Goal: Task Accomplishment & Management: Manage account settings

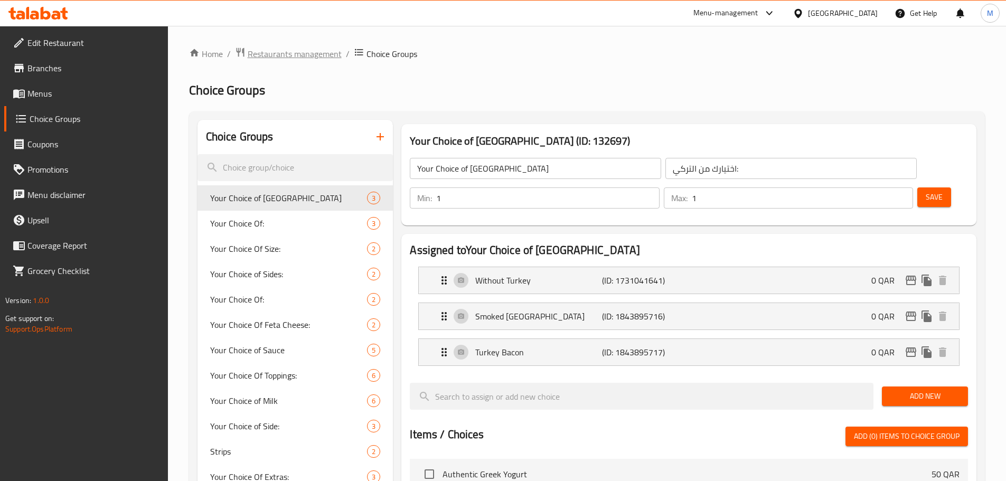
click at [292, 51] on span "Restaurants management" at bounding box center [295, 54] width 94 height 13
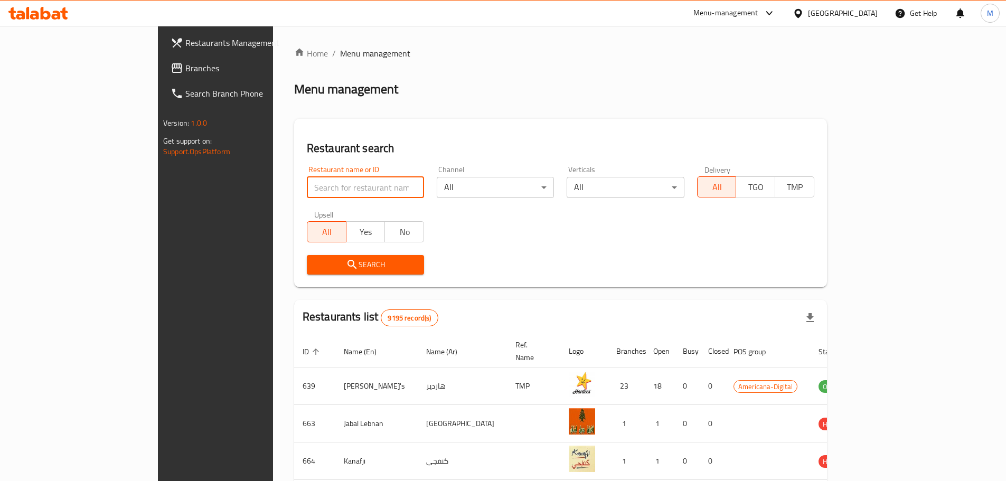
click at [307, 183] on input "search" at bounding box center [365, 187] width 117 height 21
type input "dee truffles"
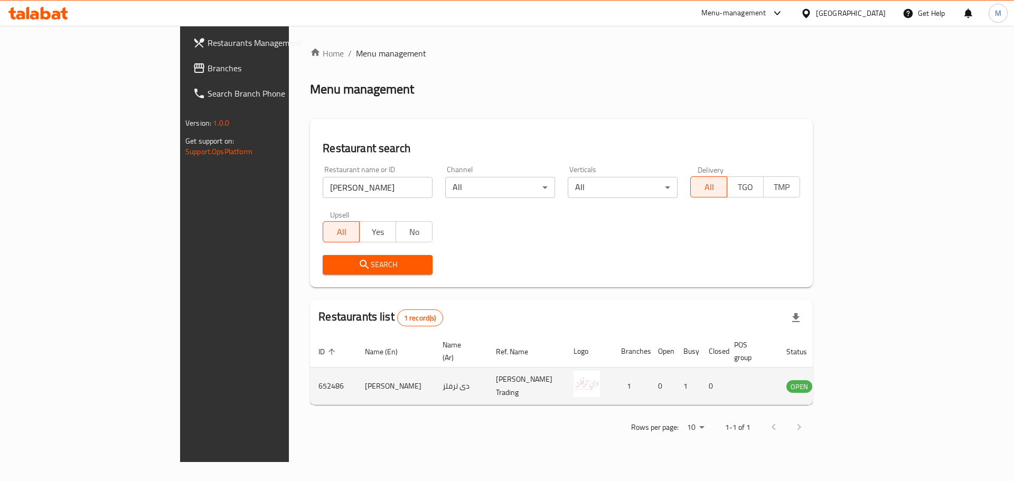
click at [855, 380] on icon "enhanced table" at bounding box center [848, 386] width 13 height 13
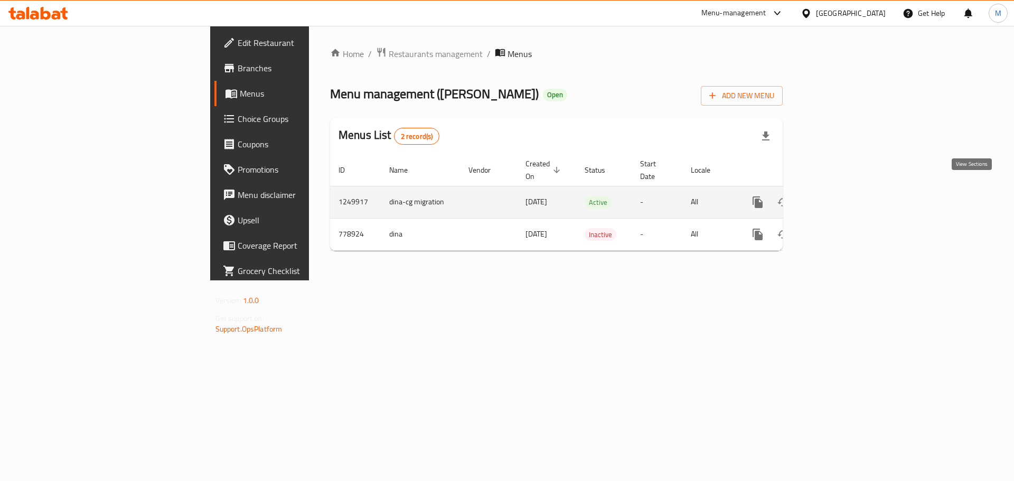
click at [839, 198] on icon "enhanced table" at bounding box center [834, 203] width 10 height 10
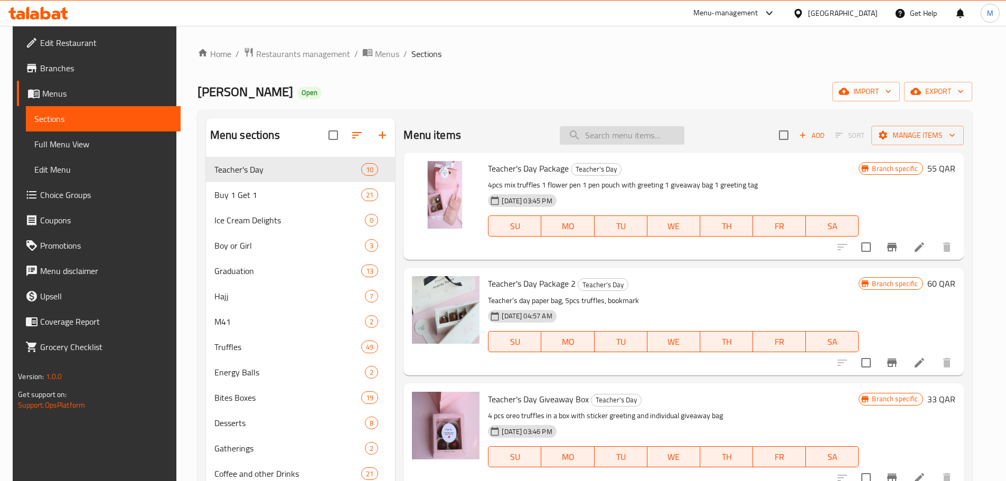
drag, startPoint x: 598, startPoint y: 136, endPoint x: 593, endPoint y: 135, distance: 5.4
click at [598, 136] on input "search" at bounding box center [622, 135] width 125 height 18
click at [352, 142] on icon "button" at bounding box center [357, 135] width 13 height 13
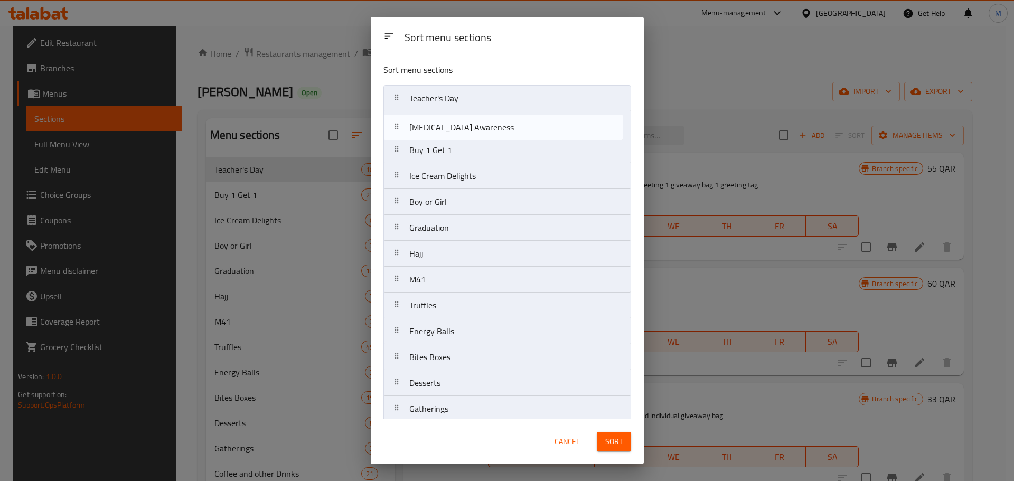
drag, startPoint x: 393, startPoint y: 249, endPoint x: 393, endPoint y: 123, distance: 125.7
click at [393, 125] on nav "Teacher's Day Buy 1 Get 1 Ice Cream Delights Boy or Girl Graduation Hajj M41 Tr…" at bounding box center [507, 448] width 248 height 726
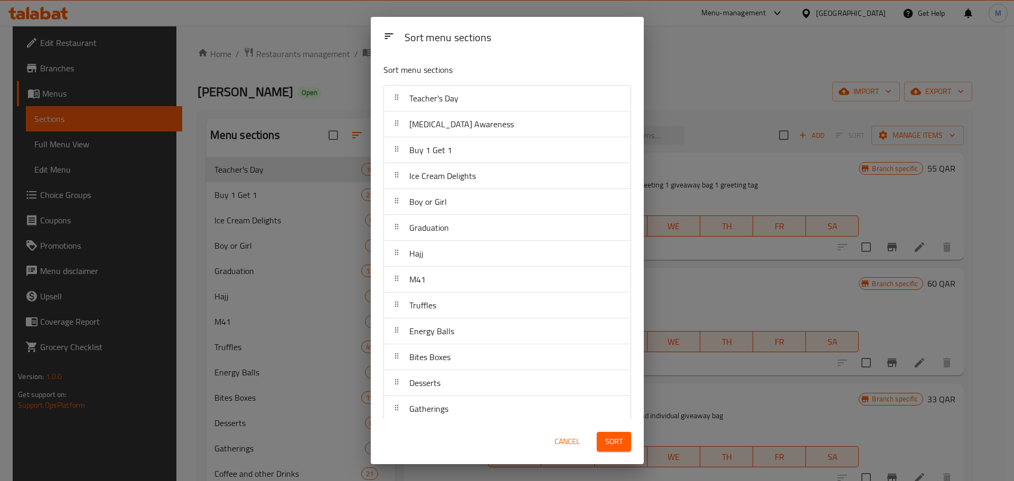
click at [610, 445] on span "Sort" at bounding box center [613, 441] width 17 height 13
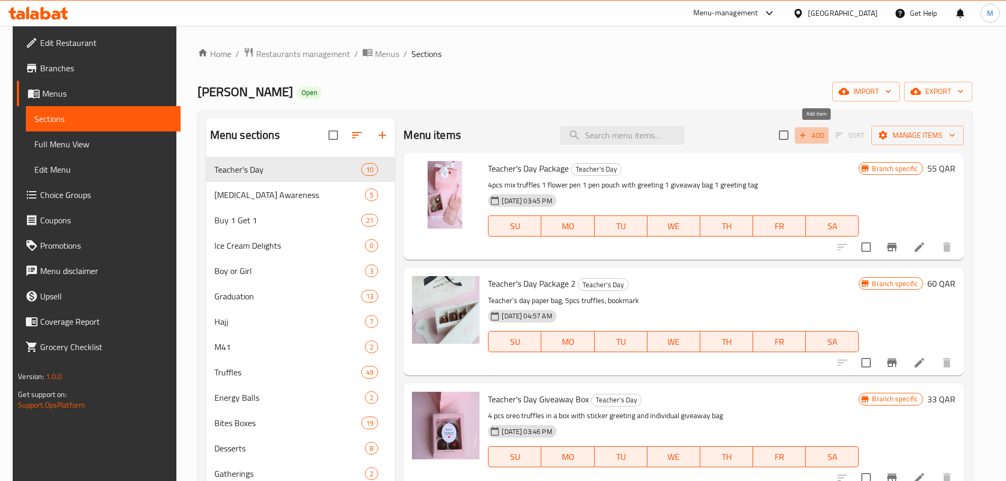
click at [818, 139] on span "Add" at bounding box center [812, 135] width 29 height 12
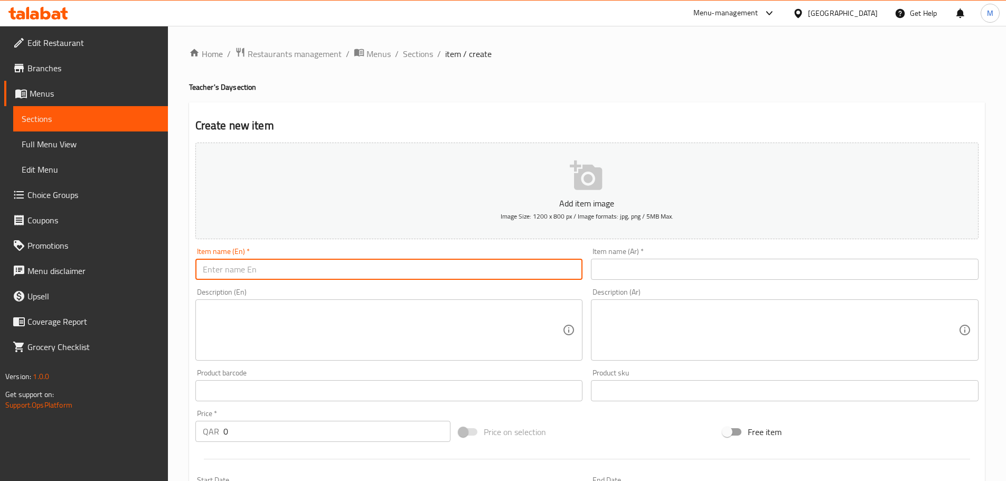
click at [336, 266] on input "text" at bounding box center [389, 269] width 388 height 21
paste input "Teacher's Day Special Bundle 1 (24pcs)"
type input "Teacher's Day Special Bundle 1 (24pcs)"
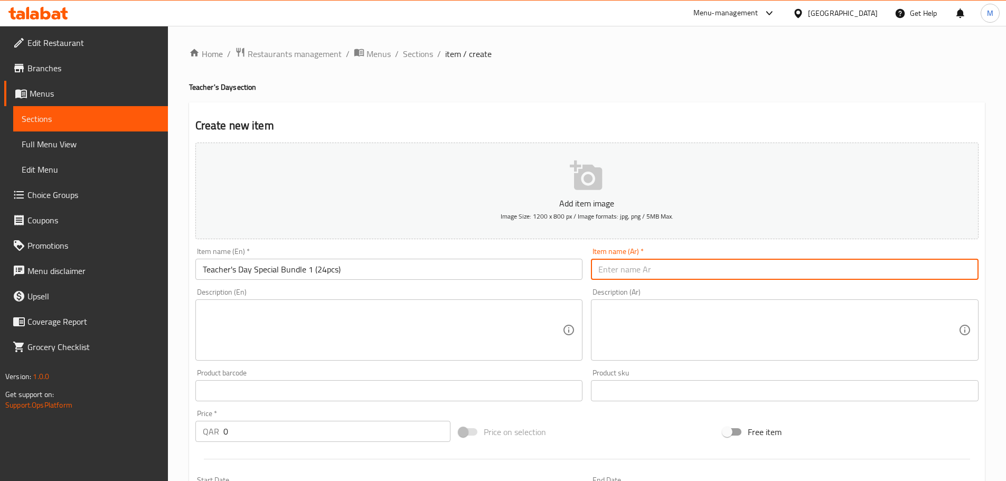
click at [623, 267] on input "text" at bounding box center [785, 269] width 388 height 21
paste input "مجموعة خاصة بيوم المعلم 1 (24 قطعة)"
type input "مجموعة خاصة بيوم المعلم 1 (24 قطعة)"
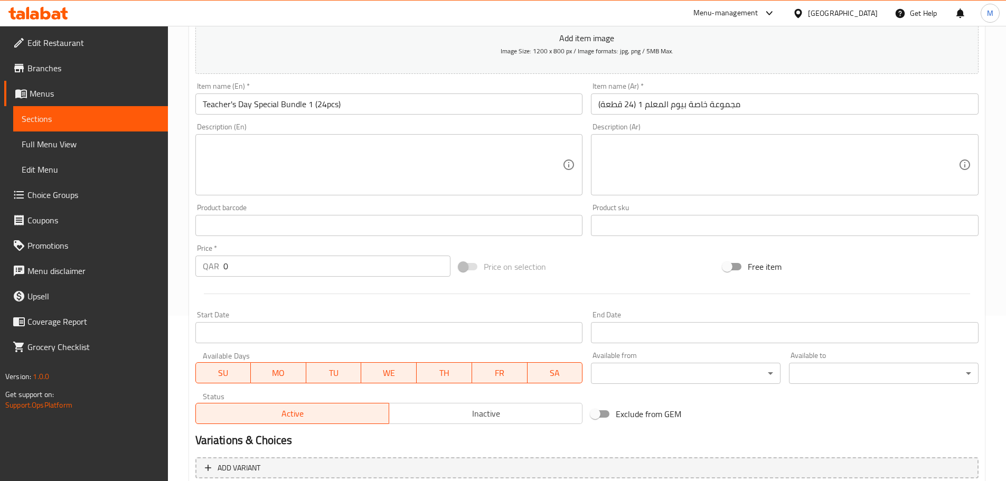
scroll to position [265, 0]
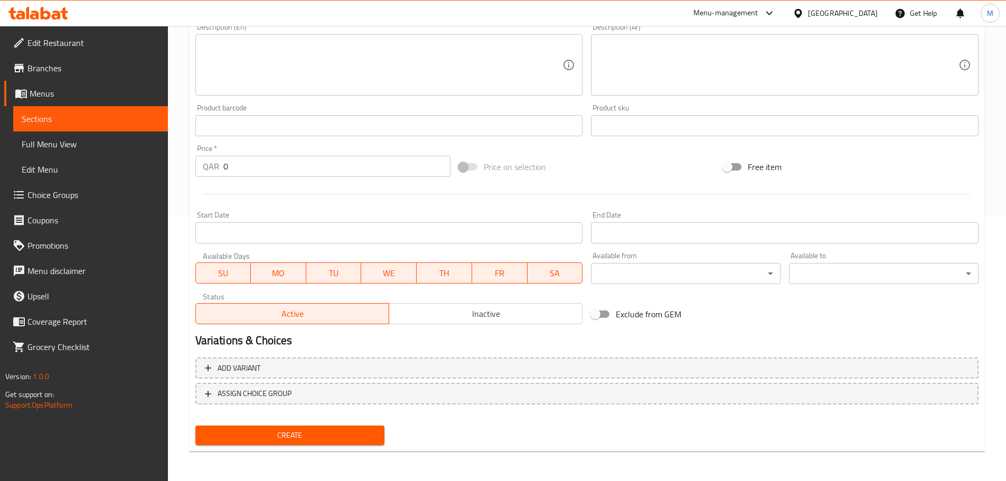
click at [330, 235] on input "Start Date" at bounding box center [389, 232] width 388 height 21
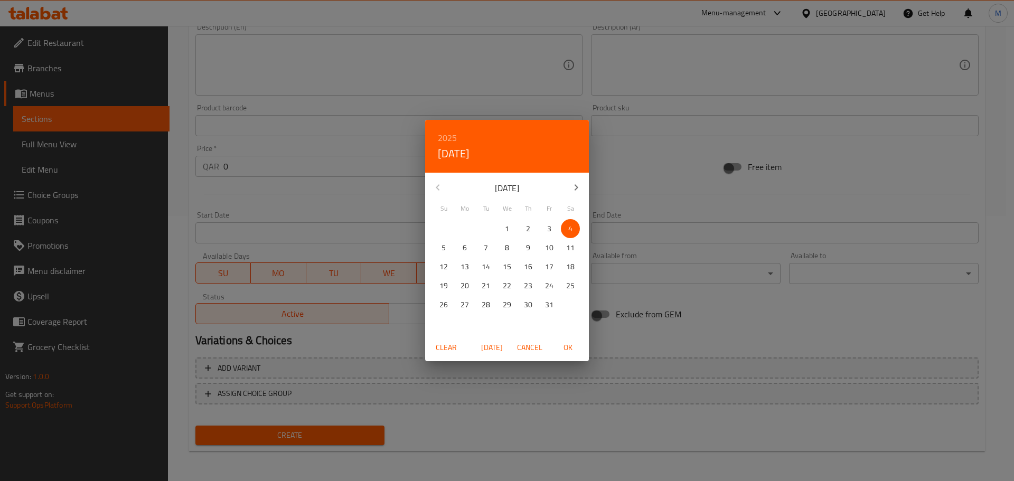
click at [290, 138] on div "2025 Sat, Oct 4 October 2025 Su Mo Tu We Th Fr Sa 28 29 30 1 2 3 4 5 6 7 8 9 10…" at bounding box center [507, 240] width 1014 height 481
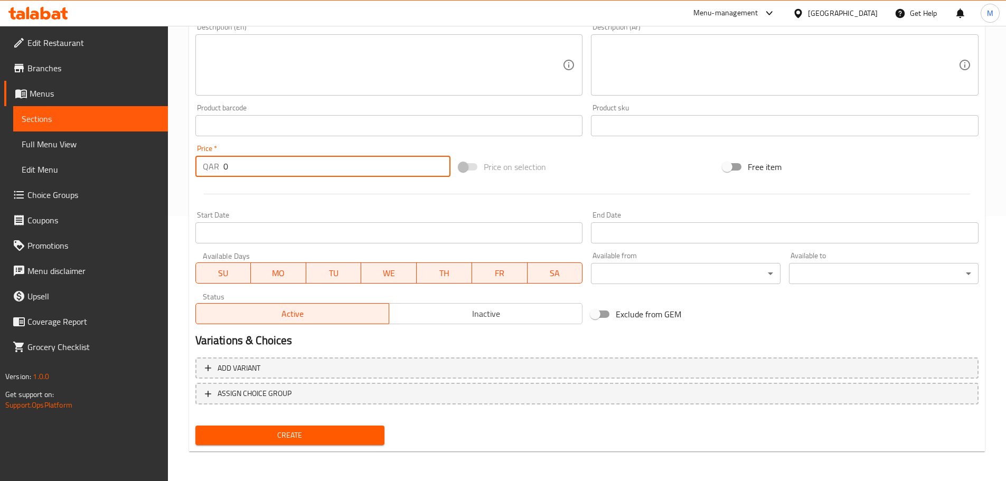
click at [264, 164] on input "0" at bounding box center [337, 166] width 228 height 21
drag, startPoint x: 264, startPoint y: 164, endPoint x: 210, endPoint y: 165, distance: 53.9
click at [210, 165] on div "QAR 0 Price *" at bounding box center [323, 166] width 256 height 21
paste input "132"
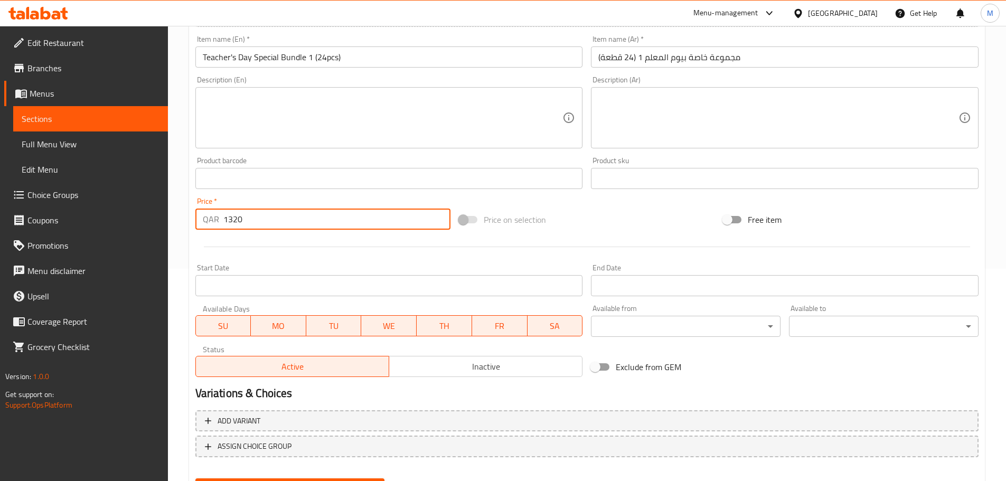
scroll to position [160, 0]
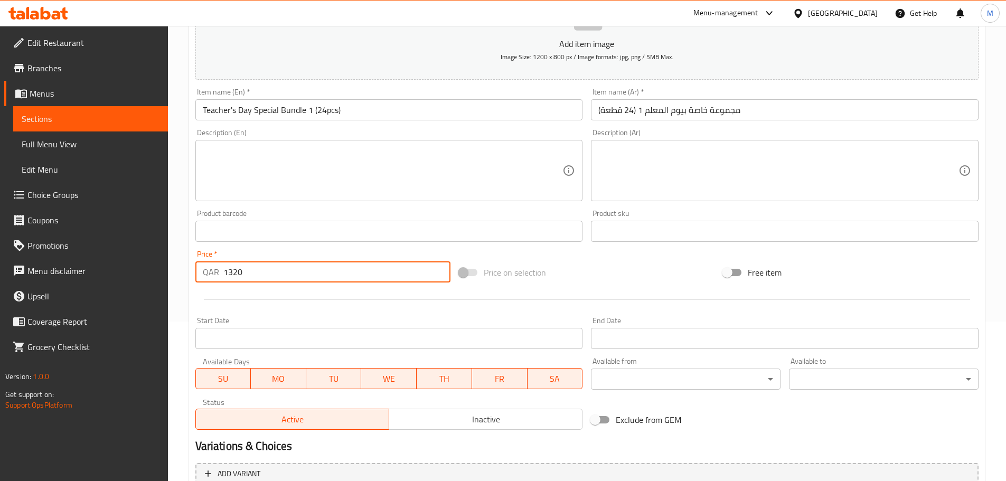
type input "1320"
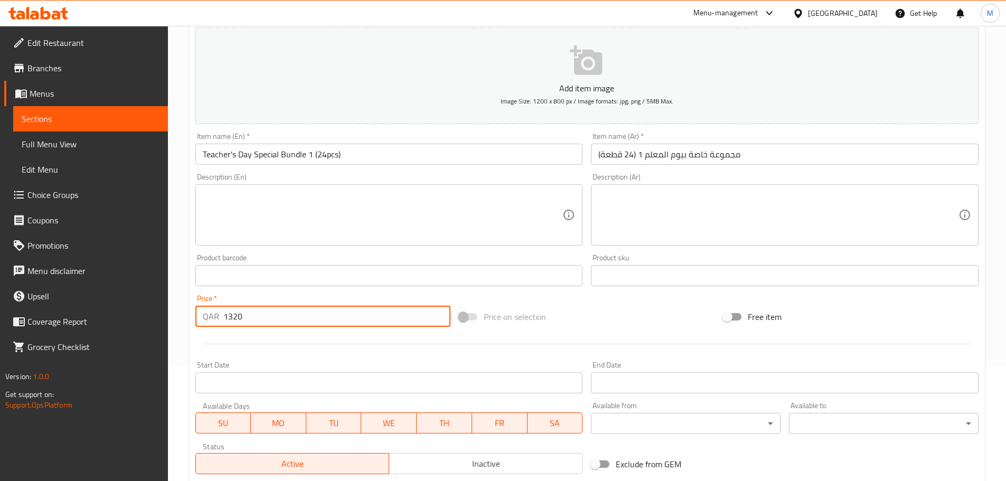
scroll to position [0, 0]
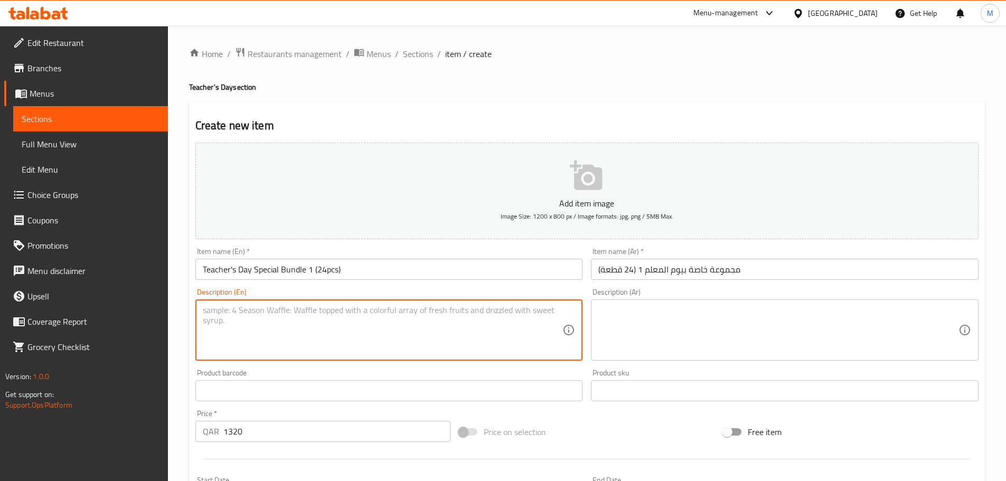
click at [369, 318] on textarea at bounding box center [383, 330] width 360 height 50
paste textarea "Celebrate educators with our premium Teacher's Day Special Bundle featuring 24 …"
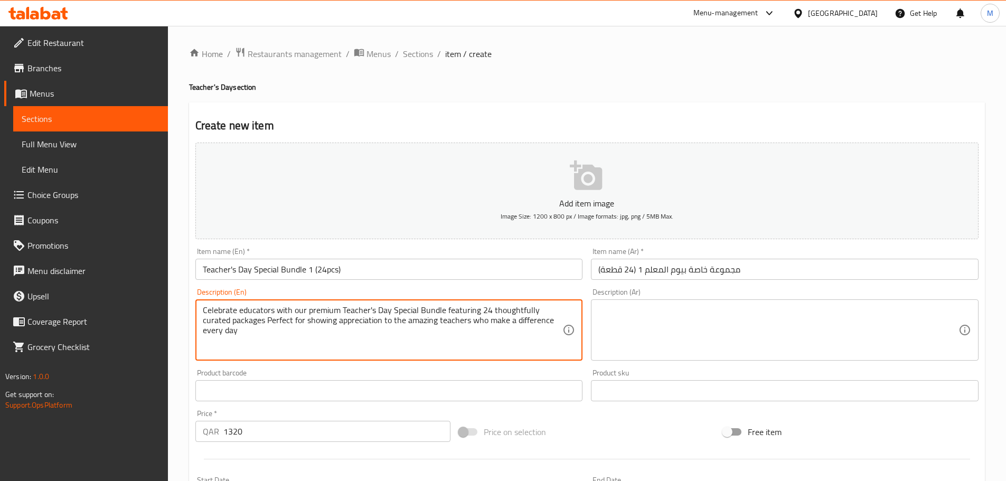
type textarea "Celebrate educators with our premium Teacher's Day Special Bundle featuring 24 …"
click at [670, 331] on textarea at bounding box center [778, 330] width 360 height 50
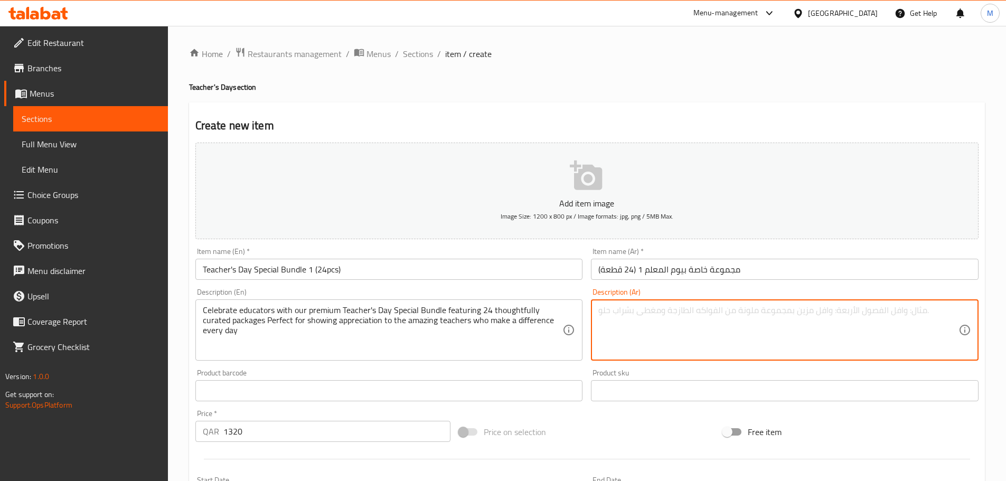
paste textarea "احتفل بالمعلّمين مع باقة خاصة ليوم المعلم المميزة لدينا التي تضم 24 حزمة مُختار…"
type textarea "احتفل بالمعلّمين مع باقة خاصة ليوم المعلم المميزة لدينا التي تضم 24 حزمة مُختار…"
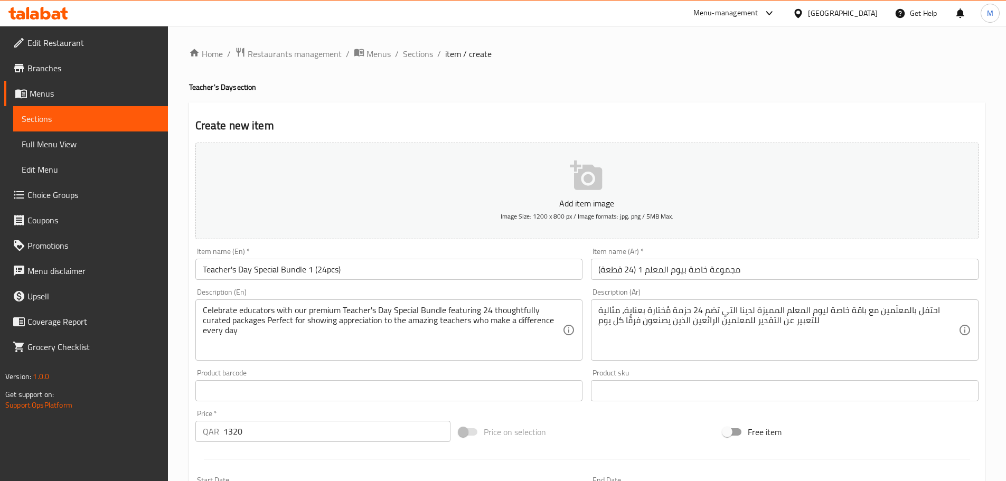
click at [603, 132] on h2 "Create new item" at bounding box center [586, 126] width 783 height 16
click at [606, 160] on button "Add item image Image Size: 1200 x 800 px / Image formats: jpg, png / 5MB Max." at bounding box center [586, 191] width 783 height 97
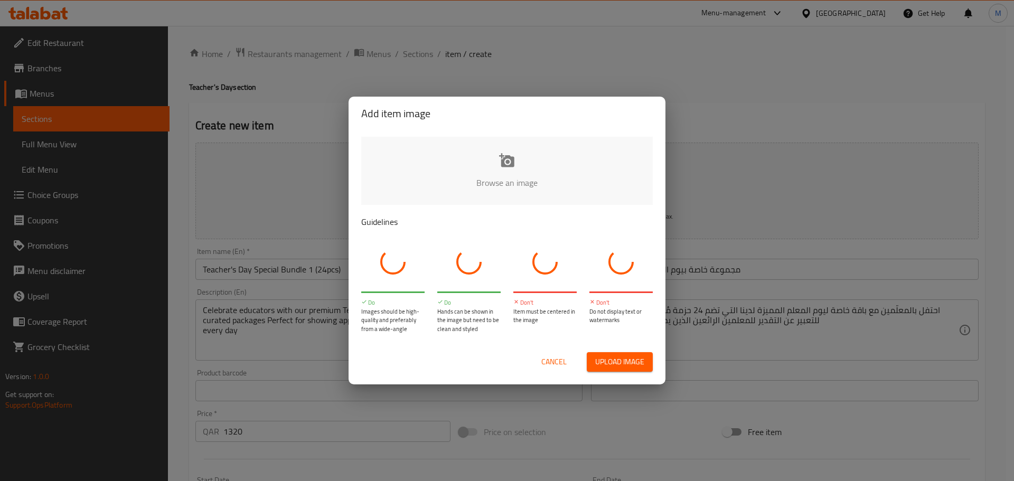
click at [622, 362] on span "Upload image" at bounding box center [619, 361] width 49 height 13
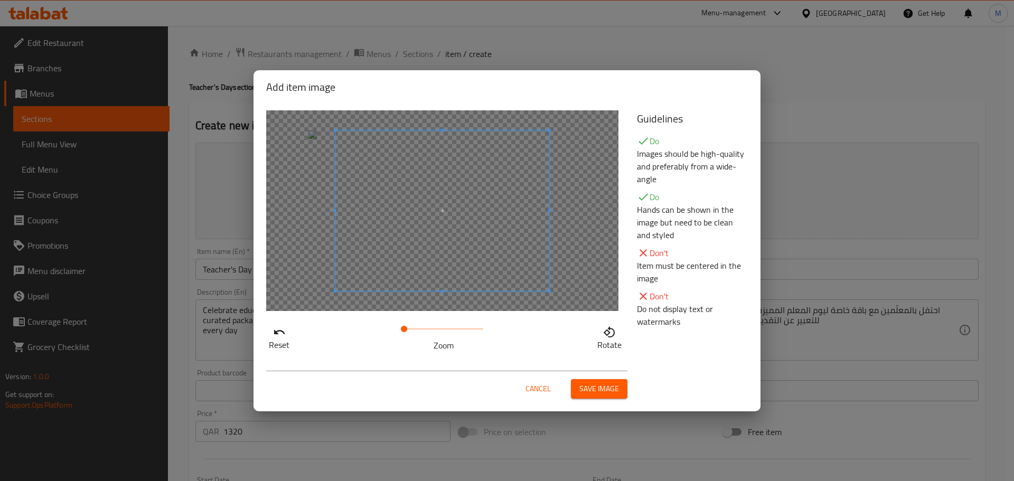
click at [603, 401] on div "Cancel Save image" at bounding box center [507, 384] width 499 height 45
click at [607, 394] on span "Save image" at bounding box center [599, 388] width 40 height 13
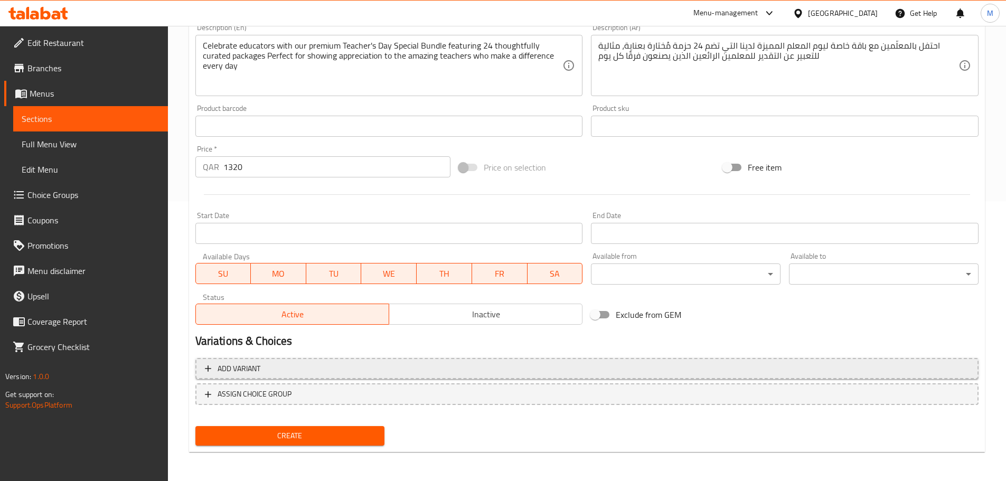
scroll to position [280, 0]
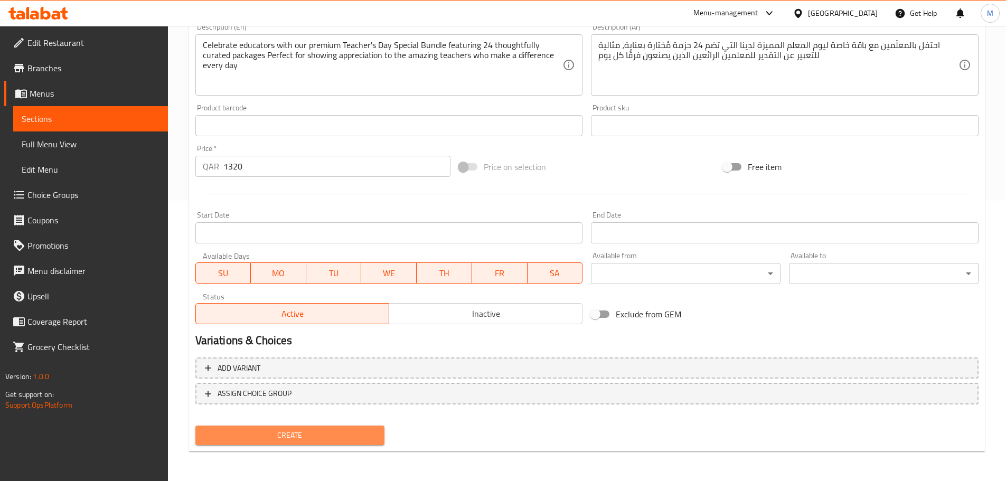
click at [327, 435] on span "Create" at bounding box center [290, 435] width 173 height 13
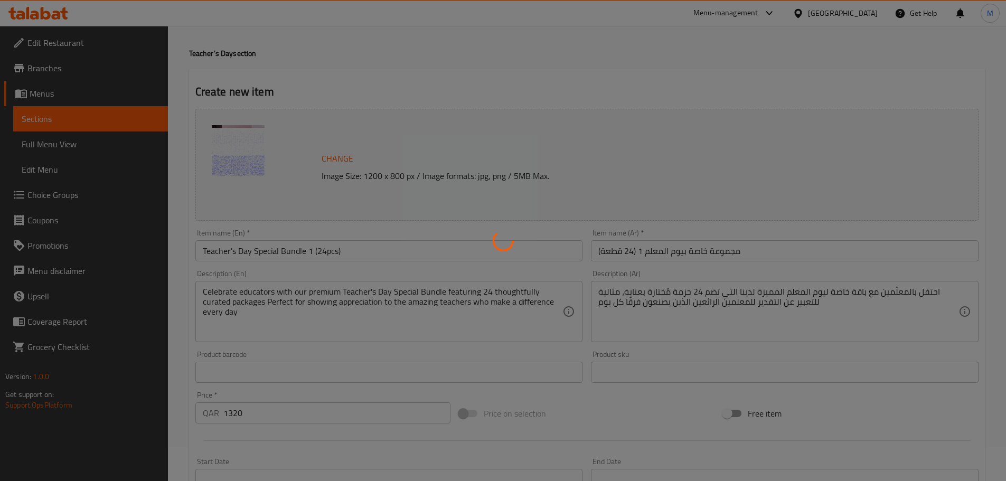
scroll to position [0, 0]
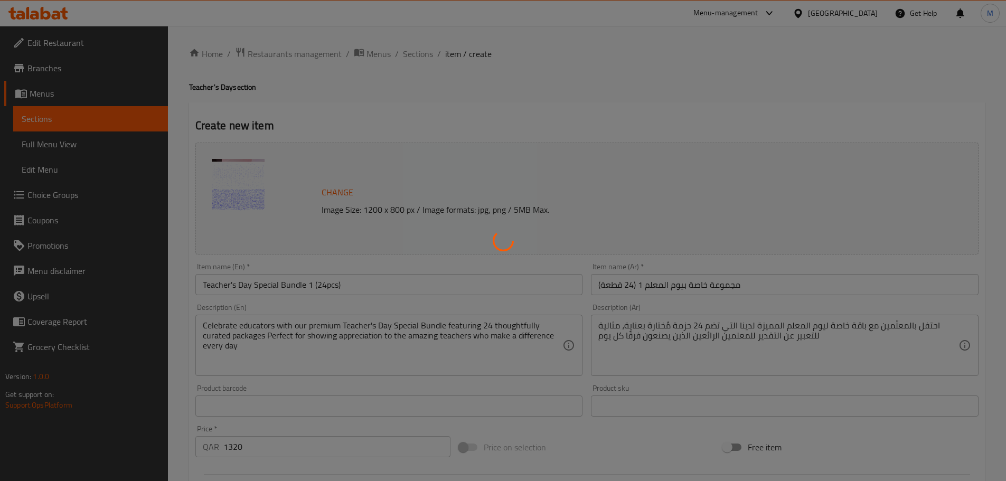
type input "0"
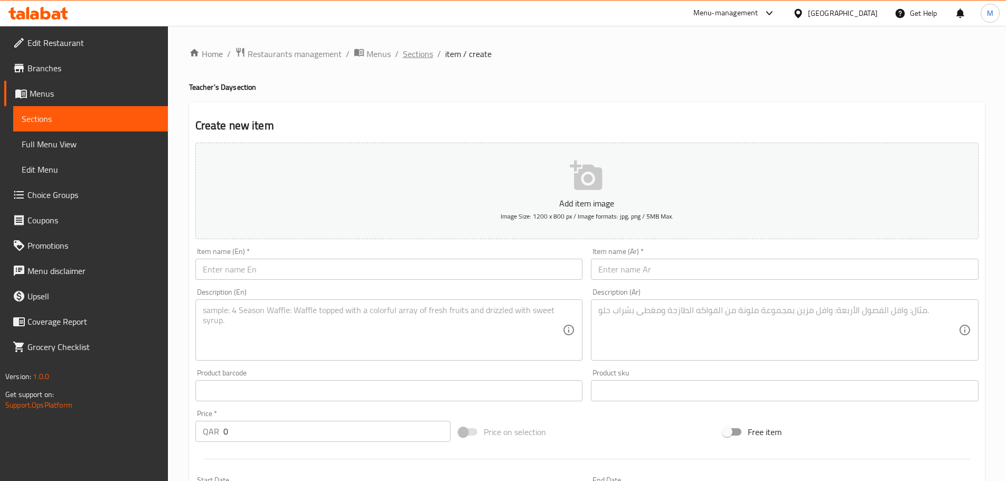
click at [412, 60] on span "Sections" at bounding box center [418, 54] width 30 height 13
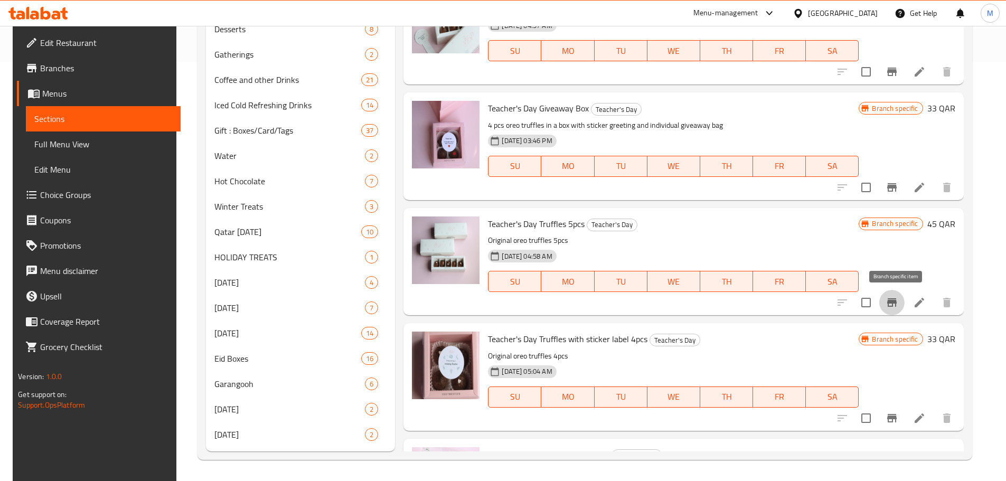
click at [892, 296] on icon "Branch-specific-item" at bounding box center [892, 302] width 13 height 13
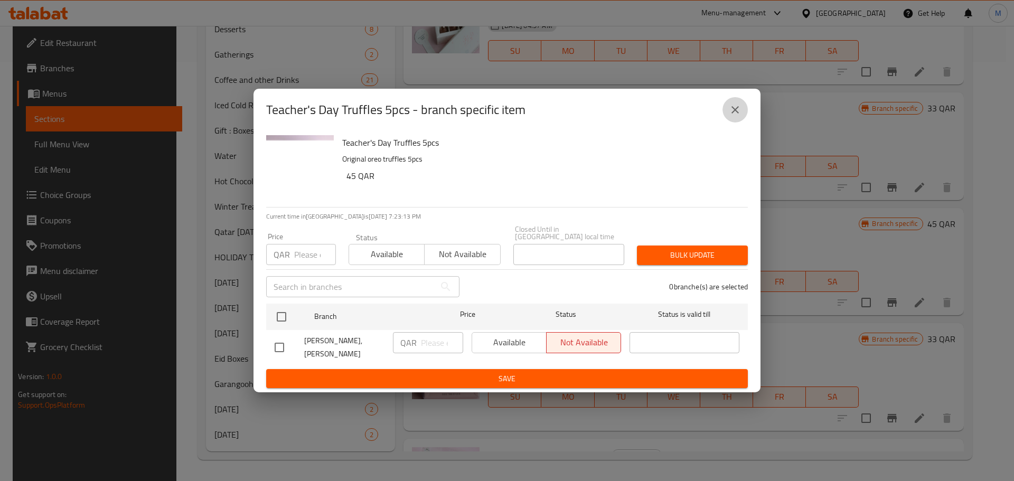
drag, startPoint x: 739, startPoint y: 124, endPoint x: 752, endPoint y: 132, distance: 14.2
click at [740, 123] on button "close" at bounding box center [735, 109] width 25 height 25
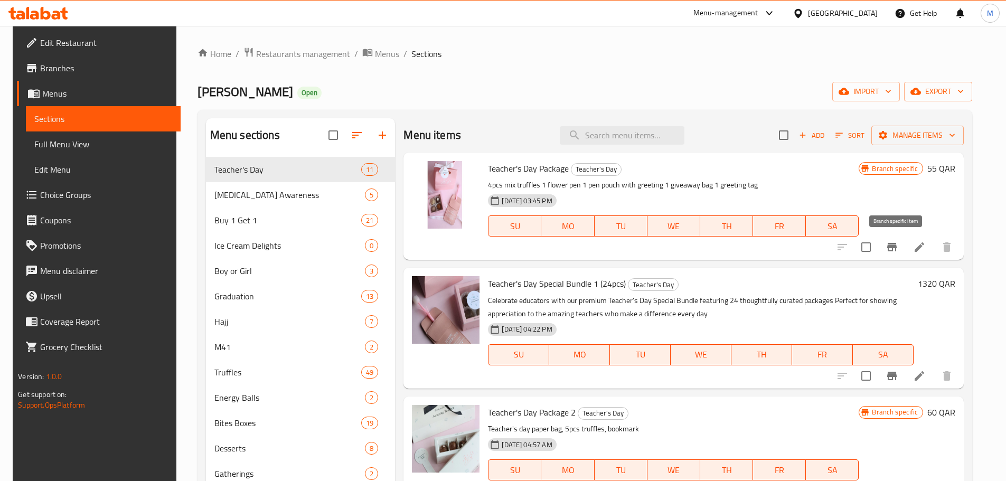
click at [893, 248] on icon "Branch-specific-item" at bounding box center [892, 247] width 10 height 8
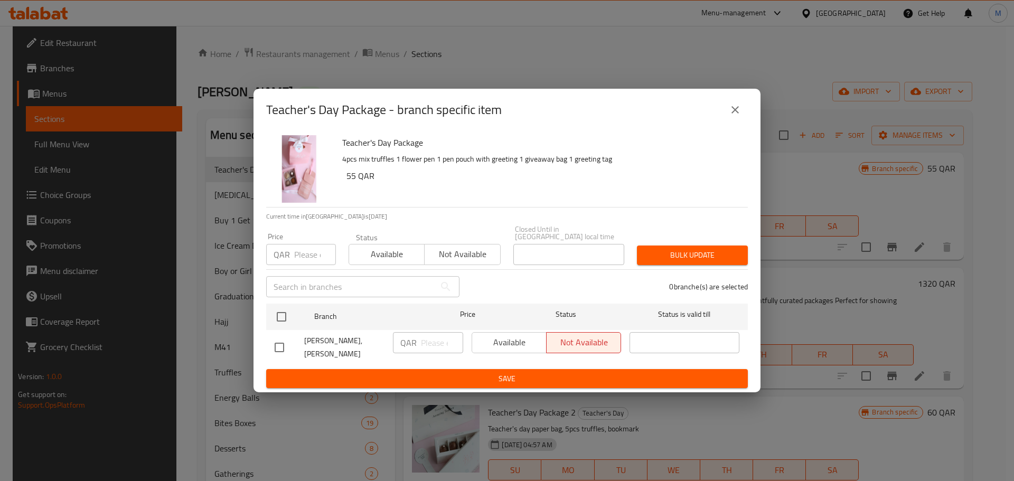
click at [737, 116] on icon "close" at bounding box center [735, 110] width 13 height 13
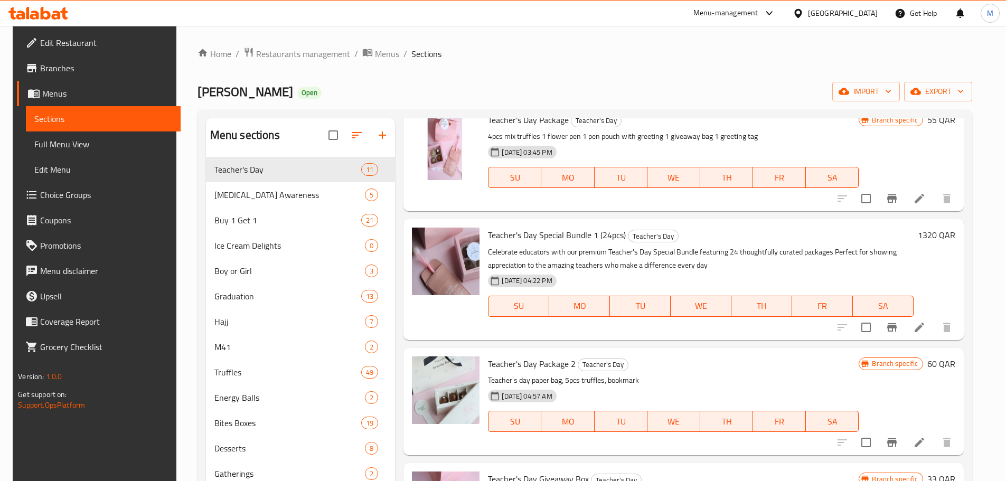
scroll to position [158, 0]
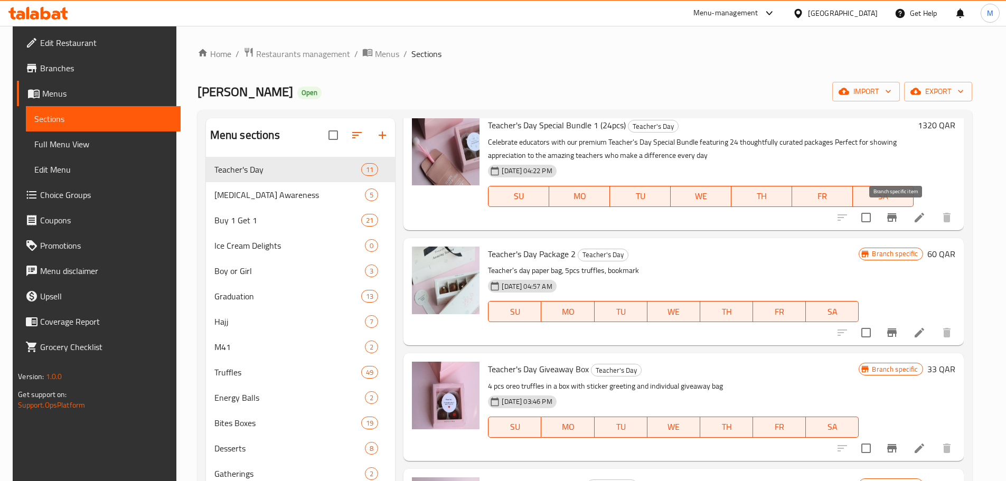
click at [892, 218] on icon "Branch-specific-item" at bounding box center [892, 217] width 13 height 13
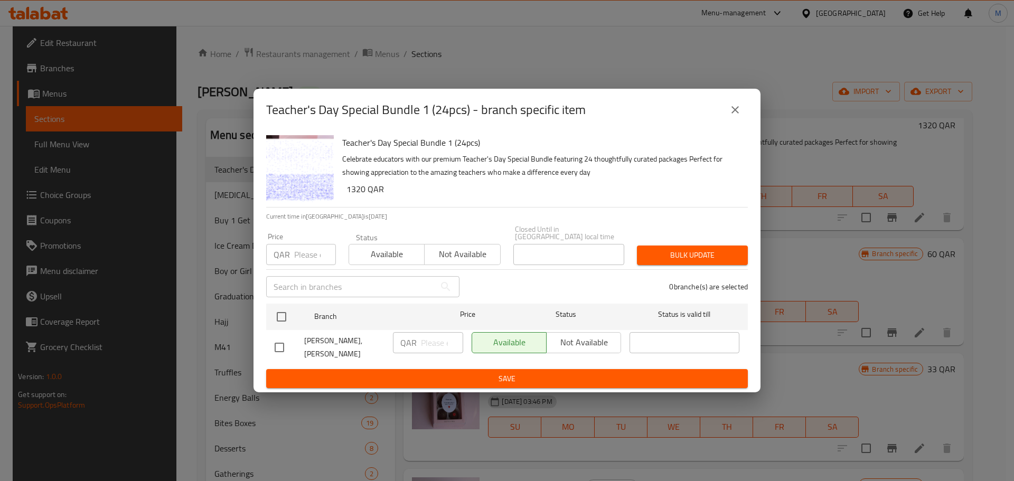
click at [735, 114] on icon "close" at bounding box center [735, 110] width 13 height 13
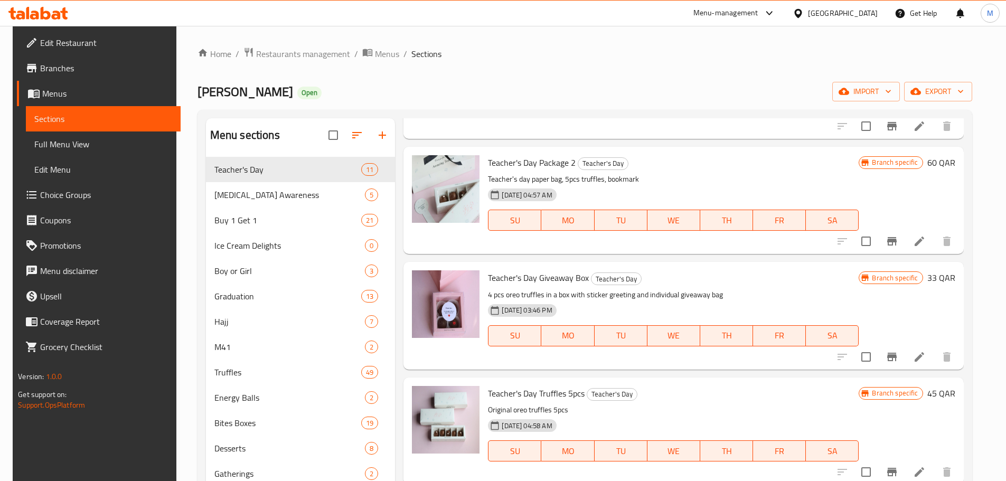
scroll to position [264, 0]
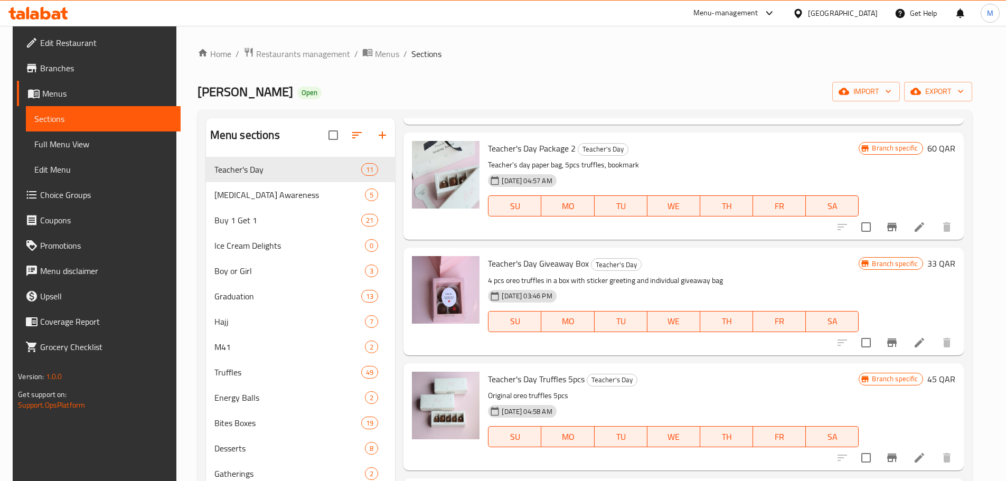
click at [896, 229] on icon "Branch-specific-item" at bounding box center [892, 227] width 13 height 13
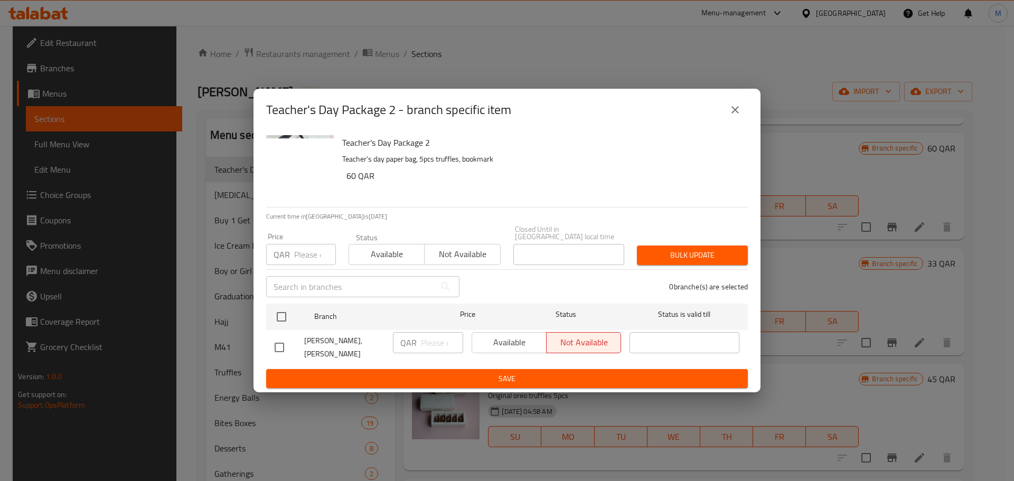
click at [736, 116] on icon "close" at bounding box center [735, 110] width 13 height 13
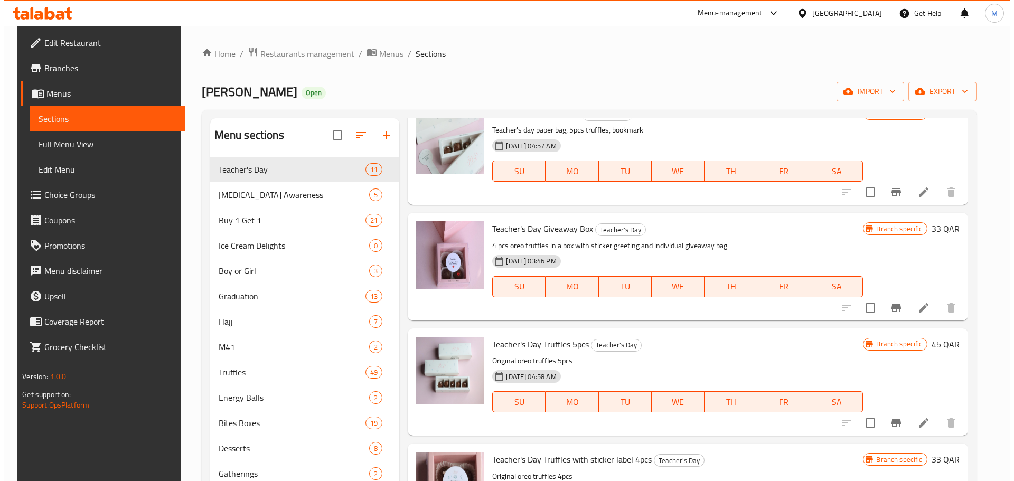
scroll to position [317, 0]
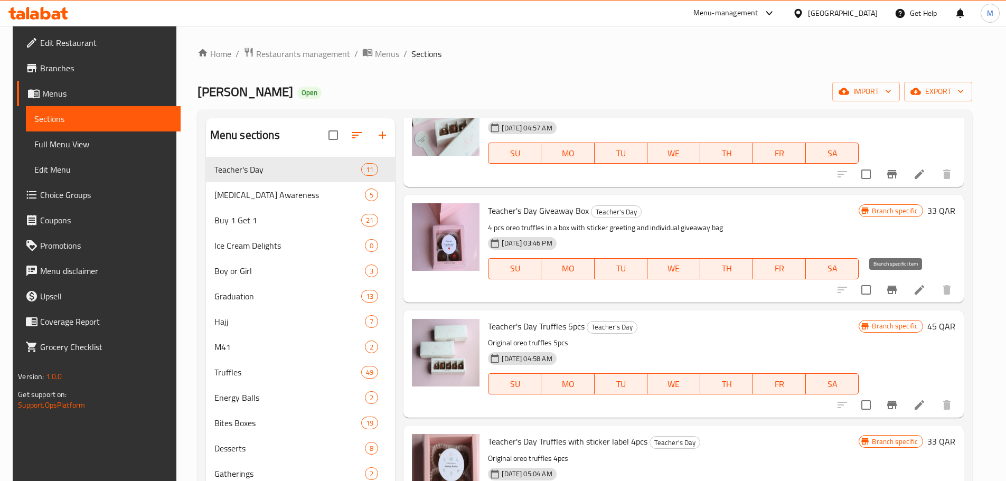
click at [897, 289] on icon "Branch-specific-item" at bounding box center [892, 290] width 10 height 8
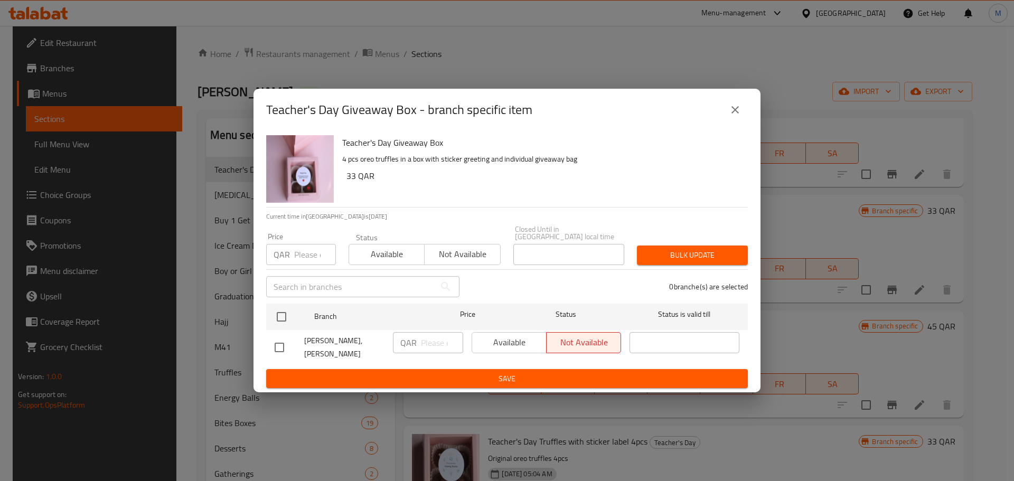
click at [728, 116] on button "close" at bounding box center [735, 109] width 25 height 25
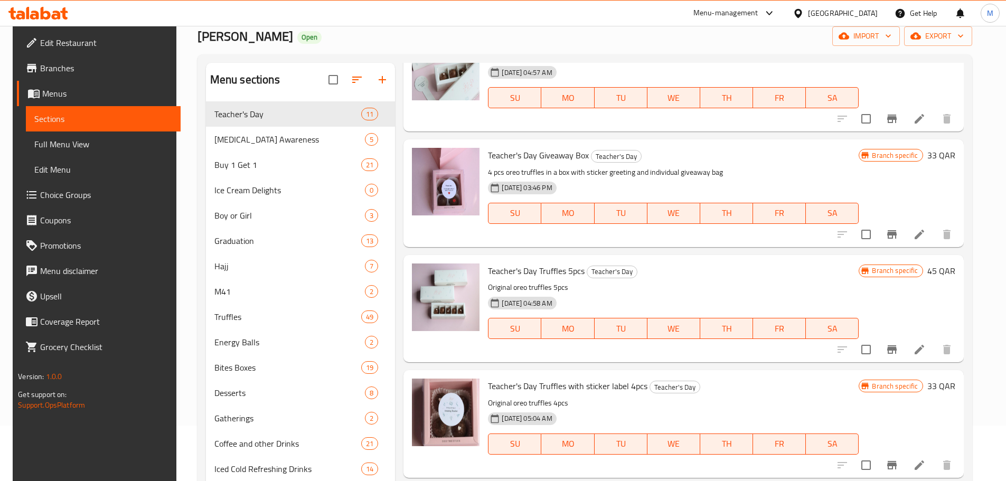
scroll to position [106, 0]
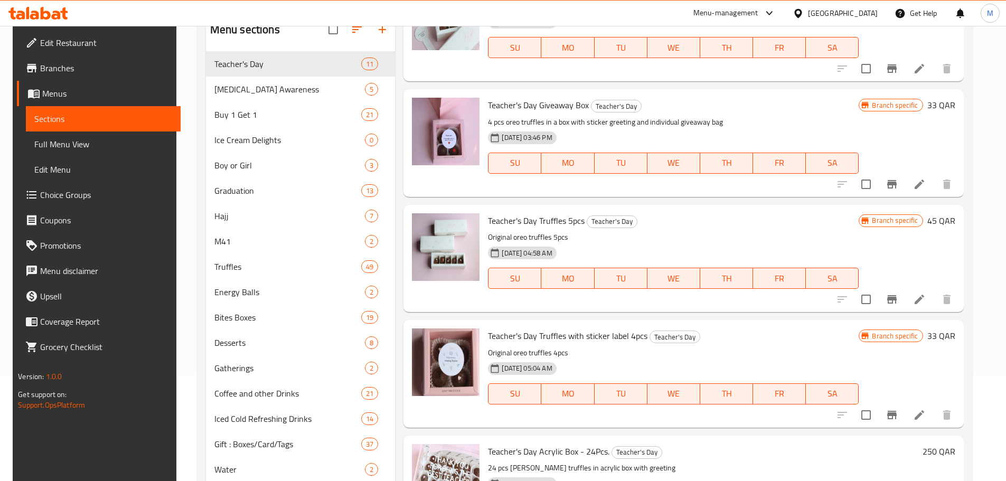
click at [904, 306] on button "Branch-specific-item" at bounding box center [891, 299] width 25 height 25
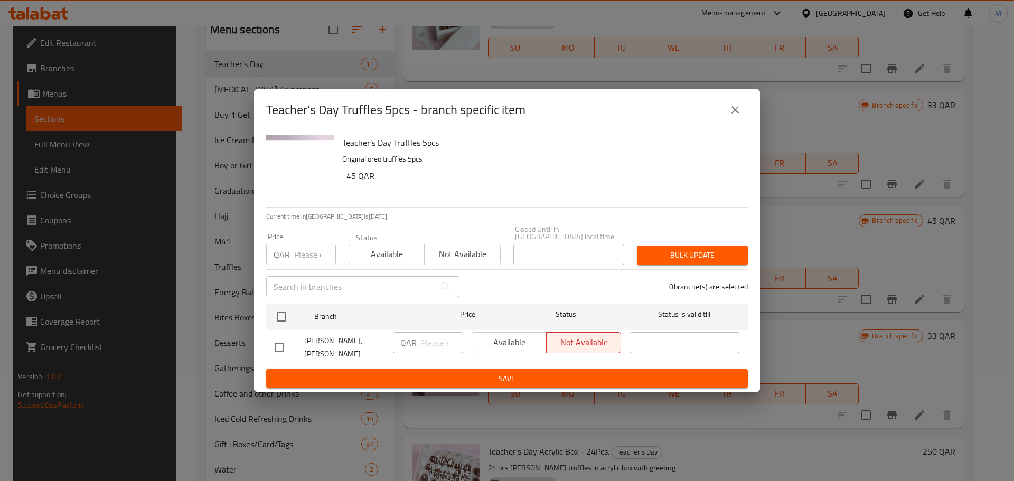
click at [732, 116] on icon "close" at bounding box center [735, 110] width 13 height 13
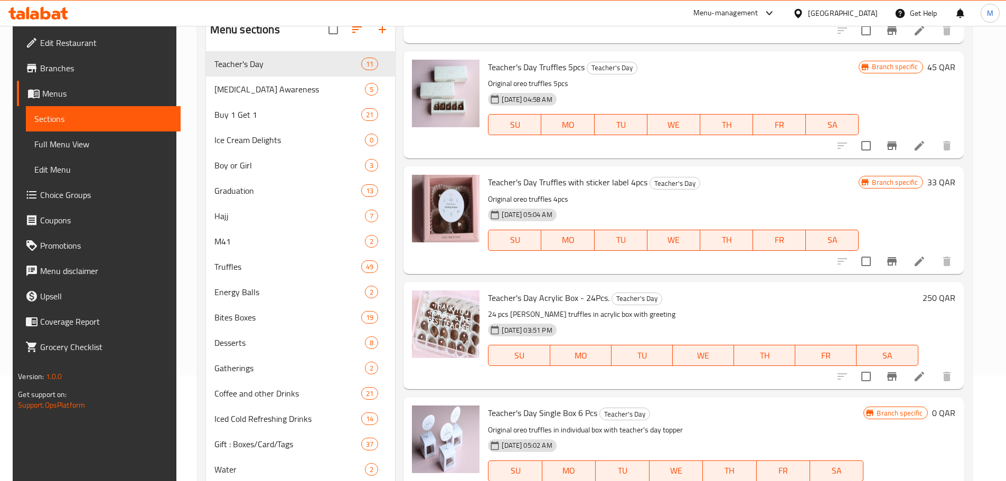
scroll to position [475, 0]
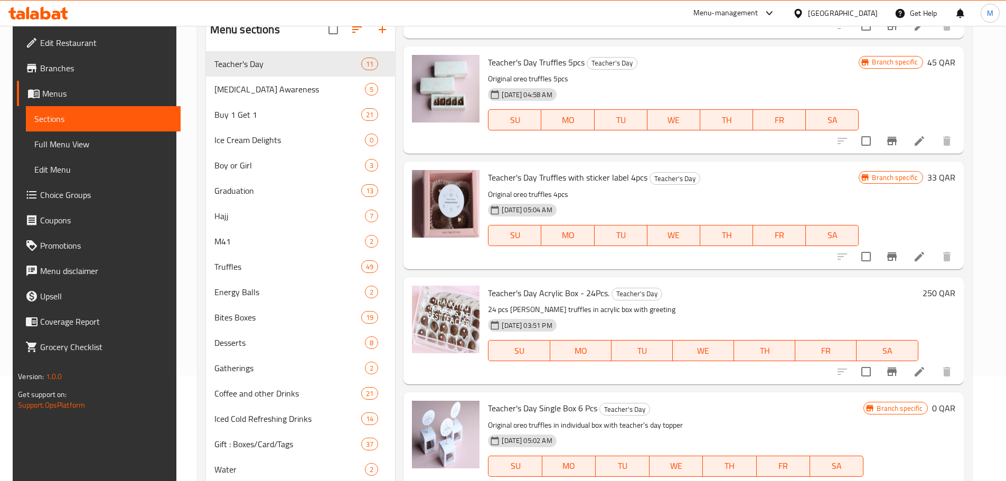
click at [893, 255] on icon "Branch-specific-item" at bounding box center [892, 256] width 10 height 8
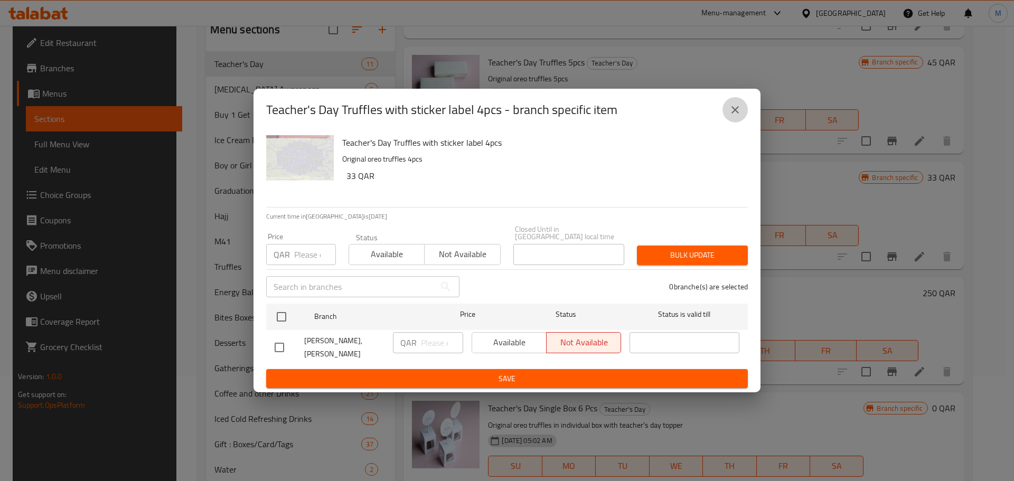
click at [734, 115] on icon "close" at bounding box center [735, 110] width 13 height 13
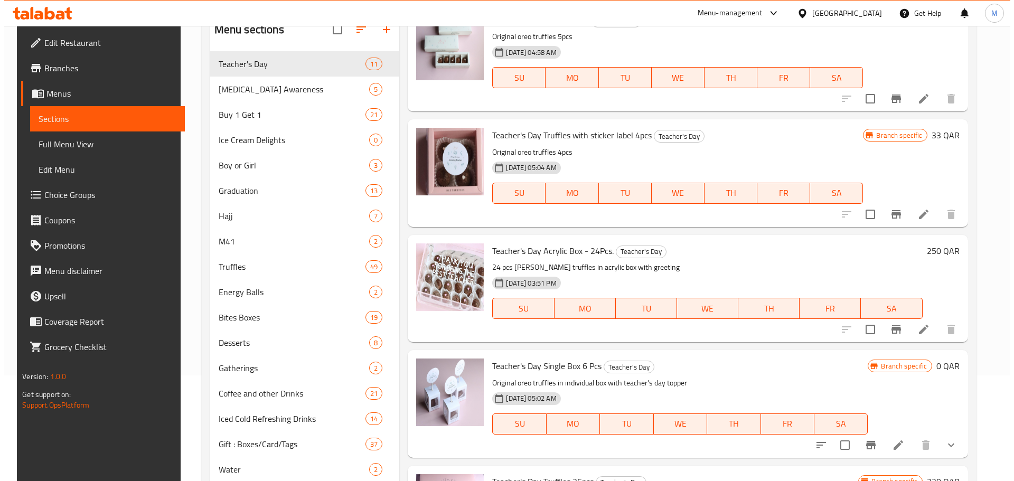
scroll to position [569, 0]
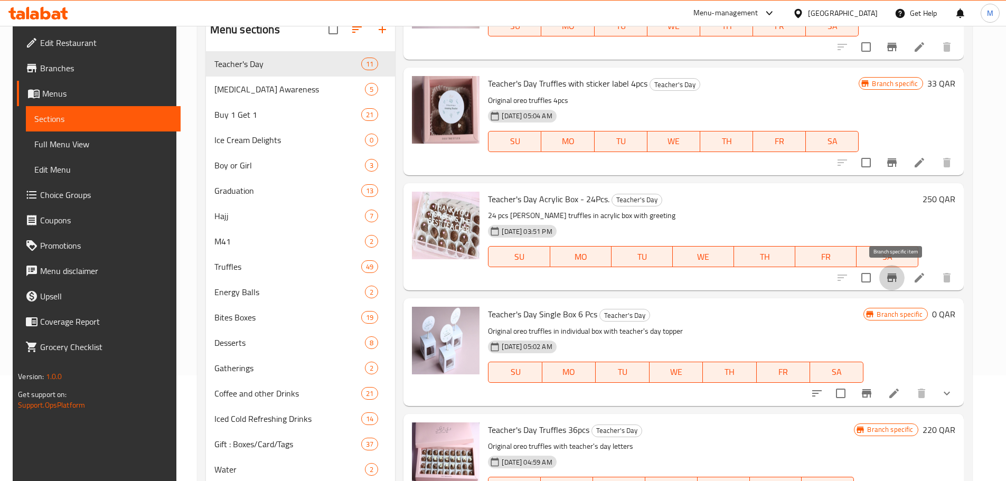
click at [894, 282] on icon "Branch-specific-item" at bounding box center [892, 278] width 10 height 8
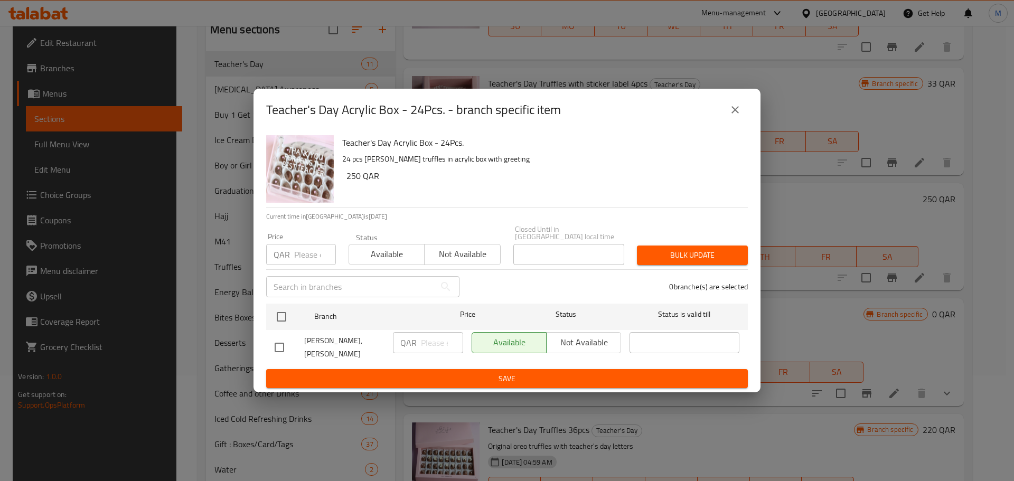
click at [736, 116] on icon "close" at bounding box center [735, 110] width 13 height 13
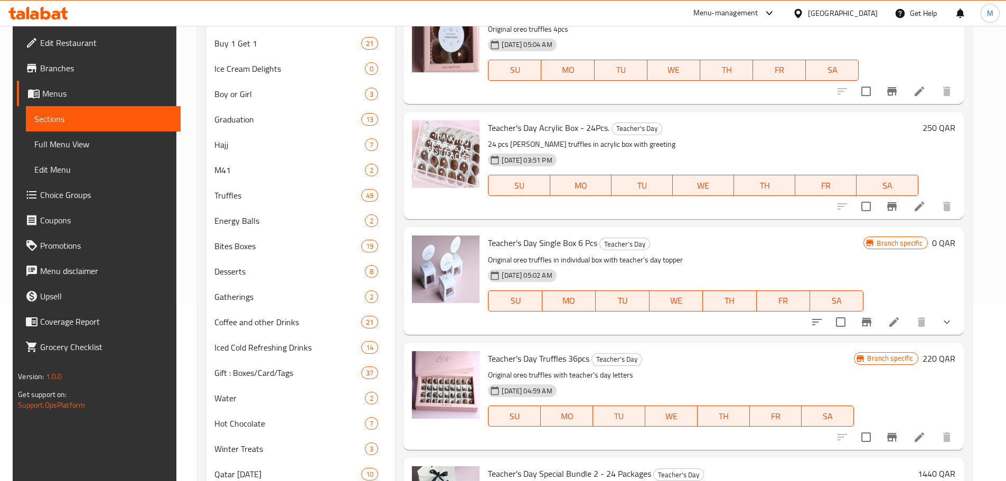
scroll to position [211, 0]
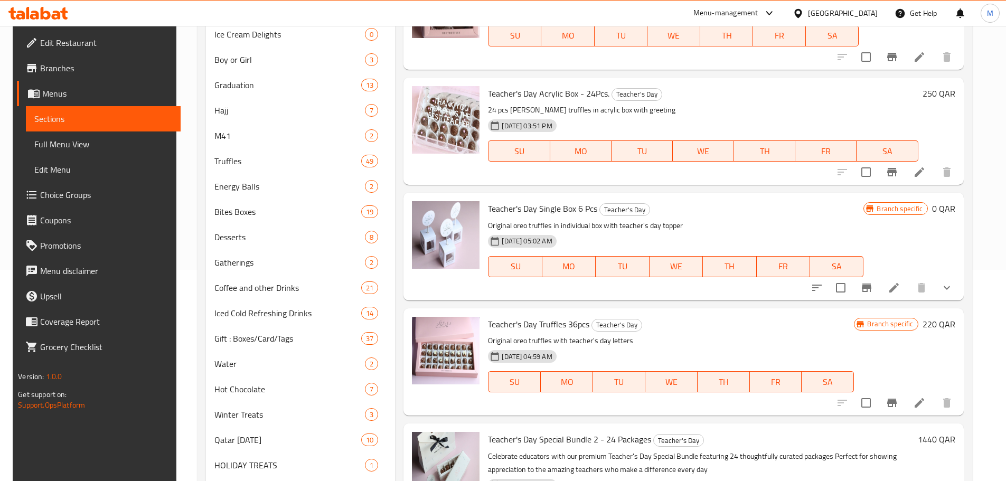
click at [870, 286] on icon "Branch-specific-item" at bounding box center [867, 288] width 10 height 8
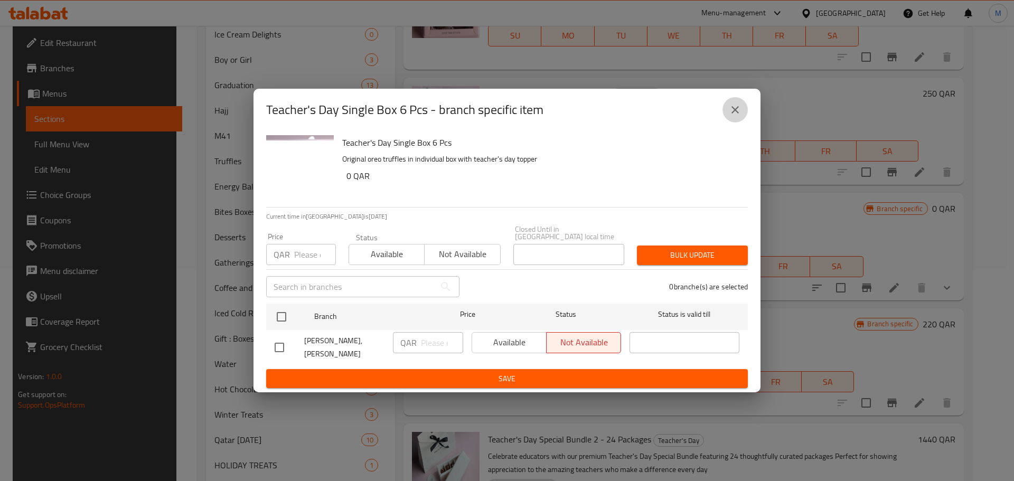
click at [726, 114] on button "close" at bounding box center [735, 109] width 25 height 25
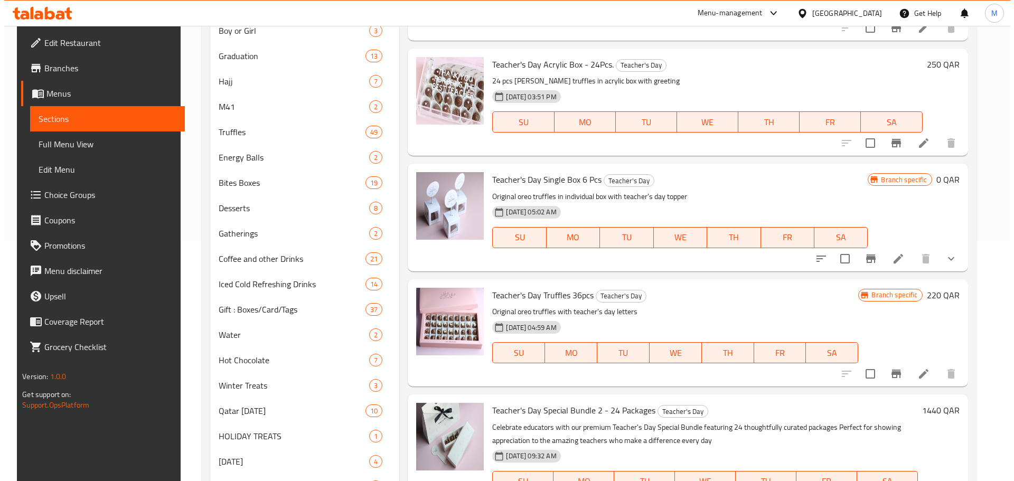
scroll to position [264, 0]
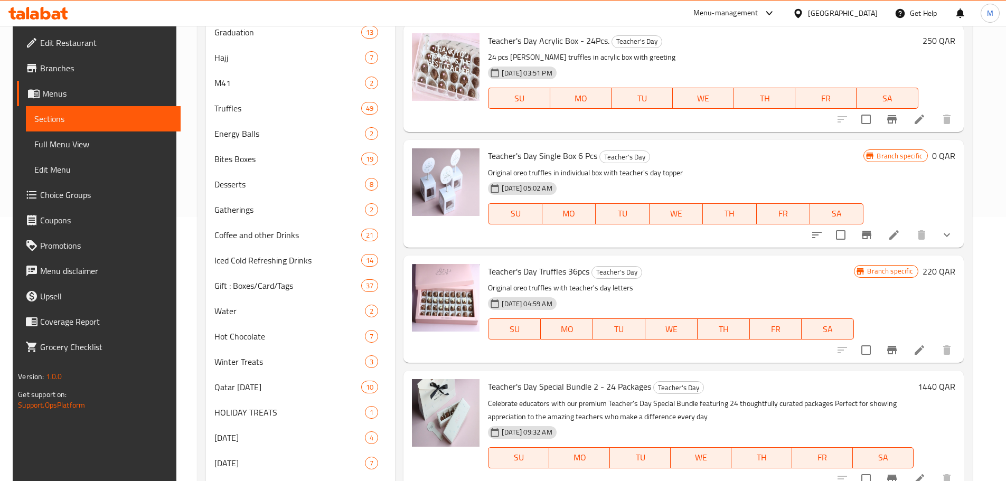
click at [897, 349] on icon "Branch-specific-item" at bounding box center [892, 350] width 10 height 8
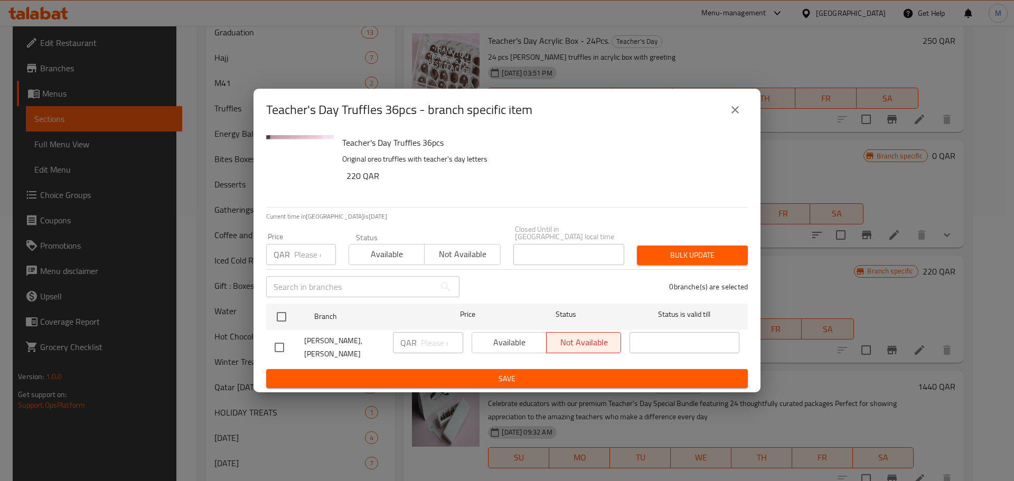
click at [738, 114] on icon "close" at bounding box center [735, 110] width 13 height 13
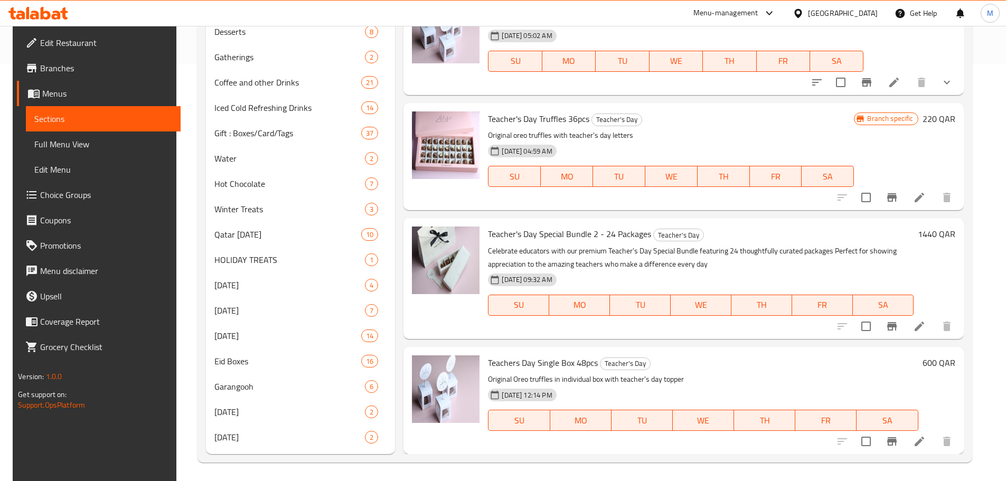
scroll to position [419, 0]
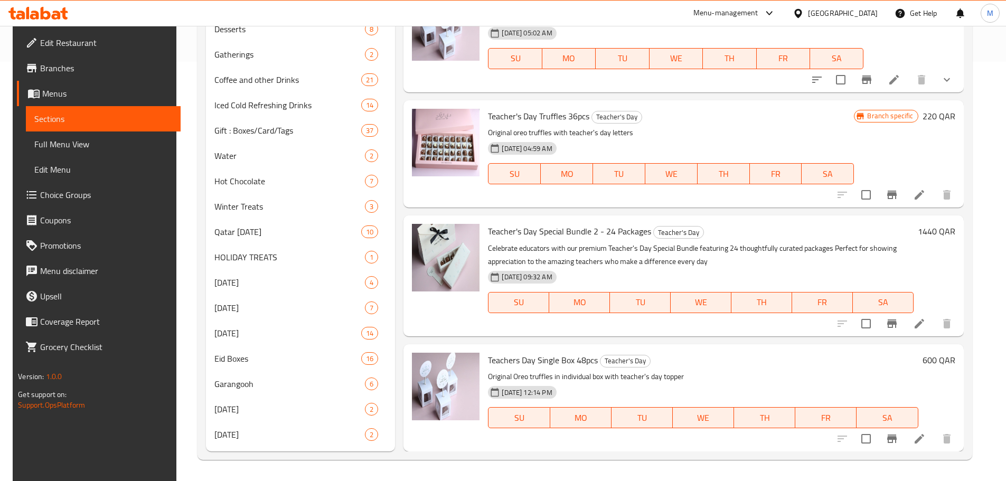
click at [897, 330] on icon "Branch-specific-item" at bounding box center [892, 323] width 13 height 13
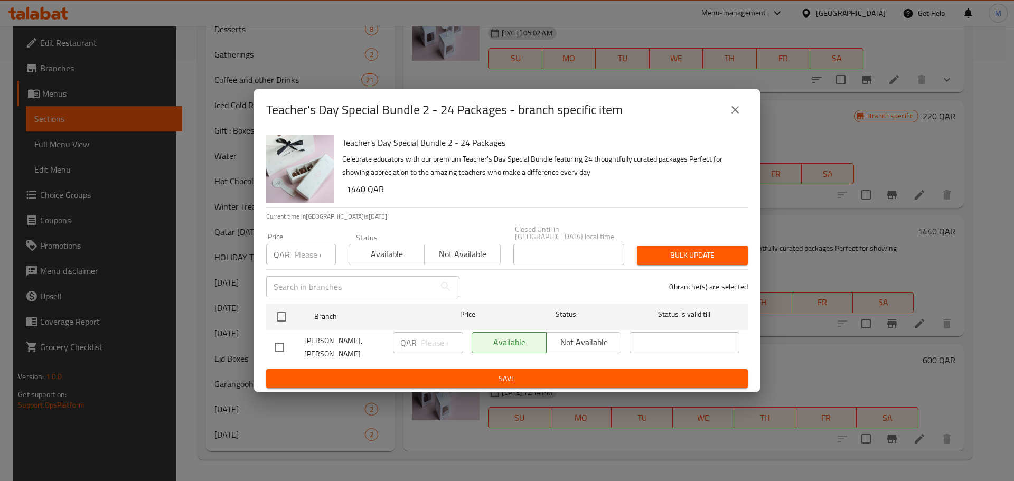
click at [738, 114] on icon "close" at bounding box center [735, 109] width 7 height 7
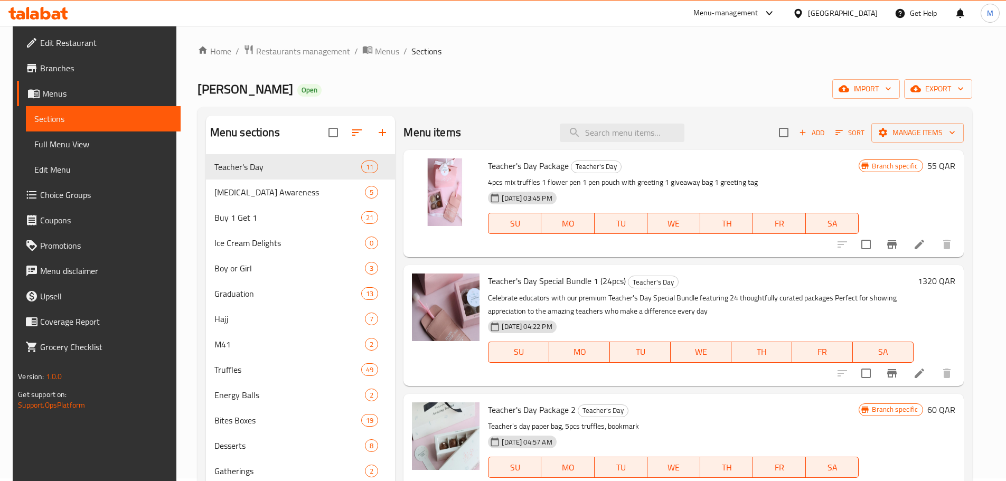
scroll to position [0, 0]
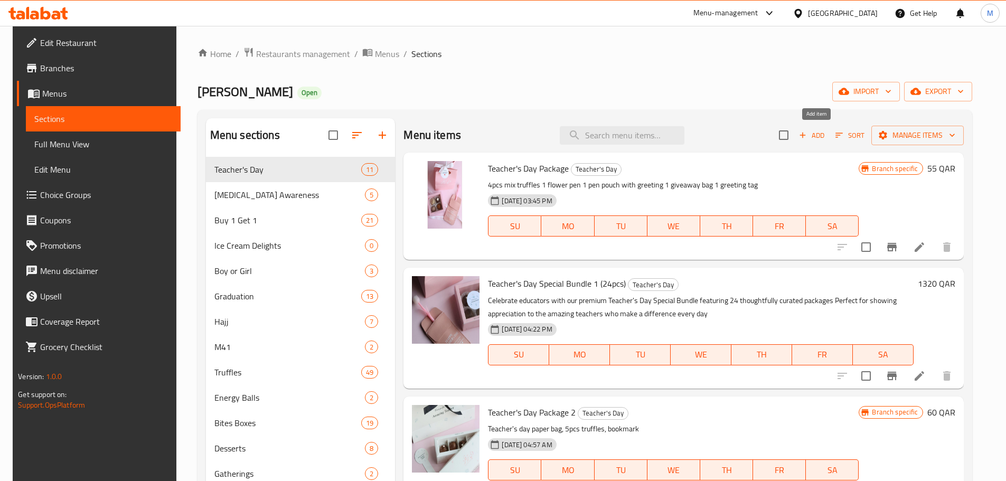
click at [808, 131] on icon "button" at bounding box center [803, 135] width 10 height 10
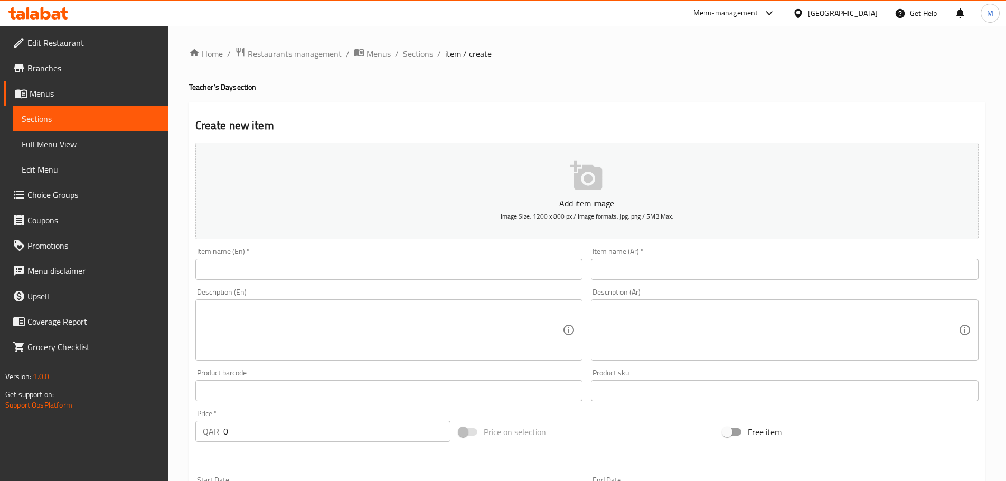
click at [358, 276] on input "text" at bounding box center [389, 269] width 388 height 21
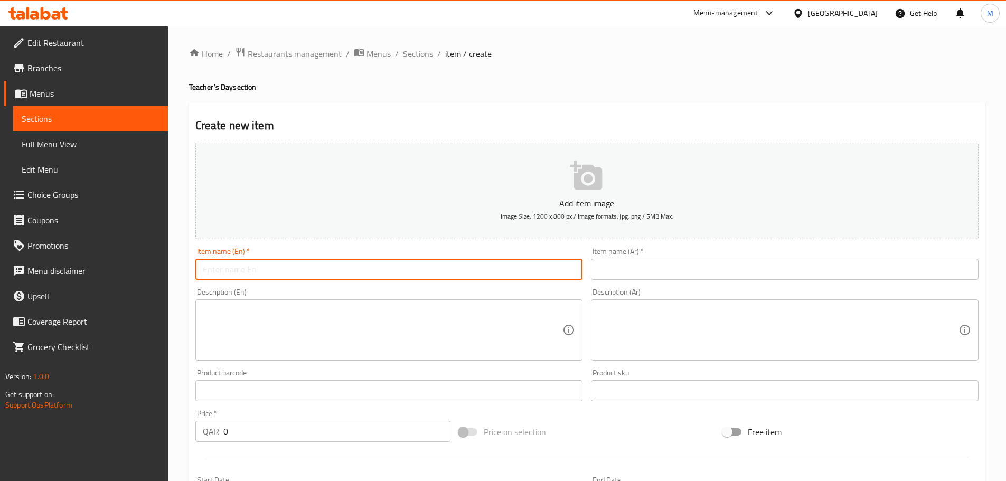
paste input "Teachers Day sticker label 4 pcs 12 boxes"
type input "Teachers Day sticker label 4 pcs 12 boxes"
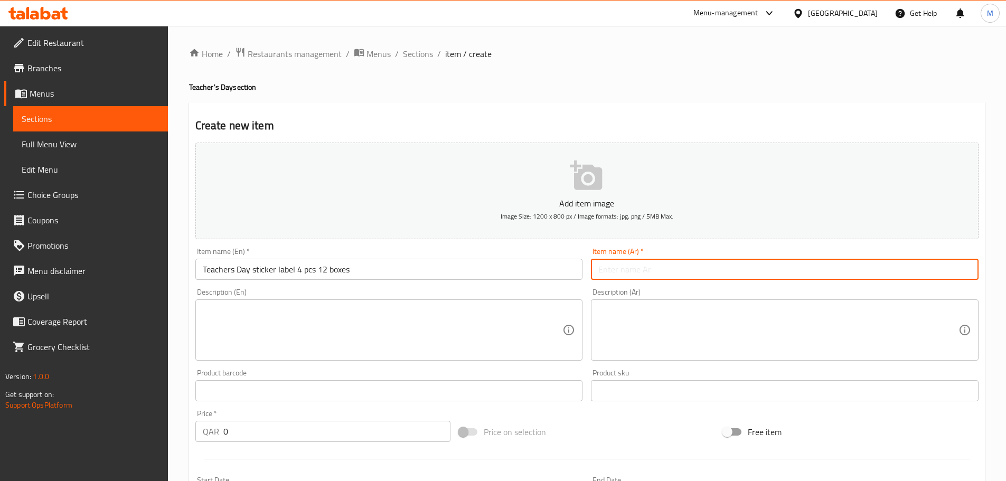
click at [624, 275] on input "text" at bounding box center [785, 269] width 388 height 21
paste input "ملصقات يوم المعلم، 4 قطع، 12 صندوقًا"
type input "ملصقات يوم المعلم، 4 قطع، 12 صندوقًا"
click at [335, 322] on textarea at bounding box center [383, 330] width 360 height 50
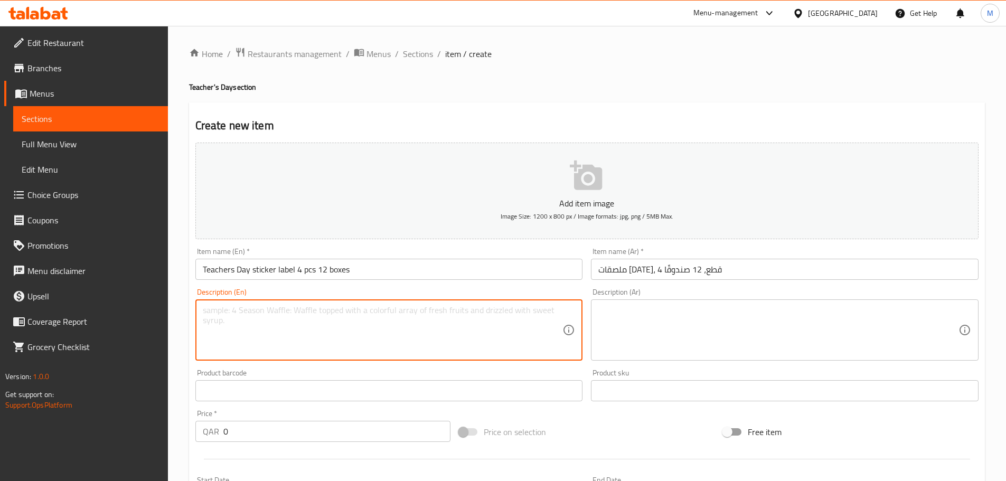
paste textarea "Original oreo truffles 4pcs"
type textarea "Original oreo truffles 4pcs"
click at [619, 329] on textarea at bounding box center [778, 330] width 360 height 50
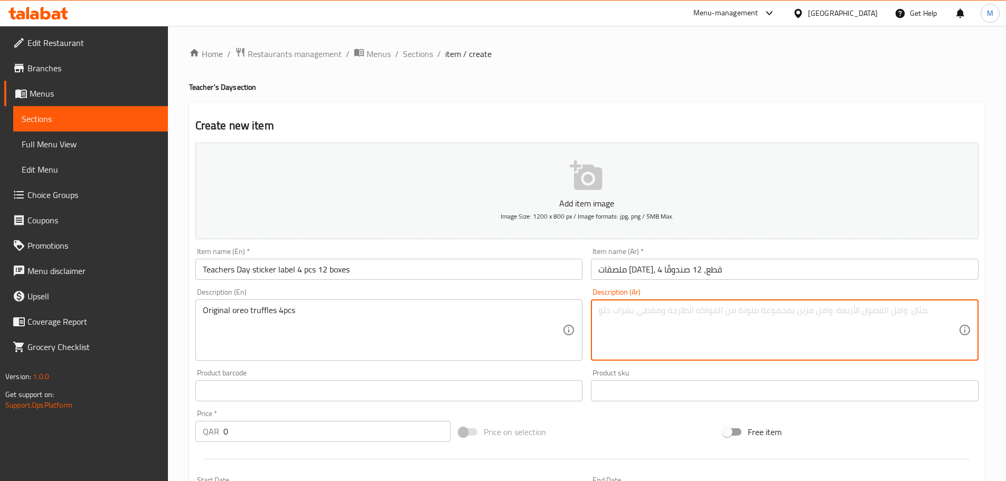
paste textarea "4 قطع من حلوى أوريو الأصلية"
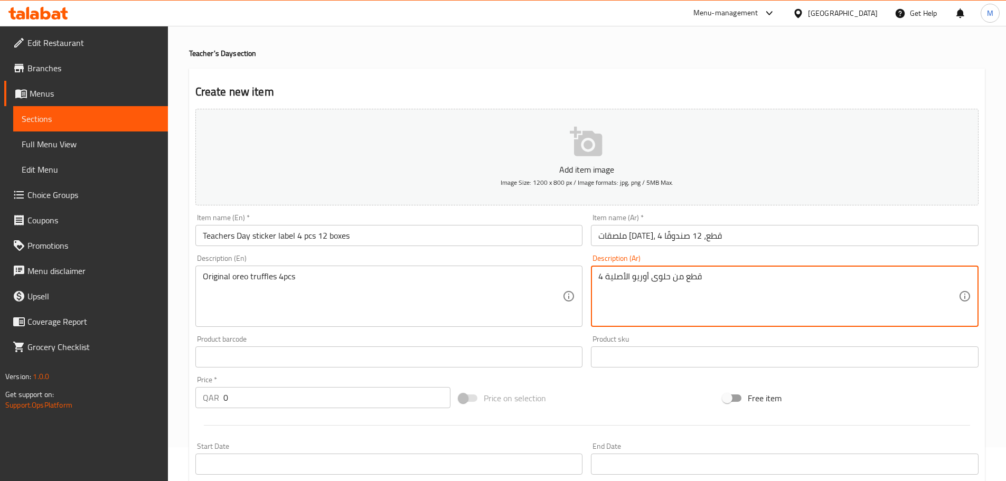
scroll to position [53, 0]
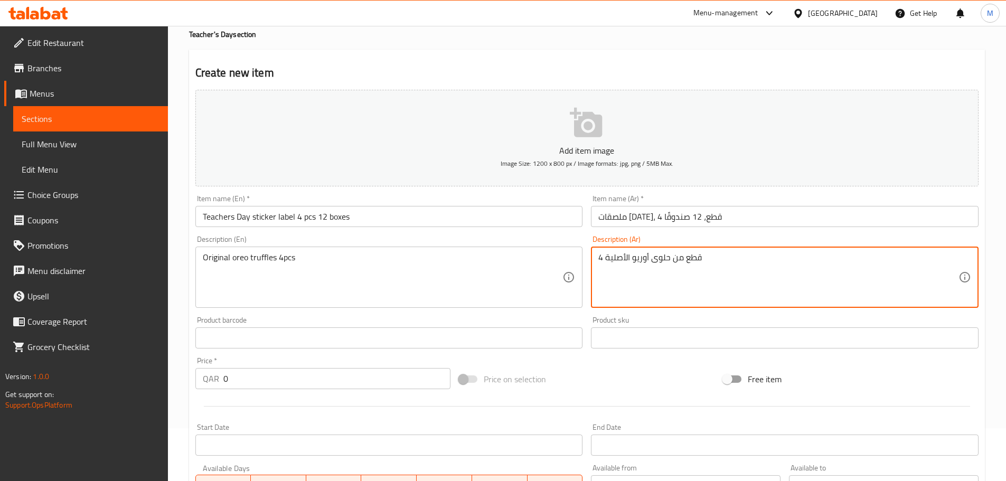
type textarea "4 قطع من حلوى أوريو الأصلية"
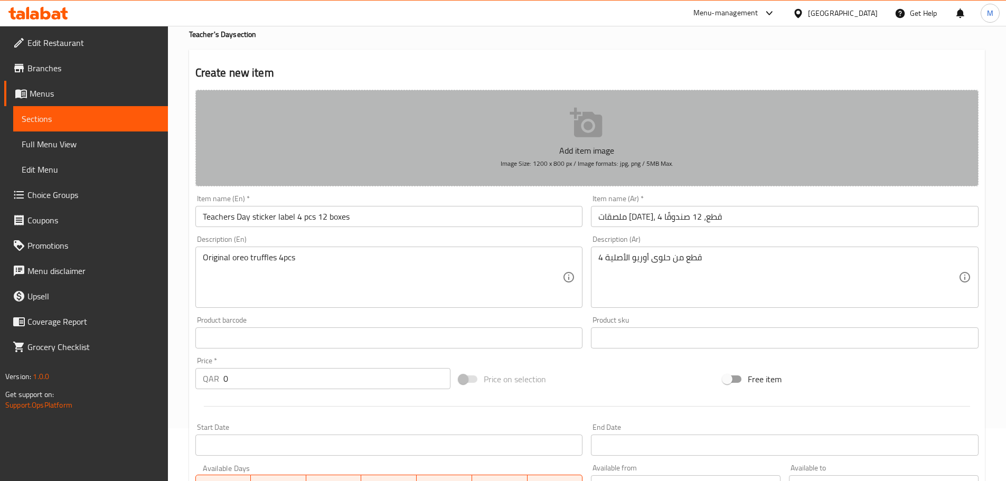
click at [581, 137] on icon "button" at bounding box center [586, 123] width 32 height 30
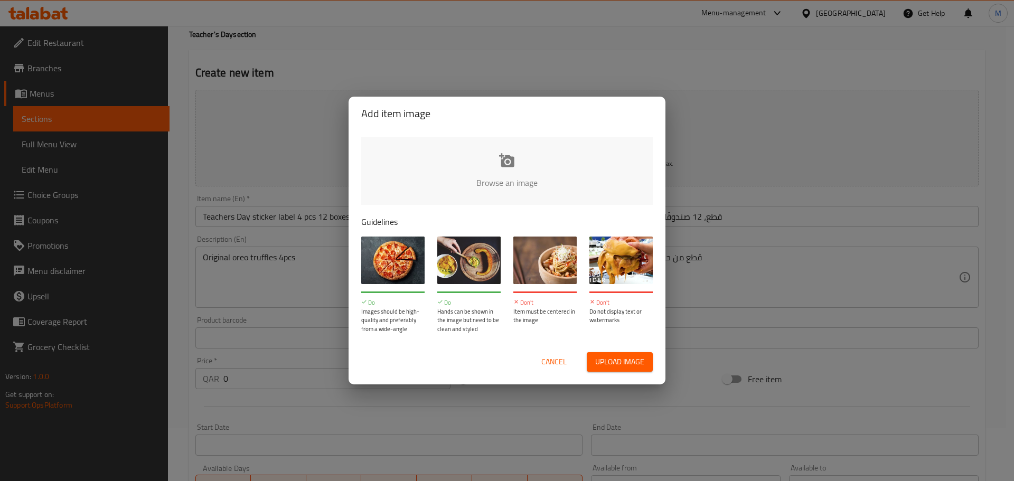
click at [607, 359] on span "Upload image" at bounding box center [619, 361] width 49 height 13
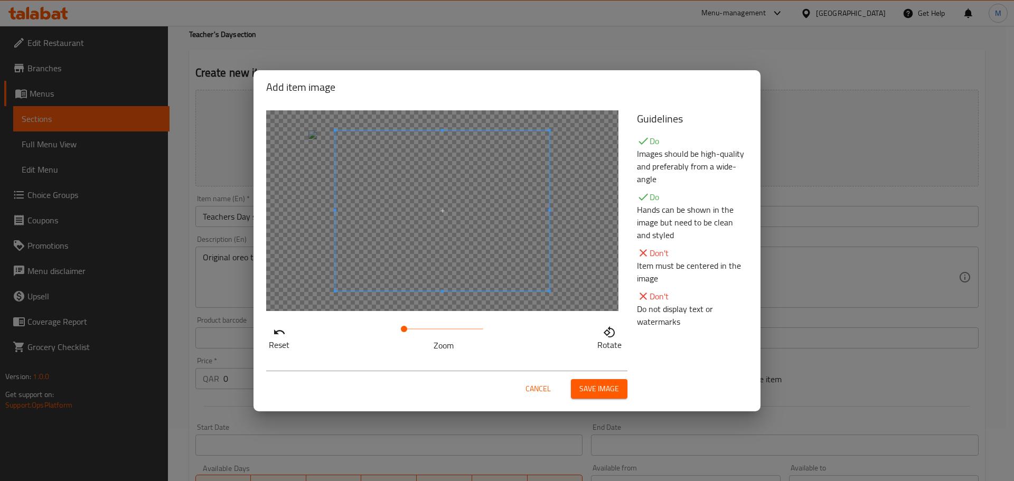
click at [537, 255] on span at bounding box center [442, 210] width 214 height 161
click at [593, 387] on span "Save image" at bounding box center [599, 388] width 40 height 13
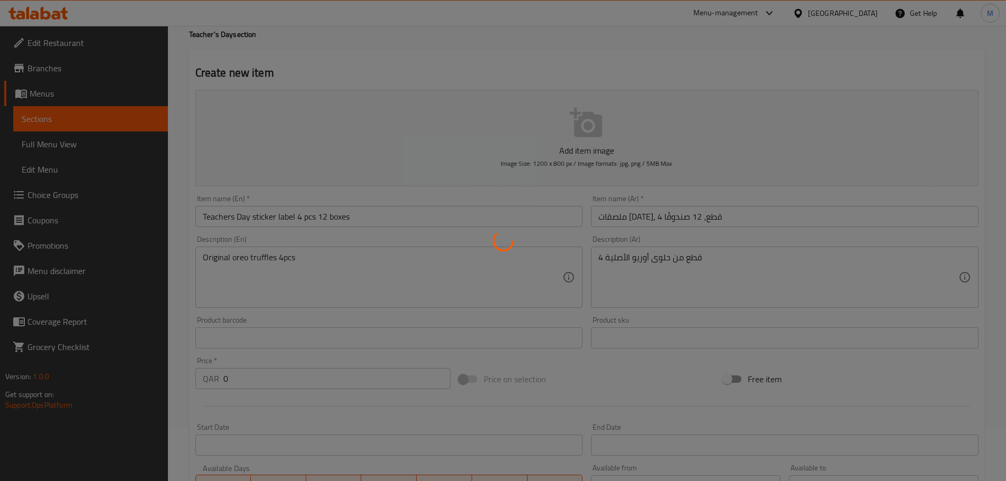
scroll to position [106, 0]
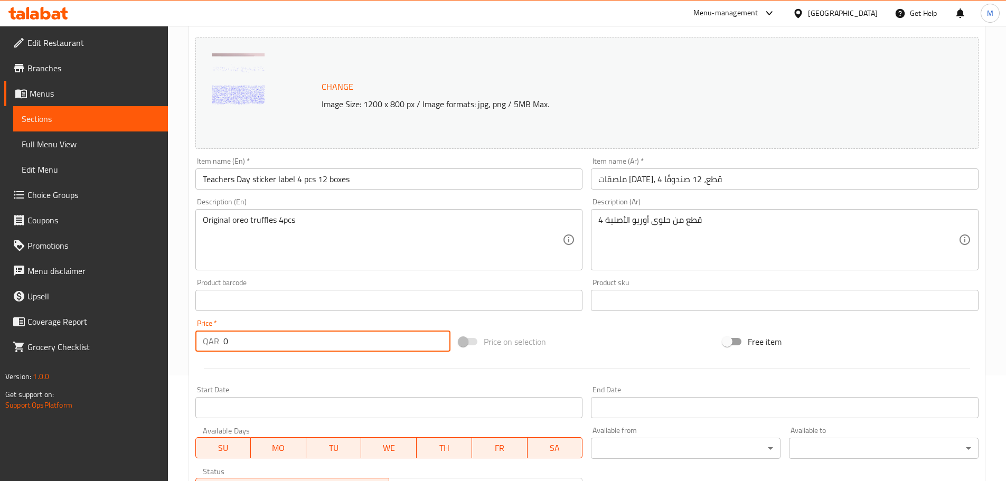
drag, startPoint x: 292, startPoint y: 344, endPoint x: 203, endPoint y: 337, distance: 88.5
click at [203, 337] on div "QAR 0 Price *" at bounding box center [323, 341] width 256 height 21
paste input "396"
type input "396"
click at [591, 336] on div "Price on selection" at bounding box center [587, 341] width 264 height 29
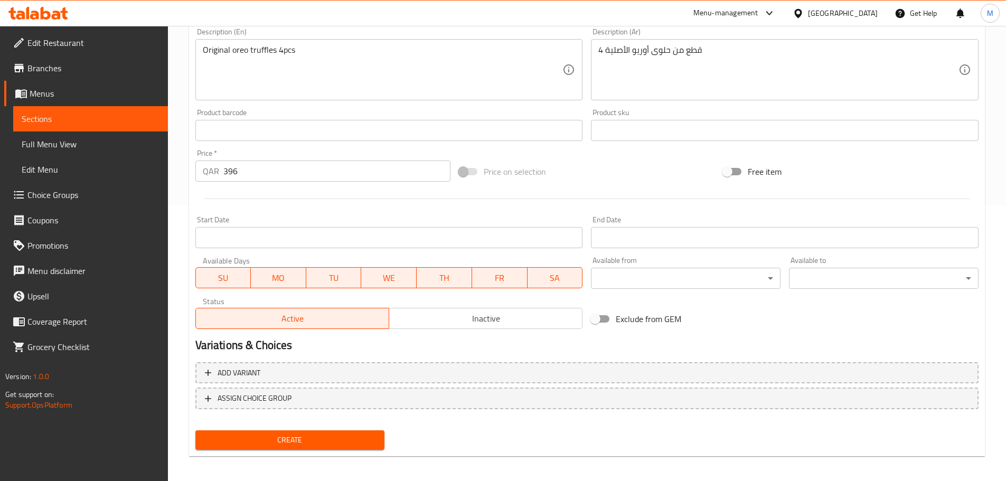
scroll to position [280, 0]
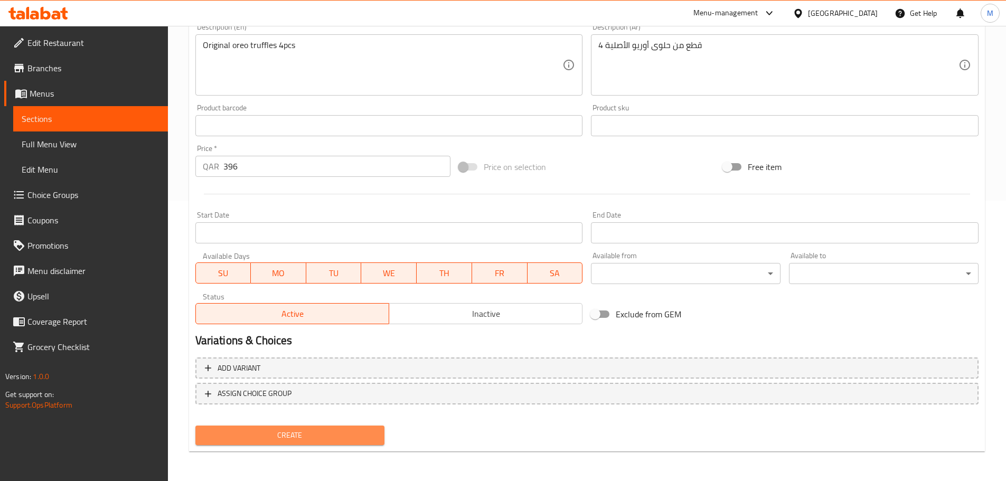
click at [345, 437] on span "Create" at bounding box center [290, 435] width 173 height 13
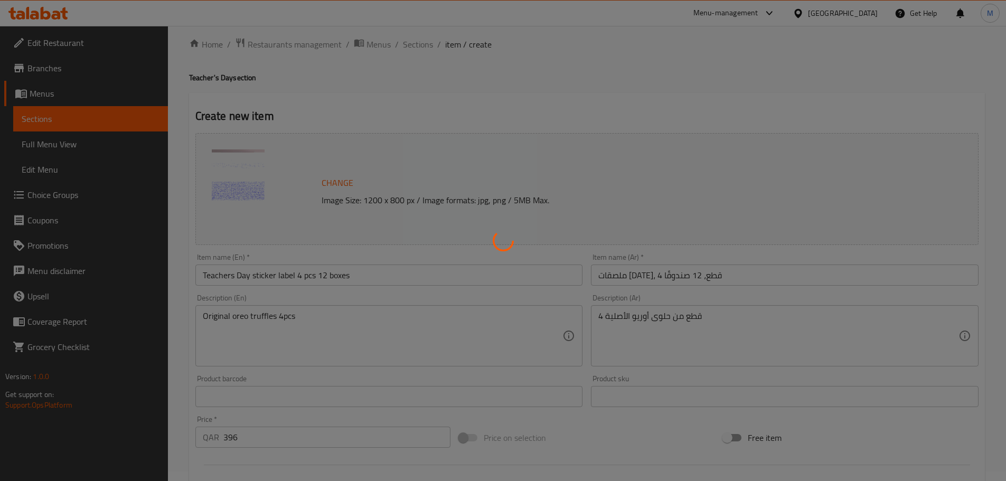
scroll to position [0, 0]
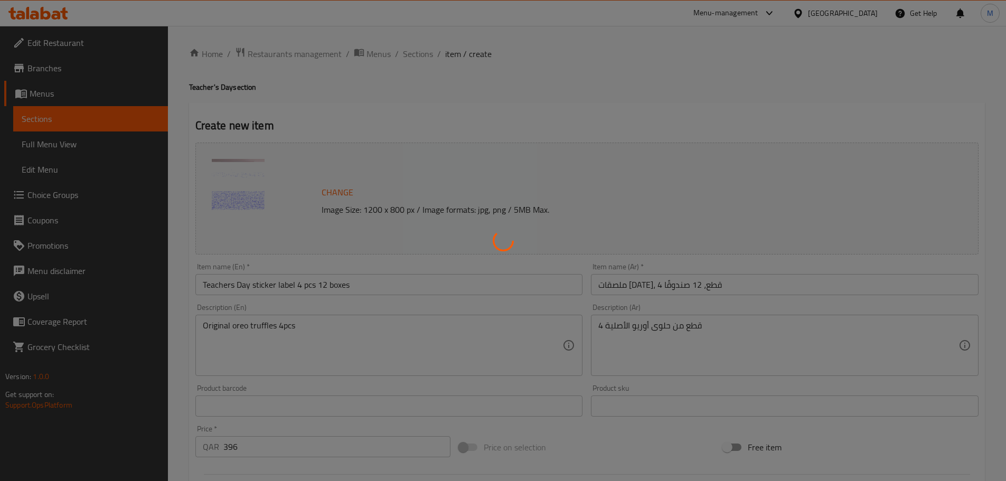
type input "0"
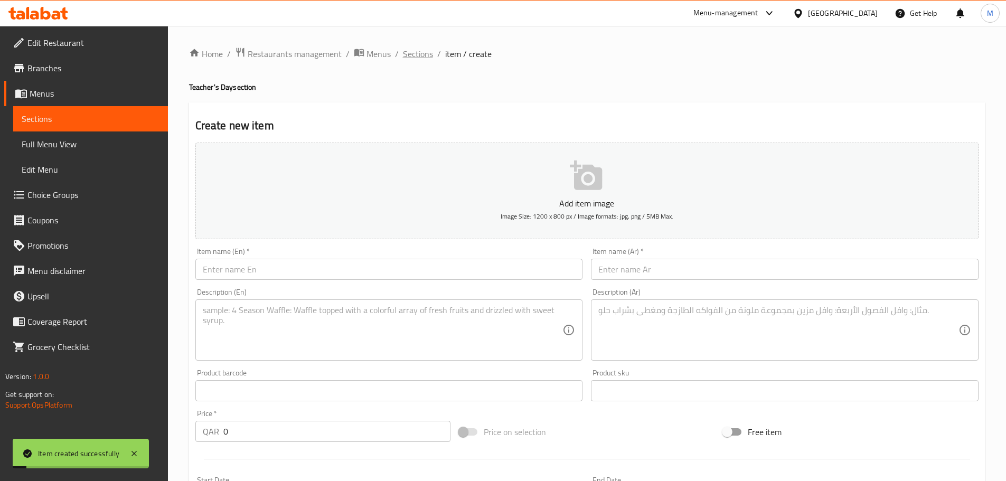
click at [418, 54] on span "Sections" at bounding box center [418, 54] width 30 height 13
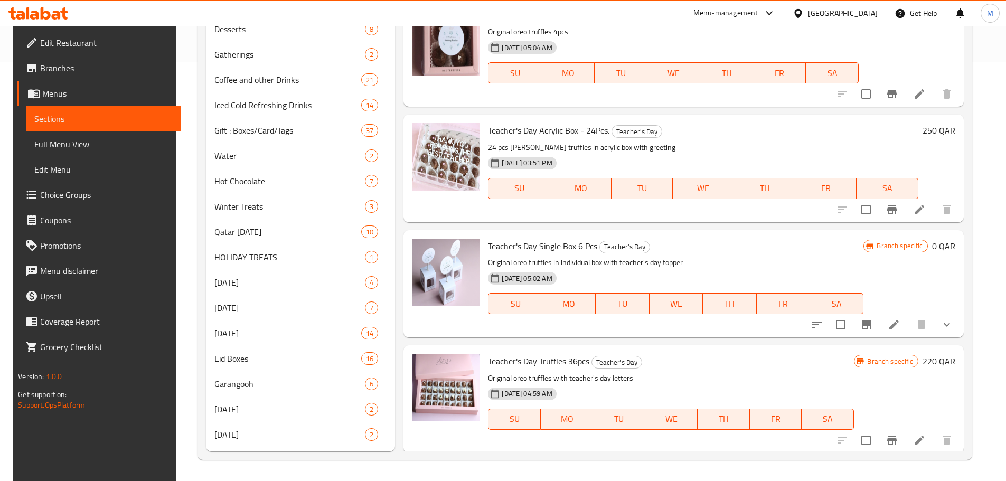
scroll to position [420, 0]
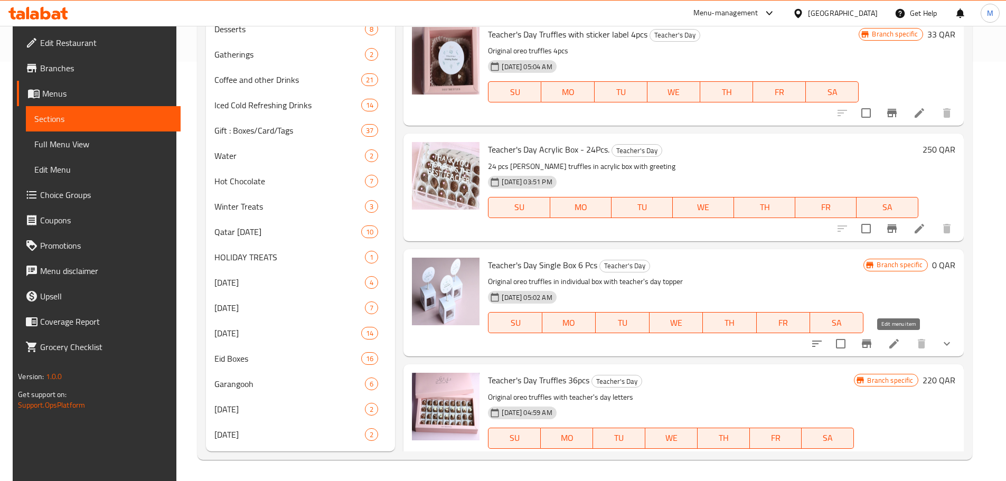
click at [898, 342] on icon at bounding box center [894, 343] width 13 height 13
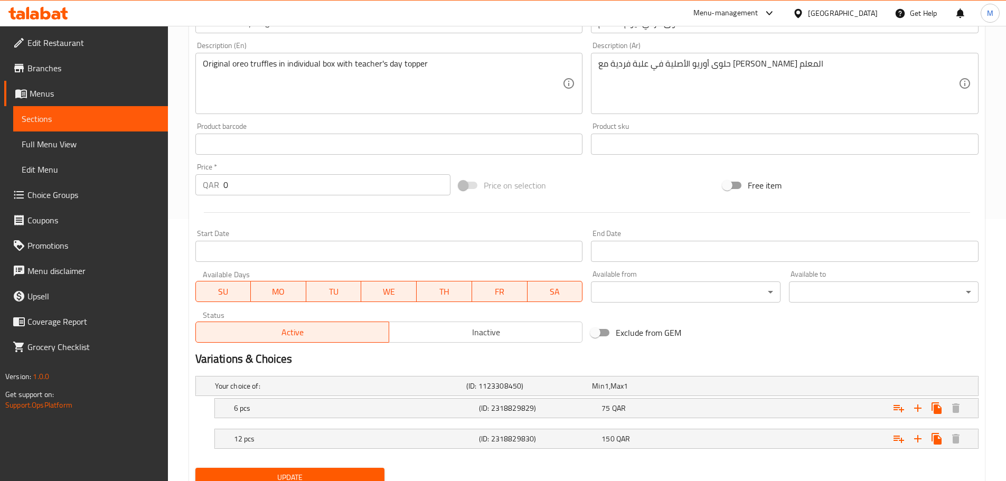
scroll to position [264, 0]
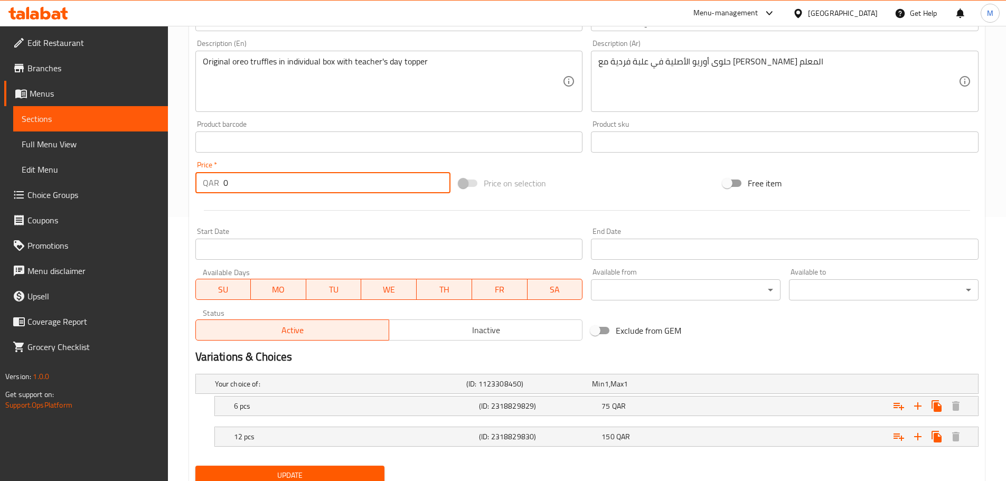
drag, startPoint x: 240, startPoint y: 188, endPoint x: 220, endPoint y: 186, distance: 20.2
click at [220, 186] on div "QAR 0 Price *" at bounding box center [323, 182] width 256 height 21
click at [481, 222] on div at bounding box center [587, 211] width 792 height 26
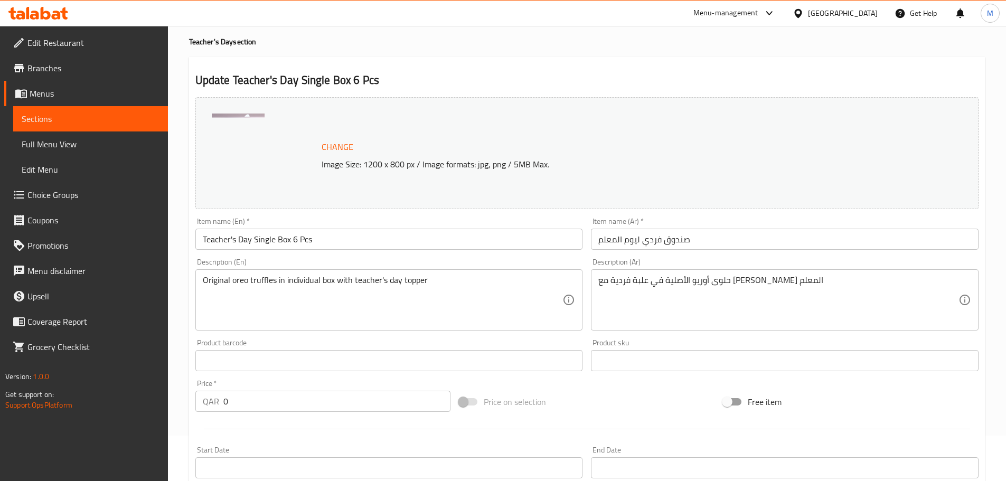
scroll to position [0, 0]
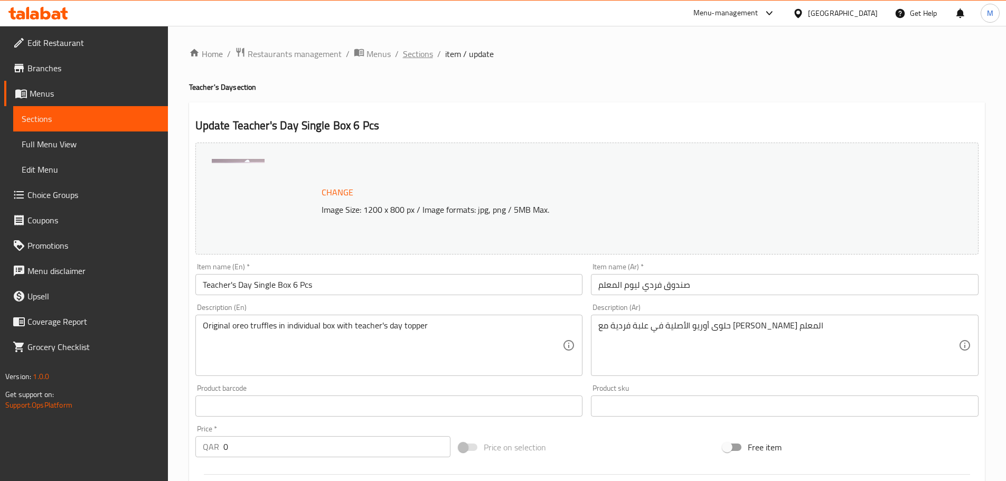
click at [416, 55] on span "Sections" at bounding box center [418, 54] width 30 height 13
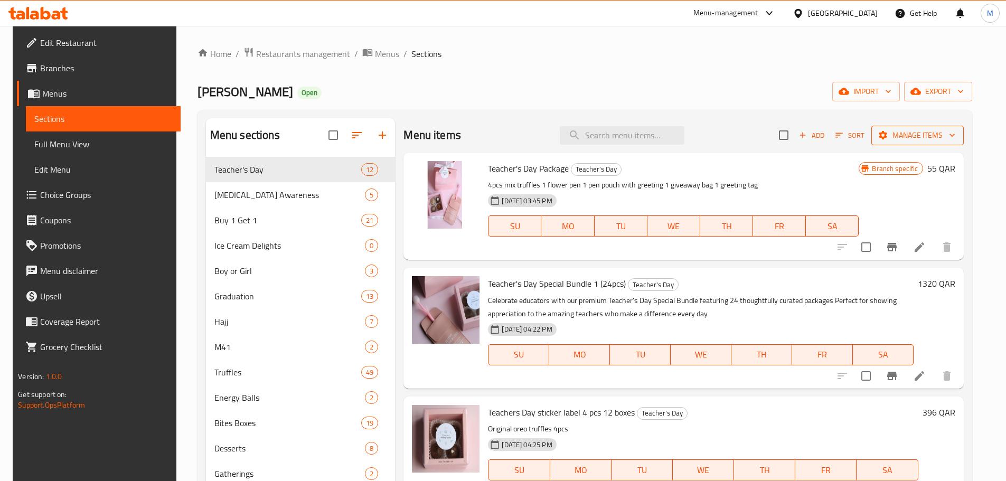
click at [897, 137] on span "Manage items" at bounding box center [918, 135] width 76 height 13
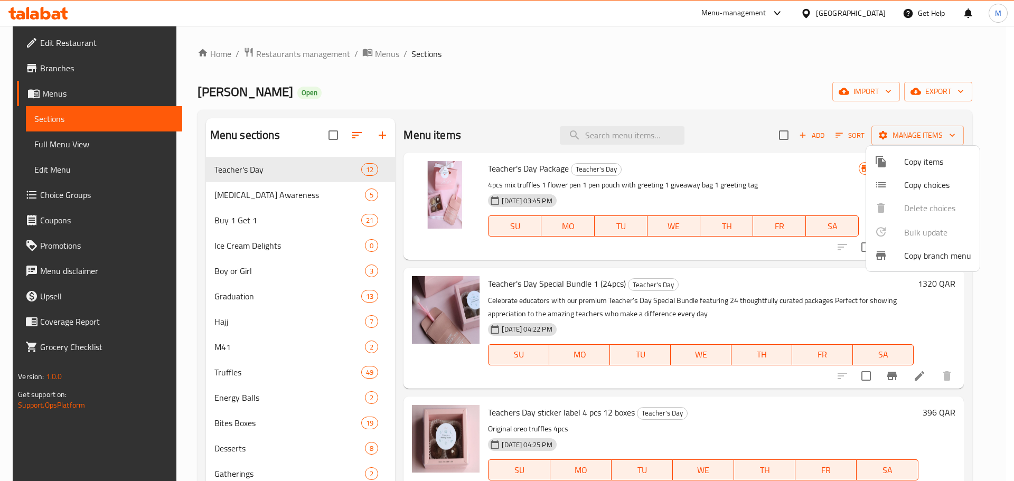
click at [817, 135] on div at bounding box center [507, 240] width 1014 height 481
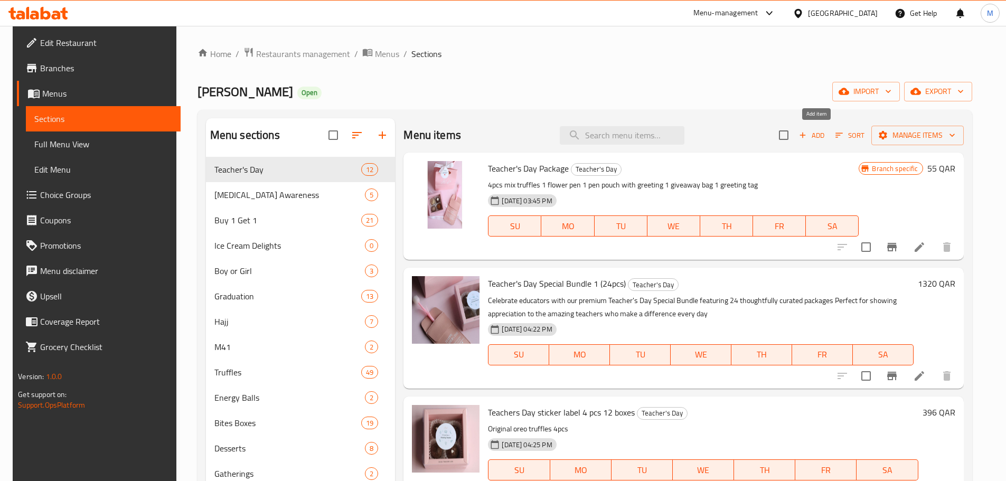
click at [818, 135] on span "Add" at bounding box center [812, 135] width 29 height 12
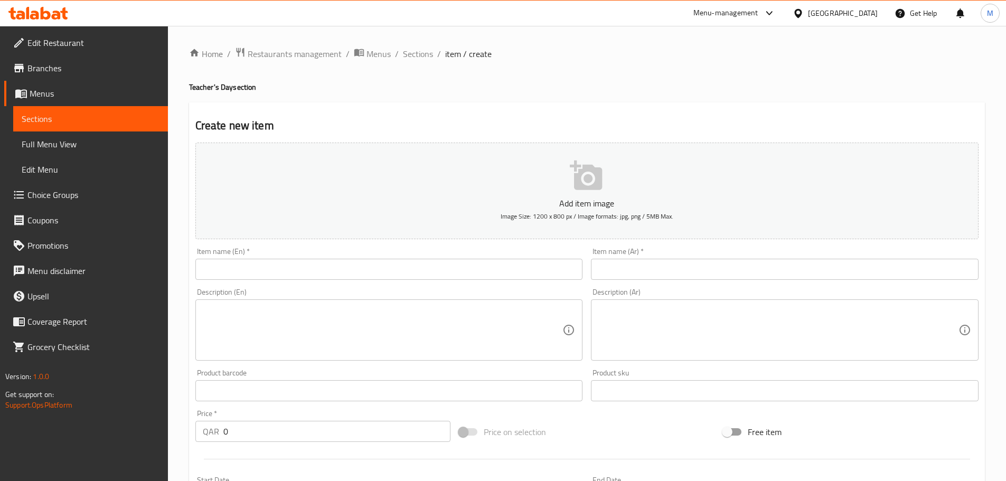
click at [284, 262] on input "text" at bounding box center [389, 269] width 388 height 21
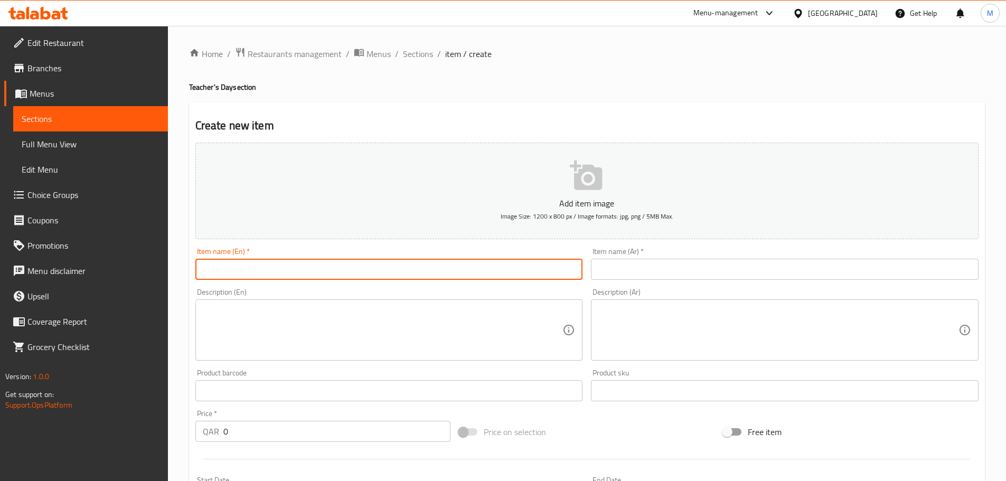
paste input "Teacher's Day Truffles 5pcs (24 Boxes)"
drag, startPoint x: 350, startPoint y: 268, endPoint x: 201, endPoint y: 272, distance: 149.0
click at [201, 272] on input "Teacher's Day Truffles 5pcs (24 Boxes)" at bounding box center [389, 269] width 388 height 21
type input "Teacher's Day Truffles 5pcs (24 Boxes)"
click at [641, 270] on input "text" at bounding box center [785, 269] width 388 height 21
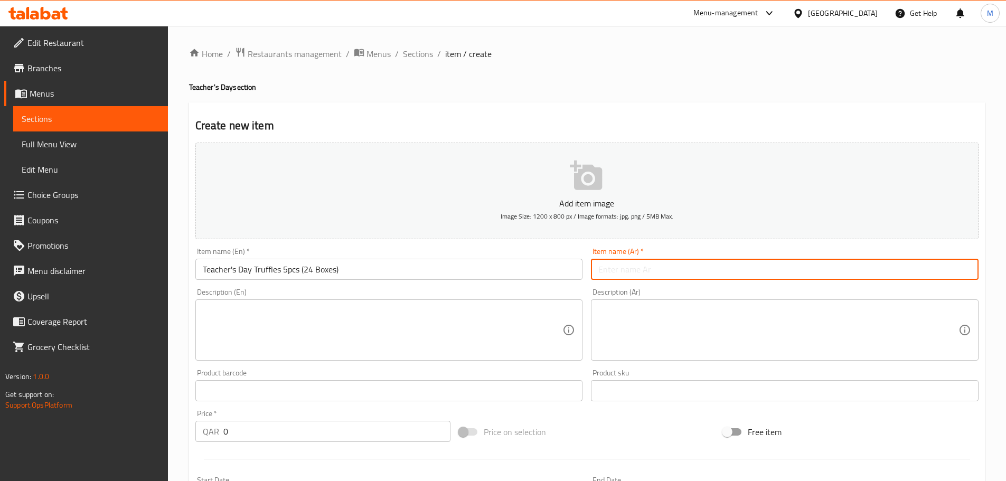
paste input "حلوى ترافل يوم المعلم ٥ قطع (٢٤ صندوقًا)"
type input "حلوى ترافل يوم المعلم ٥ قطع (٢٤ صندوقًا)"
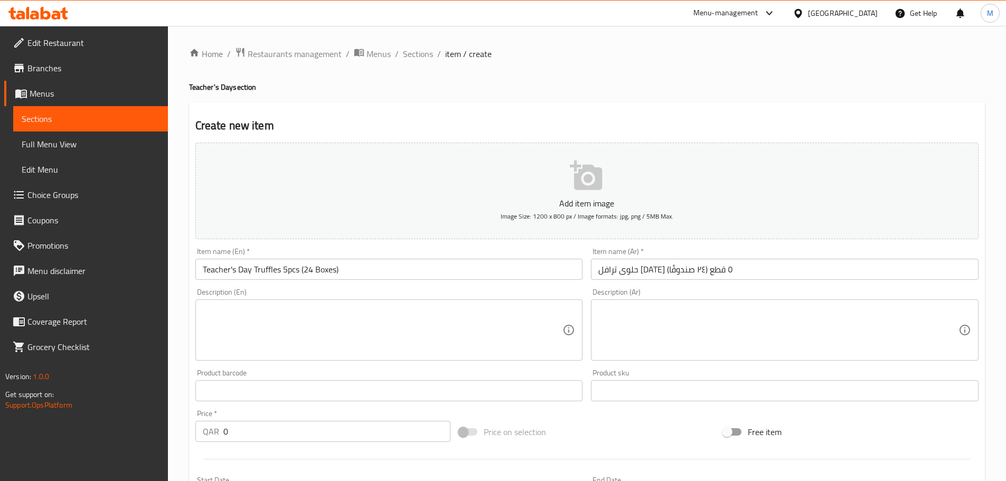
click at [313, 304] on div "Description (En)" at bounding box center [389, 329] width 388 height 61
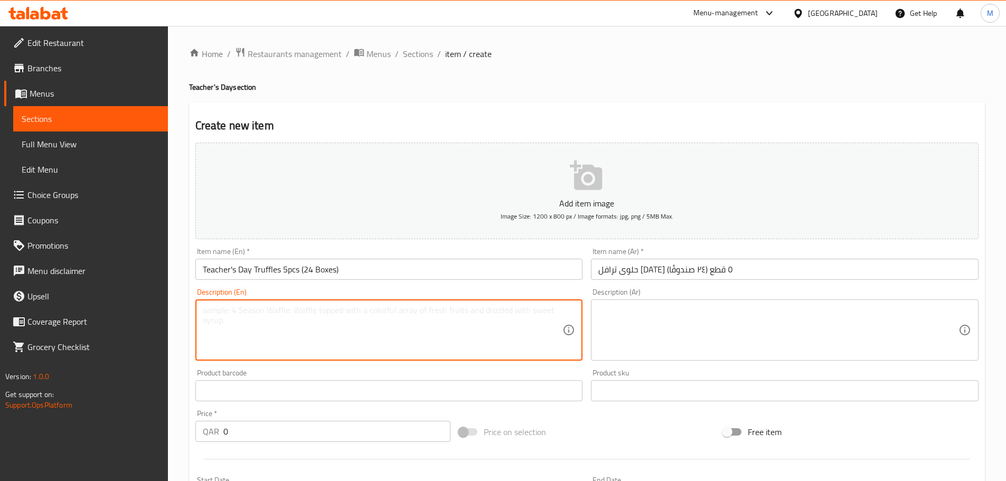
paste textarea "1080"
type textarea "1080"
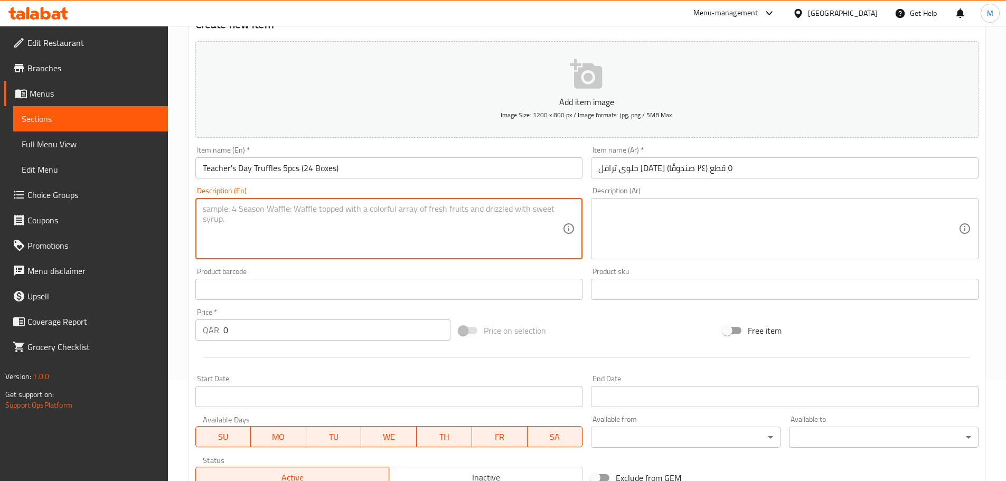
scroll to position [106, 0]
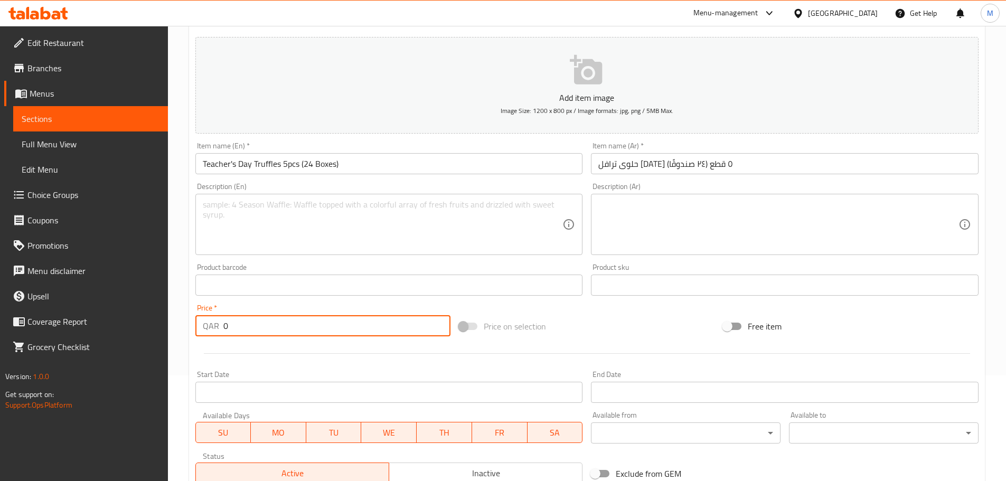
drag, startPoint x: 251, startPoint y: 331, endPoint x: 208, endPoint y: 326, distance: 43.5
click at [208, 326] on div "QAR 0 Price *" at bounding box center [323, 325] width 256 height 21
paste input "108"
type input "1080"
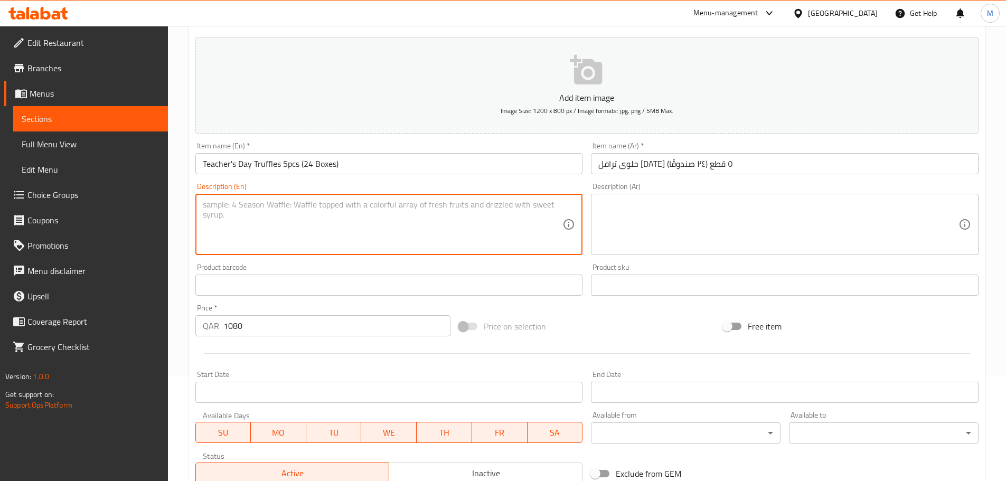
click at [298, 214] on textarea at bounding box center [383, 225] width 360 height 50
paste textarea "Original oreo truffles 5pcs"
type textarea "Original oreo truffles 5pcs"
click at [611, 214] on textarea at bounding box center [778, 225] width 360 height 50
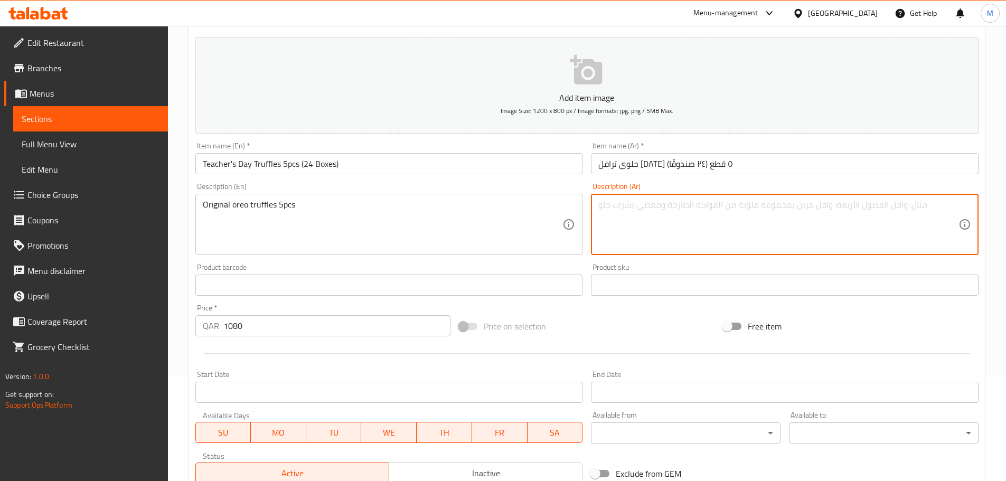
paste textarea "ترافل أوريو الأصلي 5 قطع"
type textarea "ترافل أوريو الأصلي 5 قطع"
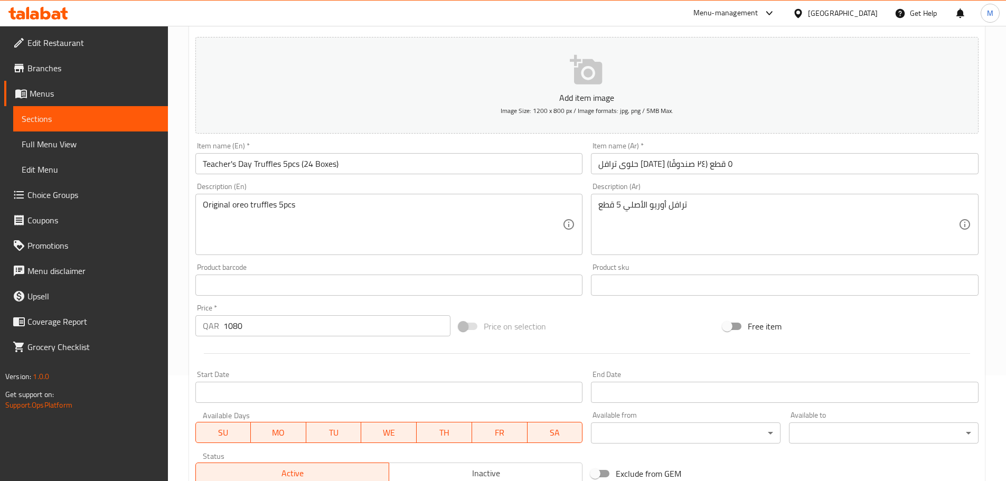
click at [585, 256] on div "Description (En) Original oreo truffles 5pcs Description (En)" at bounding box center [389, 219] width 396 height 81
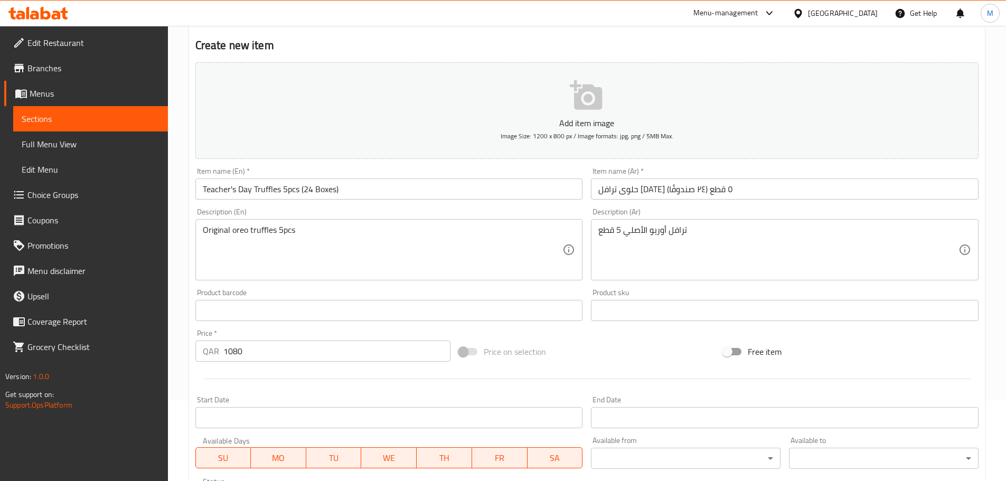
scroll to position [0, 0]
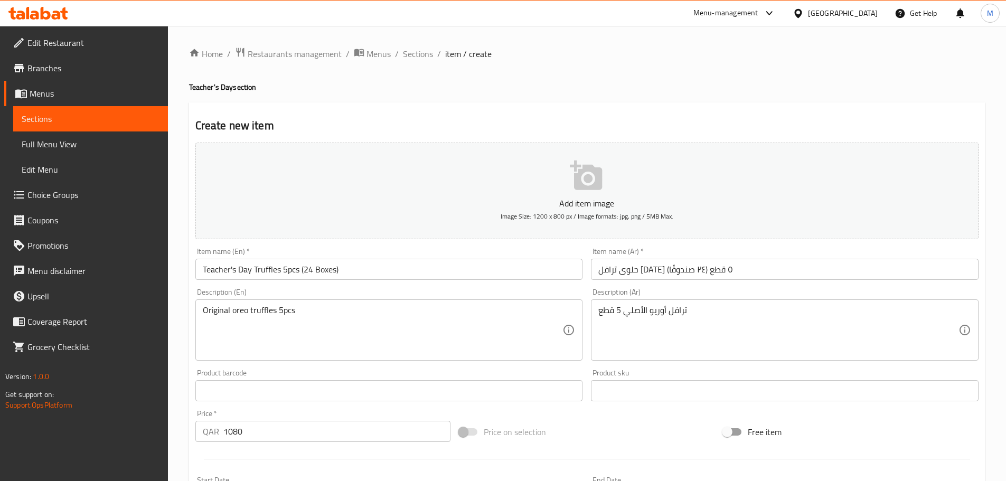
click at [621, 186] on button "Add item image Image Size: 1200 x 800 px / Image formats: jpg, png / 5MB Max." at bounding box center [586, 191] width 783 height 97
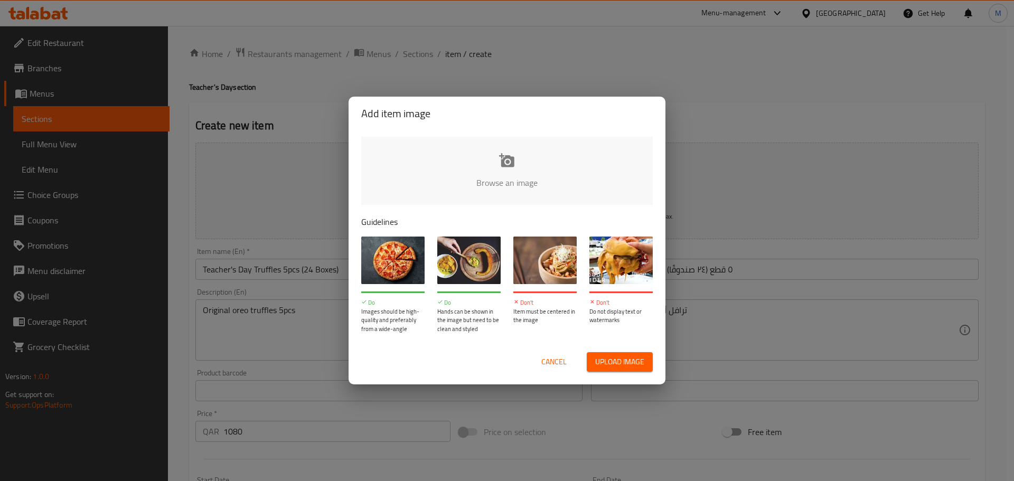
click at [615, 369] on button "Upload image" at bounding box center [620, 362] width 66 height 20
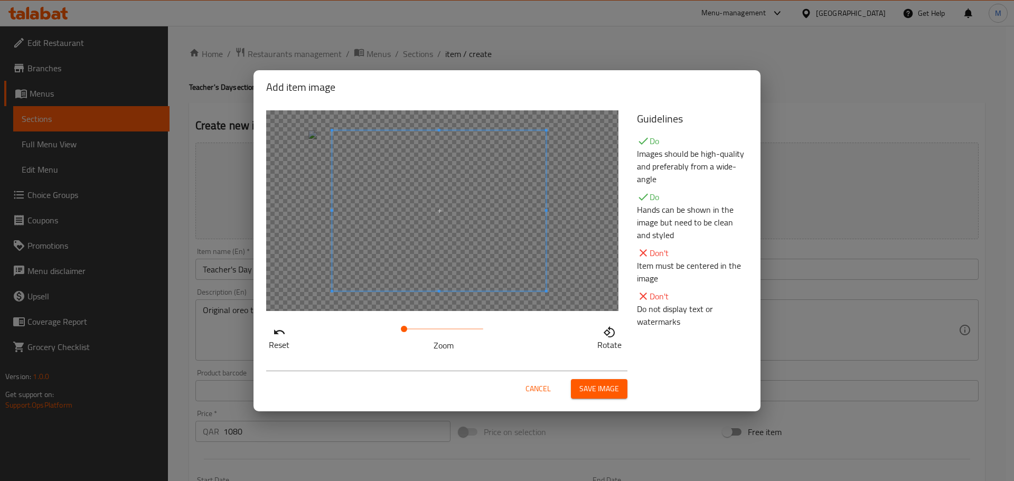
click at [458, 255] on span at bounding box center [439, 210] width 214 height 161
click at [600, 395] on span "Save image" at bounding box center [599, 388] width 40 height 13
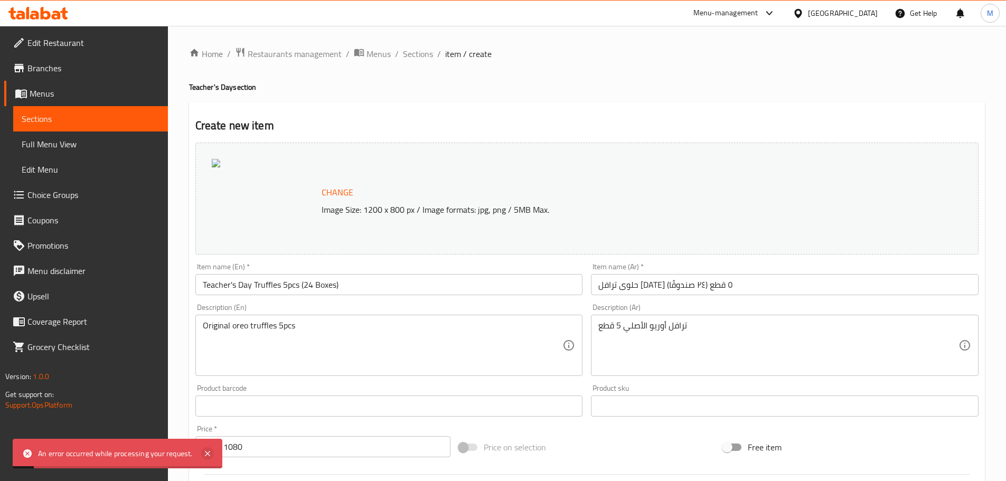
click at [210, 453] on icon at bounding box center [207, 453] width 13 height 13
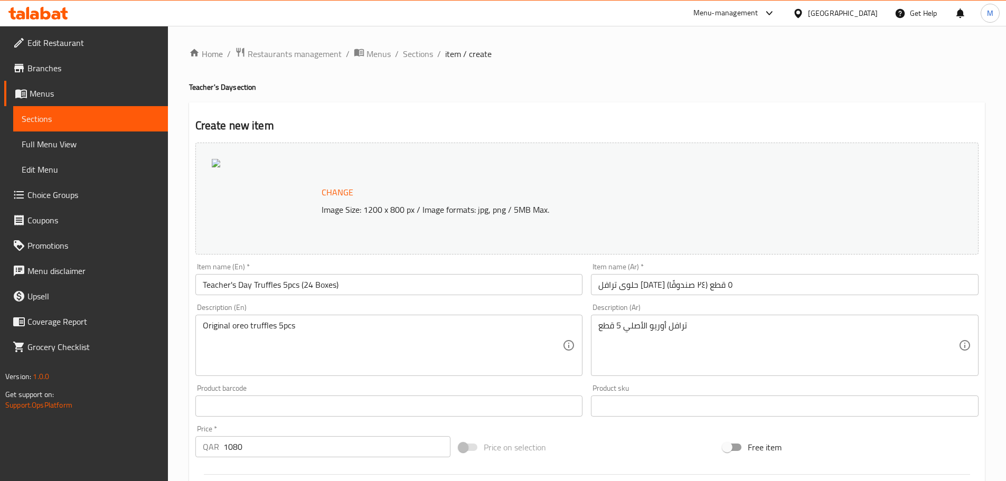
click at [346, 196] on span "Change" at bounding box center [338, 192] width 32 height 15
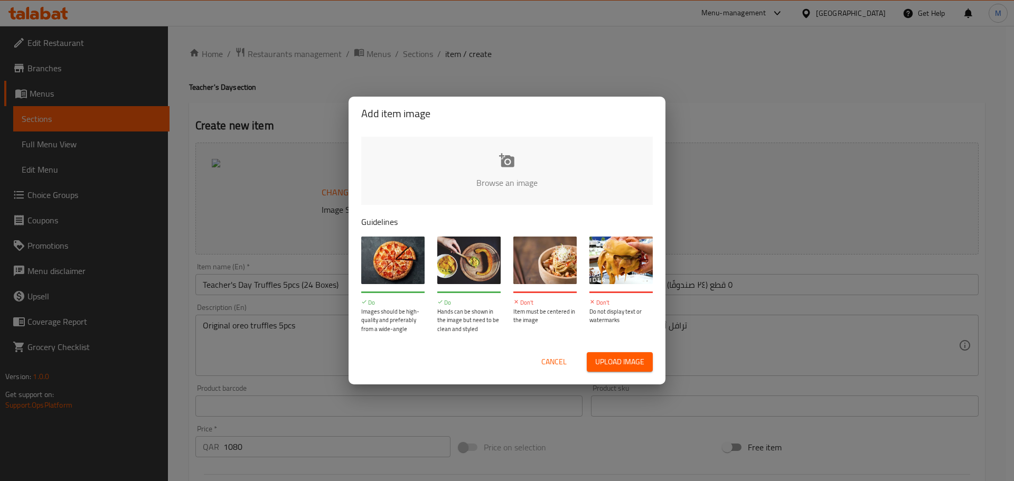
click at [625, 358] on span "Upload image" at bounding box center [619, 361] width 49 height 13
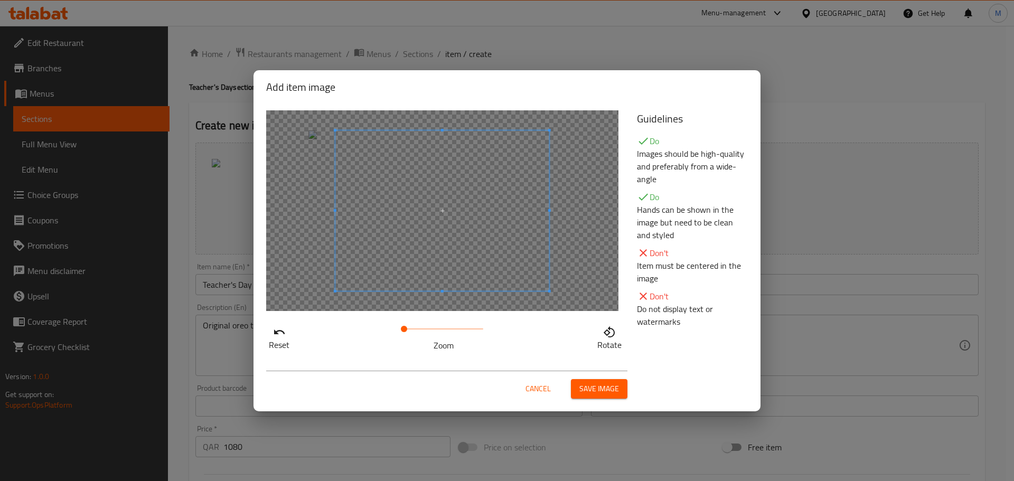
click at [597, 387] on span "Save image" at bounding box center [599, 388] width 40 height 13
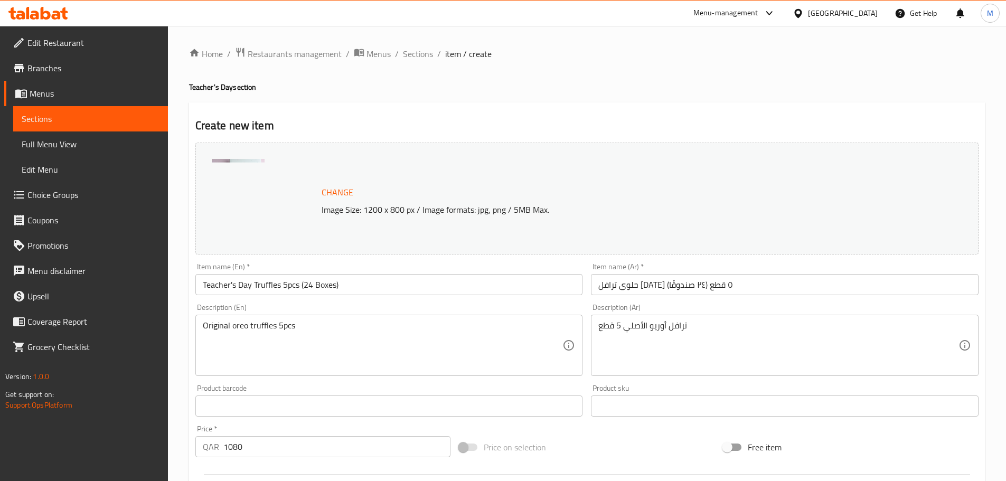
scroll to position [280, 0]
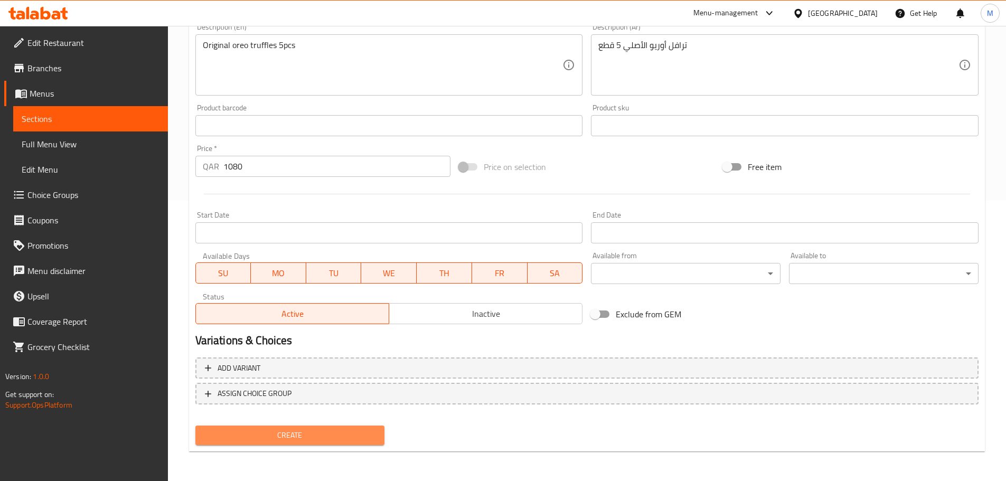
click at [345, 434] on span "Create" at bounding box center [290, 435] width 173 height 13
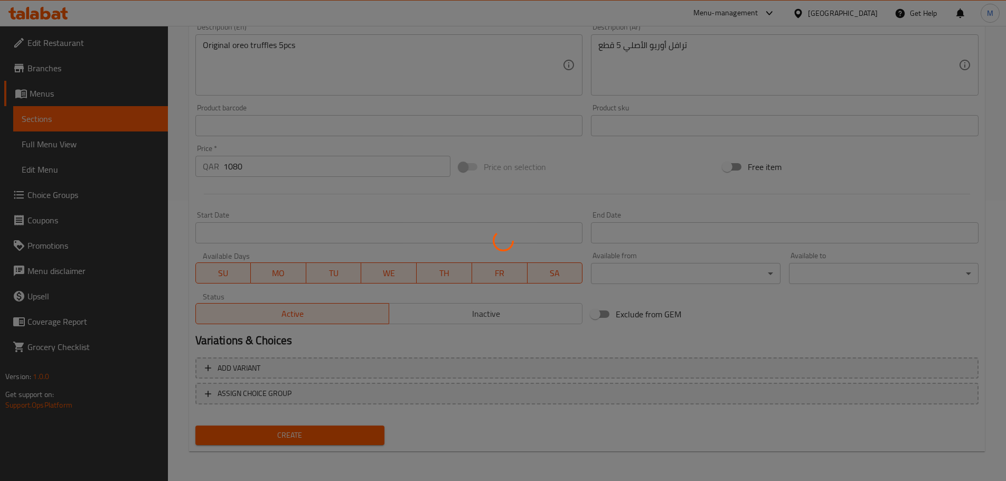
type input "0"
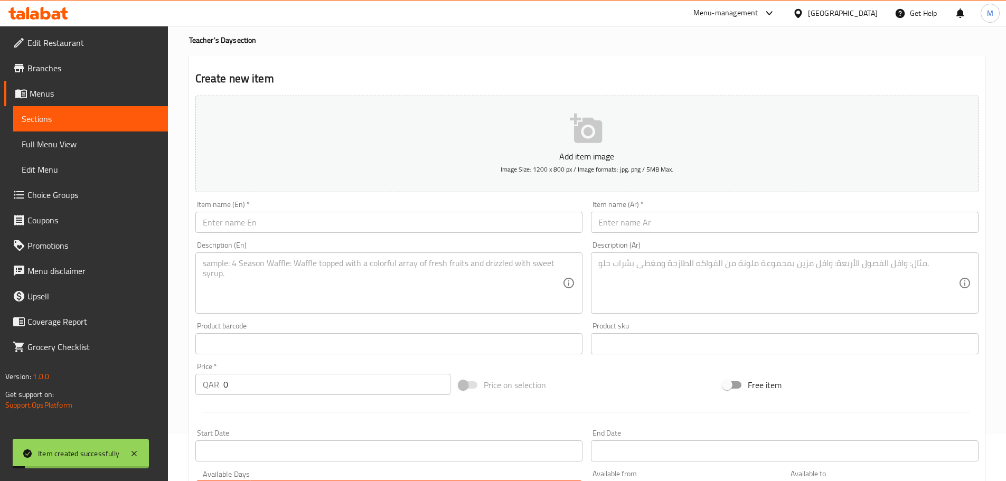
scroll to position [0, 0]
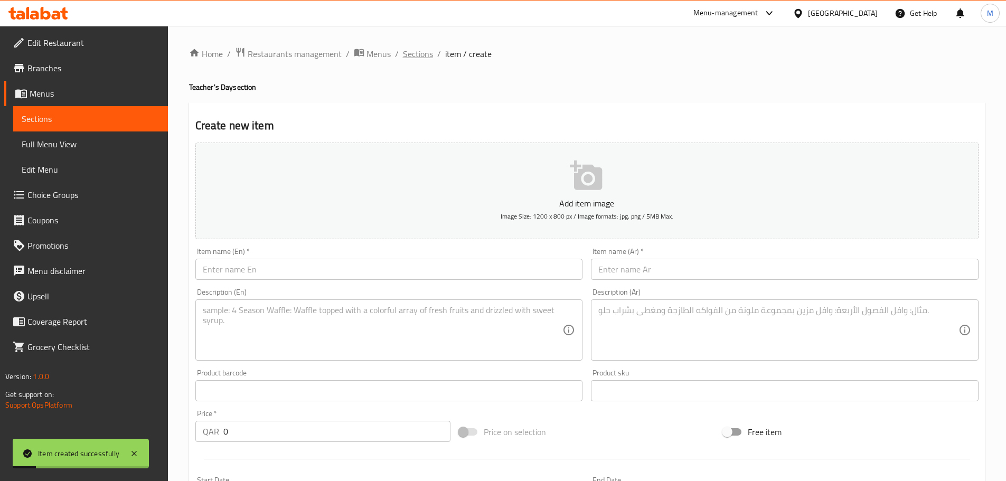
click at [413, 57] on span "Sections" at bounding box center [418, 54] width 30 height 13
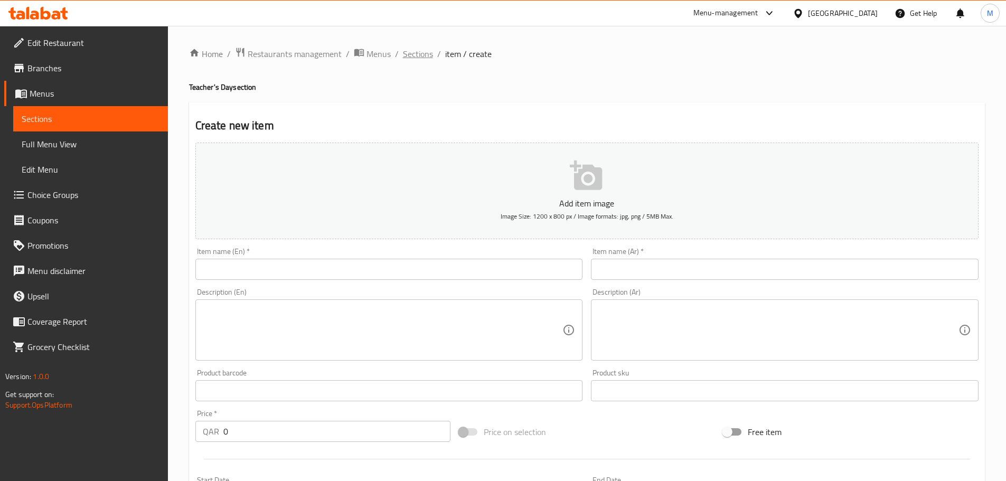
click at [424, 51] on span "Sections" at bounding box center [418, 54] width 30 height 13
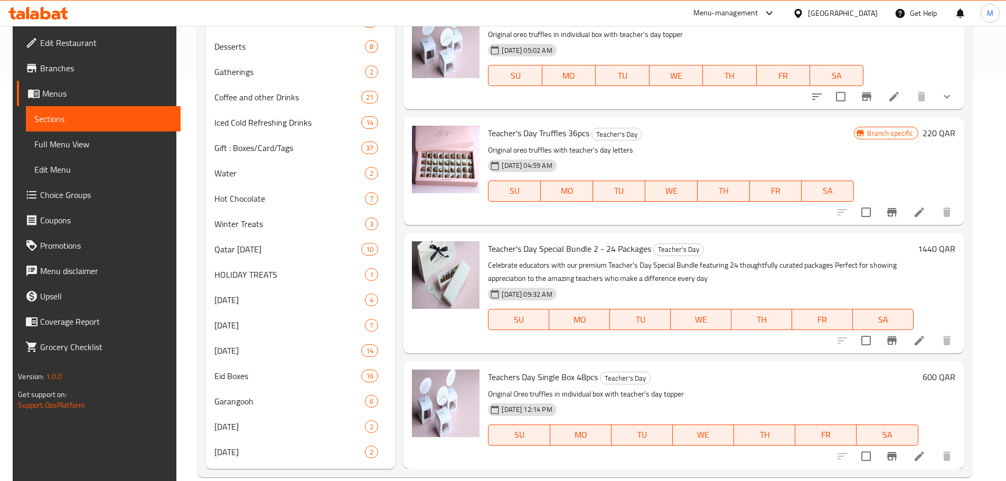
scroll to position [419, 0]
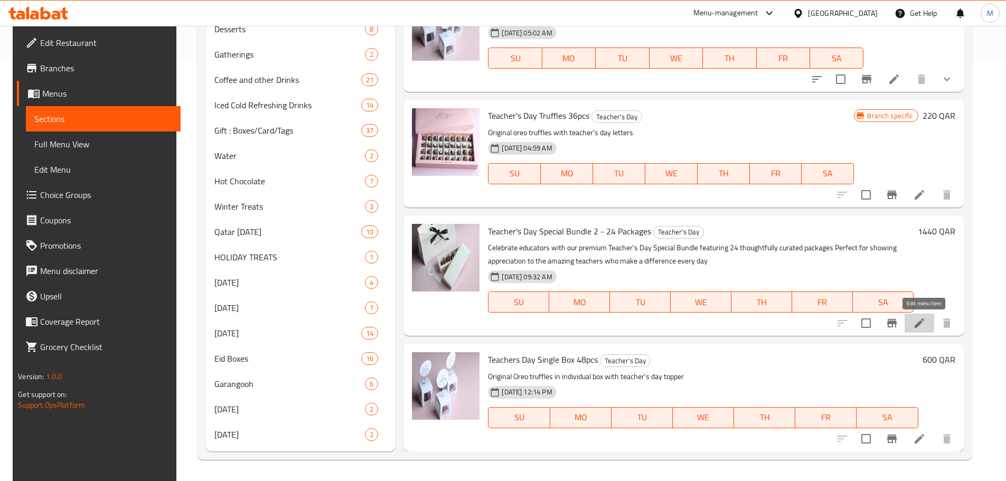
click at [922, 325] on icon at bounding box center [920, 323] width 10 height 10
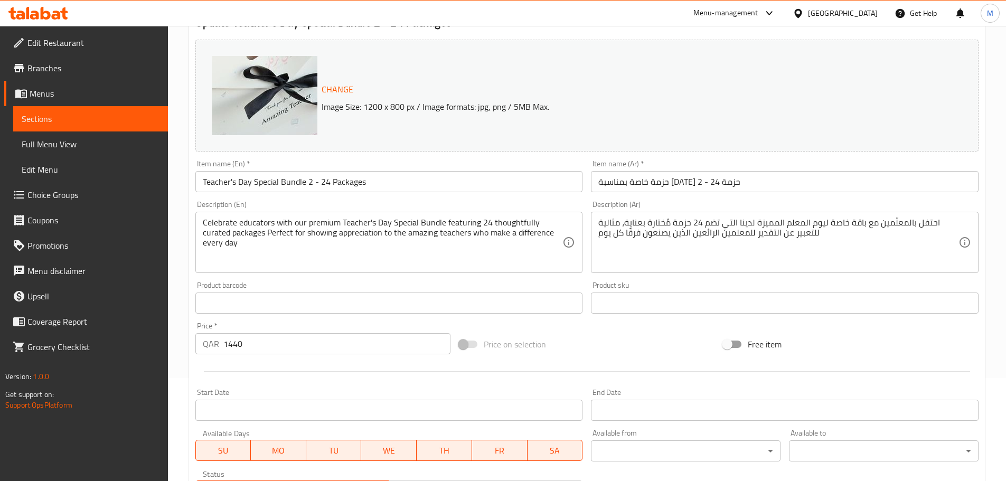
scroll to position [106, 0]
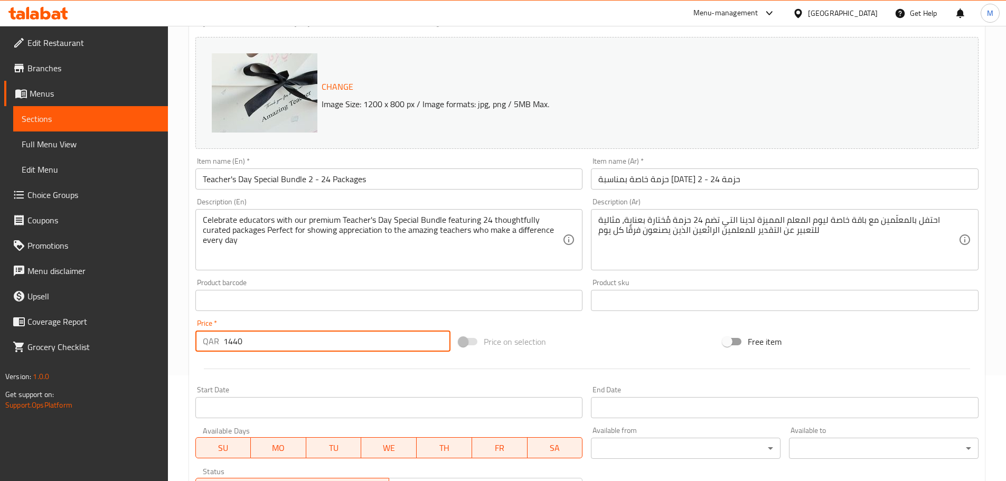
drag, startPoint x: 257, startPoint y: 347, endPoint x: 217, endPoint y: 345, distance: 39.6
click at [217, 345] on div "QAR 1440 Price *" at bounding box center [323, 341] width 256 height 21
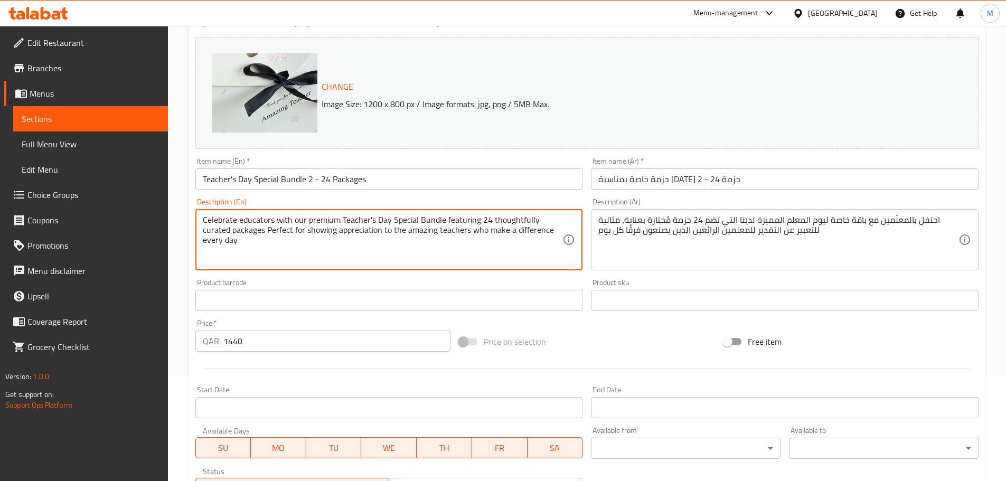
drag, startPoint x: 265, startPoint y: 244, endPoint x: 192, endPoint y: 221, distance: 77.0
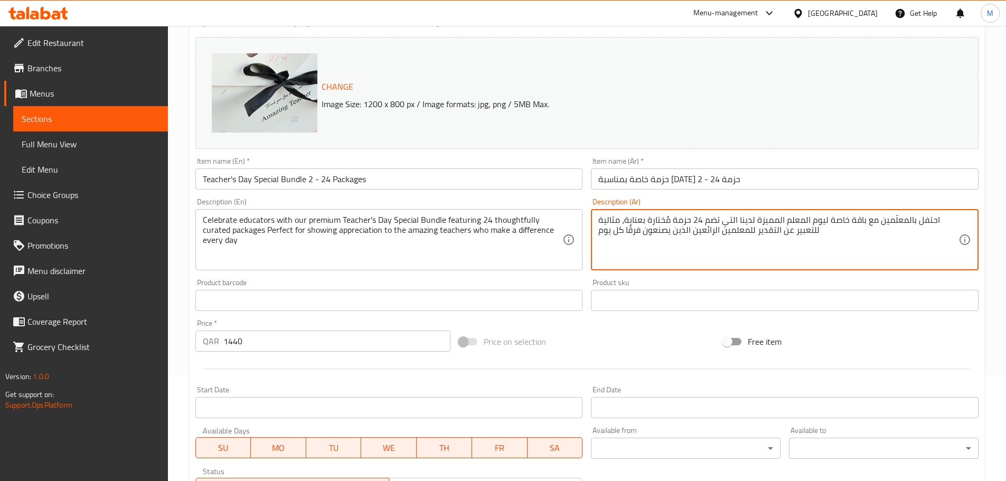
click at [721, 223] on textarea "احتفل بالمعلّمين مع باقة خاصة ليوم المعلم المميزة لدينا التي تضم 24 حزمة مُختار…" at bounding box center [778, 240] width 360 height 50
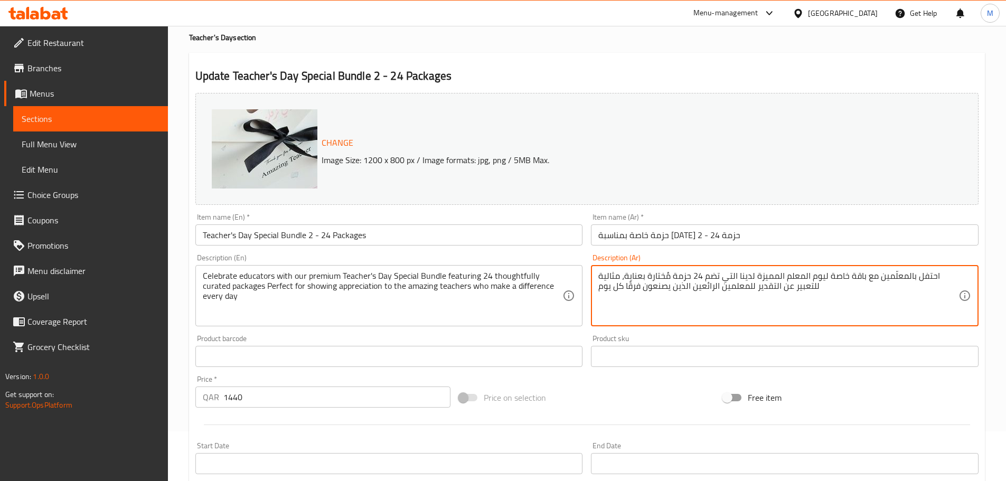
scroll to position [0, 0]
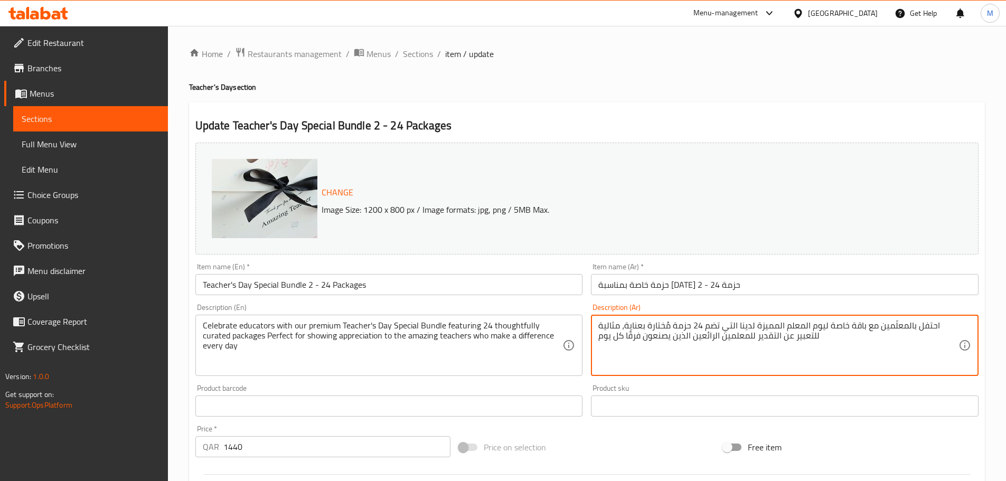
drag, startPoint x: 414, startPoint y: 51, endPoint x: 447, endPoint y: 80, distance: 43.4
click at [414, 51] on span "Sections" at bounding box center [418, 54] width 30 height 13
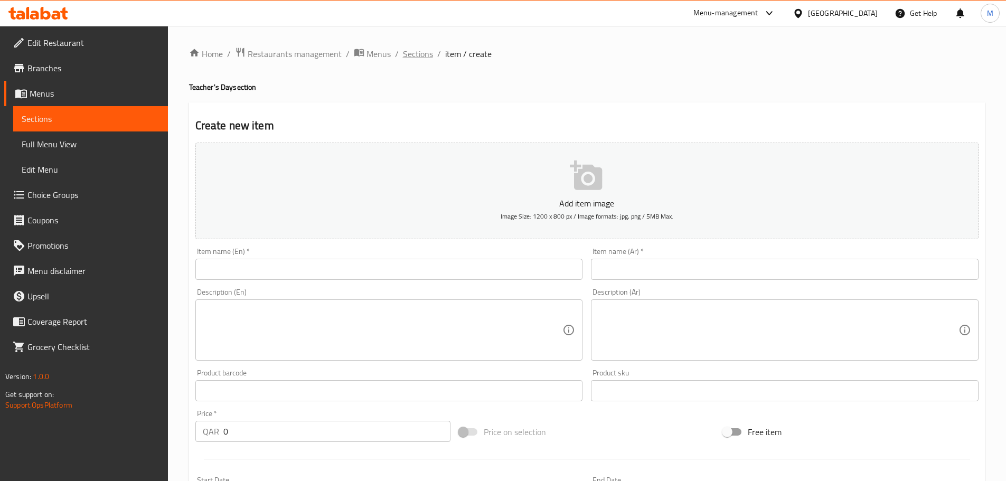
click at [425, 49] on span "Sections" at bounding box center [418, 54] width 30 height 13
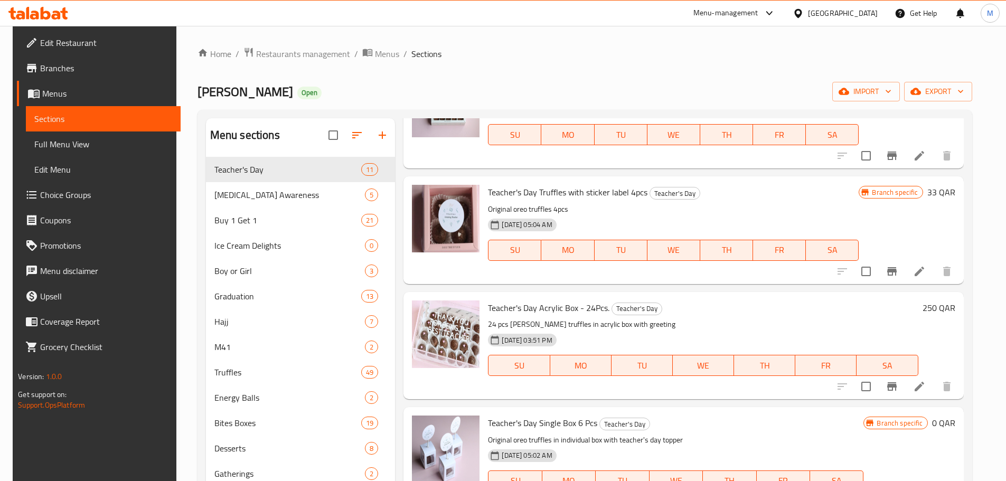
scroll to position [569, 0]
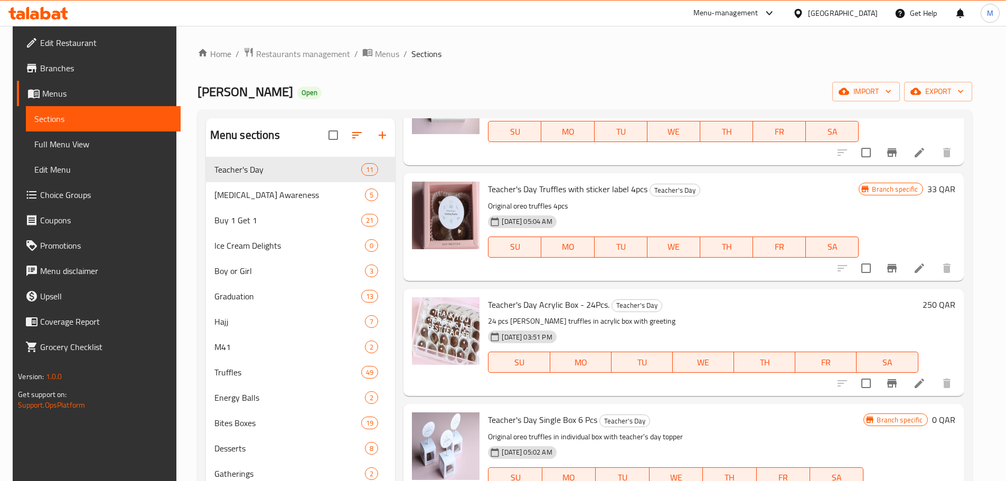
click at [924, 267] on icon at bounding box center [920, 269] width 10 height 10
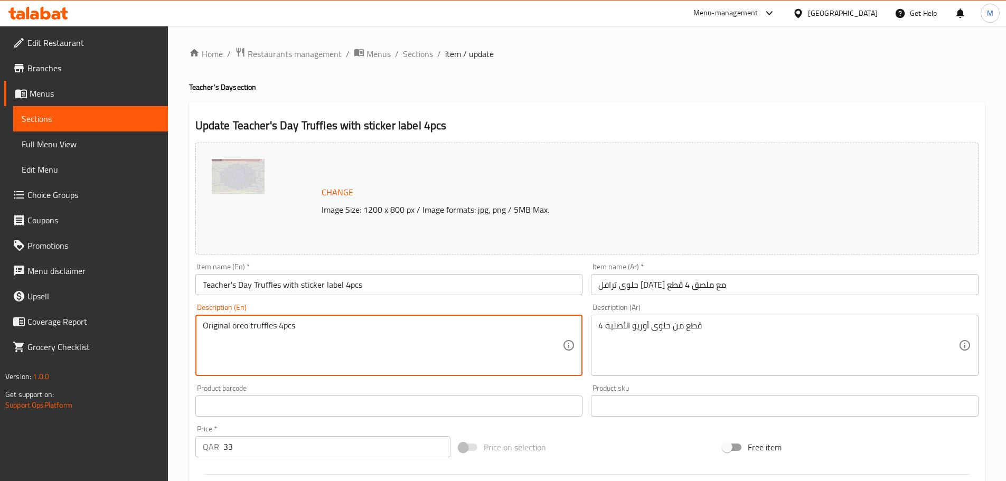
drag, startPoint x: 306, startPoint y: 330, endPoint x: 201, endPoint y: 327, distance: 105.7
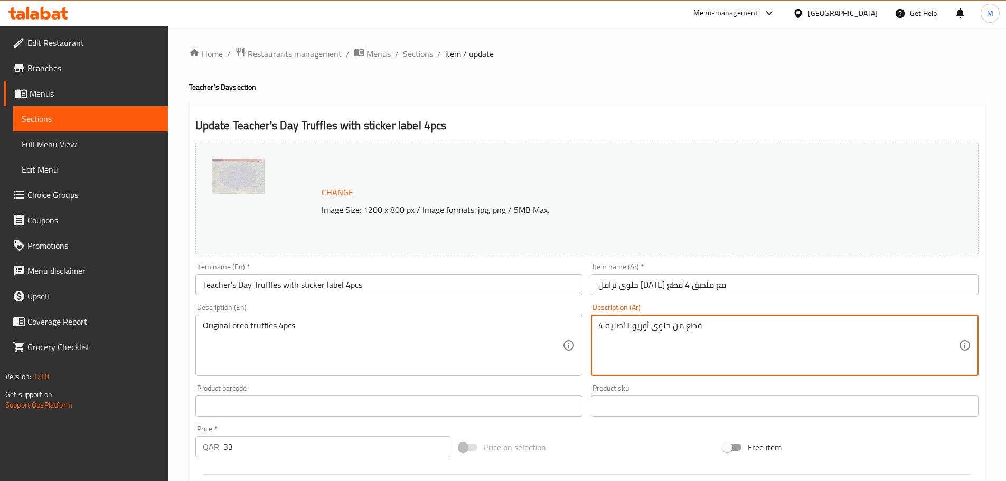
drag, startPoint x: 704, startPoint y: 331, endPoint x: 583, endPoint y: 327, distance: 120.5
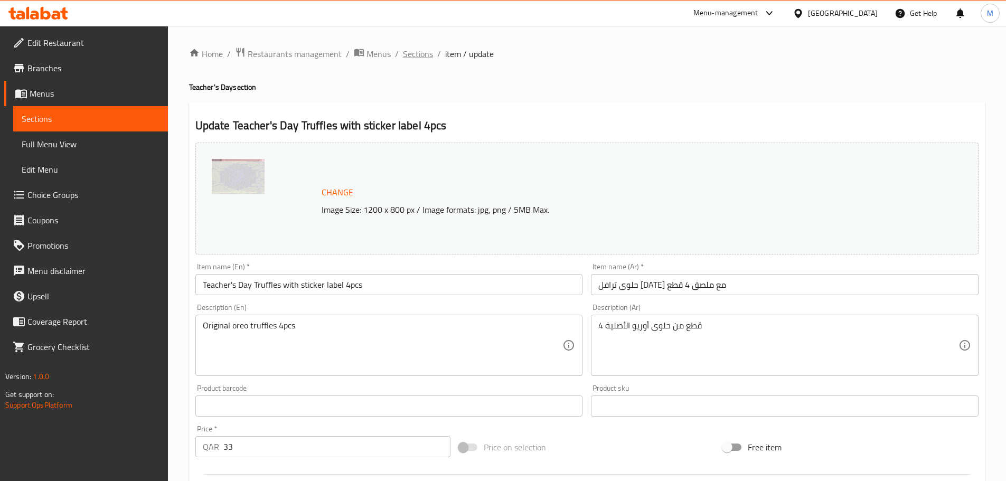
click at [423, 48] on span "Sections" at bounding box center [418, 54] width 30 height 13
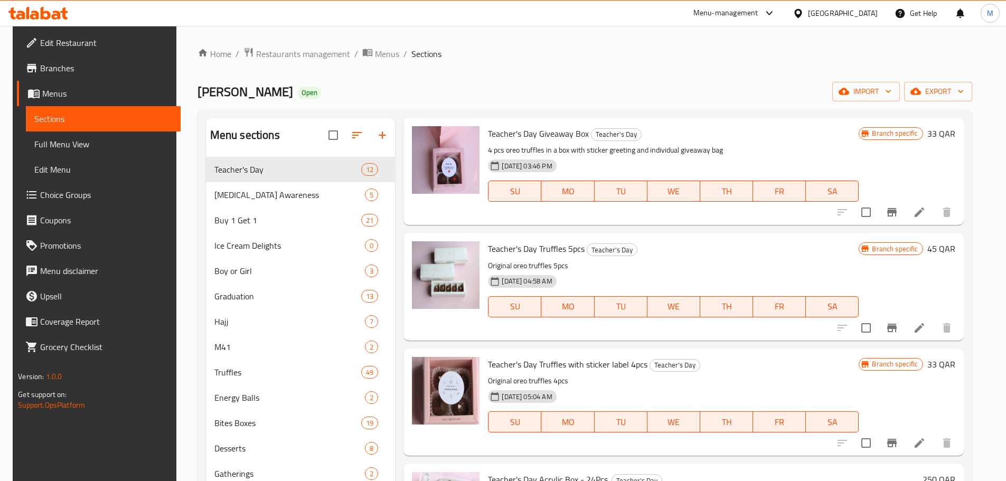
scroll to position [528, 0]
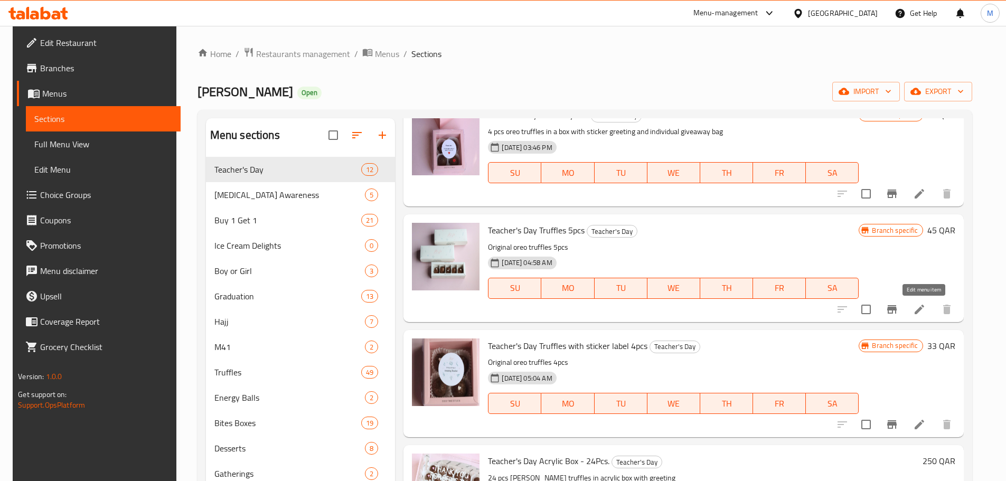
click at [923, 313] on icon at bounding box center [919, 309] width 13 height 13
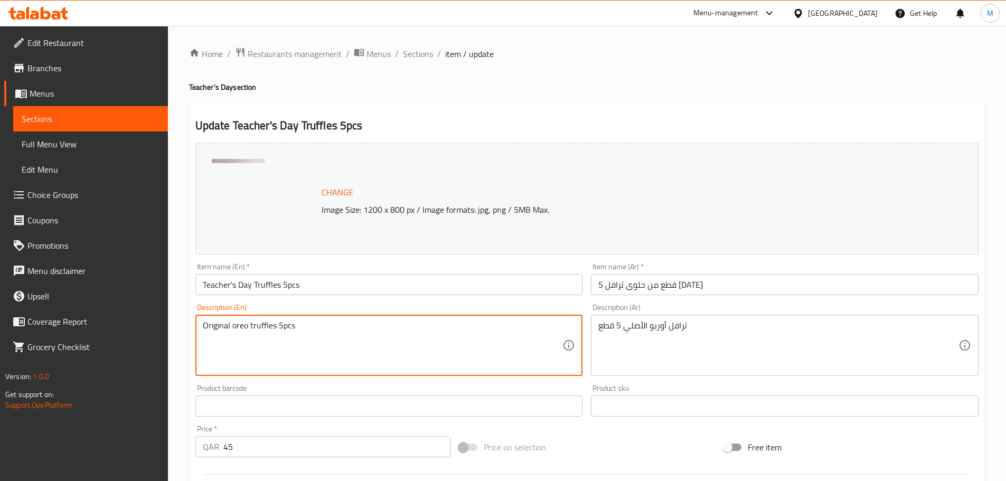
drag, startPoint x: 311, startPoint y: 326, endPoint x: 199, endPoint y: 328, distance: 112.5
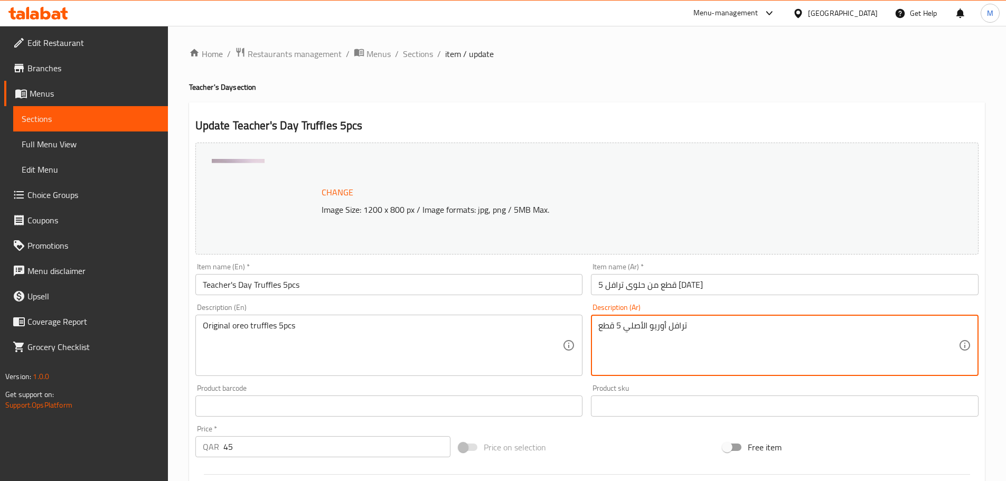
click at [703, 325] on textarea "ترافل أوريو الأصلي 5 قطع" at bounding box center [778, 346] width 360 height 50
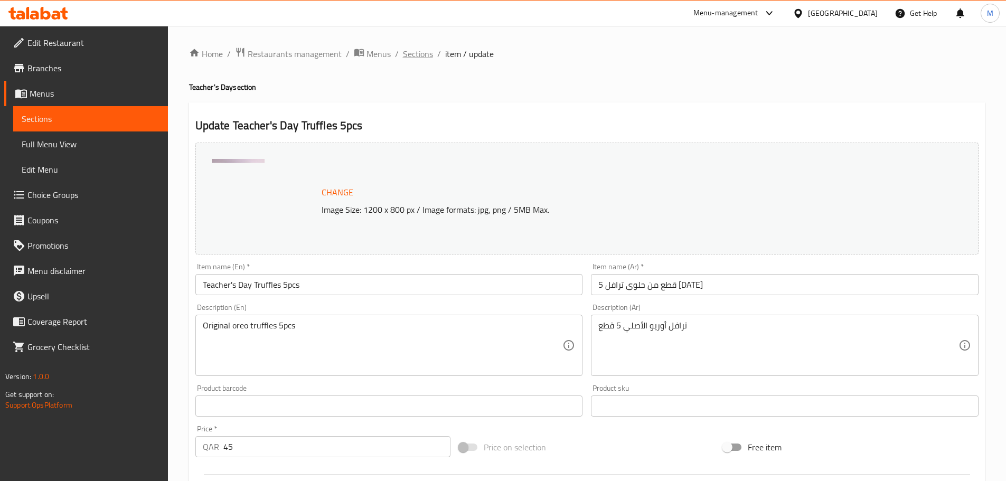
click at [421, 51] on span "Sections" at bounding box center [418, 54] width 30 height 13
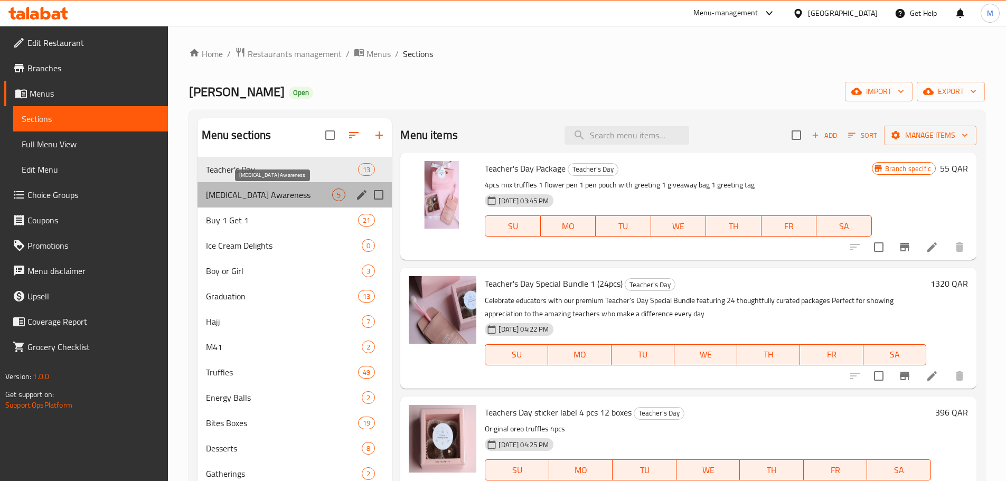
click at [252, 191] on span "[MEDICAL_DATA] Awareness" at bounding box center [269, 195] width 127 height 13
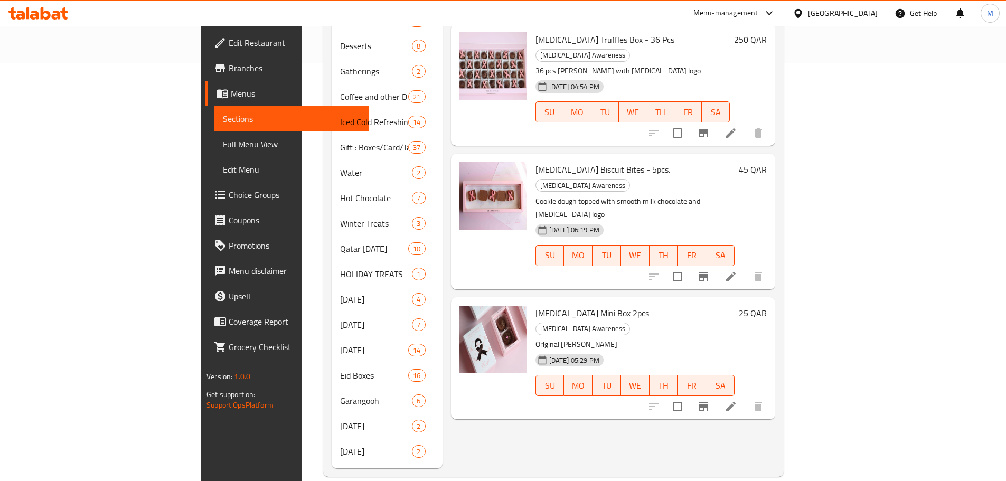
scroll to position [419, 0]
click at [737, 399] on icon at bounding box center [731, 405] width 13 height 13
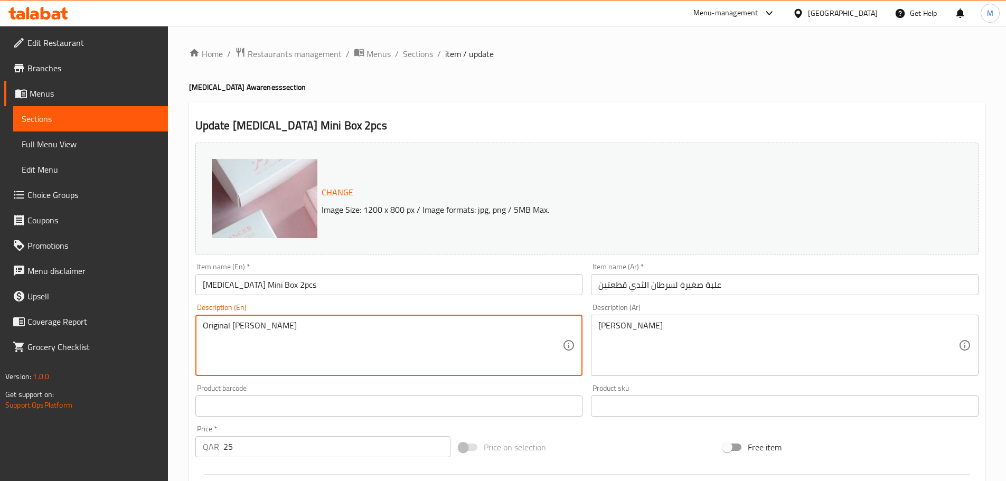
drag, startPoint x: 287, startPoint y: 332, endPoint x: 193, endPoint y: 335, distance: 93.6
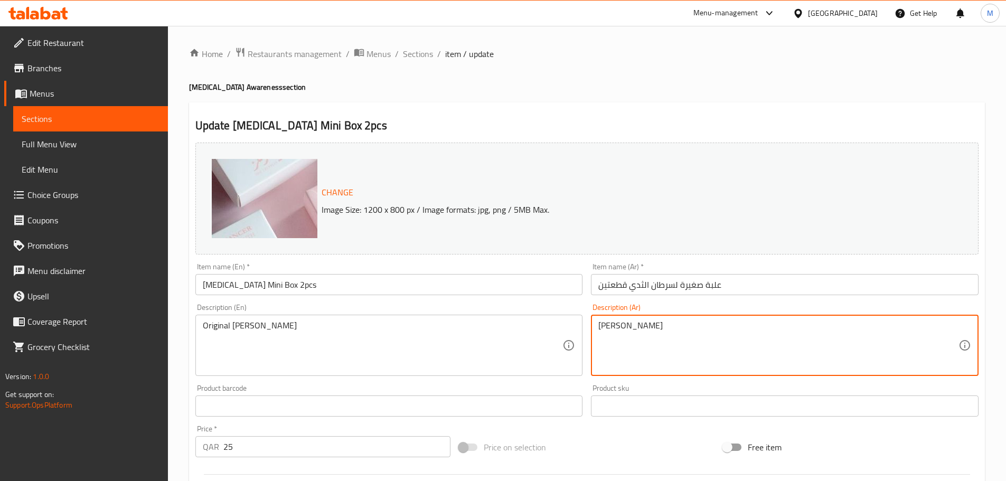
click at [681, 334] on textarea "تروفلز أوريو الأصلية" at bounding box center [778, 346] width 360 height 50
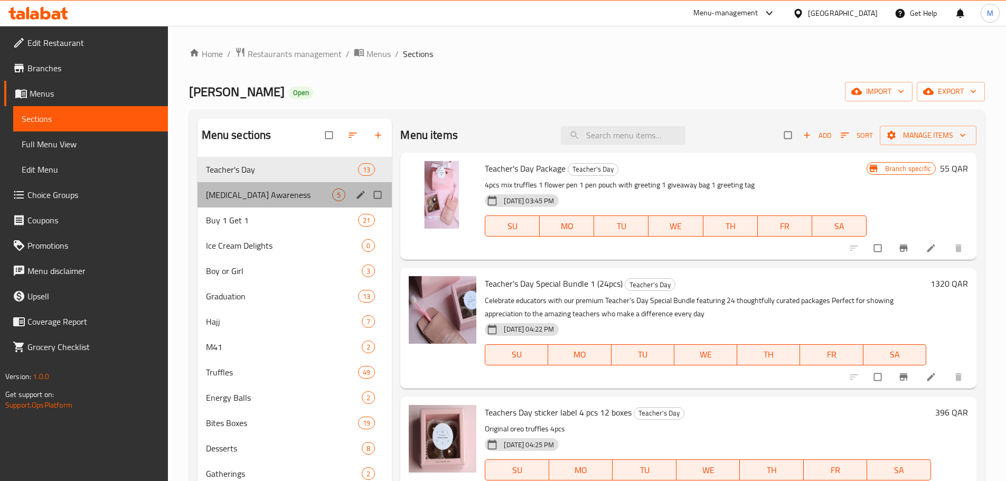
click at [282, 186] on div "[MEDICAL_DATA] Awareness 5" at bounding box center [295, 194] width 195 height 25
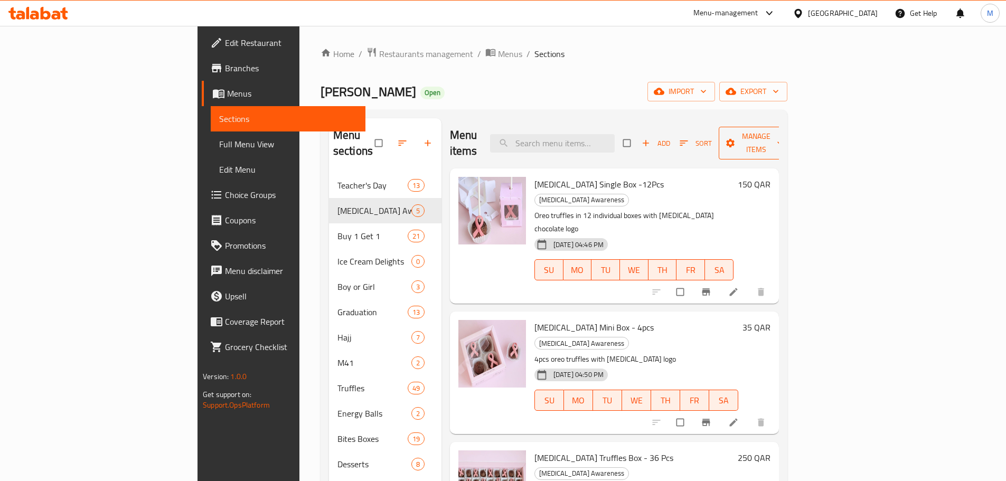
click at [785, 133] on span "Manage items" at bounding box center [756, 143] width 58 height 26
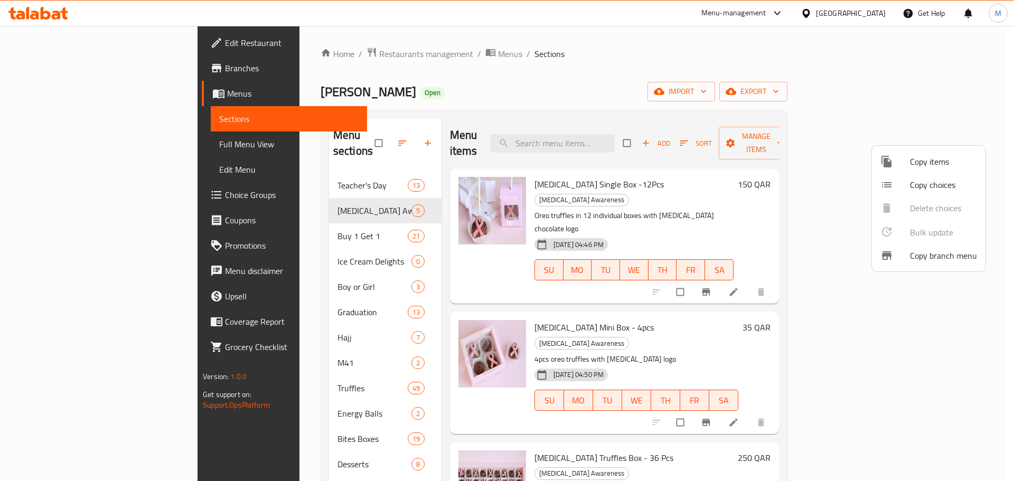
click at [809, 128] on div at bounding box center [507, 240] width 1014 height 481
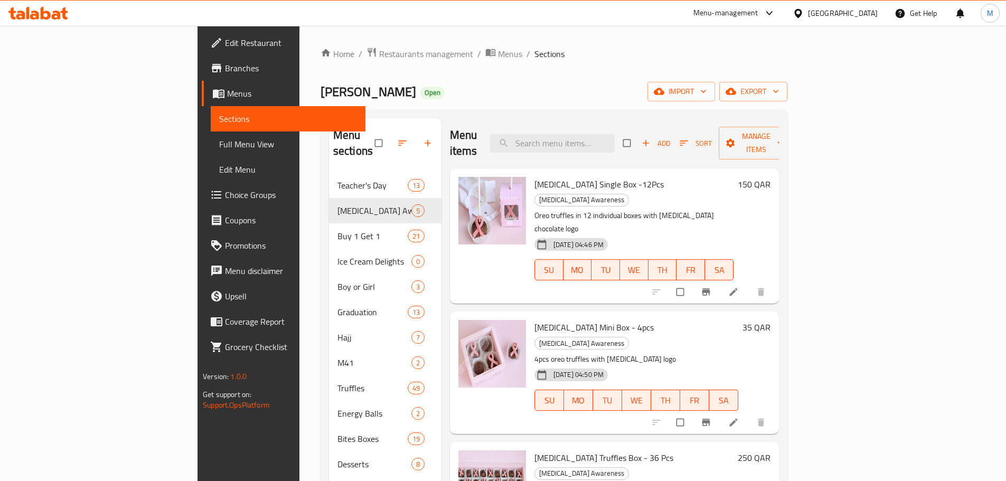
click at [670, 137] on span "Add" at bounding box center [656, 143] width 29 height 12
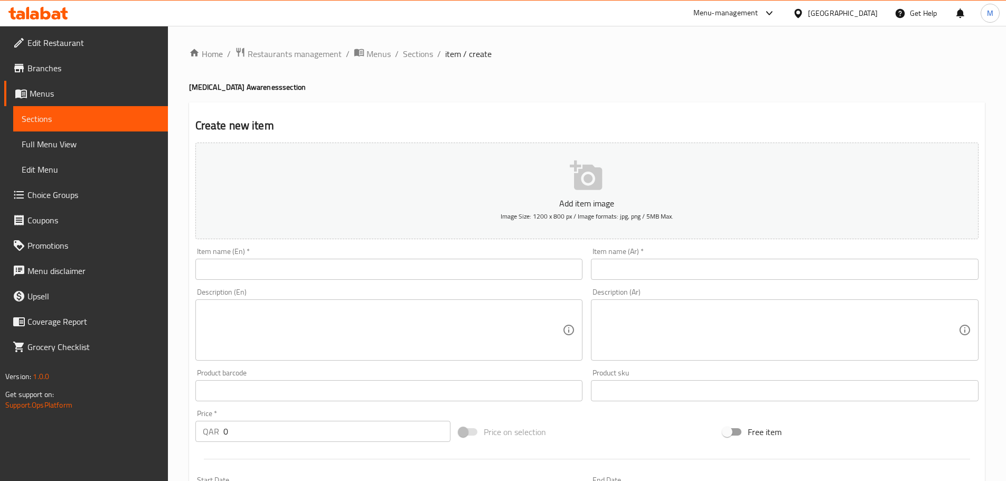
click at [355, 270] on input "text" at bounding box center [389, 269] width 388 height 21
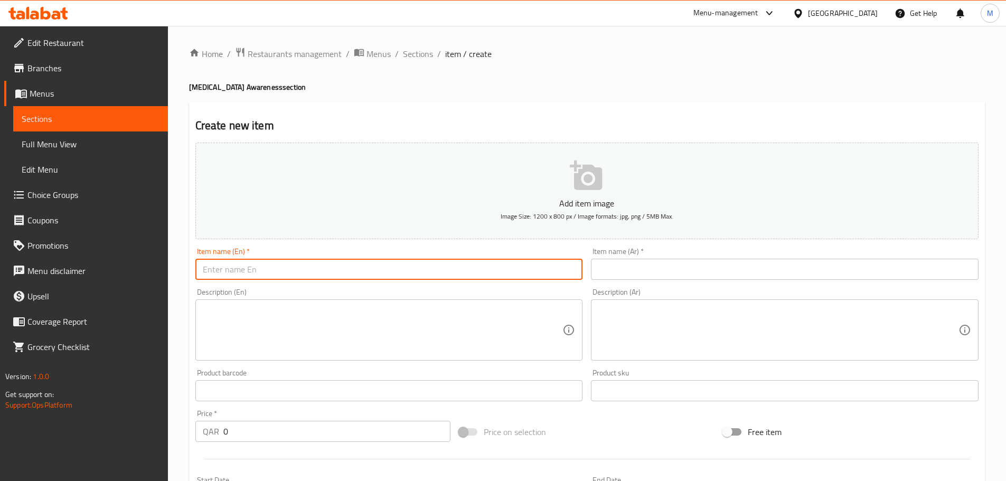
paste input "Dear [PERSON_NAME] team, Hope this email finds you well. Kindly note that the i…"
type input "Dear [PERSON_NAME] team, Hope this email finds you well. Kindly note that the i…"
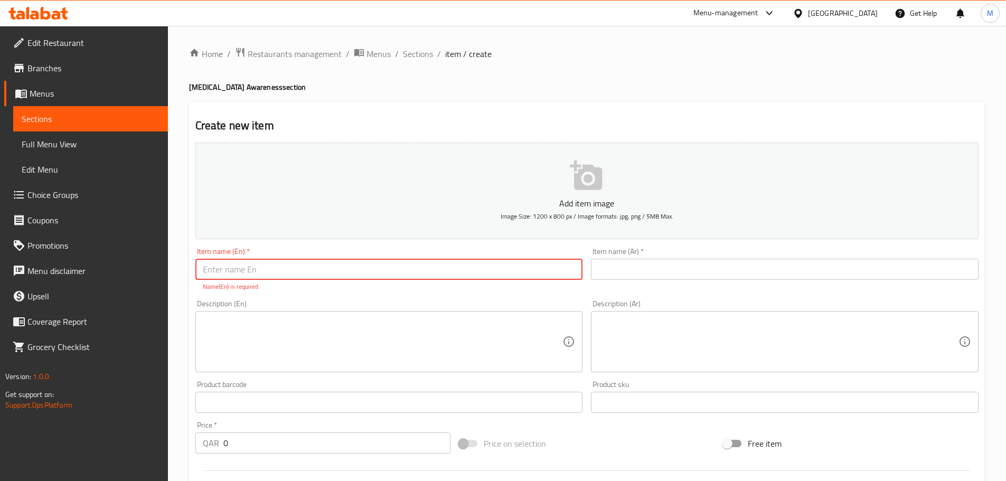
click at [295, 269] on input "text" at bounding box center [389, 269] width 388 height 21
paste input "[MEDICAL_DATA] Mini Box 2pcs"
type input "[MEDICAL_DATA] Mini Box 2pcs"
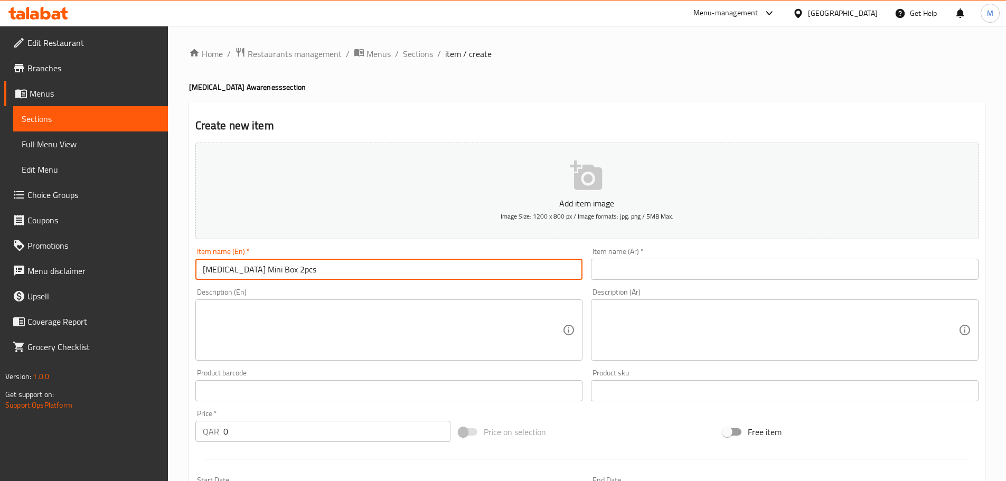
click at [632, 265] on input "text" at bounding box center [785, 269] width 388 height 21
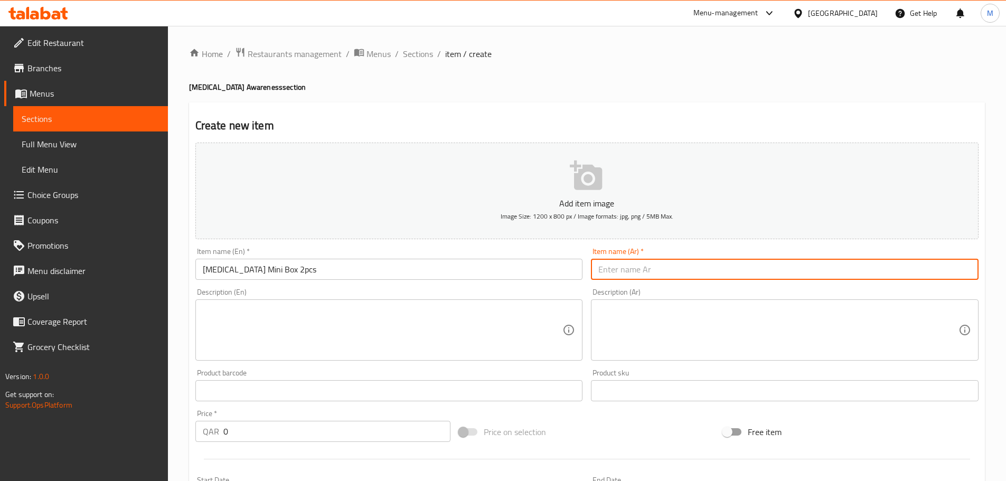
paste input "صندوق صغير لسرطان الثدي، قطعتين"
type input "صندوق صغير لسرطان الثدي، قطعتين"
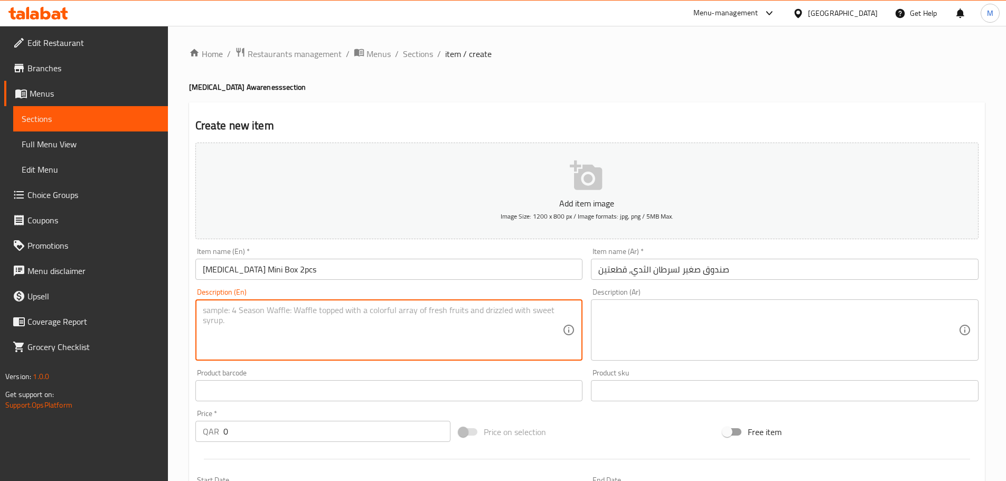
click at [259, 323] on textarea at bounding box center [383, 330] width 360 height 50
paste textarea "Original [PERSON_NAME]"
type textarea "Original [PERSON_NAME]"
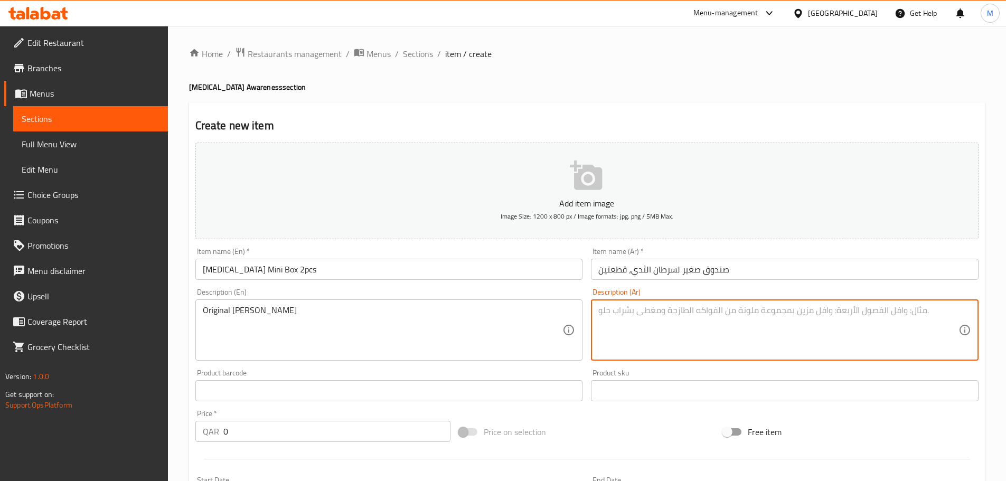
click at [662, 317] on textarea at bounding box center [778, 330] width 360 height 50
paste textarea "Original [PERSON_NAME]"
type textarea "Original [PERSON_NAME]"
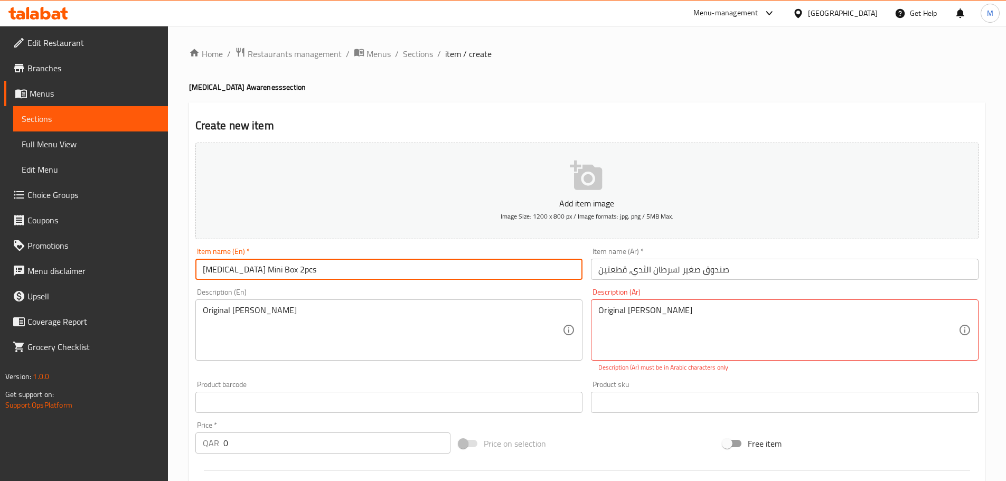
click at [312, 270] on input "[MEDICAL_DATA] Mini Box 2pcs" at bounding box center [389, 269] width 388 height 21
drag, startPoint x: 354, startPoint y: 269, endPoint x: 202, endPoint y: 274, distance: 151.7
click at [202, 274] on input "[MEDICAL_DATA] Mini Box 2pcs (24 boxes)" at bounding box center [389, 269] width 388 height 21
type input "[MEDICAL_DATA] Mini Box 2pcs (24 boxes)"
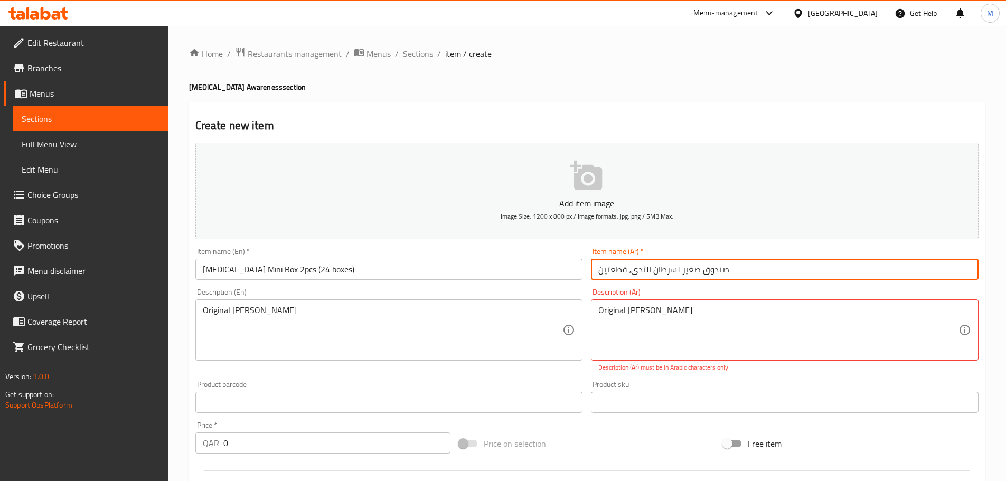
drag, startPoint x: 744, startPoint y: 269, endPoint x: 568, endPoint y: 269, distance: 175.4
click at [568, 269] on div "Add item image Image Size: 1200 x 800 px / Image formats: jpg, png / 5MB Max. I…" at bounding box center [587, 371] width 792 height 467
paste input "قطعتين (24 صندوقًا)"
type input "صندوق صغير لسرطان الثدي قطعتين (24 صندوقًا)"
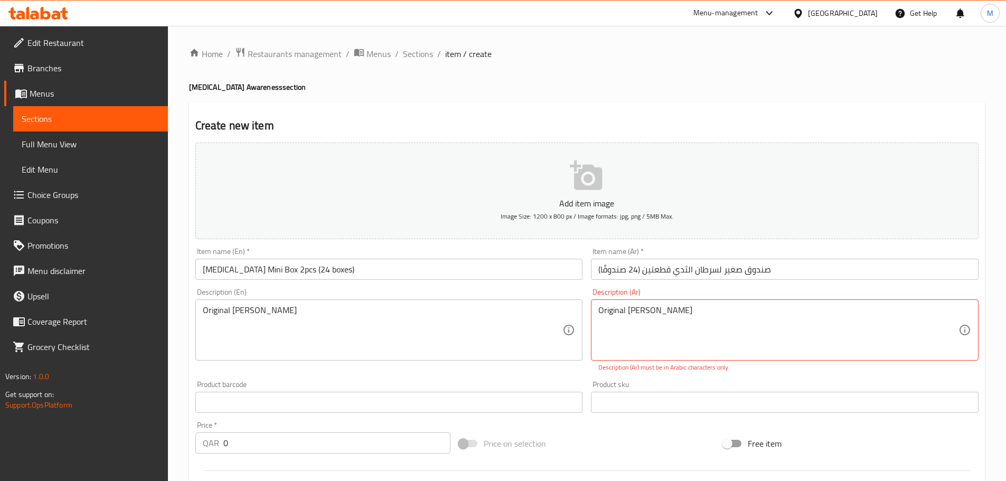
click at [567, 371] on div "Description (En) Original Oreo Truffles Description (En)" at bounding box center [389, 330] width 396 height 92
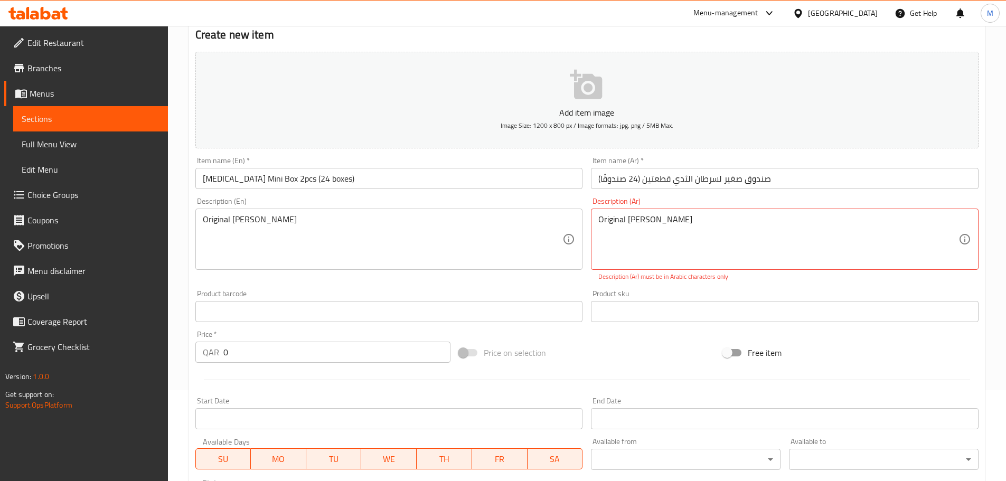
scroll to position [106, 0]
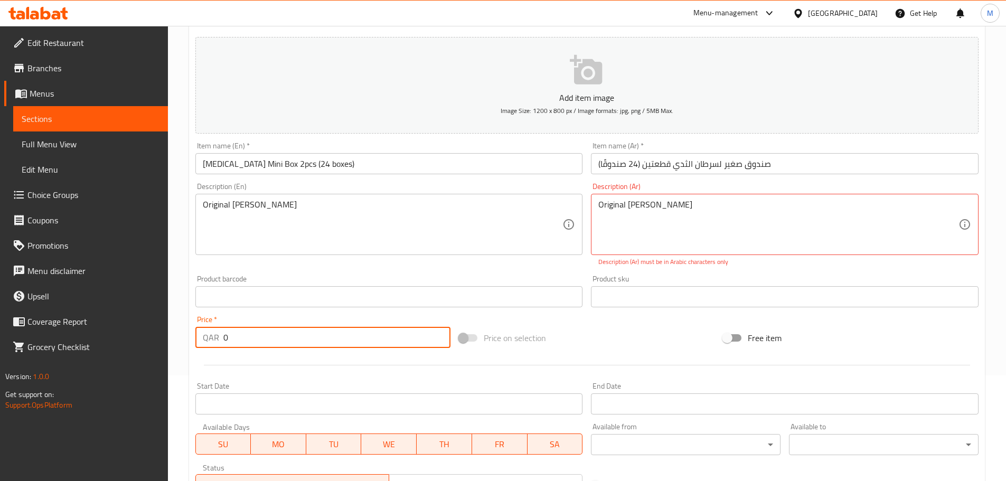
drag, startPoint x: 276, startPoint y: 335, endPoint x: 221, endPoint y: 339, distance: 55.6
click at [221, 339] on div "QAR 0 Price *" at bounding box center [323, 337] width 256 height 21
type input "240"
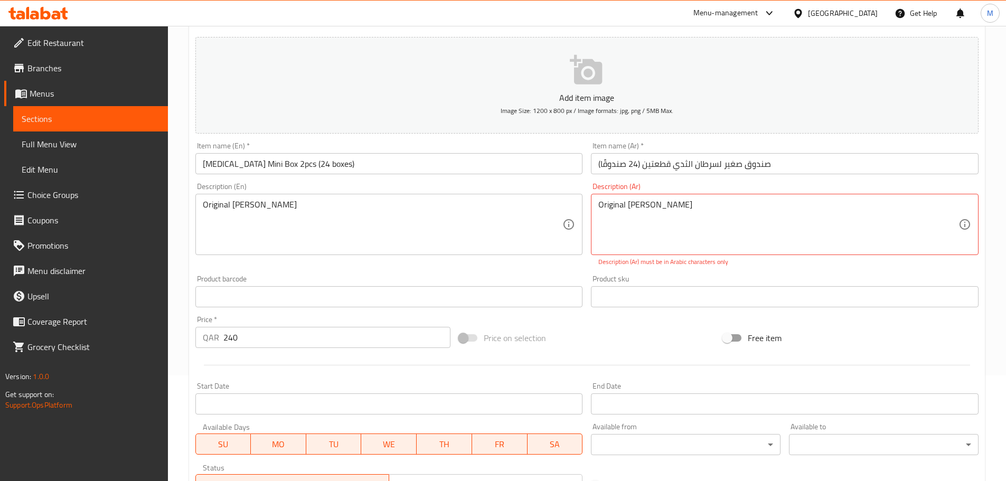
click at [566, 342] on div "Price on selection" at bounding box center [587, 338] width 264 height 29
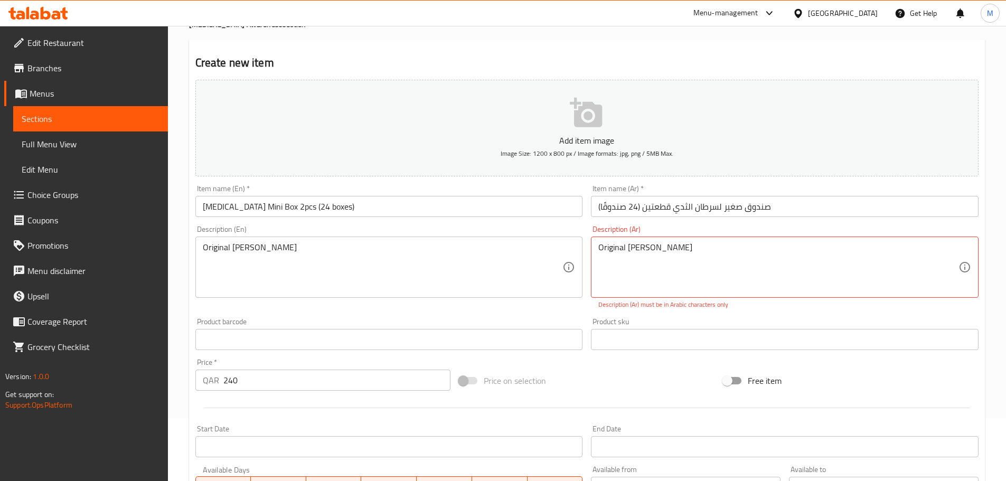
scroll to position [0, 0]
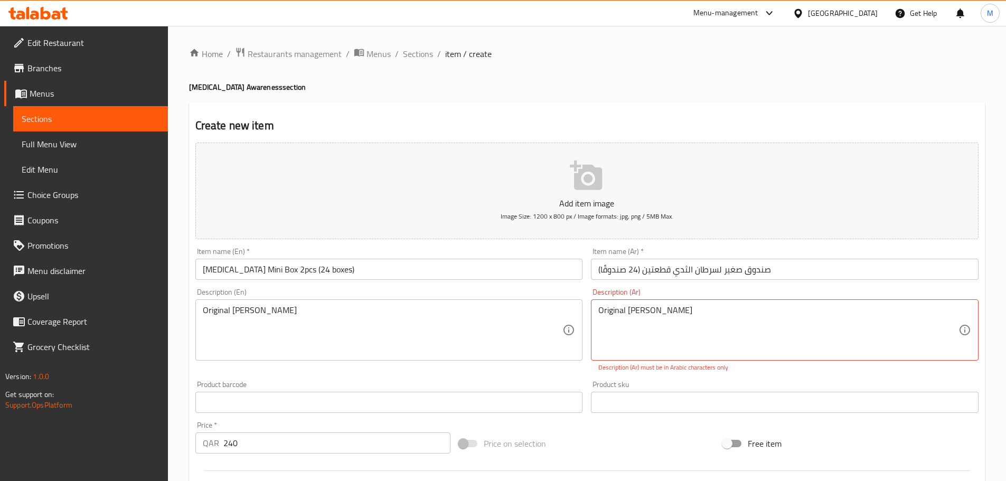
click at [606, 183] on button "Add item image Image Size: 1200 x 800 px / Image formats: jpg, png / 5MB Max." at bounding box center [586, 191] width 783 height 97
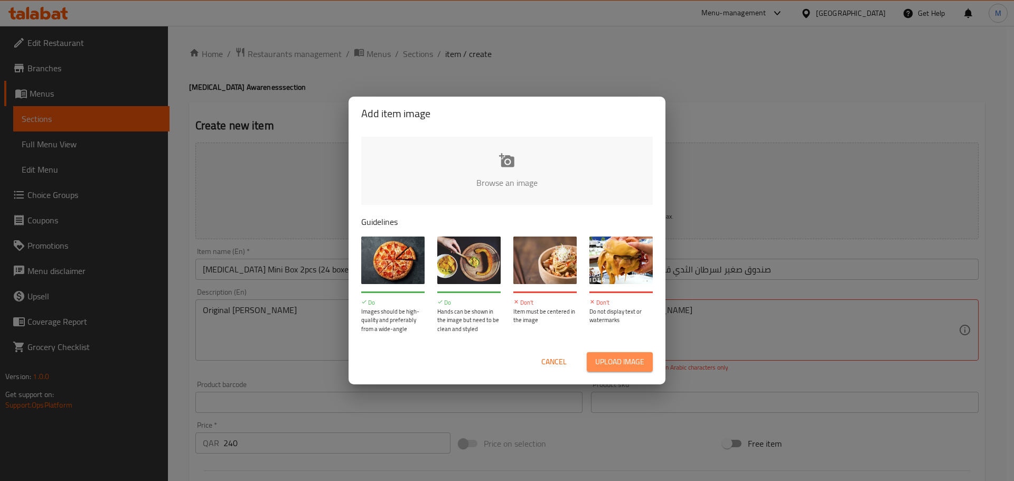
click at [608, 360] on span "Upload image" at bounding box center [619, 361] width 49 height 13
type input "C:\fakepath\WhatsApp Image [DATE] 21.27.18.jpeg"
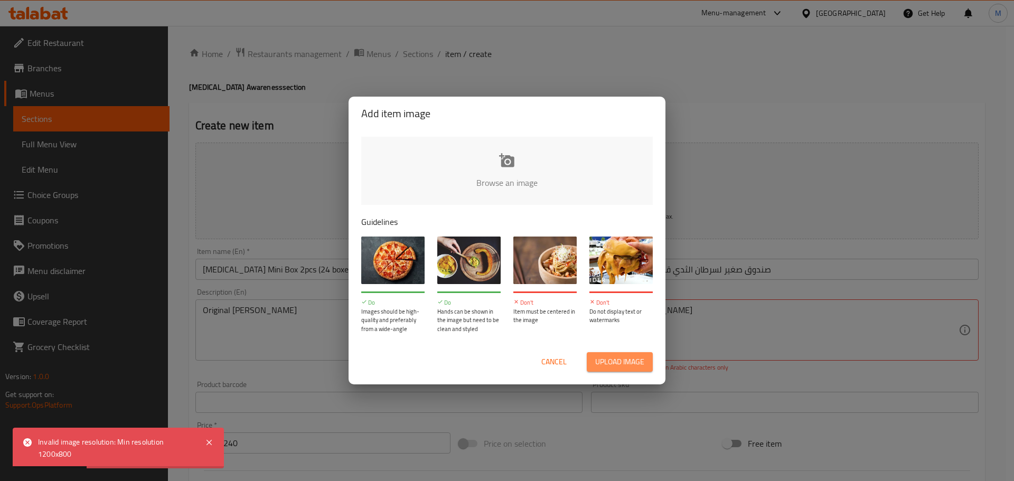
click at [618, 360] on span "Upload image" at bounding box center [619, 361] width 49 height 13
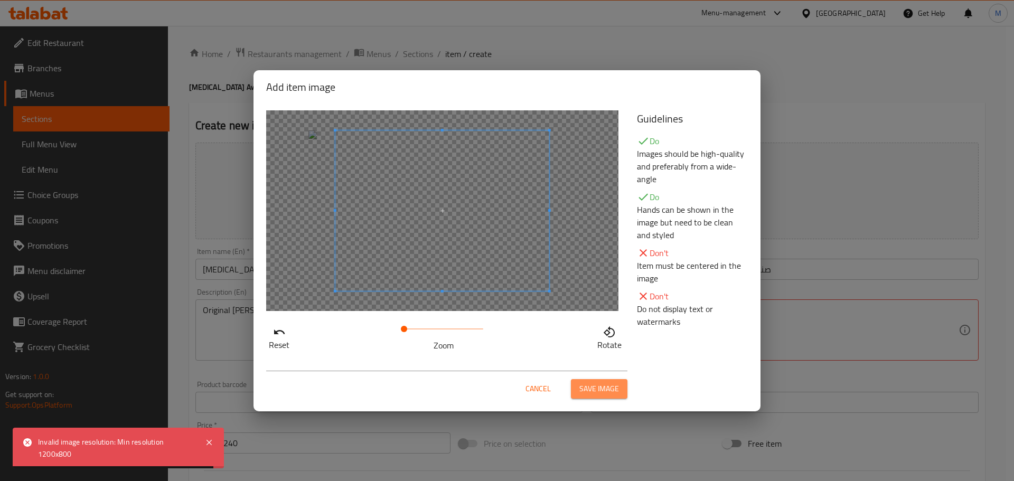
click at [602, 382] on span "Save image" at bounding box center [599, 388] width 40 height 13
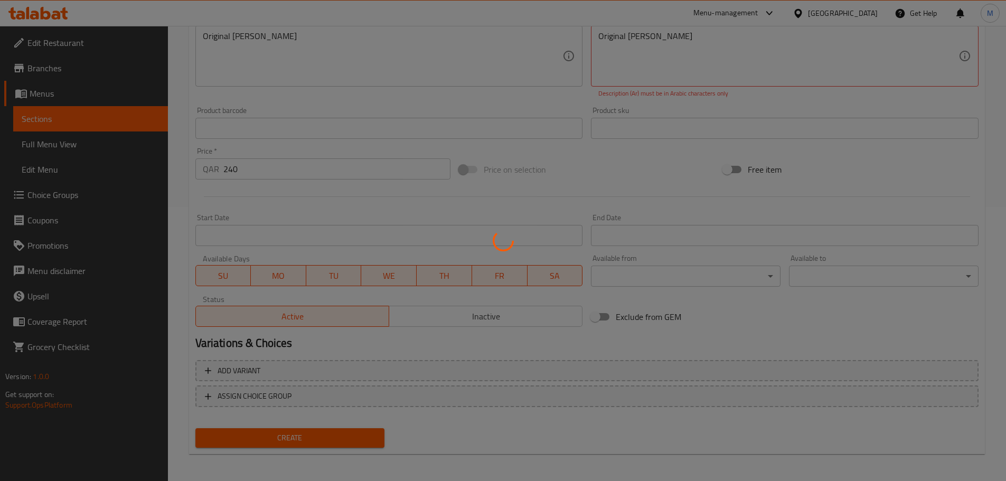
scroll to position [277, 0]
click at [472, 321] on div at bounding box center [503, 240] width 1006 height 481
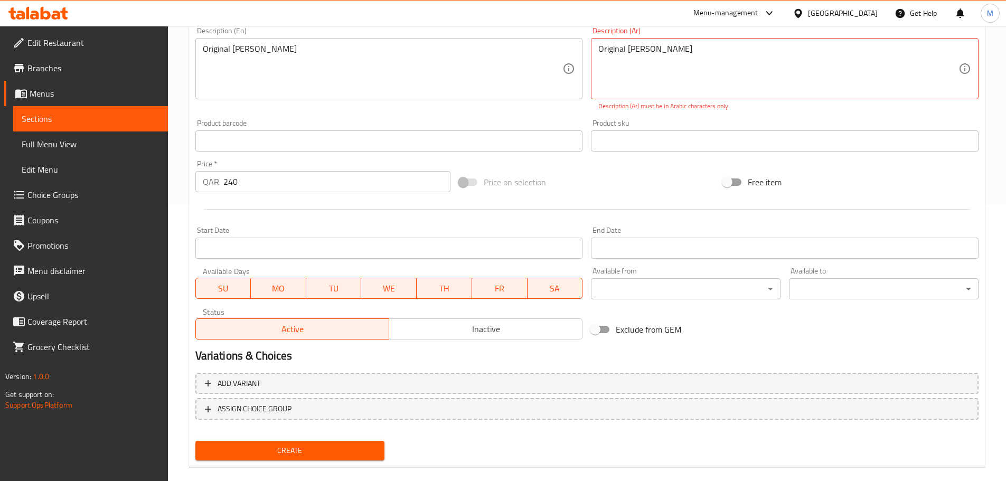
click at [492, 313] on div "Active Inactive" at bounding box center [389, 324] width 388 height 32
click at [490, 330] on span "Inactive" at bounding box center [485, 329] width 185 height 15
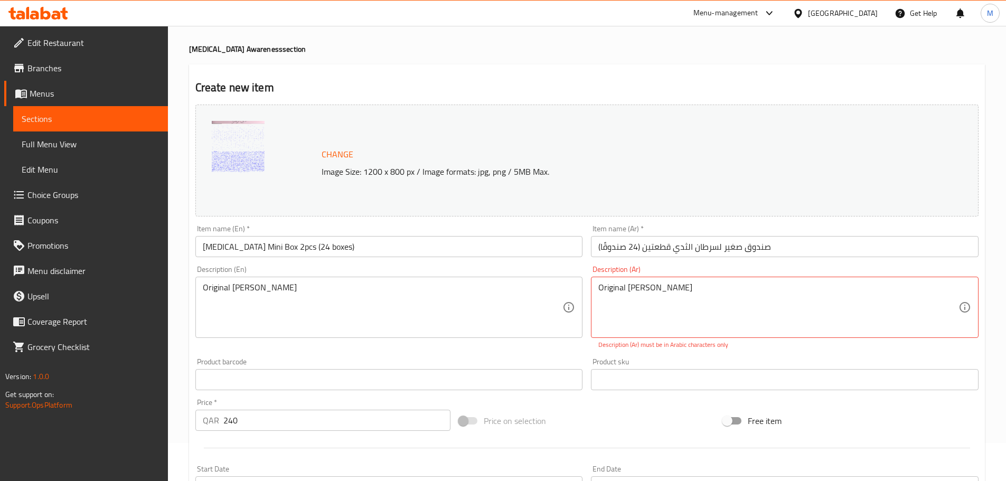
scroll to position [292, 0]
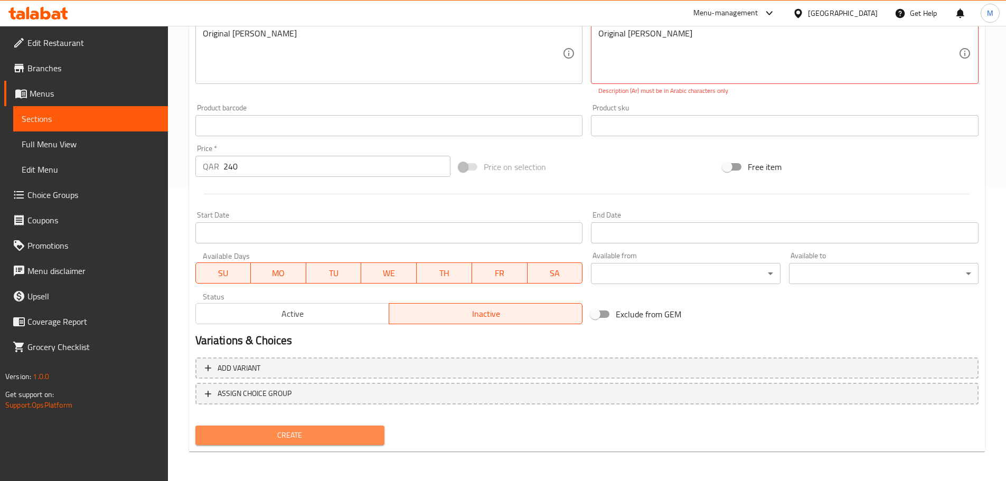
click at [312, 437] on span "Create" at bounding box center [290, 435] width 173 height 13
click at [345, 436] on span "Create" at bounding box center [290, 435] width 173 height 13
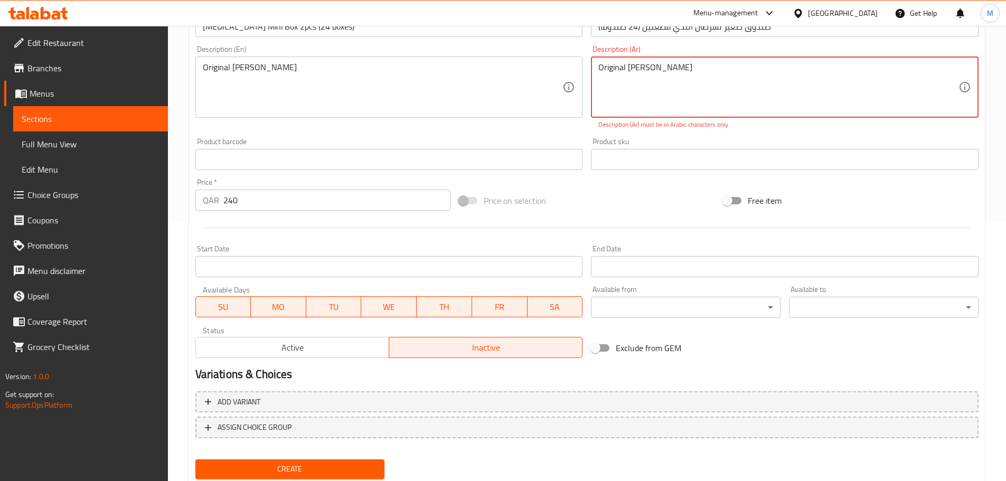
scroll to position [239, 0]
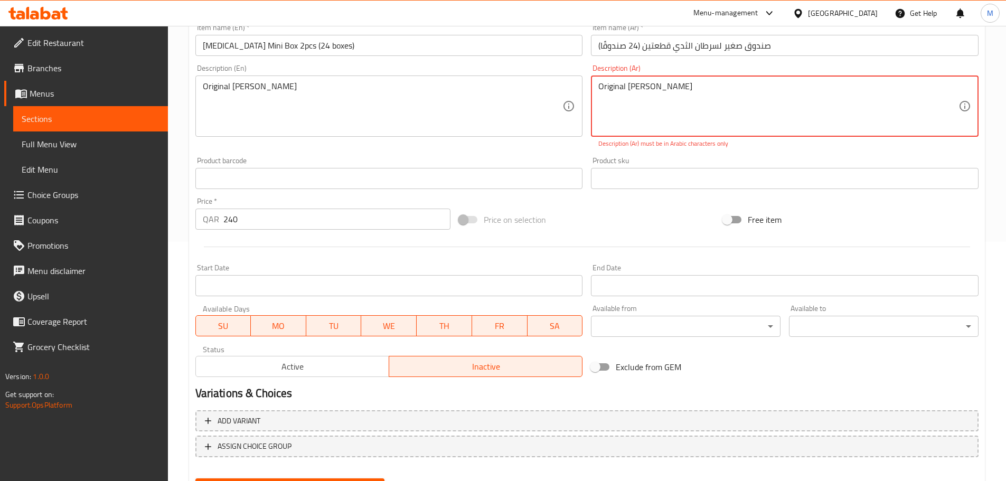
drag, startPoint x: 653, startPoint y: 87, endPoint x: 573, endPoint y: 84, distance: 80.3
click at [573, 84] on div "Change Image Size: 1200 x 800 px / Image formats: jpg, png / 5MB Max. Item name…" at bounding box center [587, 140] width 792 height 482
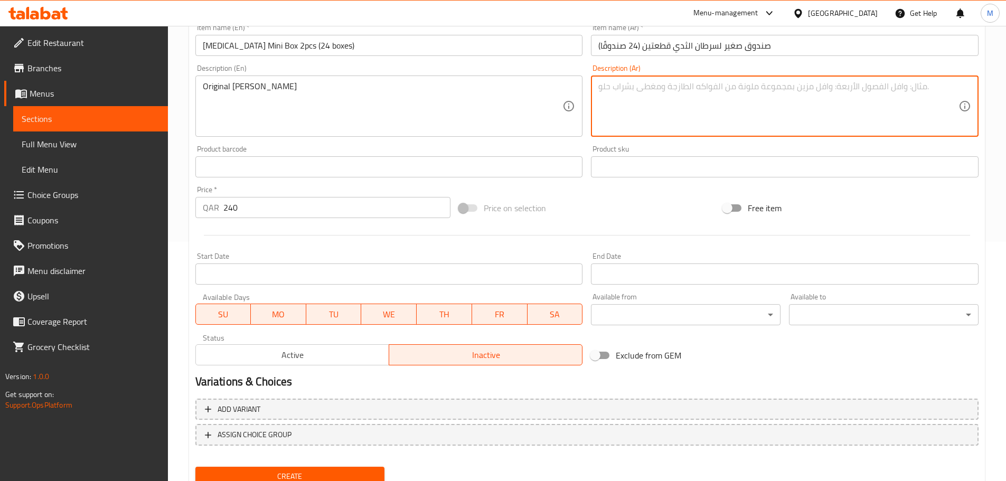
paste textarea "حلوى أوريو الأصلية"
type textarea "حلوى أوريو الأصلية"
click at [586, 142] on div "Product barcode Product barcode" at bounding box center [389, 161] width 396 height 41
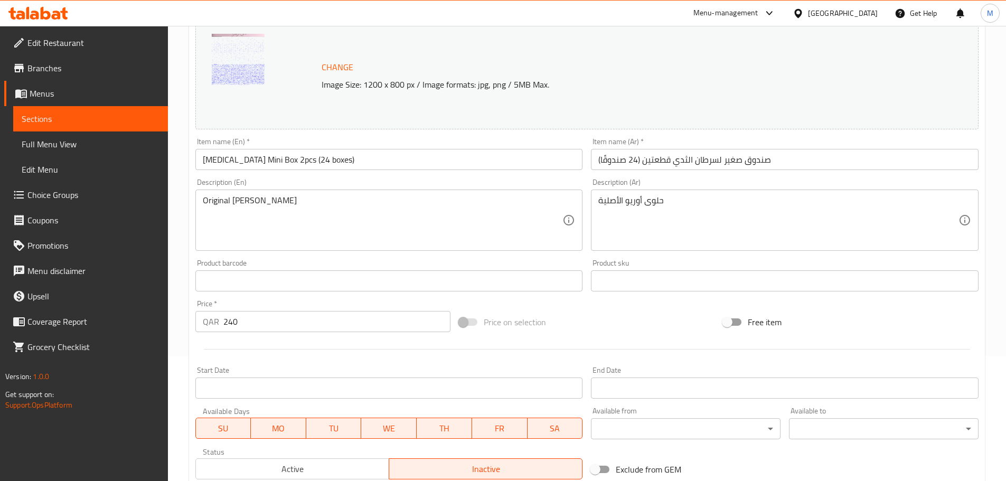
scroll to position [280, 0]
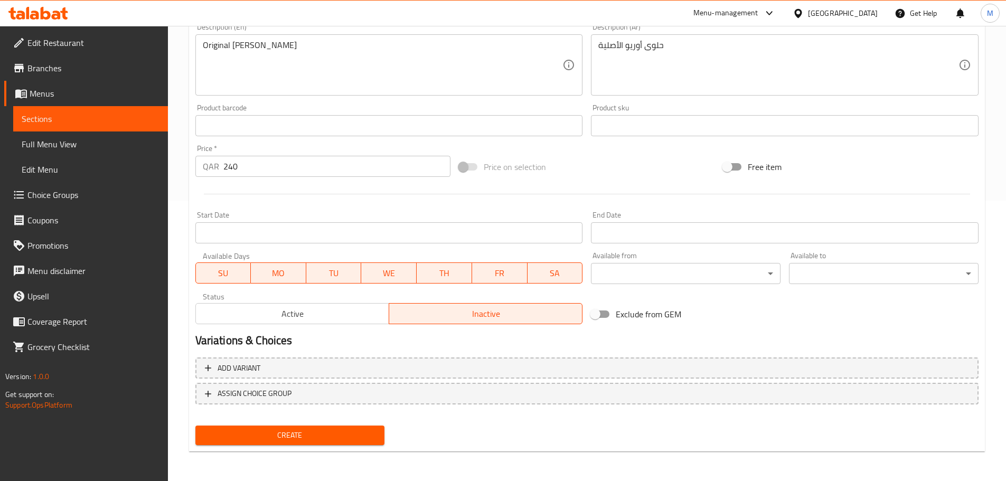
click at [271, 437] on span "Create" at bounding box center [290, 435] width 173 height 13
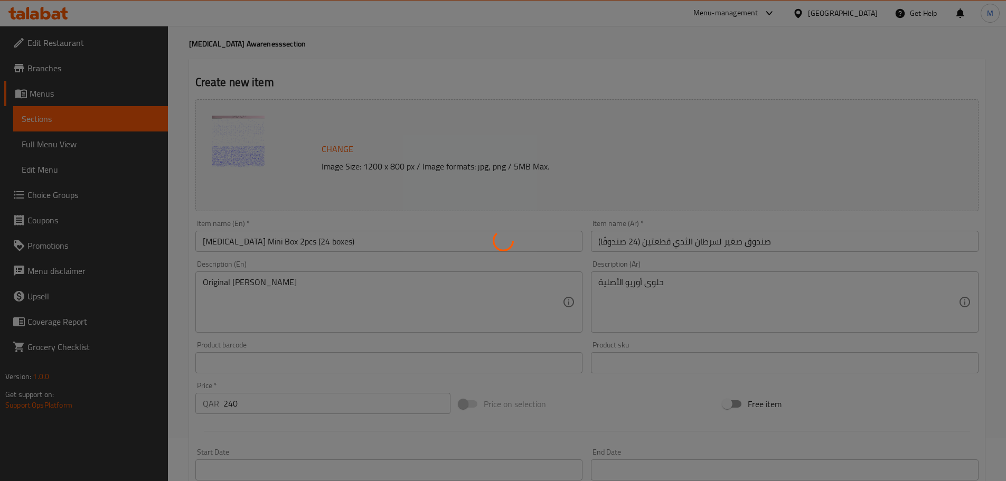
scroll to position [0, 0]
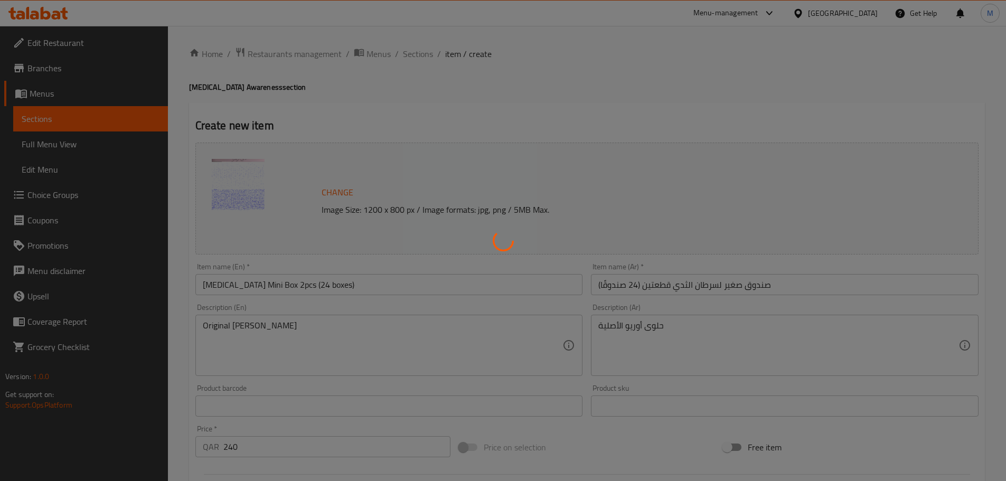
type input "0"
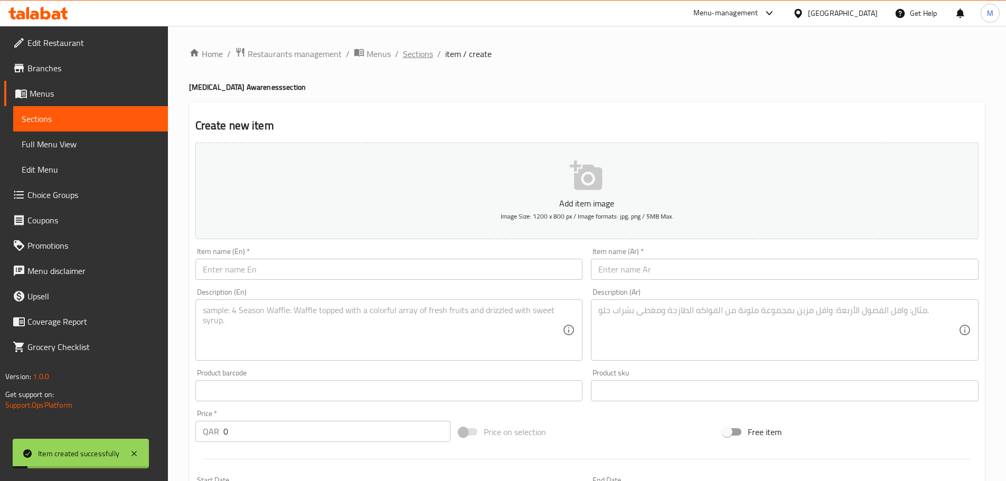
click at [407, 50] on span "Sections" at bounding box center [418, 54] width 30 height 13
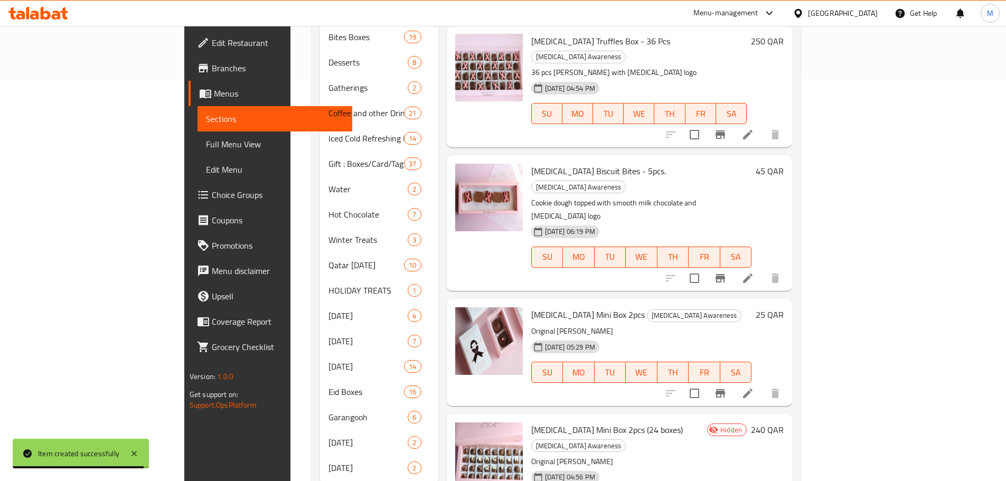
scroll to position [419, 0]
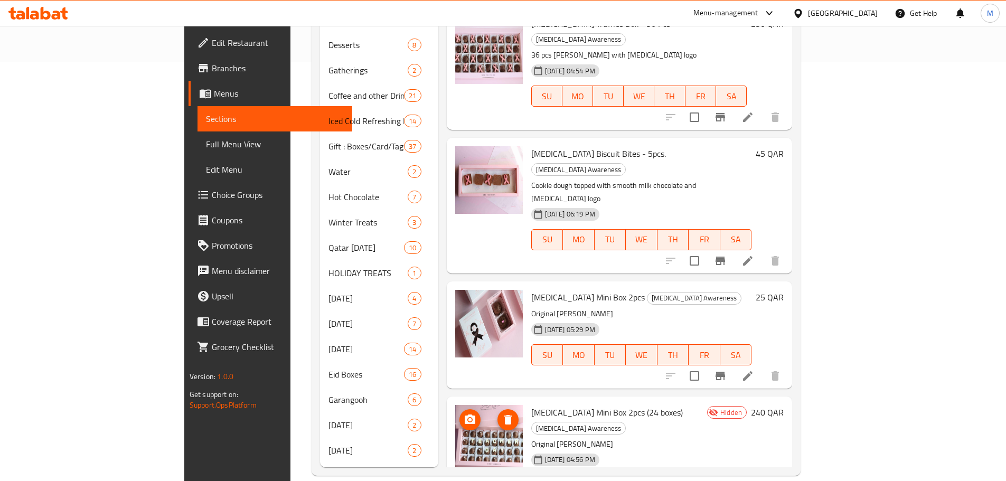
click at [464, 414] on icon "upload picture" at bounding box center [470, 420] width 13 height 13
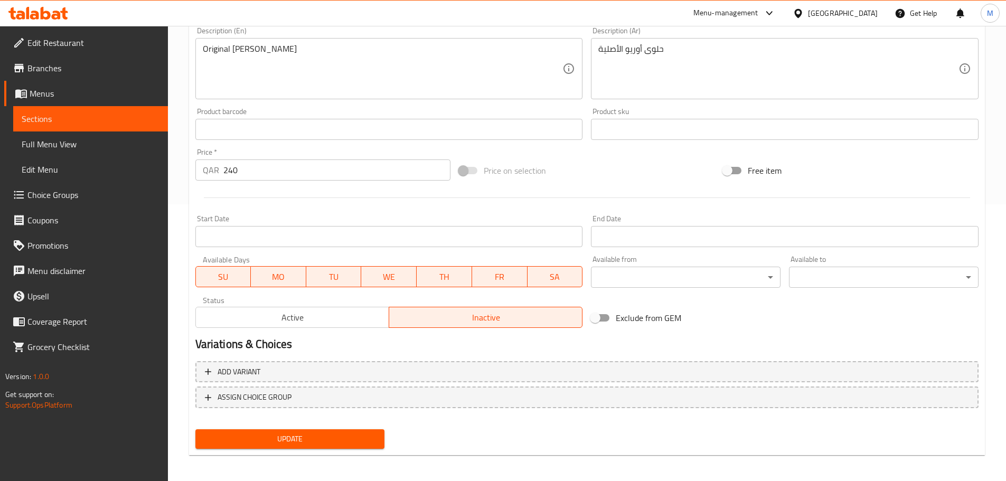
scroll to position [280, 0]
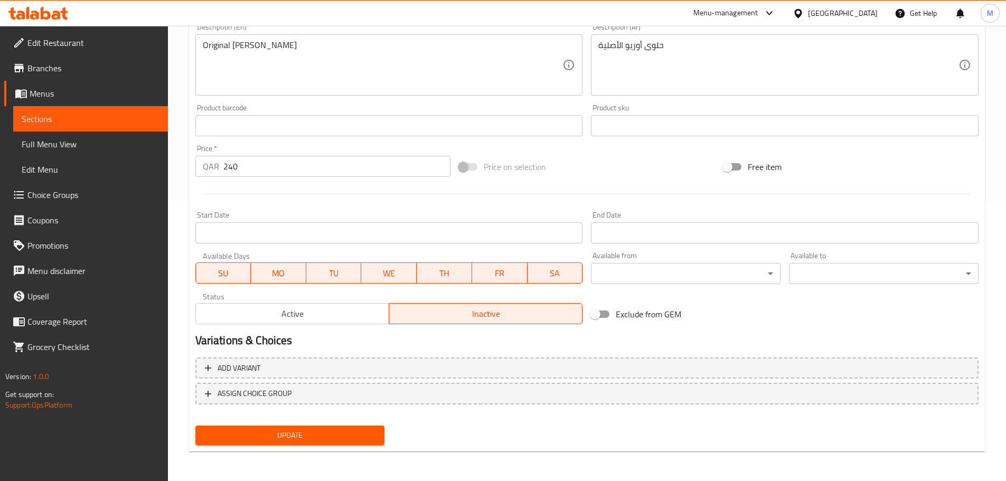
click at [259, 333] on h2 "Variations & Choices" at bounding box center [586, 341] width 783 height 16
click at [259, 319] on span "Active" at bounding box center [292, 313] width 185 height 15
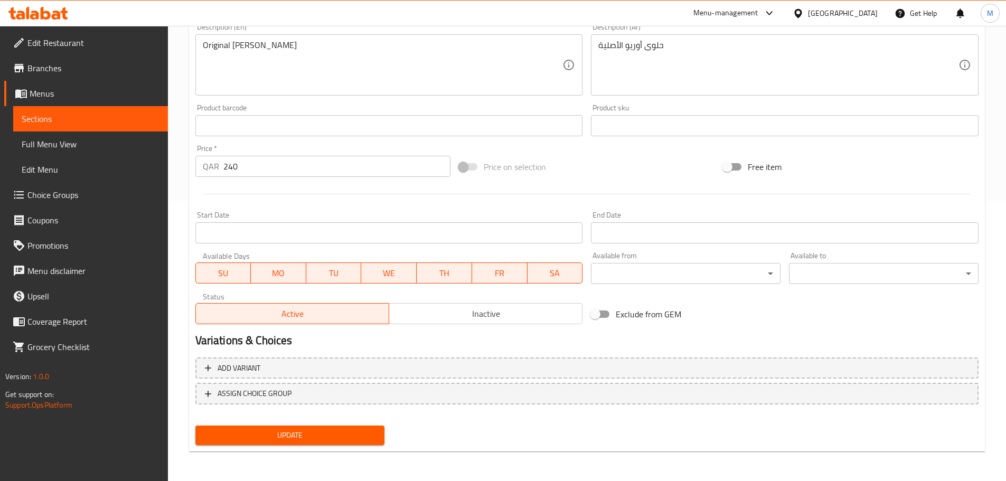
click at [299, 424] on div "Update" at bounding box center [290, 435] width 198 height 28
drag, startPoint x: 312, startPoint y: 436, endPoint x: 316, endPoint y: 430, distance: 7.9
click at [311, 436] on span "Update" at bounding box center [290, 435] width 173 height 13
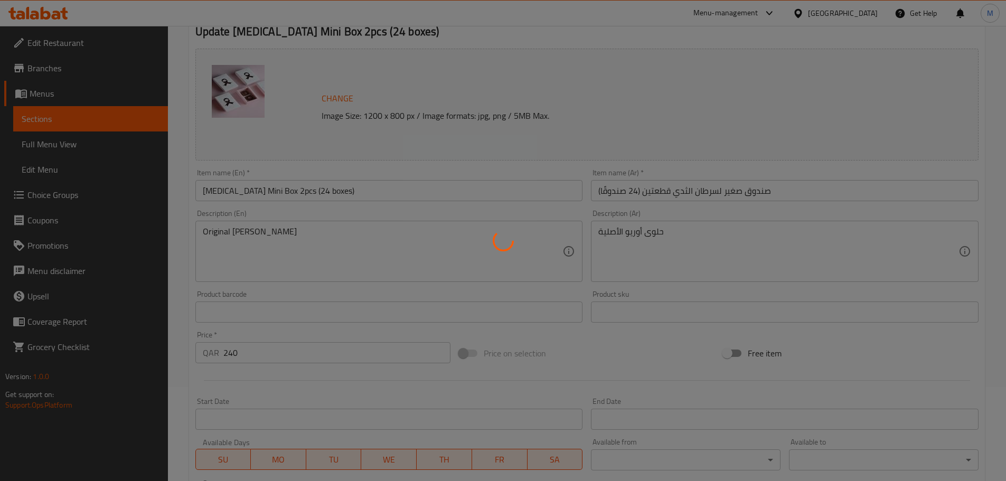
scroll to position [0, 0]
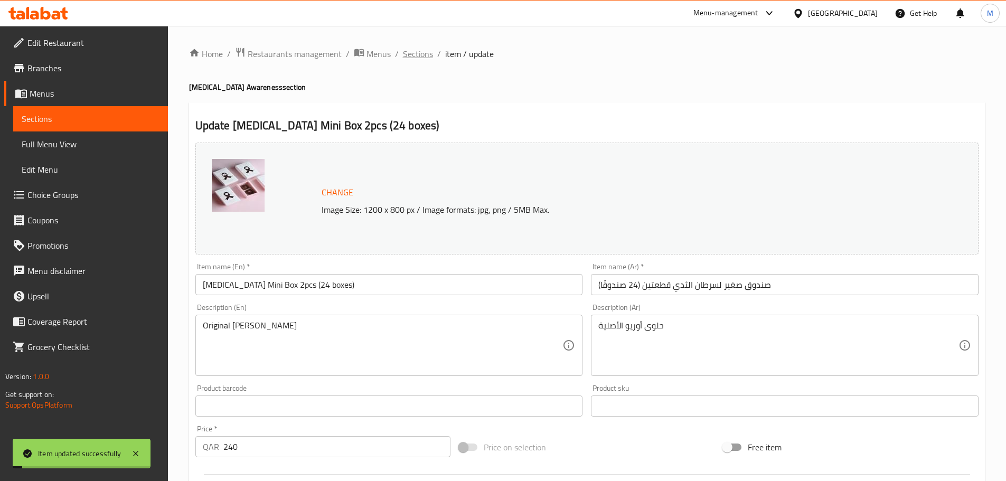
click at [412, 57] on span "Sections" at bounding box center [418, 54] width 30 height 13
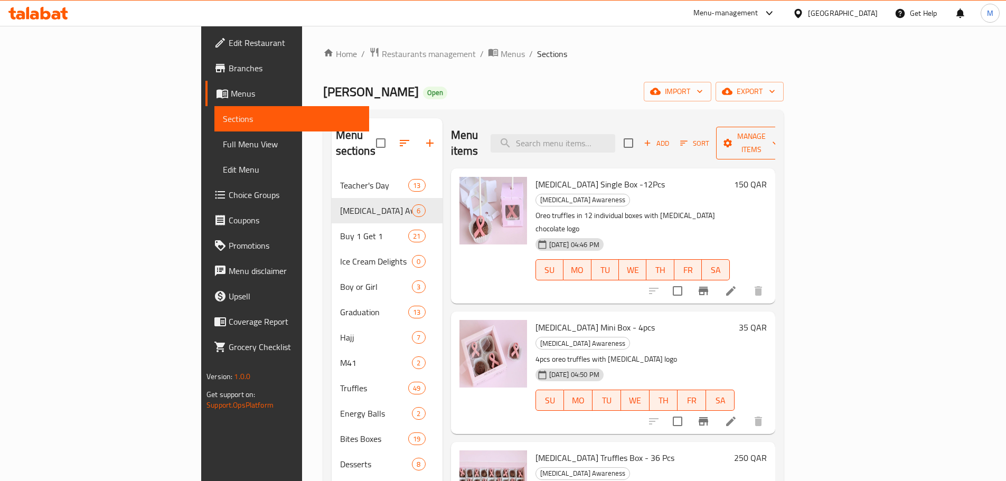
click at [779, 137] on span "Manage items" at bounding box center [752, 143] width 54 height 26
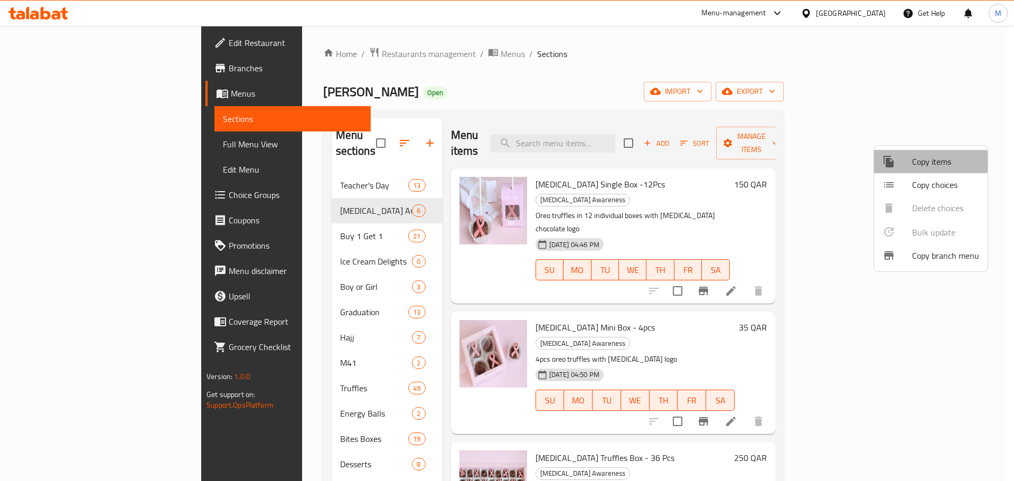
click at [912, 162] on div at bounding box center [898, 161] width 30 height 13
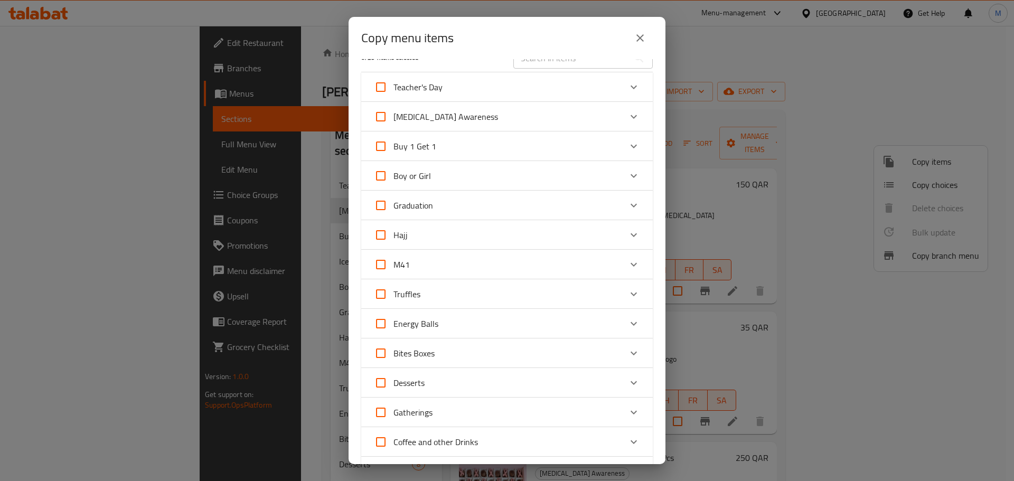
scroll to position [53, 0]
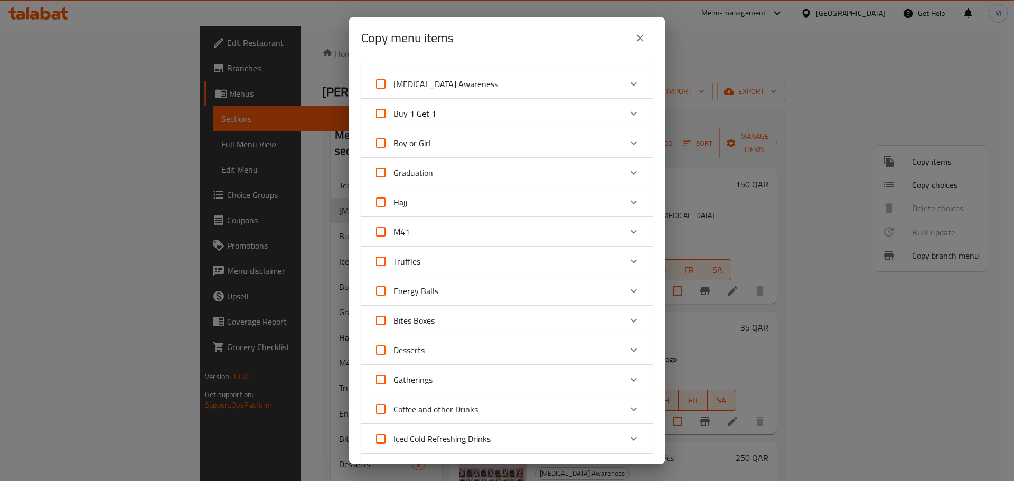
click at [621, 86] on div "Expand" at bounding box center [633, 83] width 25 height 25
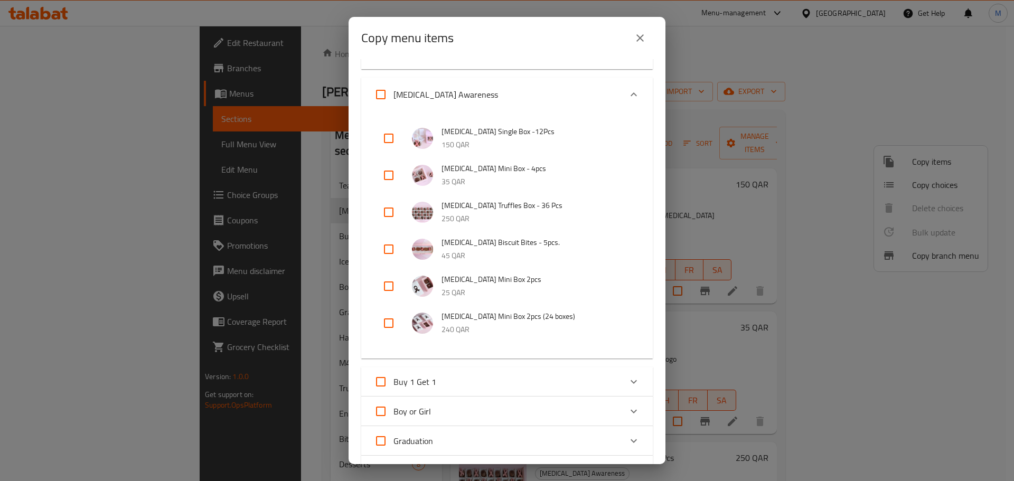
click at [378, 328] on input "checkbox" at bounding box center [388, 323] width 25 height 25
checkbox input "true"
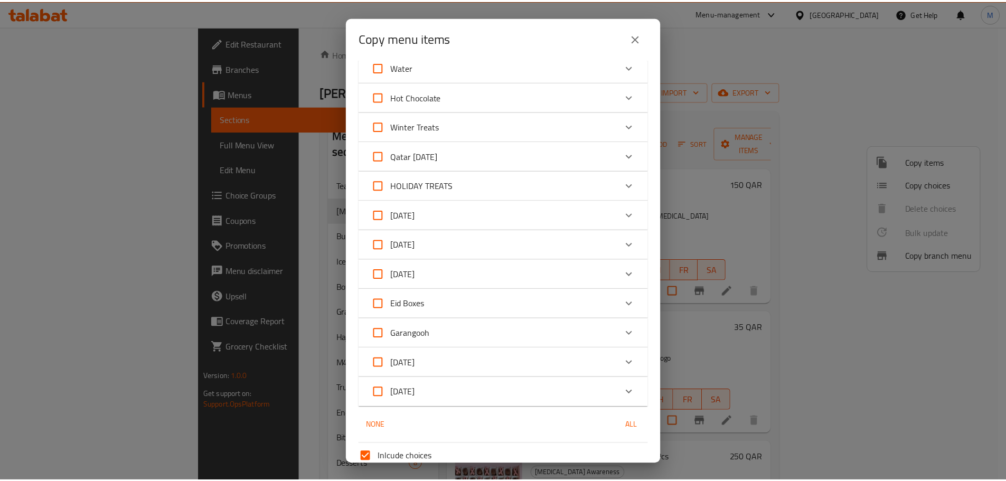
scroll to position [847, 0]
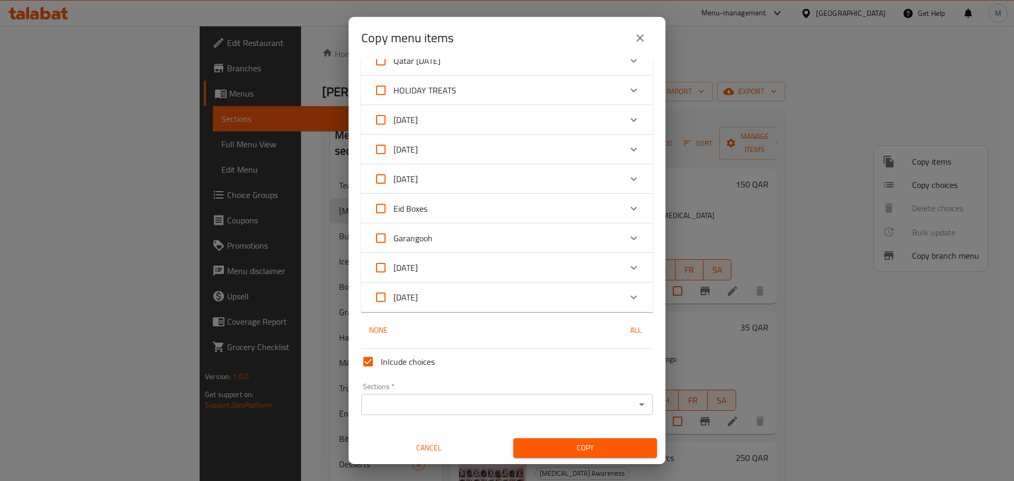
click at [484, 406] on input "Sections   *" at bounding box center [498, 404] width 268 height 15
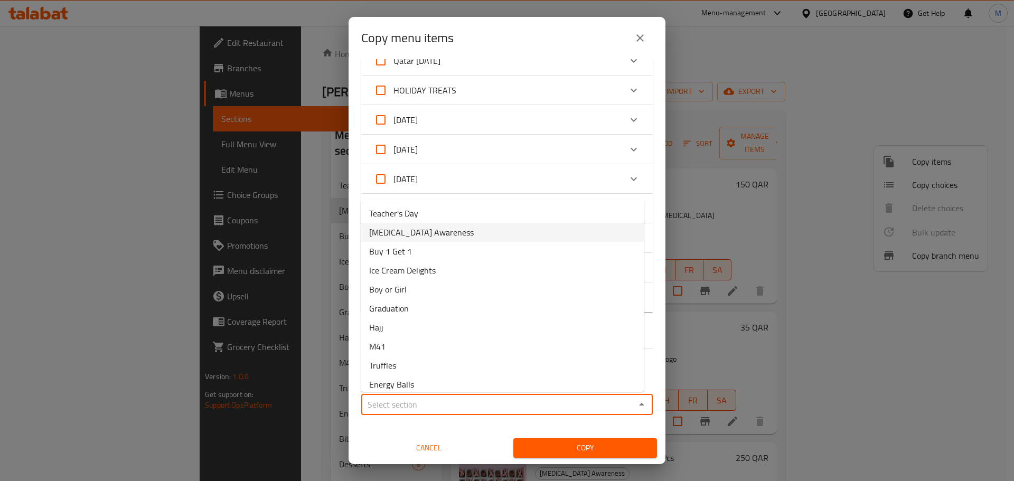
click at [438, 229] on span "[MEDICAL_DATA] Awareness" at bounding box center [421, 232] width 105 height 13
type input "[MEDICAL_DATA] Awareness"
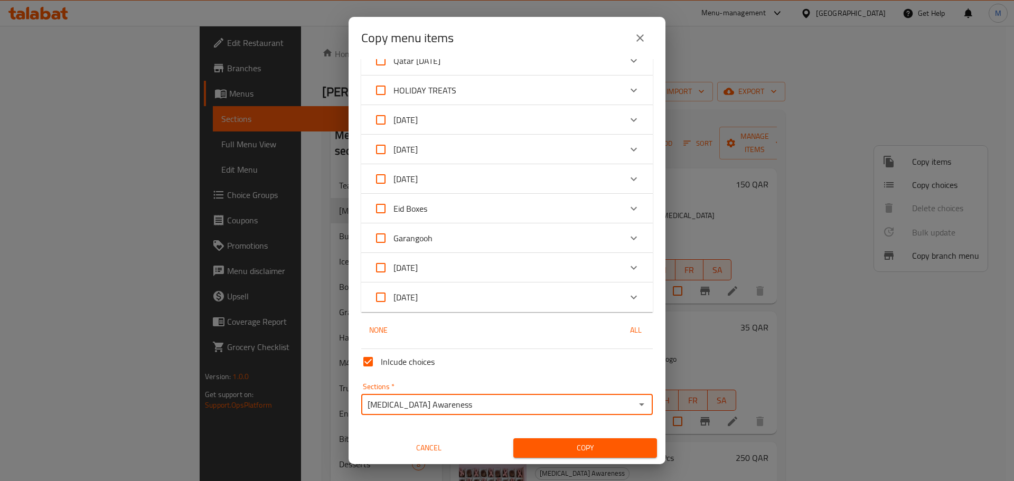
click at [596, 454] on span "Copy" at bounding box center [585, 448] width 127 height 13
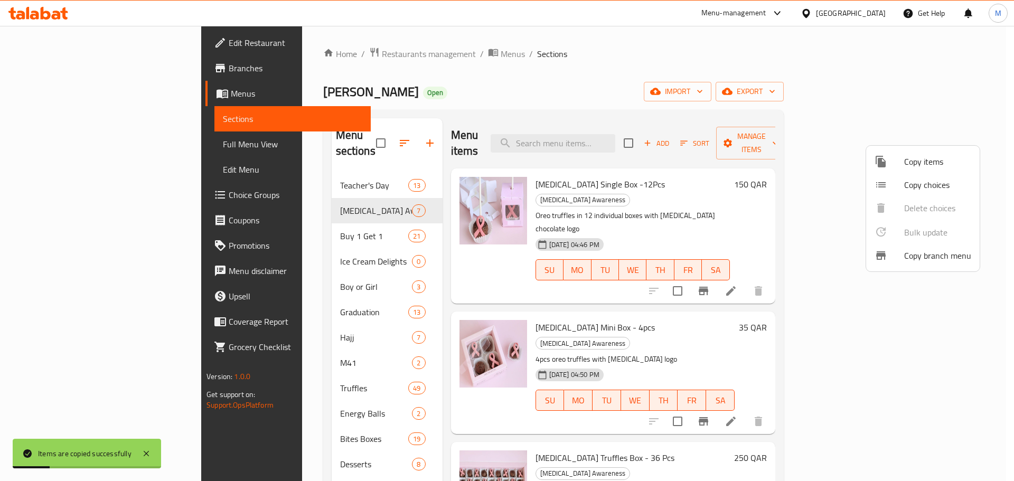
click at [708, 151] on div at bounding box center [507, 240] width 1014 height 481
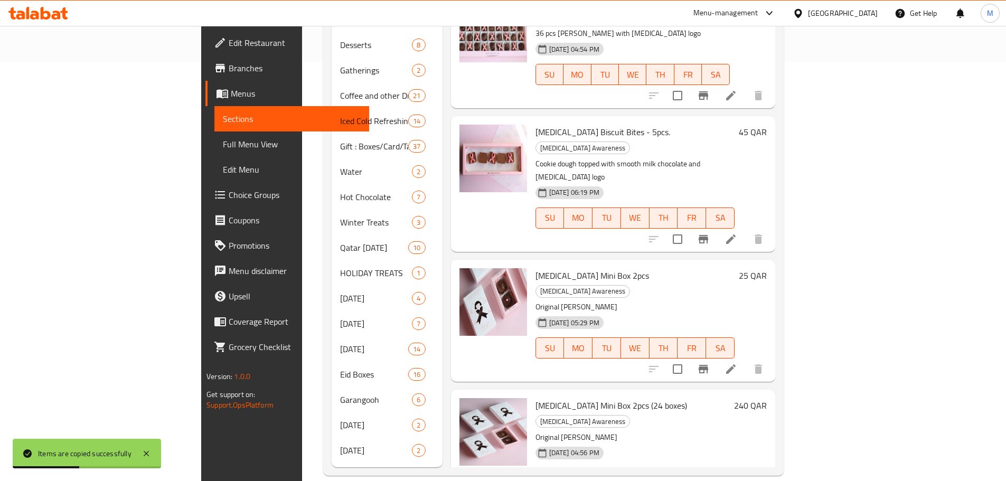
scroll to position [81, 0]
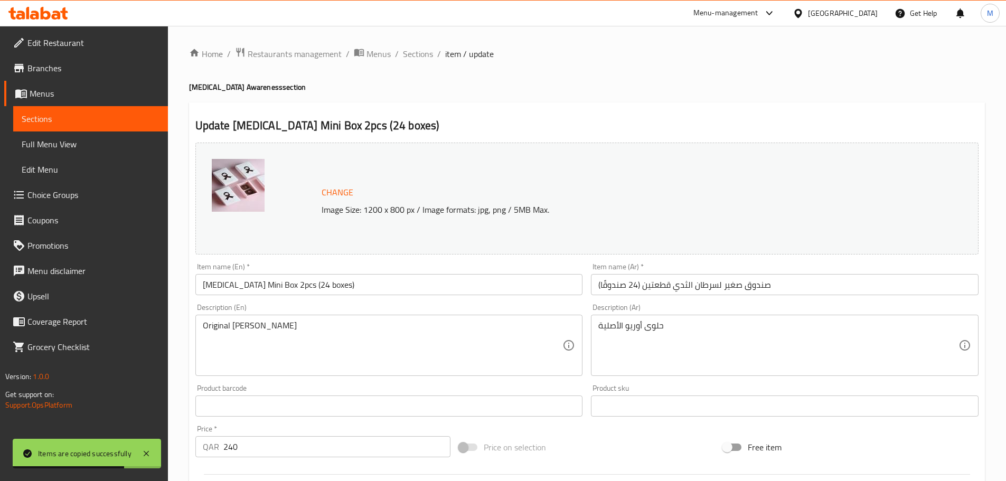
click at [317, 286] on input "[MEDICAL_DATA] Mini Box 2pcs (24 boxes)" at bounding box center [389, 284] width 388 height 21
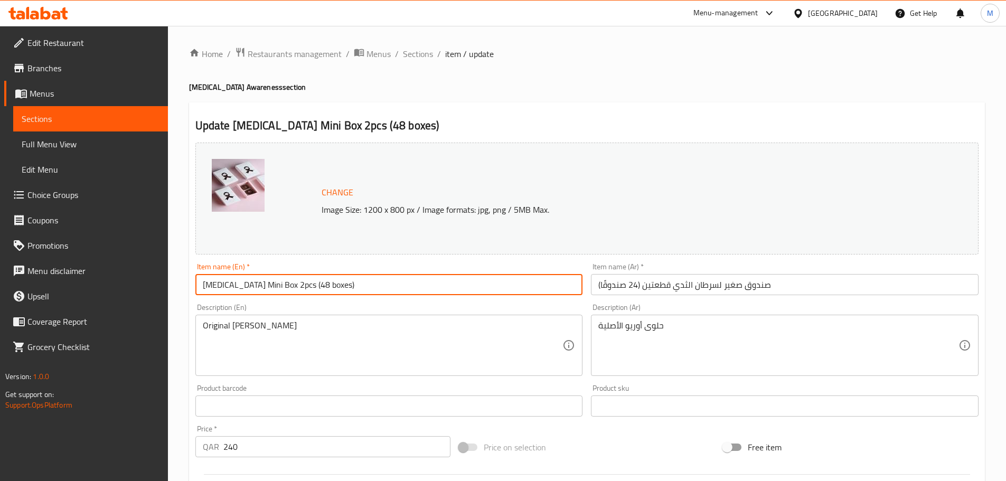
type input "[MEDICAL_DATA] Mini Box 2pcs (48 boxes)"
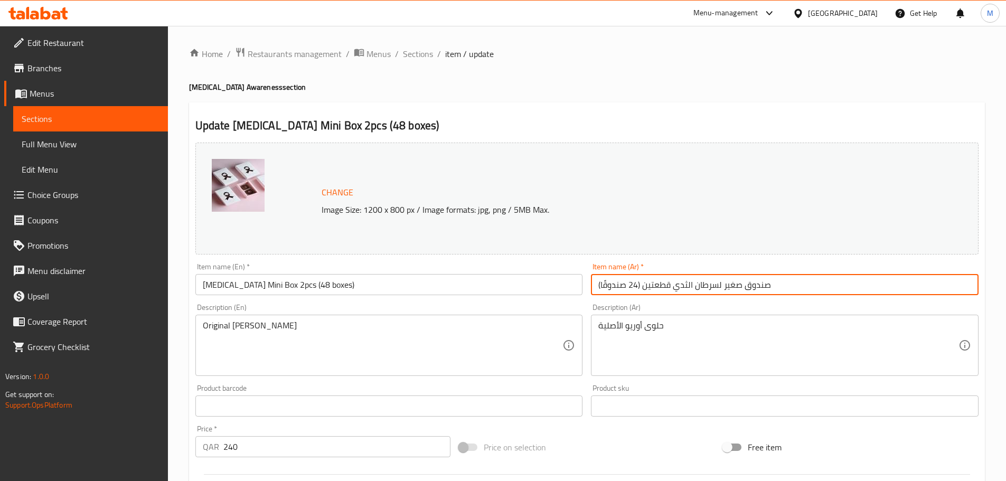
click at [634, 285] on input "صندوق صغير لسرطان الثدي قطعتين (24 صندوقًا)" at bounding box center [785, 284] width 388 height 21
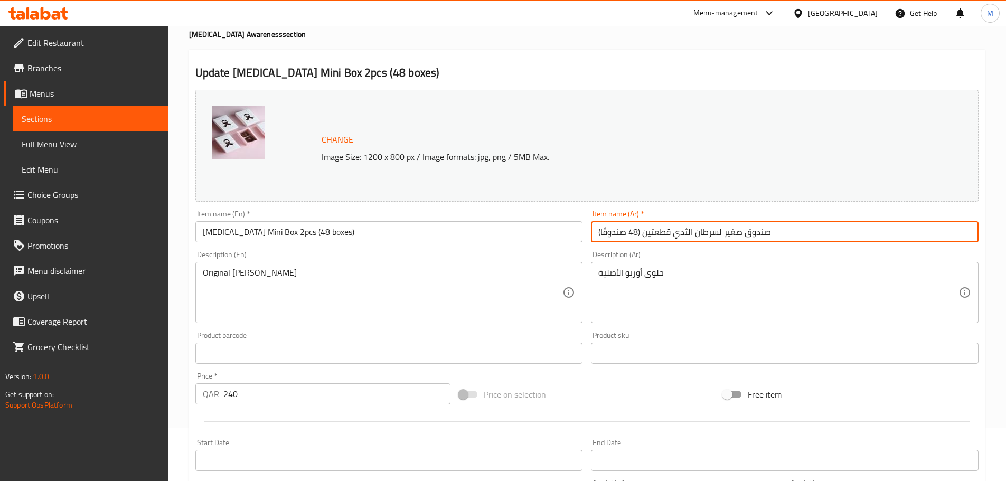
type input "صندوق صغير لسرطان الثدي قطعتين (48 صندوقًا)"
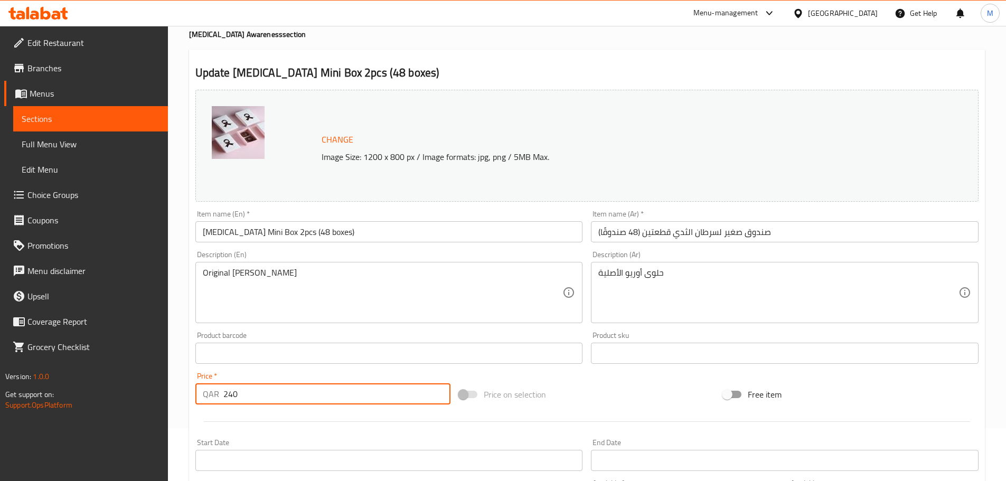
drag, startPoint x: 251, startPoint y: 397, endPoint x: 210, endPoint y: 399, distance: 40.8
click at [210, 399] on div "QAR 240 Price *" at bounding box center [323, 393] width 256 height 21
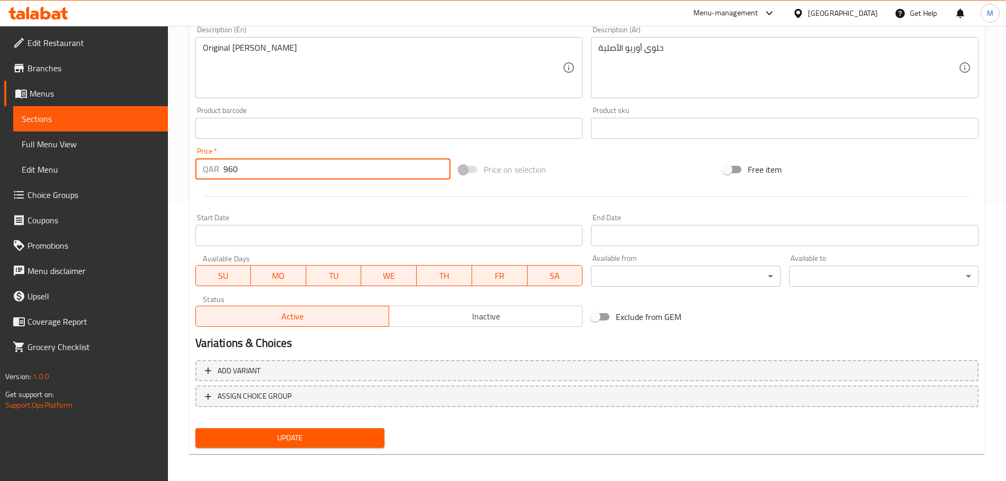
scroll to position [280, 0]
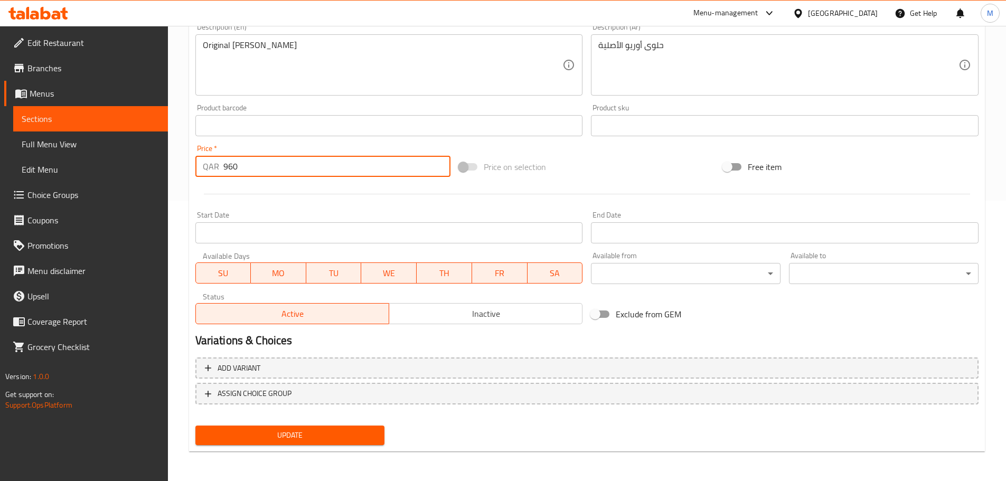
type input "960"
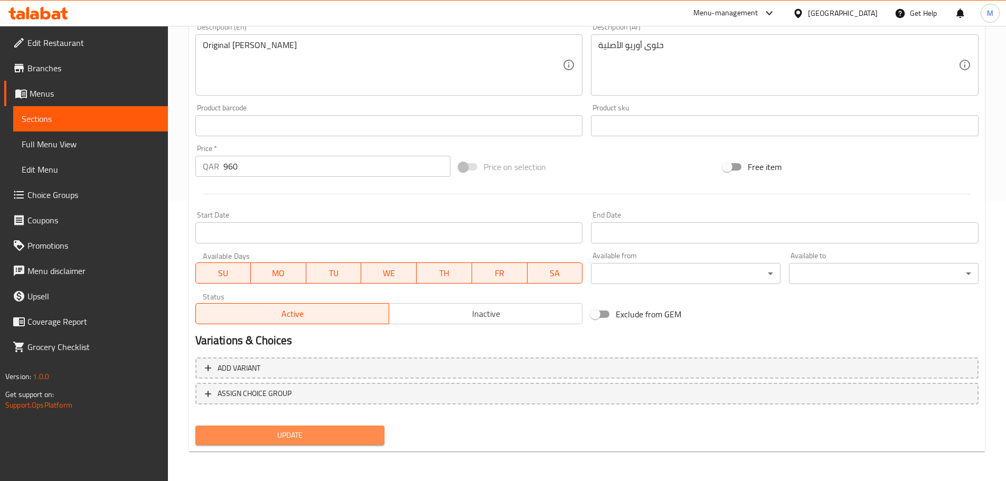
click at [351, 433] on span "Update" at bounding box center [290, 435] width 173 height 13
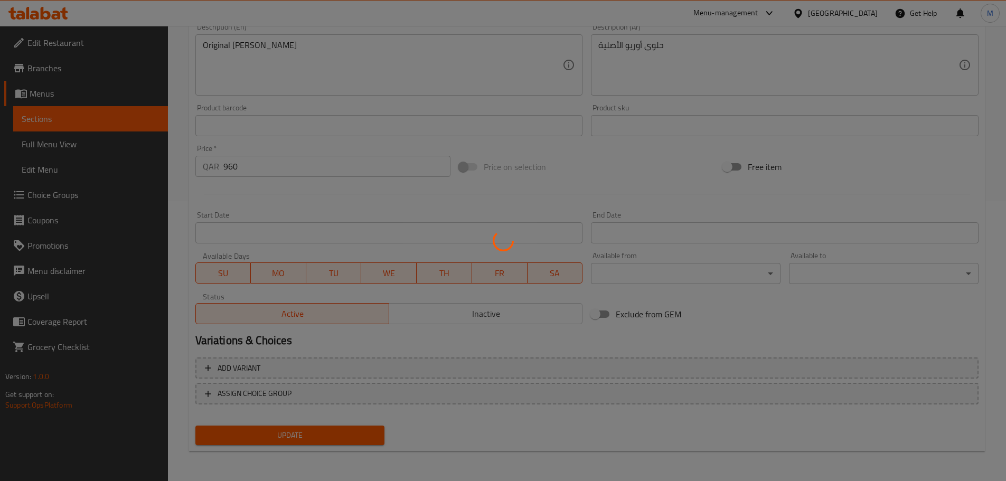
scroll to position [0, 0]
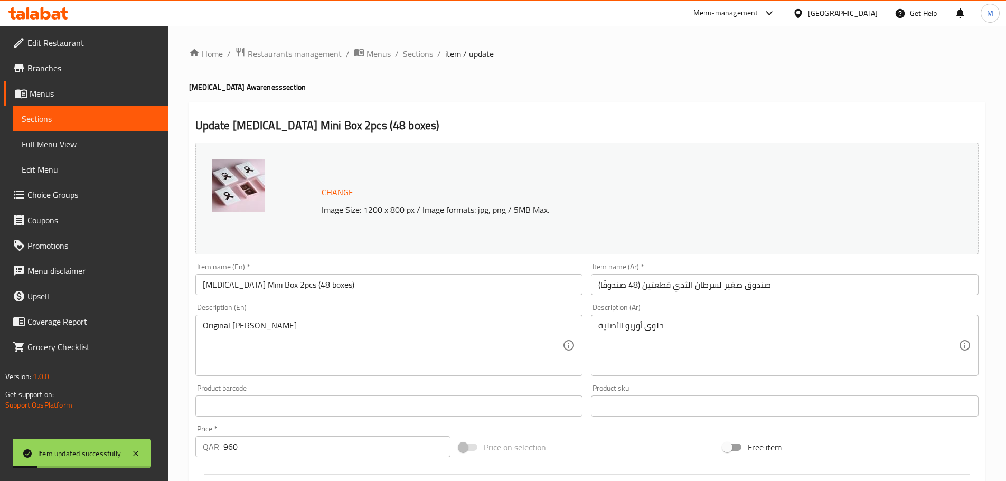
click at [411, 54] on span "Sections" at bounding box center [418, 54] width 30 height 13
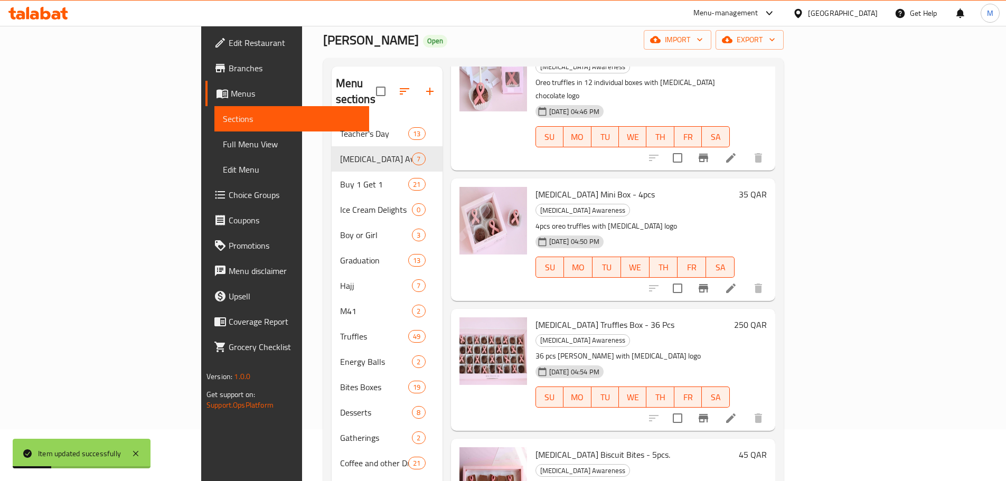
scroll to position [419, 0]
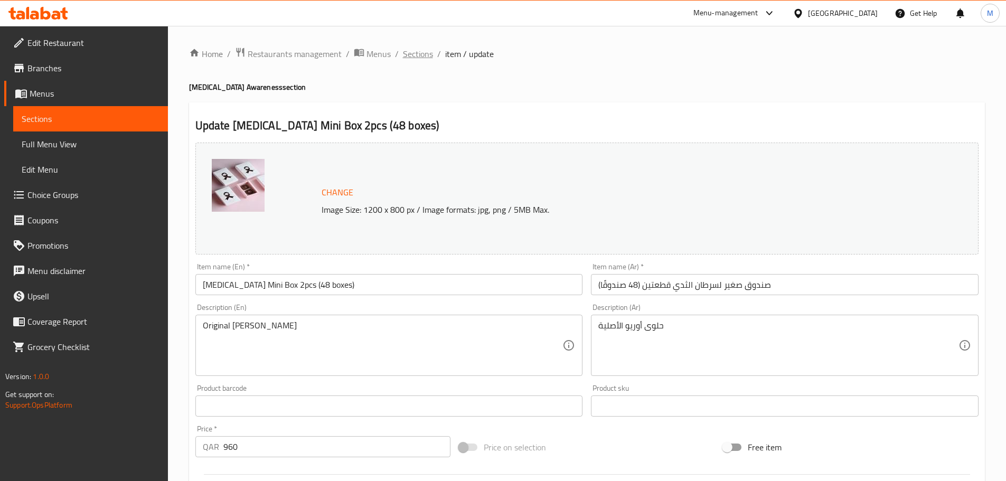
click at [423, 52] on span "Sections" at bounding box center [418, 54] width 30 height 13
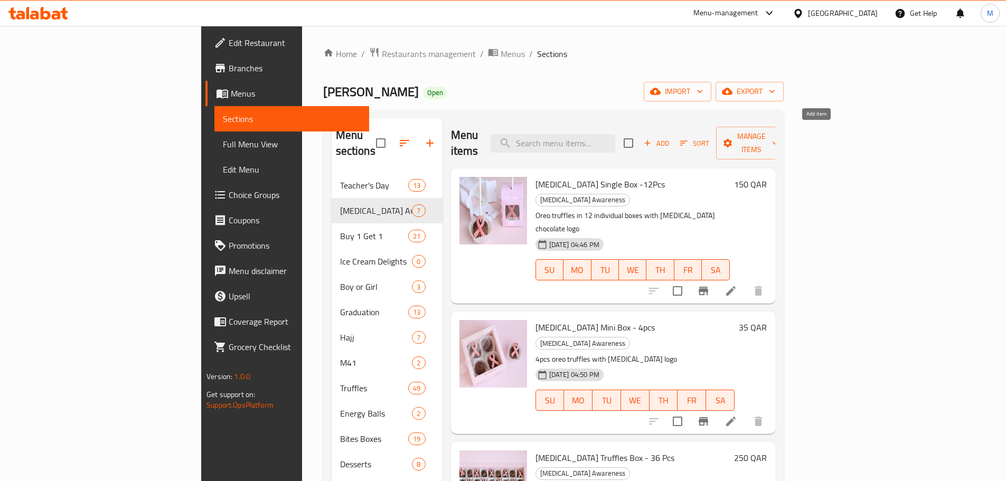
click at [671, 137] on span "Add" at bounding box center [656, 143] width 29 height 12
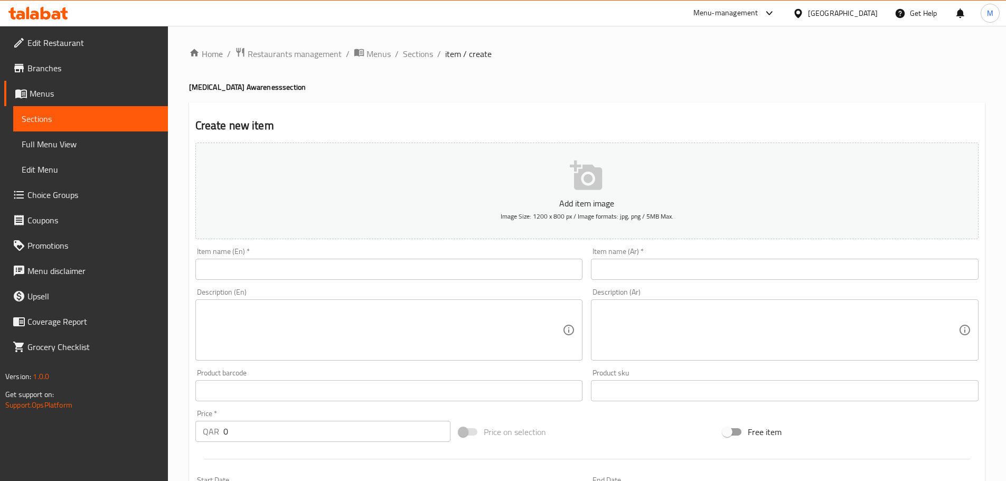
click at [241, 267] on input "text" at bounding box center [389, 269] width 388 height 21
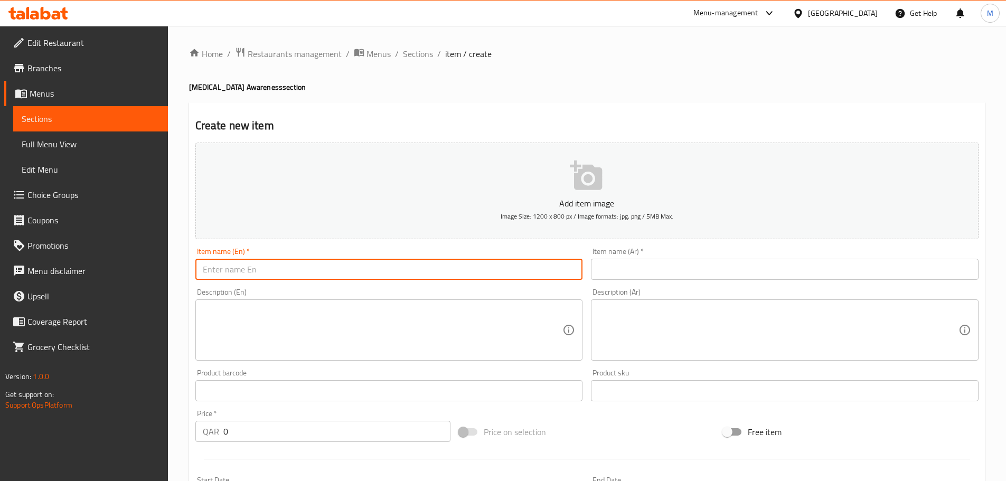
paste input "[MEDICAL_DATA] Original Oreo Truffles with Logo (12pcs)"
drag, startPoint x: 410, startPoint y: 268, endPoint x: 182, endPoint y: 278, distance: 228.9
click at [182, 278] on div "Home / Restaurants management / Menus / Sections / item / create [MEDICAL_DATA]…" at bounding box center [587, 386] width 838 height 720
type input "[MEDICAL_DATA] Original Oreo Truffles with Logo (12pcs)"
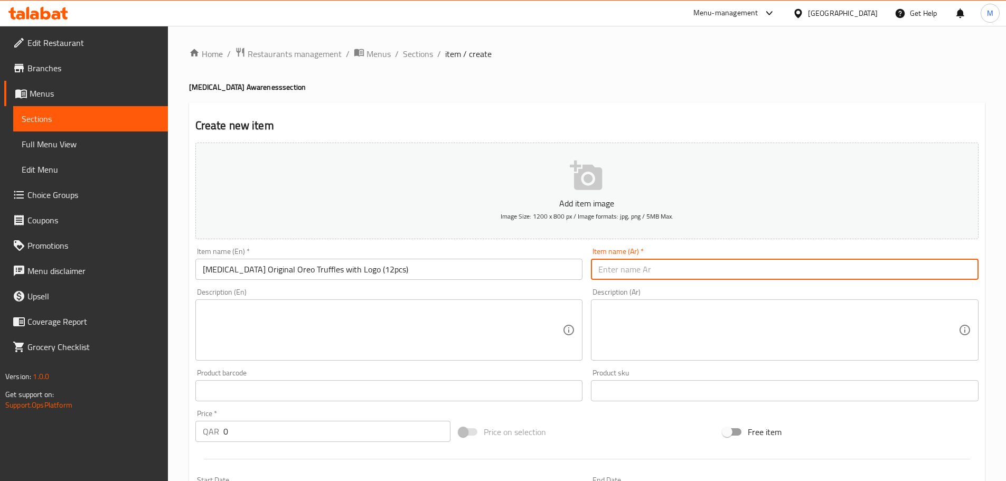
click at [621, 275] on input "text" at bounding box center [785, 269] width 388 height 21
paste input "حلوى [PERSON_NAME] مع الشعار (12 قطعة)"
type input "حلوى [PERSON_NAME] مع الشعار (12 قطعة)"
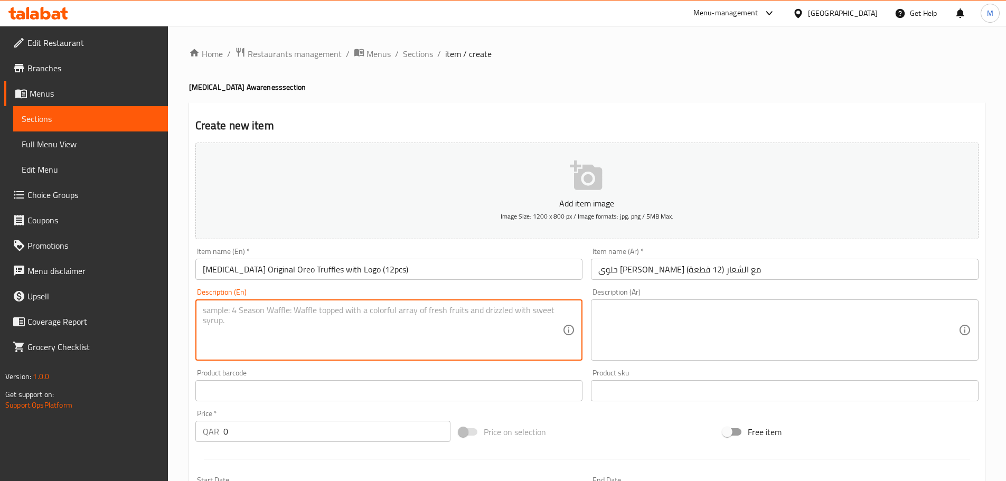
click at [274, 316] on textarea at bounding box center [383, 330] width 360 height 50
drag, startPoint x: 299, startPoint y: 310, endPoint x: 188, endPoint y: 311, distance: 110.9
click at [188, 311] on div "Home / Restaurants management / Menus / Sections / item / create [MEDICAL_DATA]…" at bounding box center [587, 386] width 838 height 720
type textarea "Original [PERSON_NAME]"
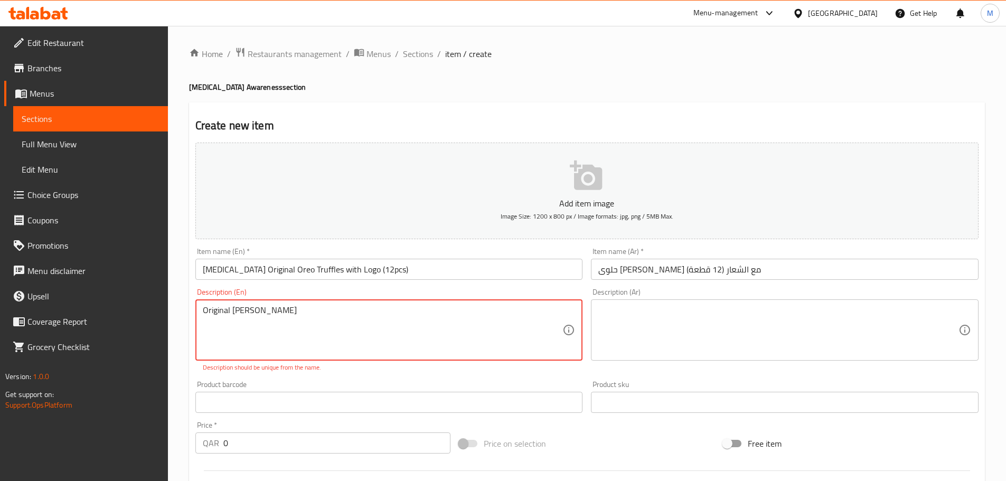
click at [628, 314] on textarea at bounding box center [778, 330] width 360 height 50
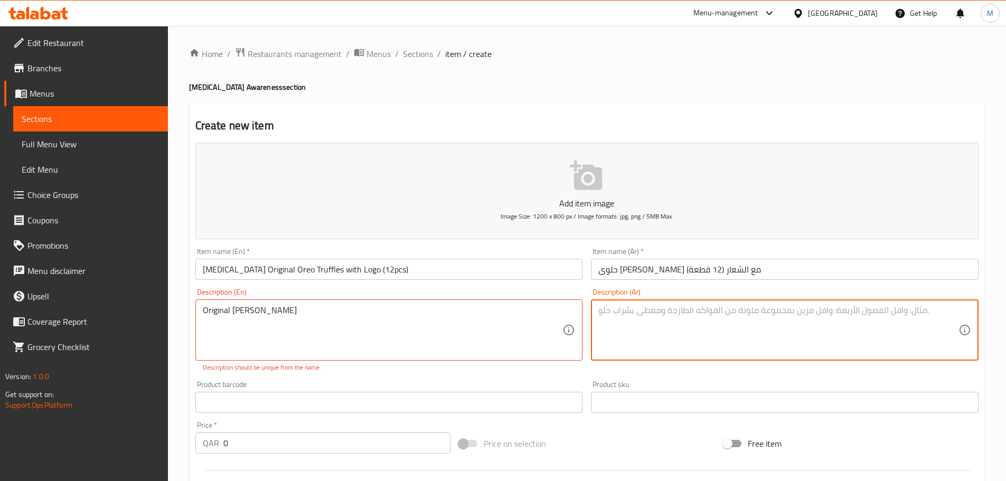
paste textarea "حلوى أوريو الأصلية"
type textarea "حلوى أوريو الأصلية"
click at [583, 290] on div "Description (En) Original Oreo Truffles Description (En) Description should be …" at bounding box center [389, 330] width 388 height 84
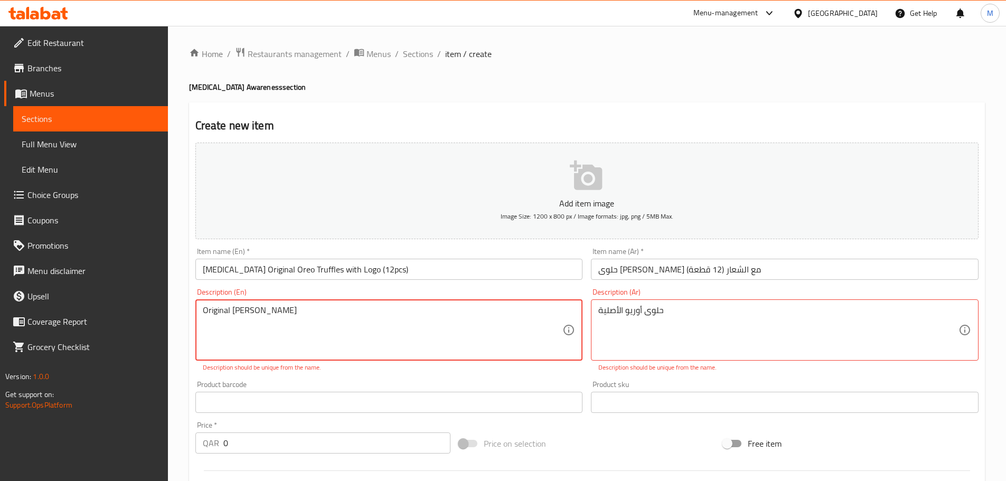
drag, startPoint x: 280, startPoint y: 315, endPoint x: 304, endPoint y: 309, distance: 24.6
click at [313, 310] on textarea "Original [PERSON_NAME]" at bounding box center [383, 330] width 360 height 50
click at [409, 302] on div "Original Oreo Truffles Description (En)" at bounding box center [389, 329] width 388 height 61
click at [302, 314] on textarea "Original Oreo Truffles 12 Peices" at bounding box center [383, 330] width 360 height 50
type textarea "Original Oreo Truffles 12 Pieces"
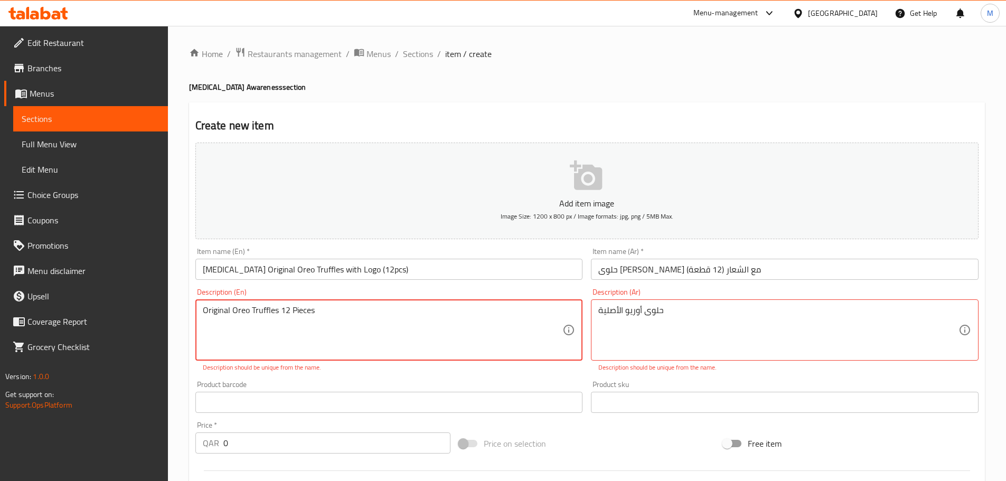
click at [382, 373] on div "Description (En) Original Oreo Truffles 12 Pieces Description (En) Description …" at bounding box center [389, 330] width 396 height 92
drag, startPoint x: 341, startPoint y: 313, endPoint x: 194, endPoint y: 306, distance: 147.0
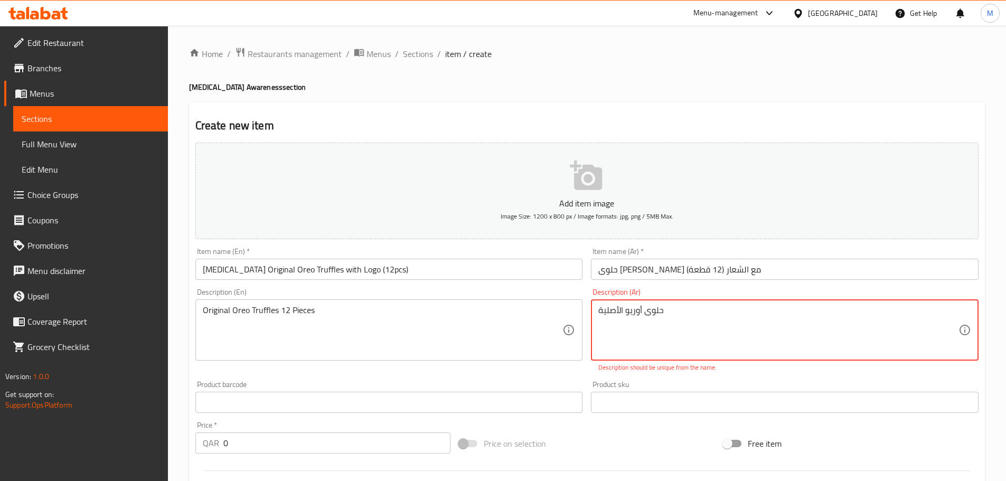
click at [685, 311] on textarea "حلوى أوريو الأصلية" at bounding box center [778, 330] width 360 height 50
paste textarea "12 قطعة من ترافل أوريو الأصلي"
type textarea "12 قطعة من ترافل أوريو الأصلي"
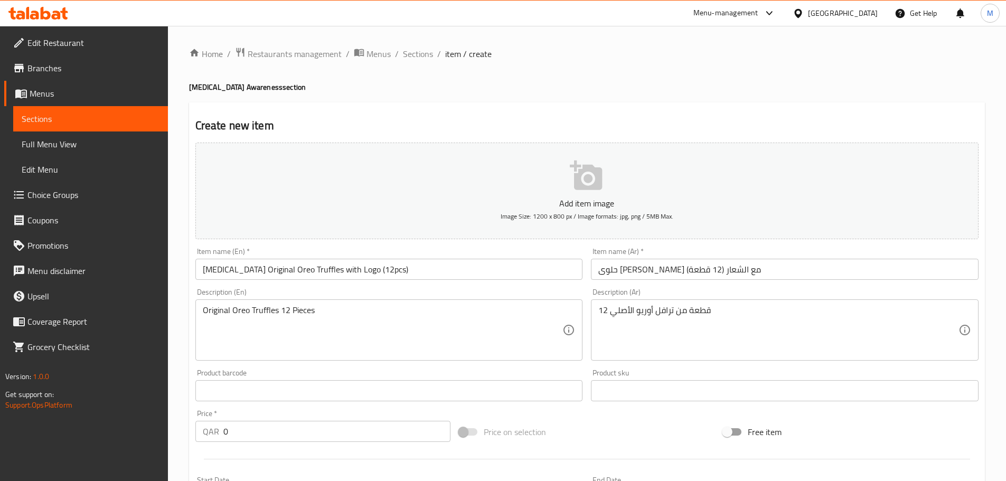
click at [565, 377] on div "Product barcode Product barcode" at bounding box center [389, 385] width 396 height 41
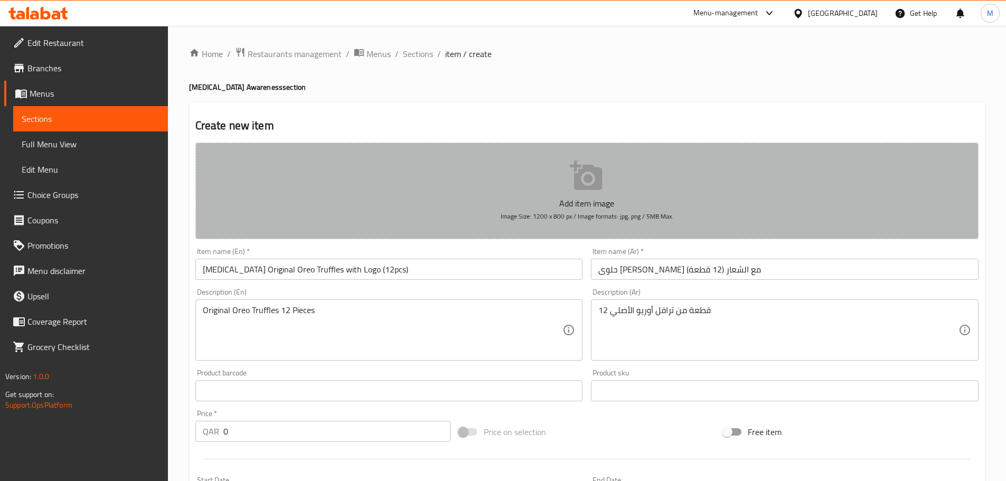
click at [578, 197] on p "Add item image" at bounding box center [587, 203] width 751 height 13
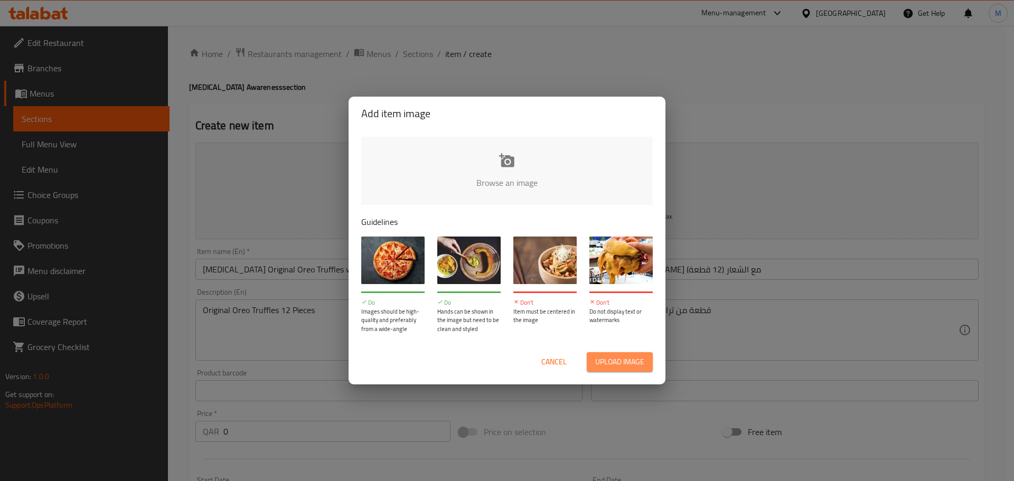
click at [626, 364] on span "Upload image" at bounding box center [619, 361] width 49 height 13
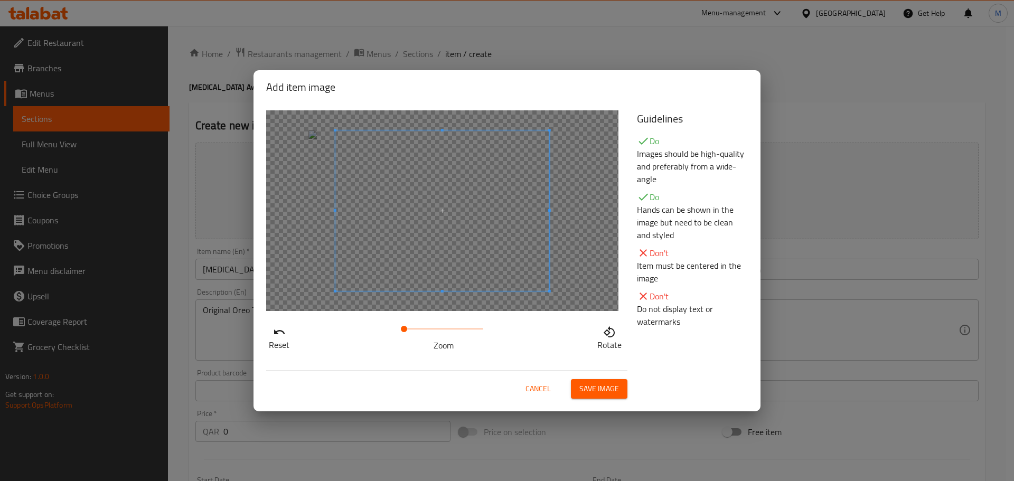
click at [586, 388] on span "Save image" at bounding box center [599, 388] width 40 height 13
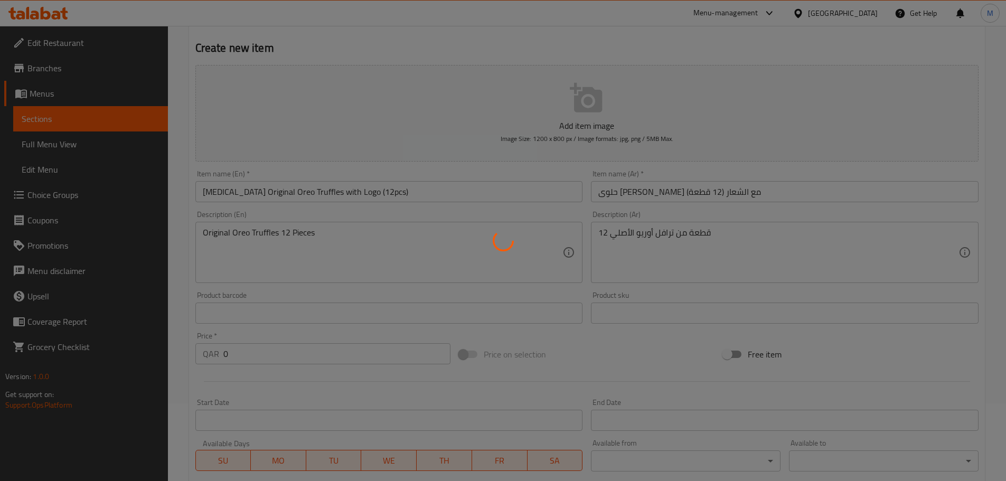
scroll to position [211, 0]
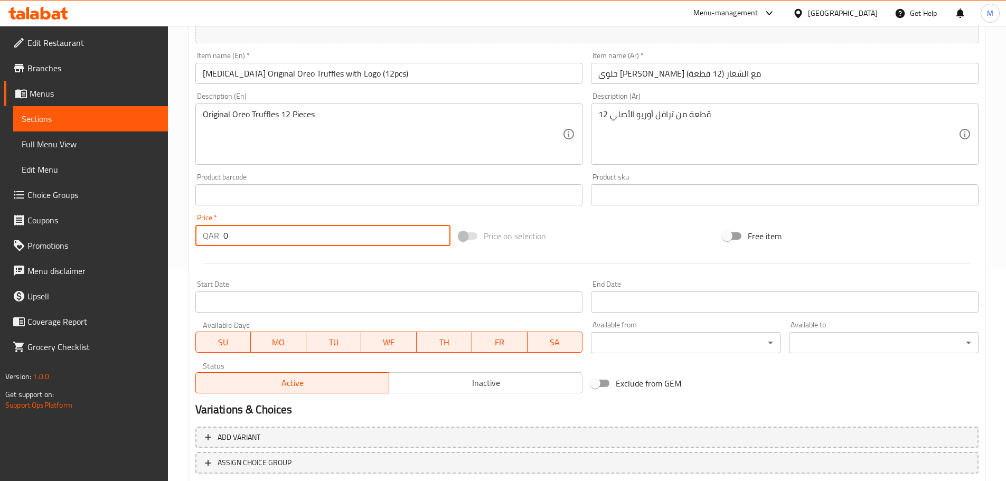
drag, startPoint x: 295, startPoint y: 232, endPoint x: 180, endPoint y: 240, distance: 114.9
click at [180, 240] on div "Home / Restaurants management / Menus / Sections / item / create [MEDICAL_DATA]…" at bounding box center [587, 183] width 838 height 736
type input "90"
click at [586, 248] on div "Price on selection" at bounding box center [587, 236] width 264 height 29
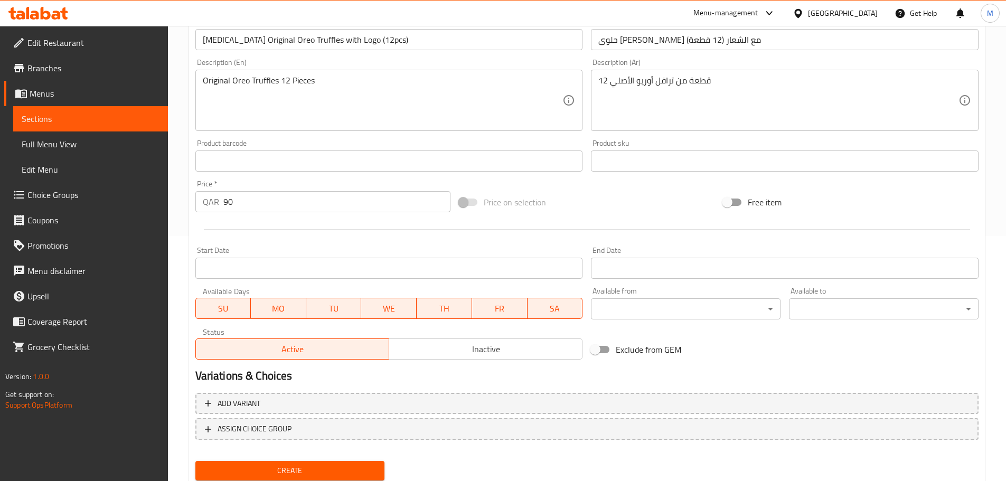
scroll to position [280, 0]
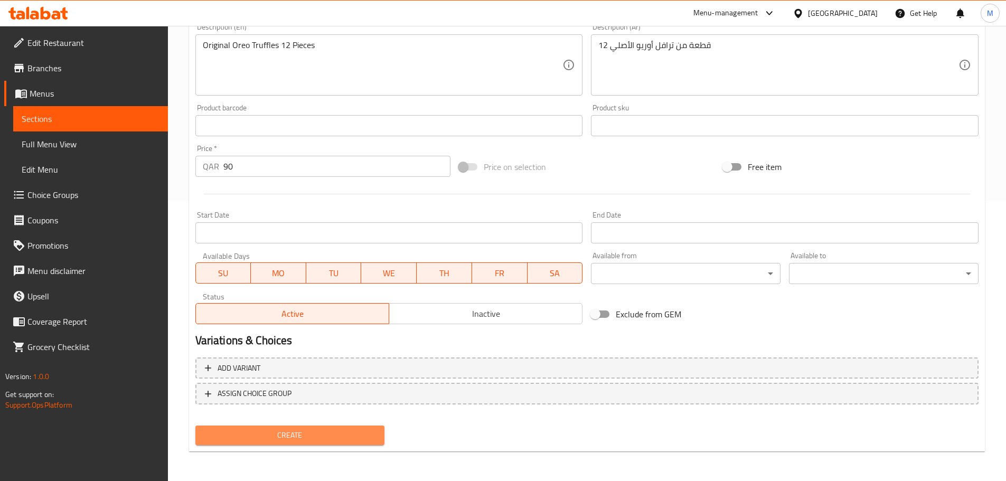
drag, startPoint x: 340, startPoint y: 434, endPoint x: 467, endPoint y: 299, distance: 184.6
click at [467, 298] on div "Change Image Size: 1200 x 800 px / Image formats: jpg, png / 5MB Max. Item name…" at bounding box center [587, 154] width 792 height 592
click at [444, 317] on span "Inactive" at bounding box center [485, 313] width 185 height 15
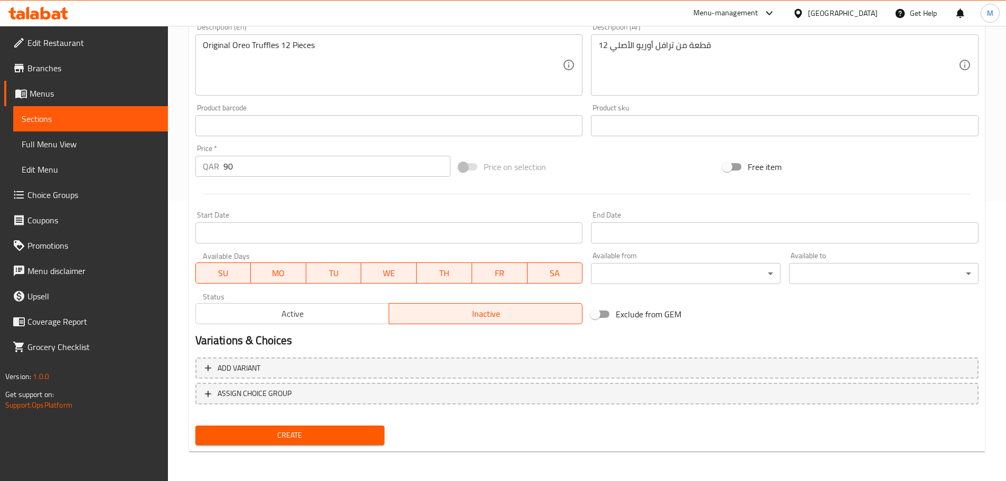
click at [340, 436] on span "Create" at bounding box center [290, 435] width 173 height 13
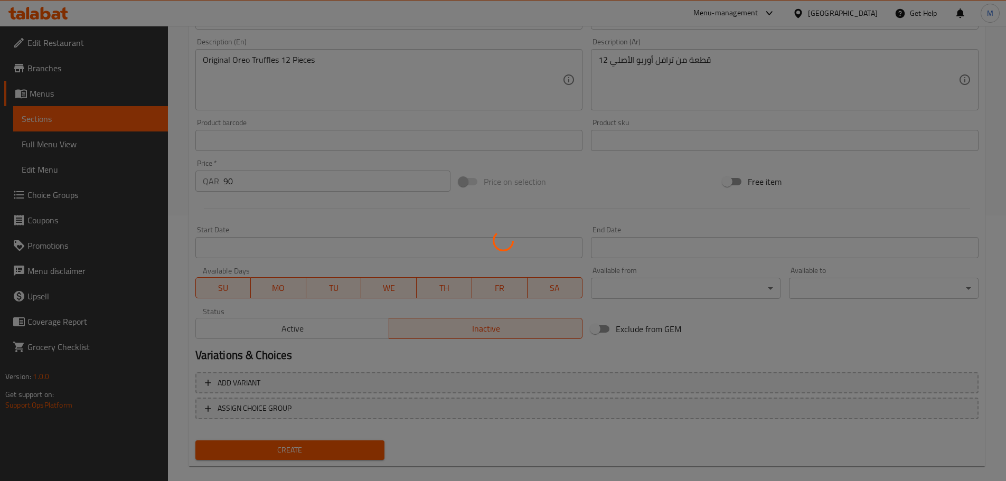
scroll to position [0, 0]
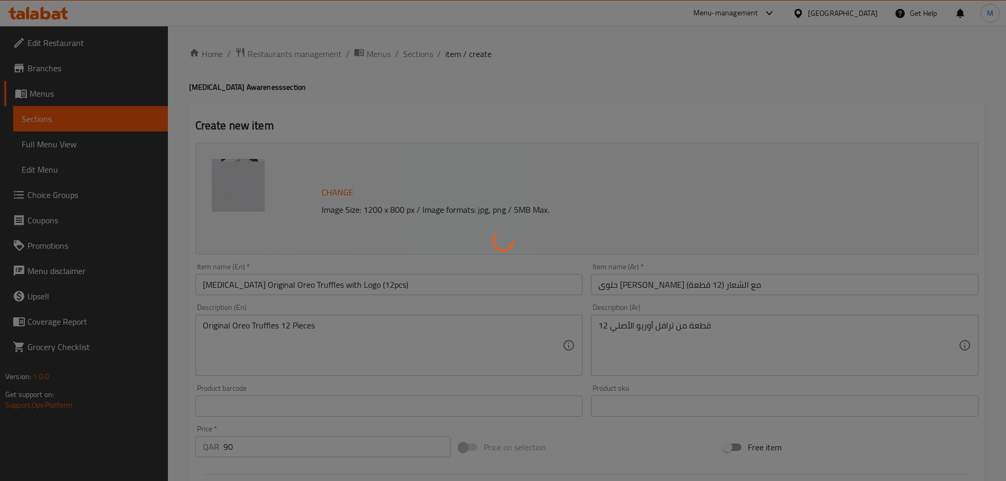
type input "0"
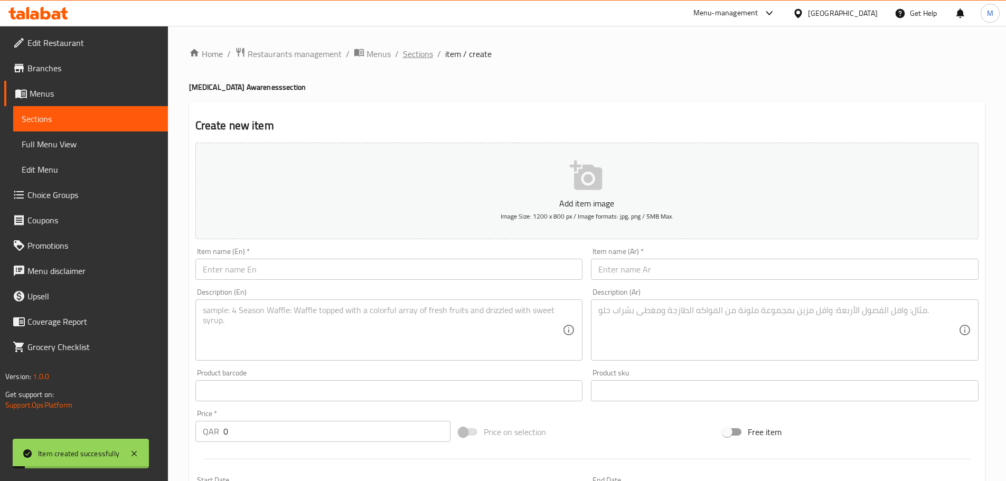
click at [416, 53] on span "Sections" at bounding box center [418, 54] width 30 height 13
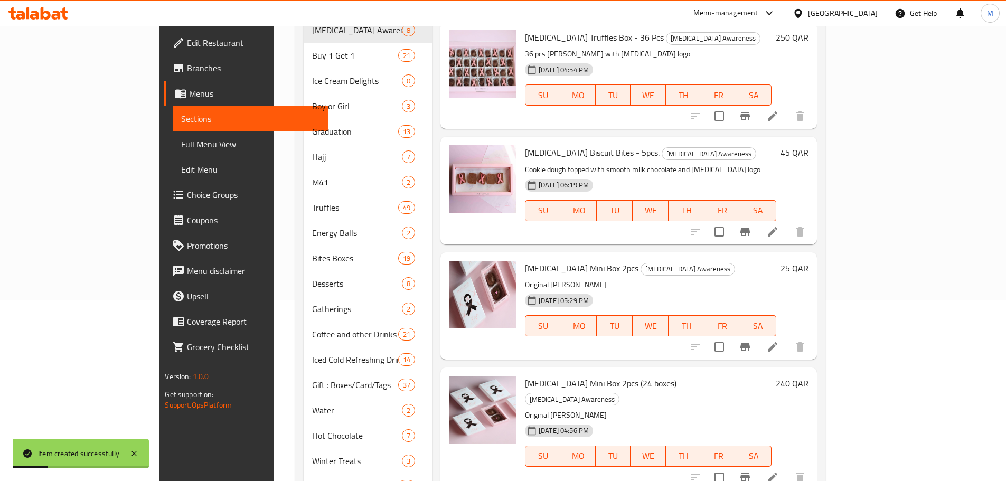
scroll to position [419, 0]
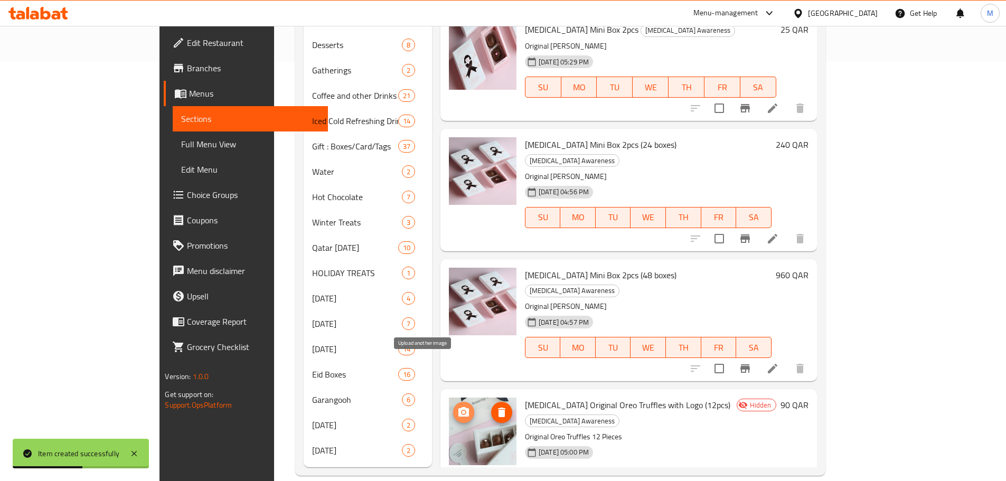
click at [458, 407] on icon "upload picture" at bounding box center [463, 412] width 11 height 10
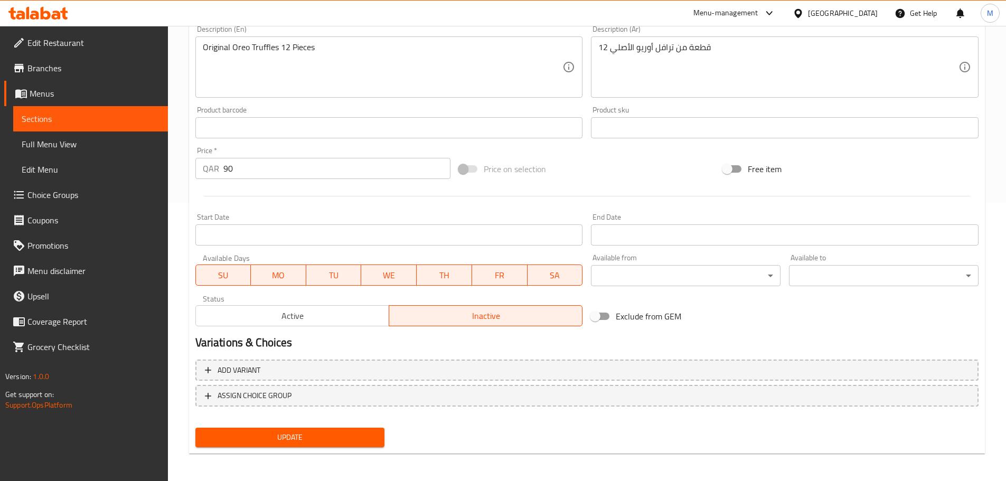
scroll to position [280, 0]
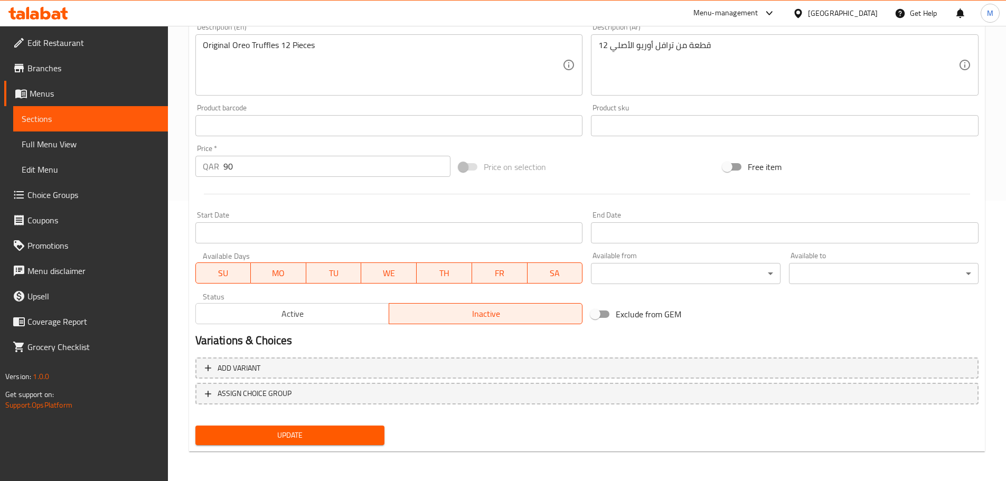
drag, startPoint x: 311, startPoint y: 326, endPoint x: 307, endPoint y: 320, distance: 7.2
click at [311, 326] on div "Status Active Inactive" at bounding box center [389, 308] width 396 height 40
click at [308, 318] on span "Active" at bounding box center [292, 313] width 185 height 15
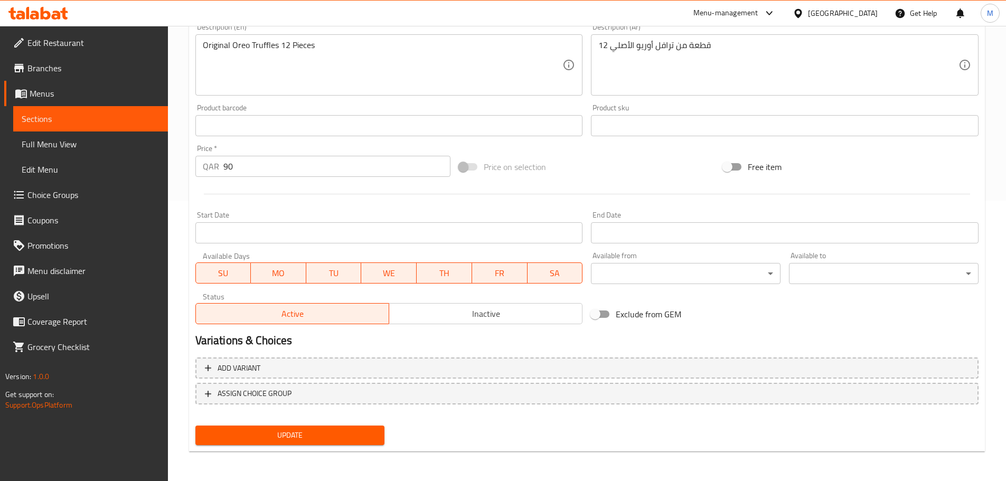
drag, startPoint x: 309, startPoint y: 439, endPoint x: 357, endPoint y: 412, distance: 54.9
click at [310, 440] on span "Update" at bounding box center [290, 435] width 173 height 13
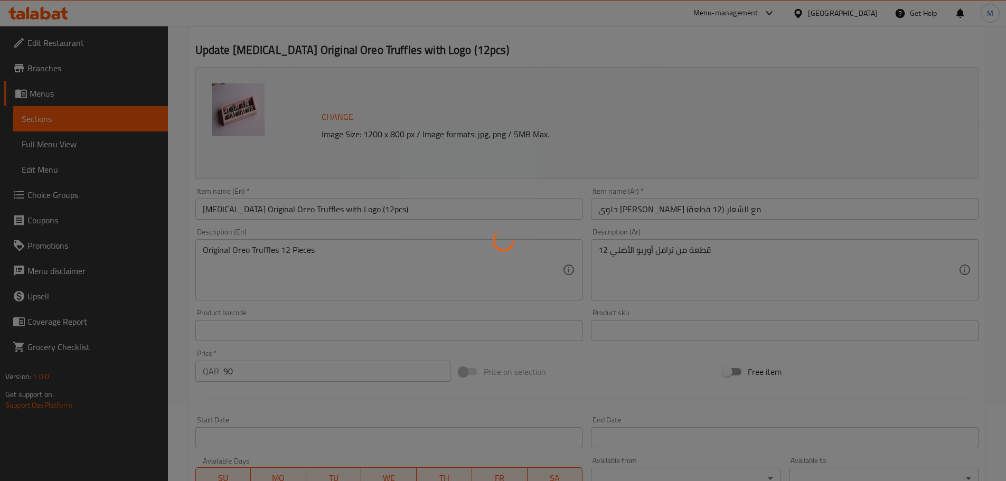
scroll to position [0, 0]
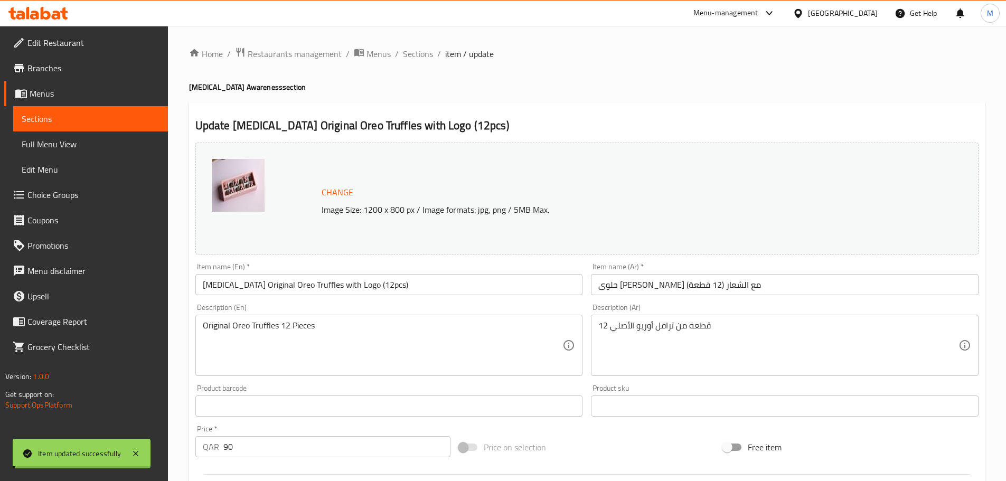
click at [414, 55] on span "Sections" at bounding box center [418, 54] width 30 height 13
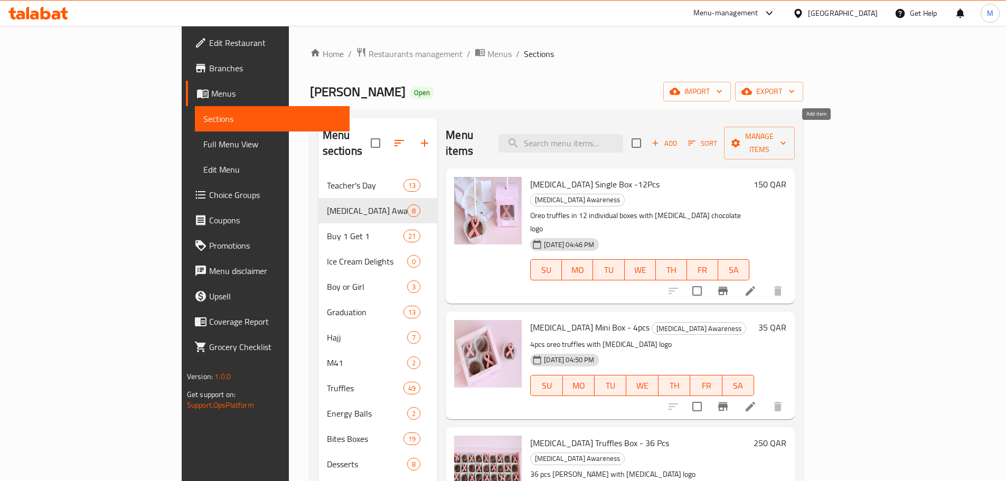
click at [679, 137] on span "Add" at bounding box center [664, 143] width 29 height 12
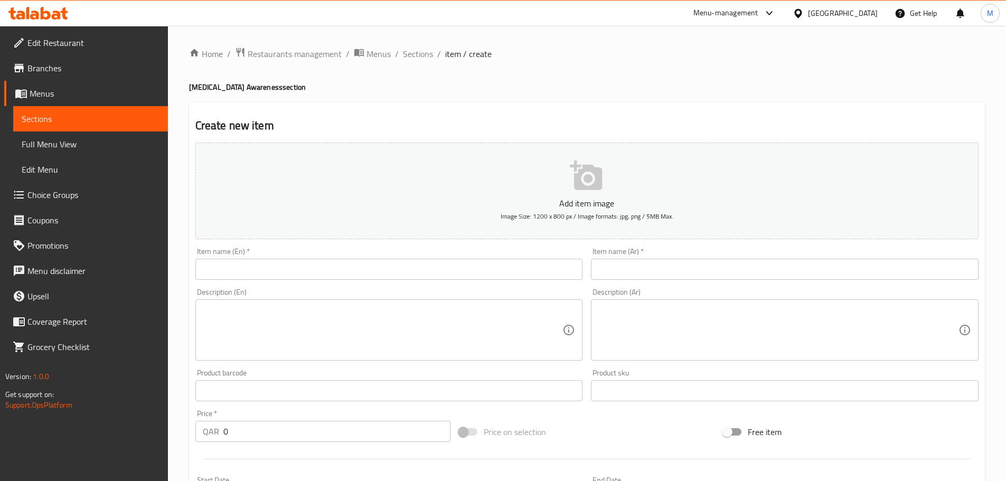
click at [324, 267] on input "text" at bounding box center [389, 269] width 388 height 21
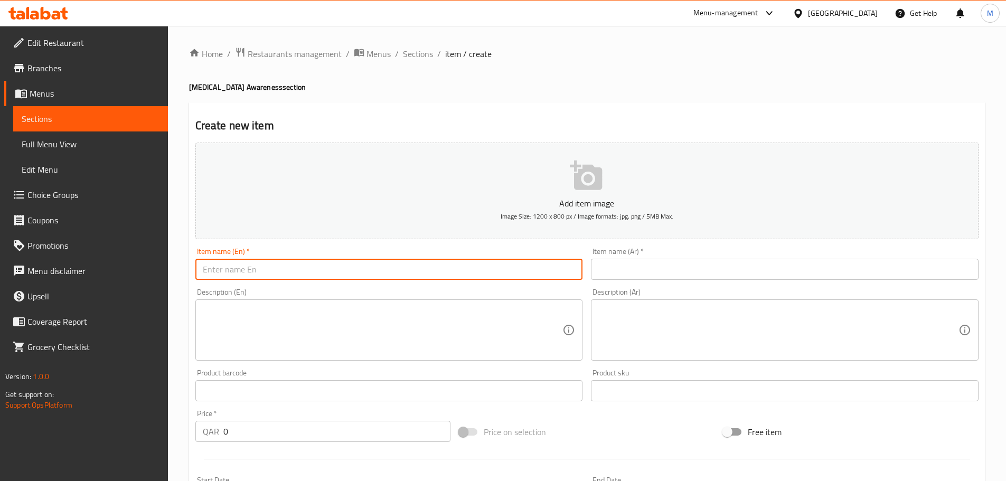
click at [280, 266] on input "text" at bounding box center [389, 269] width 388 height 21
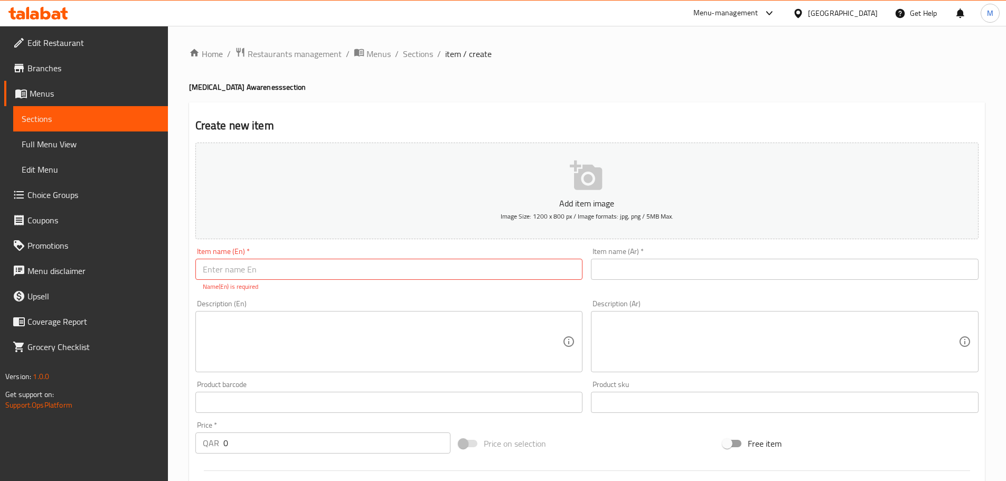
click at [277, 270] on input "text" at bounding box center [389, 269] width 388 height 21
paste input "Original Oreo Truffles with Sticker (4pcs)"
drag, startPoint x: 363, startPoint y: 267, endPoint x: 191, endPoint y: 274, distance: 171.8
click at [191, 274] on div "Item name (En)   * Original Oreo Truffles with Sticker (4pcs) Item name (En) * …" at bounding box center [389, 269] width 396 height 52
type input "Original Oreo Truffles with Sticker (4pcs)"
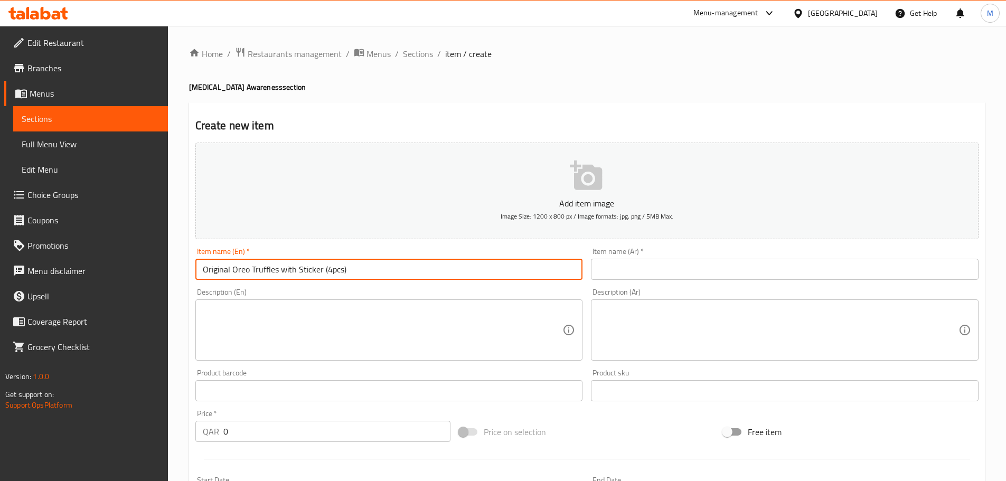
click at [616, 276] on input "text" at bounding box center [785, 269] width 388 height 21
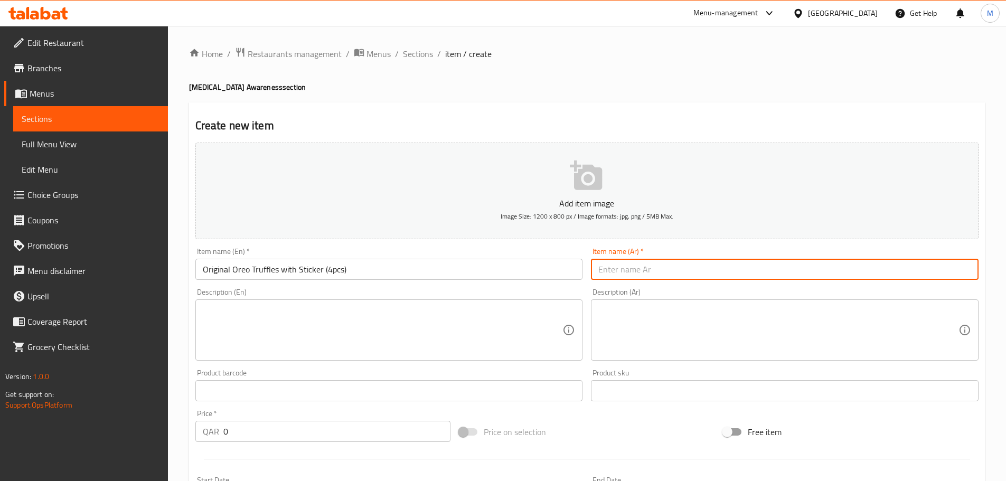
paste input "حلوى أوريو الأصلية مع ملصق (4 قطع)"
type input "حلوى أوريو الأصلية مع ملصق (4 قطع)"
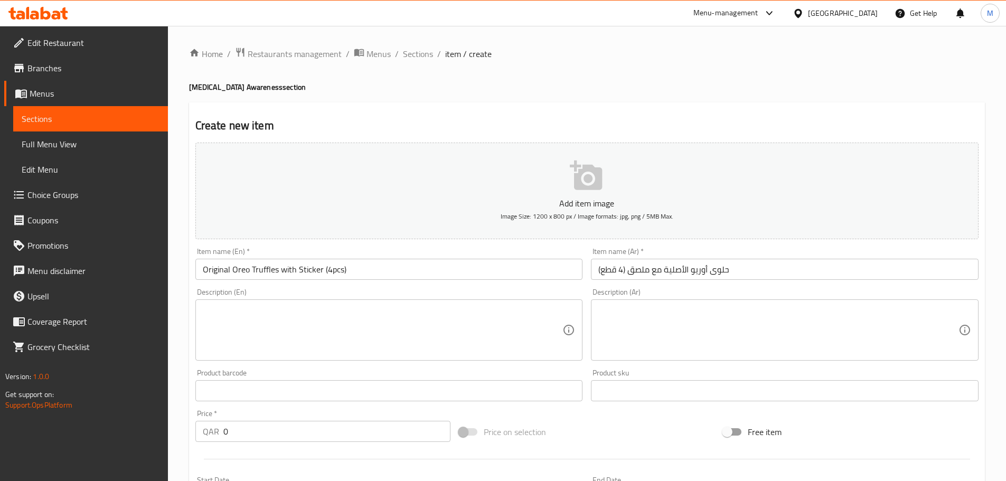
click at [585, 292] on div "Description (En) Description (En)" at bounding box center [389, 324] width 396 height 81
click at [232, 316] on textarea at bounding box center [383, 330] width 360 height 50
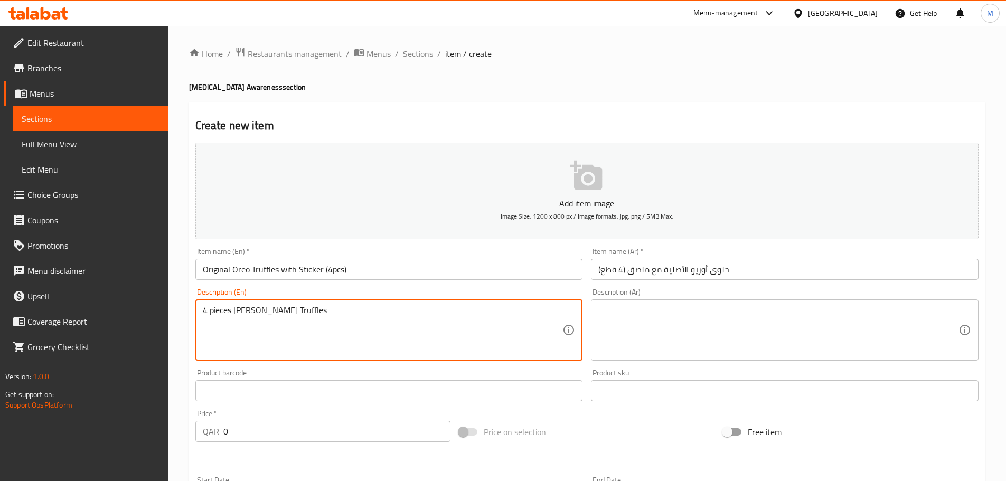
click at [249, 310] on textarea "4 pieces [PERSON_NAME] Truffles" at bounding box center [383, 330] width 360 height 50
drag, startPoint x: 305, startPoint y: 318, endPoint x: 183, endPoint y: 314, distance: 122.1
click at [183, 314] on div "Home / Restaurants management / Menus / Sections / item / create [MEDICAL_DATA]…" at bounding box center [587, 386] width 838 height 720
type textarea "4 pieces [PERSON_NAME]"
click at [611, 315] on textarea at bounding box center [778, 330] width 360 height 50
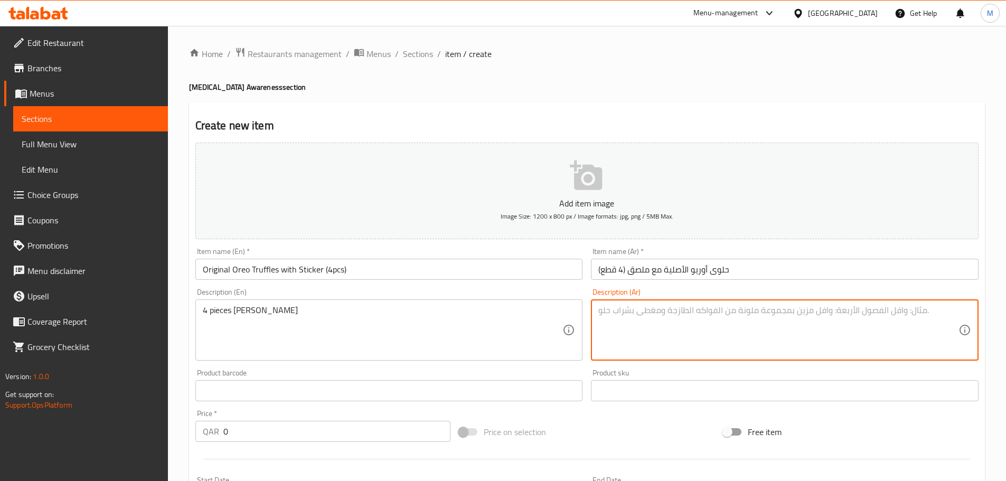
paste textarea "4 قطع من حلوى أوريو"
type textarea "4 قطع من حلوى أوريو"
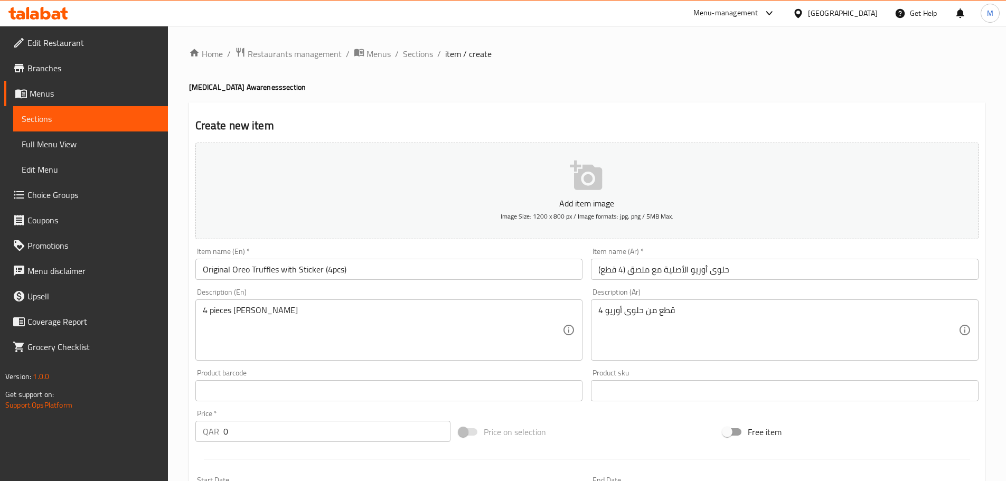
click at [580, 294] on div "Description (En) 4 pieces Oreo Truffles Description (En)" at bounding box center [389, 324] width 388 height 72
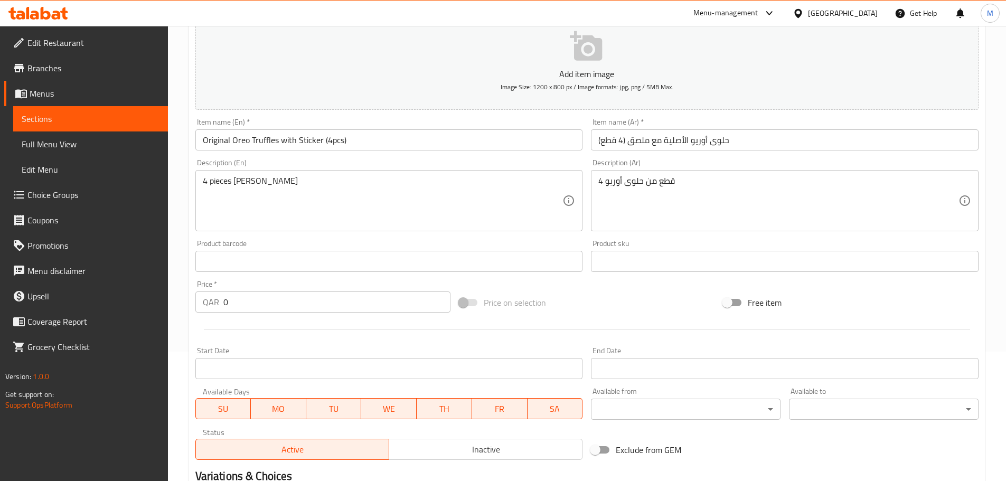
scroll to position [106, 0]
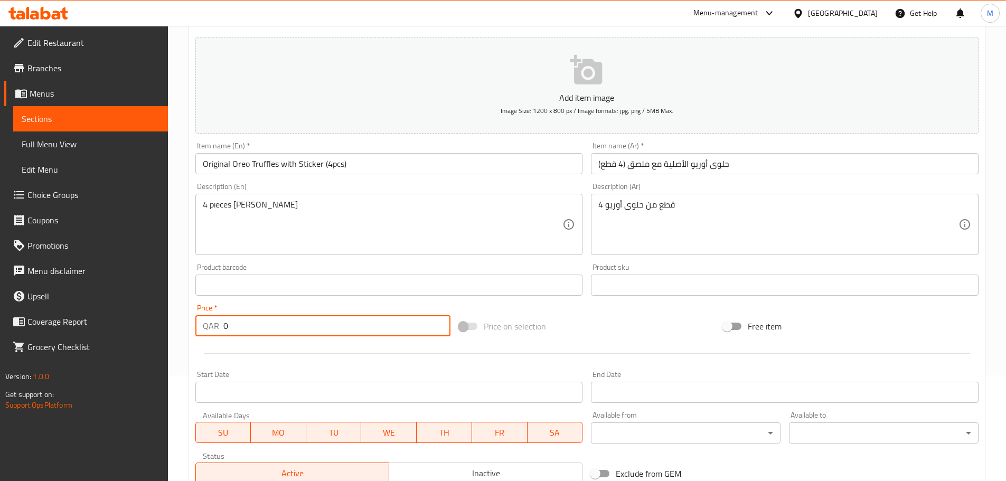
drag, startPoint x: 257, startPoint y: 325, endPoint x: 220, endPoint y: 327, distance: 37.6
click at [220, 327] on div "QAR 0 Price *" at bounding box center [323, 325] width 256 height 21
type input "28"
click at [592, 331] on div "Price on selection" at bounding box center [587, 326] width 264 height 29
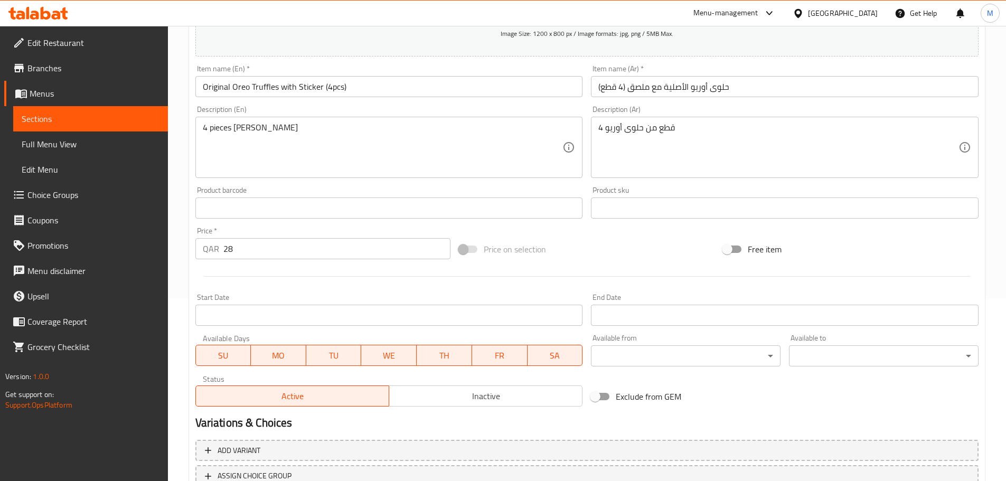
scroll to position [265, 0]
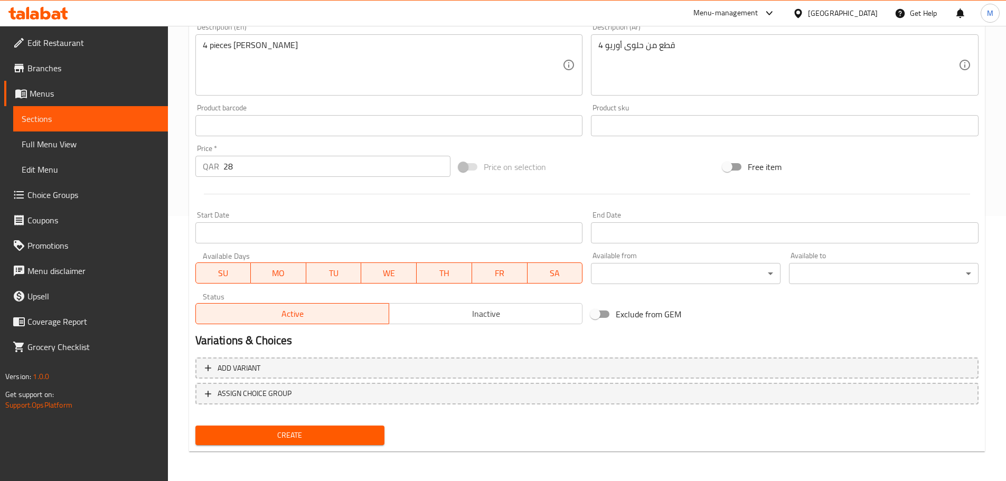
click at [474, 316] on span "Inactive" at bounding box center [485, 313] width 185 height 15
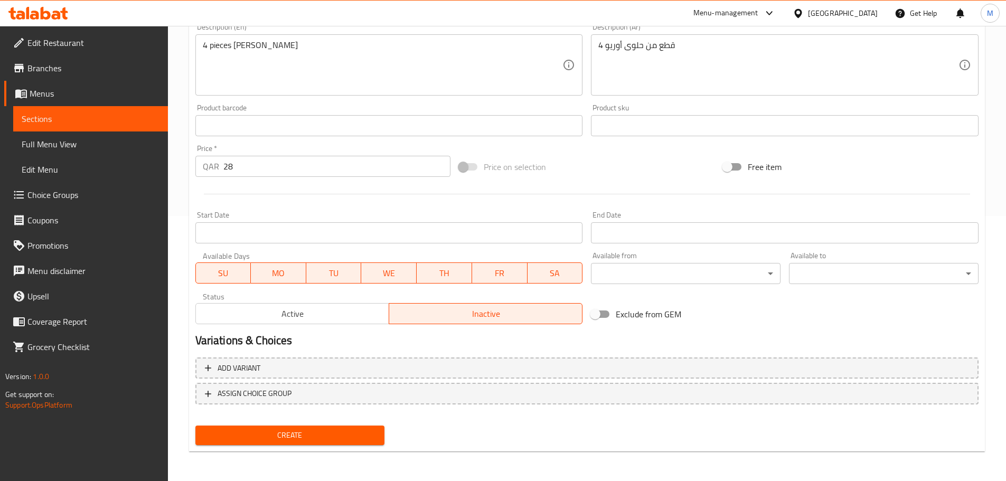
scroll to position [0, 0]
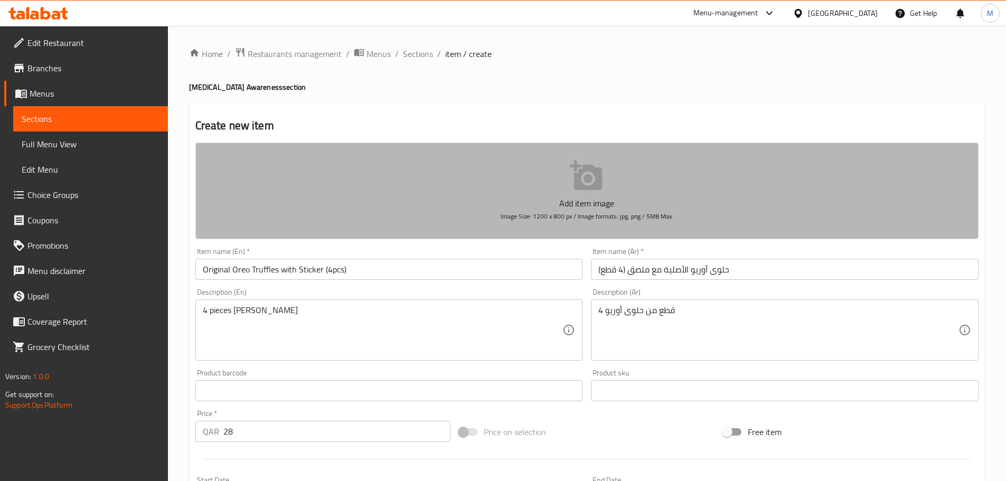
click at [546, 162] on button "Add item image Image Size: 1200 x 800 px / Image formats: jpg, png / 5MB Max." at bounding box center [586, 191] width 783 height 97
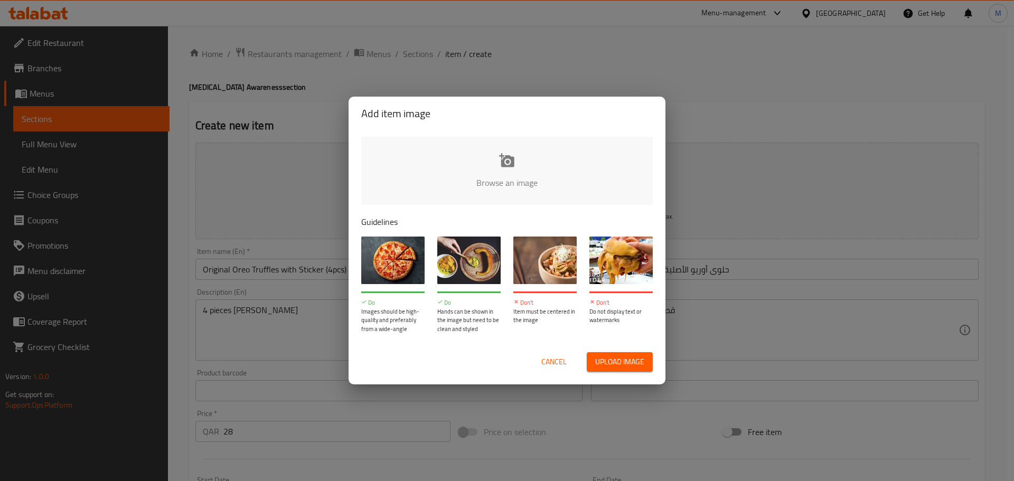
click at [622, 360] on span "Upload image" at bounding box center [619, 361] width 49 height 13
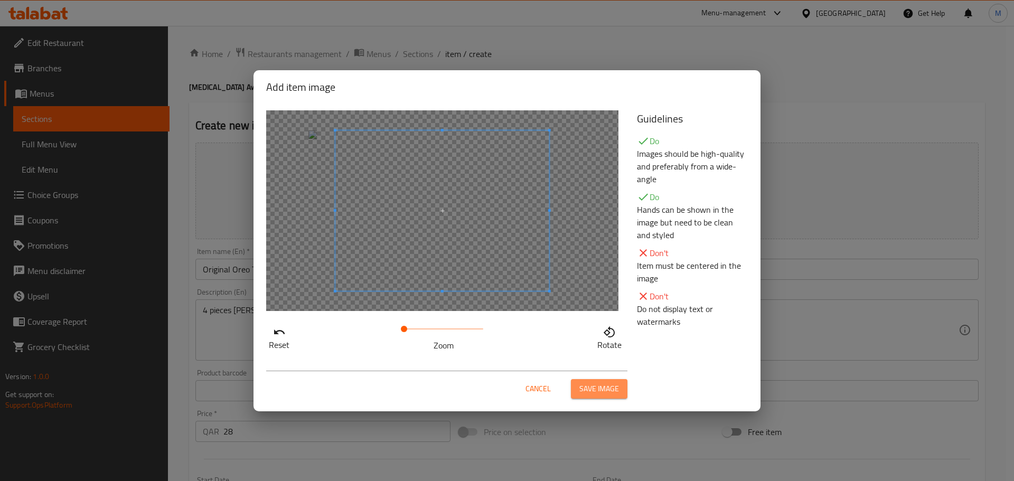
click at [595, 386] on span "Save image" at bounding box center [599, 388] width 40 height 13
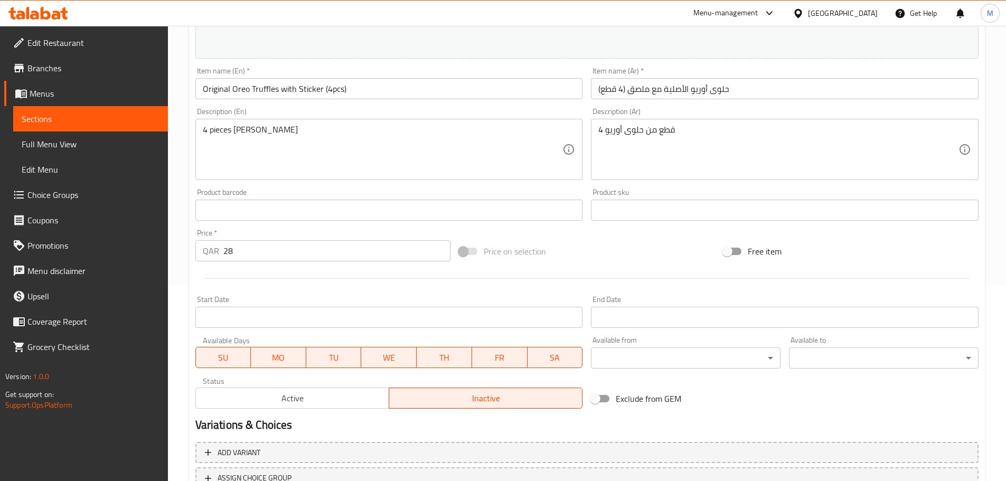
scroll to position [280, 0]
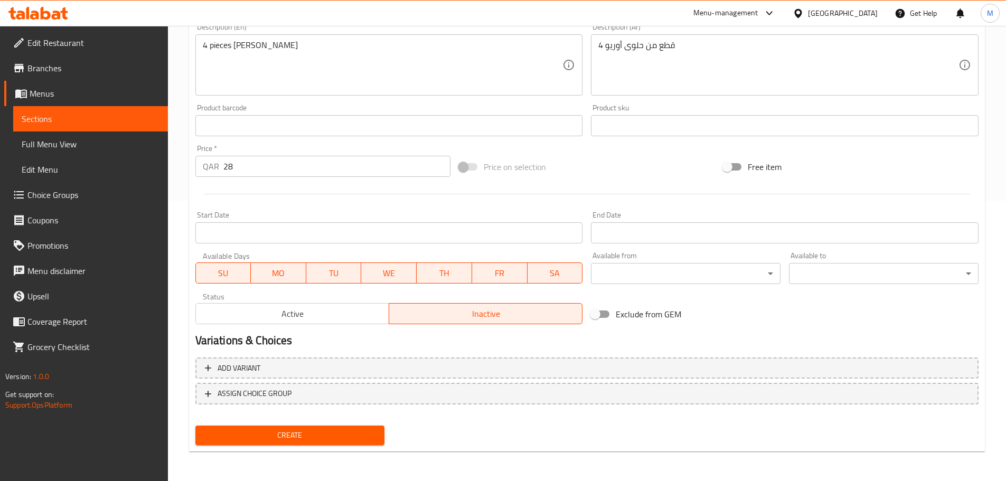
click at [305, 426] on button "Create" at bounding box center [290, 436] width 190 height 20
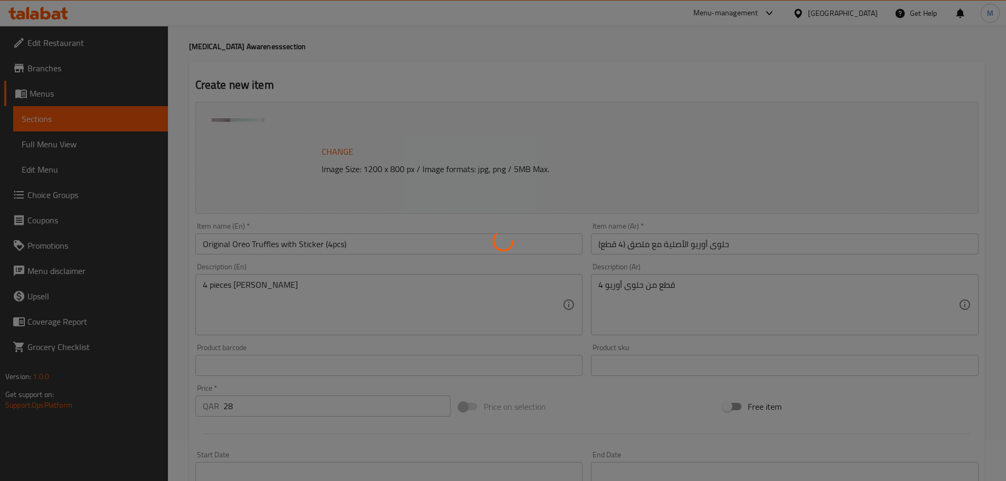
scroll to position [0, 0]
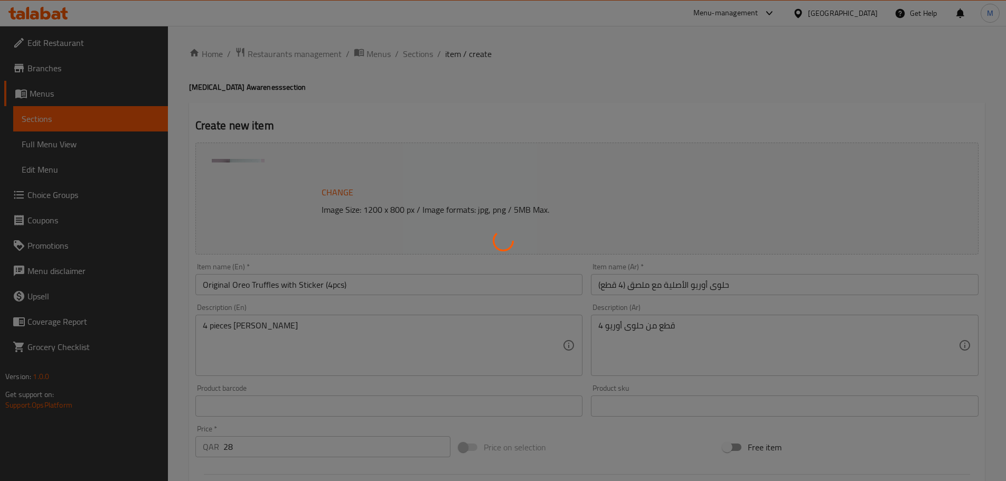
type input "0"
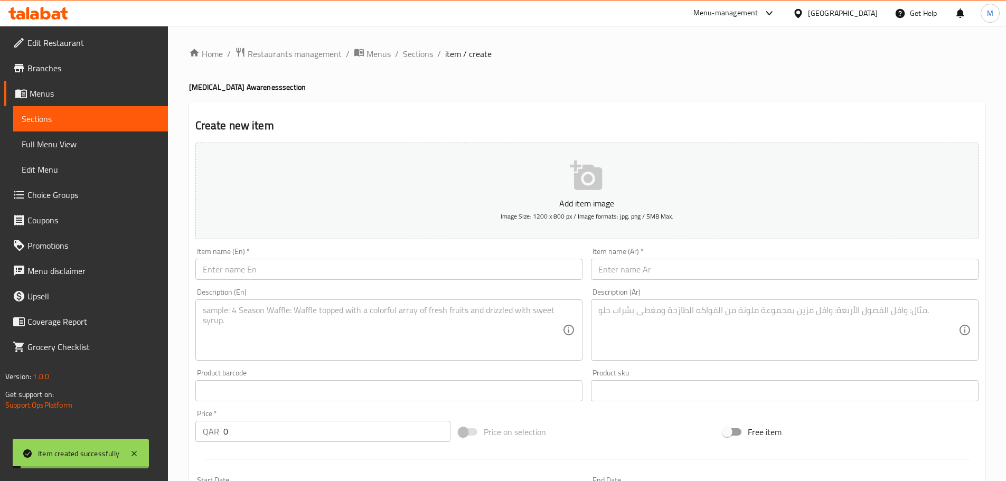
click at [414, 57] on span "Sections" at bounding box center [418, 54] width 30 height 13
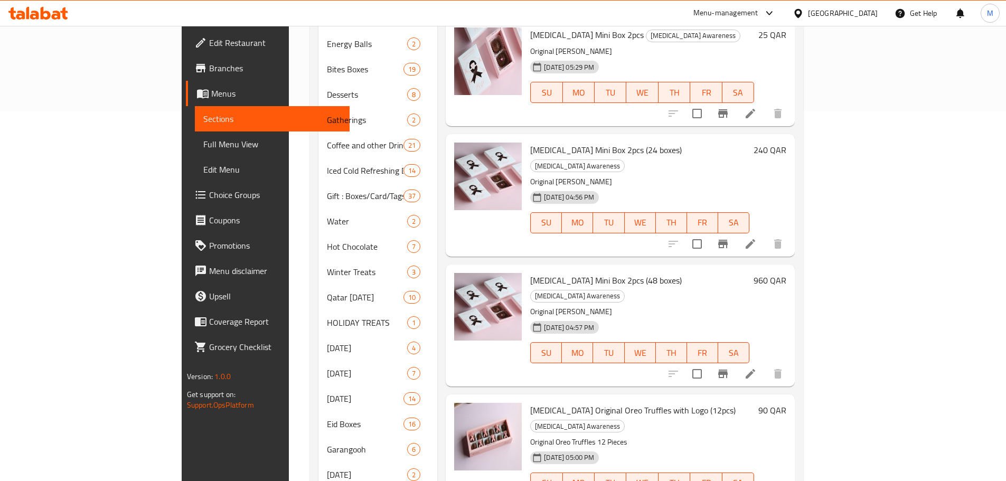
scroll to position [419, 0]
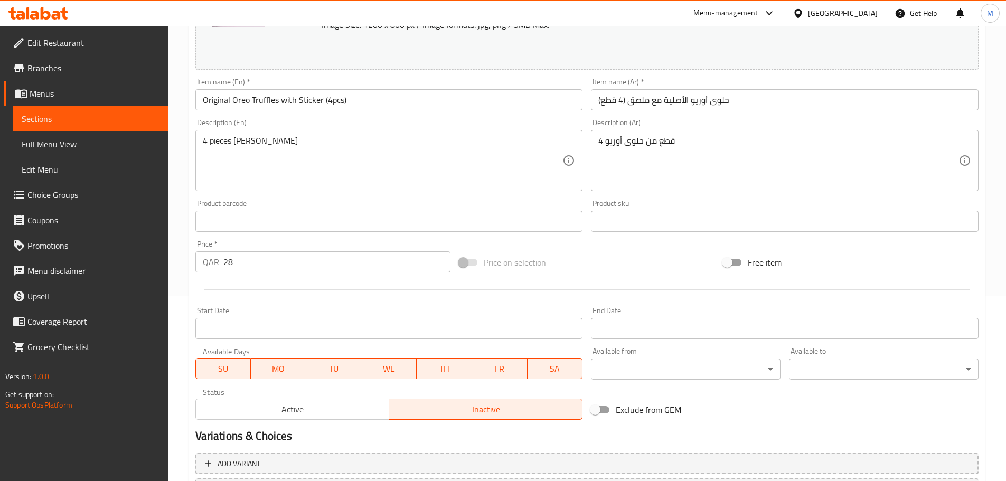
scroll to position [211, 0]
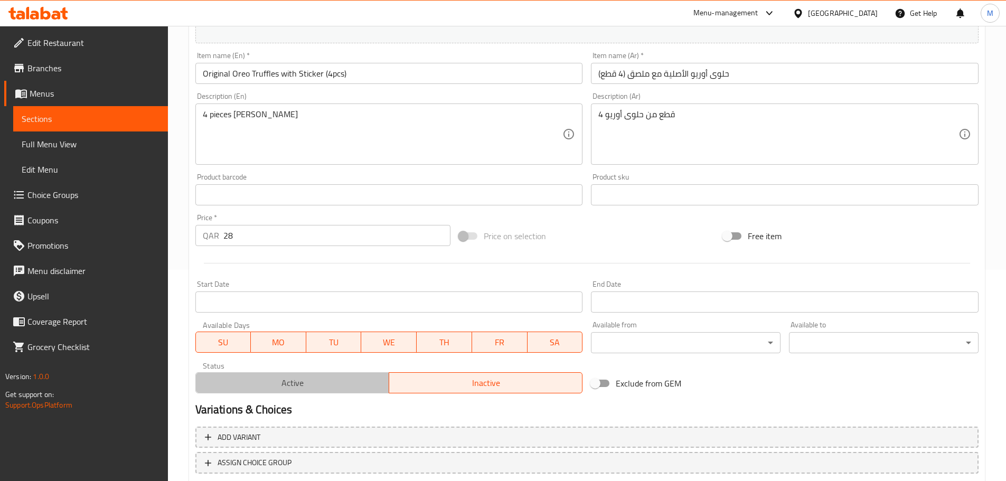
click at [335, 383] on span "Active" at bounding box center [292, 383] width 185 height 15
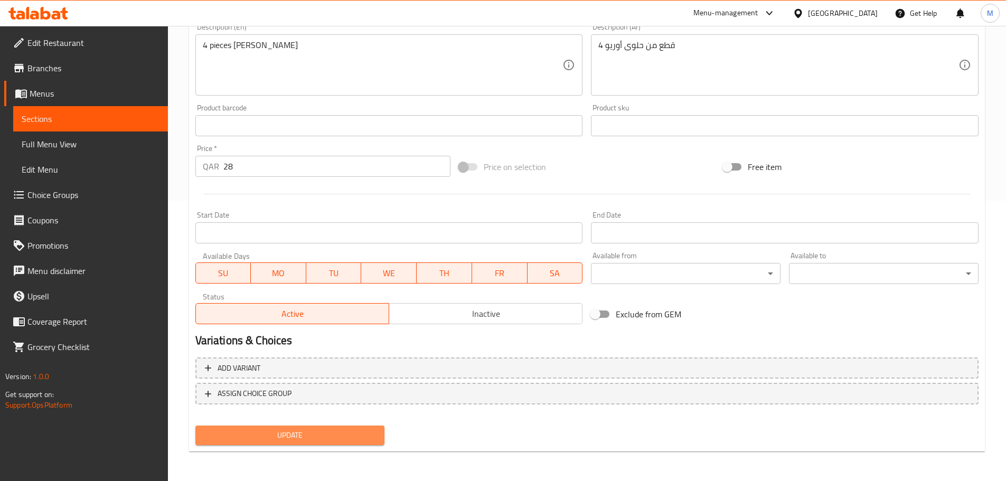
click at [333, 431] on span "Update" at bounding box center [290, 435] width 173 height 13
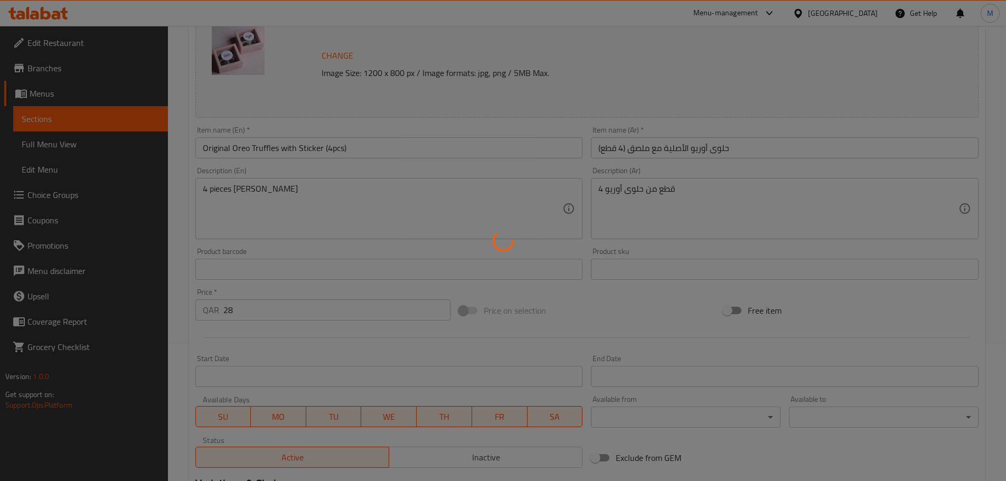
scroll to position [0, 0]
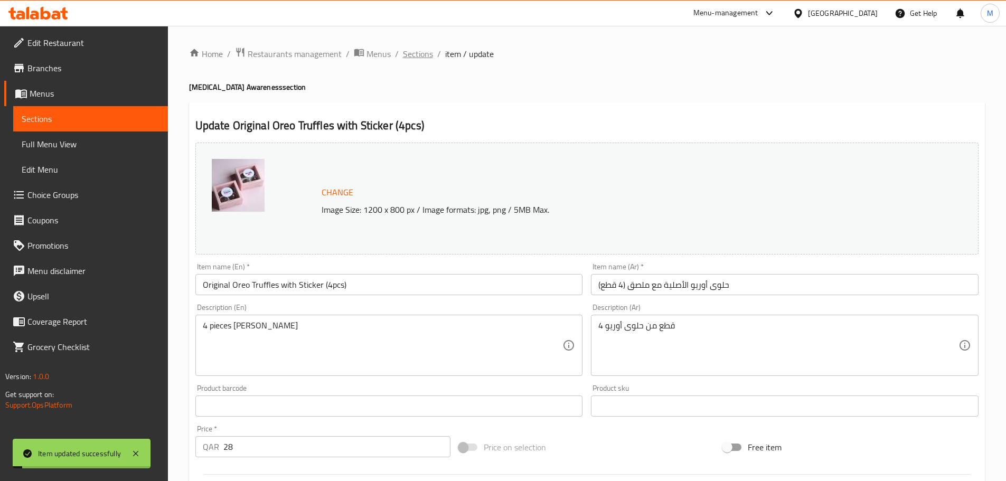
click at [411, 51] on span "Sections" at bounding box center [418, 54] width 30 height 13
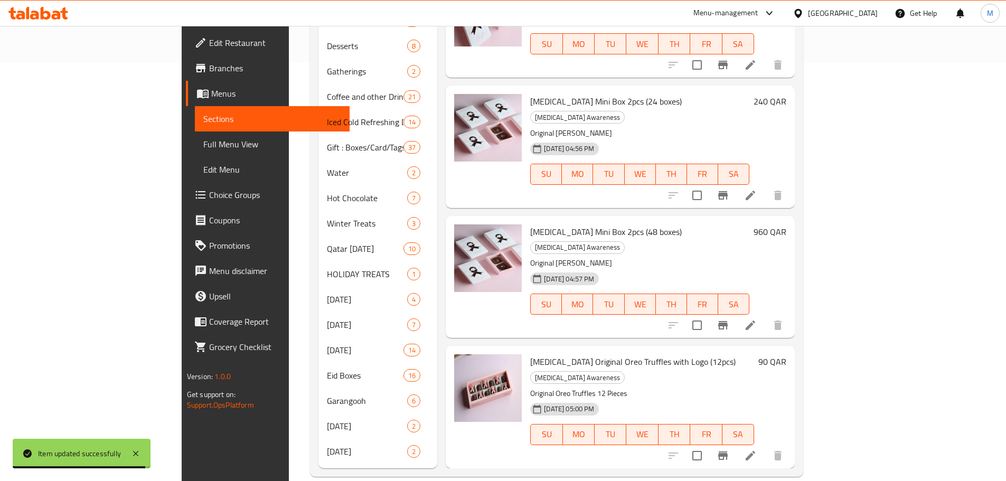
scroll to position [419, 0]
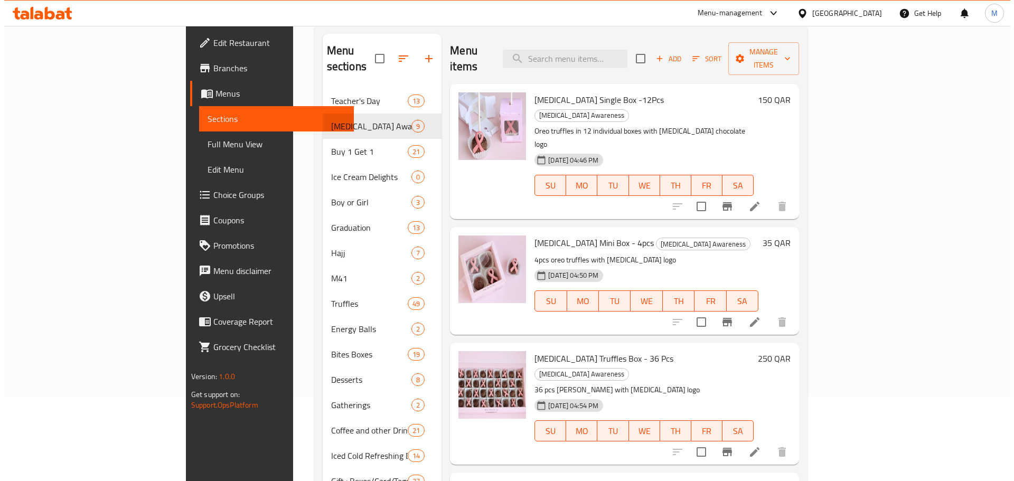
scroll to position [0, 0]
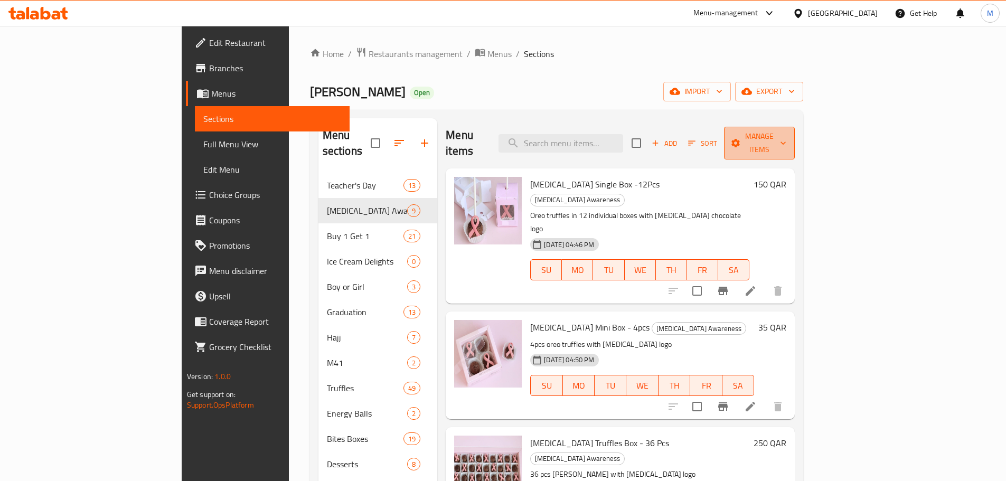
click at [786, 133] on span "Manage items" at bounding box center [760, 143] width 54 height 26
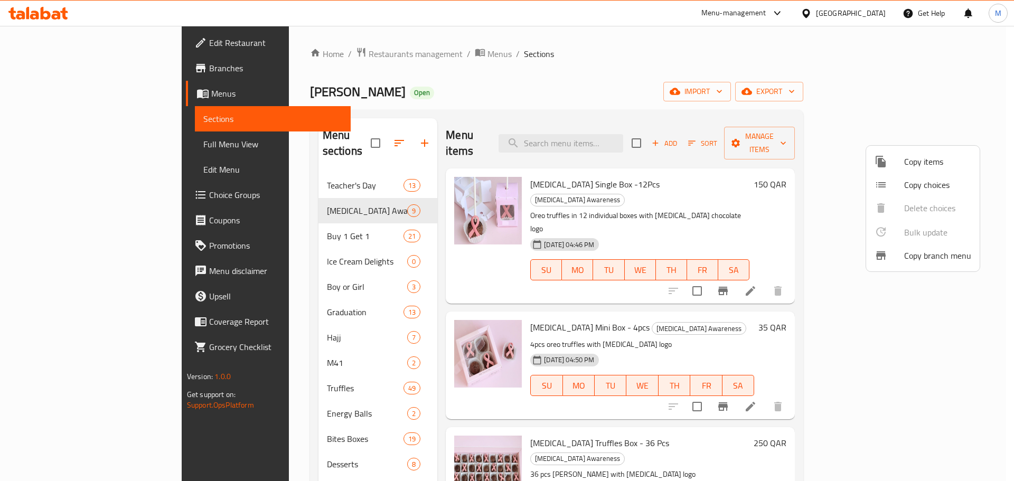
click at [899, 168] on li "Copy items" at bounding box center [923, 161] width 114 height 23
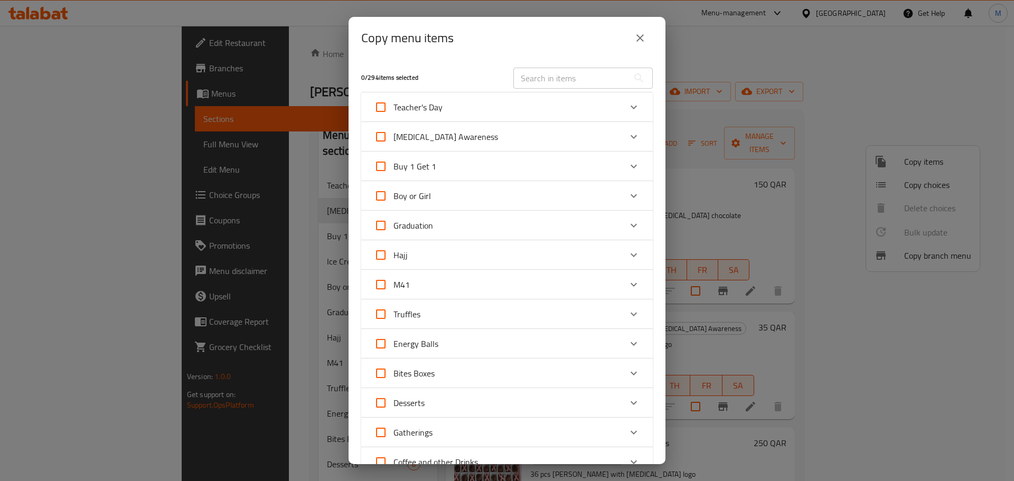
click at [501, 129] on div "[MEDICAL_DATA] Awareness" at bounding box center [497, 136] width 247 height 25
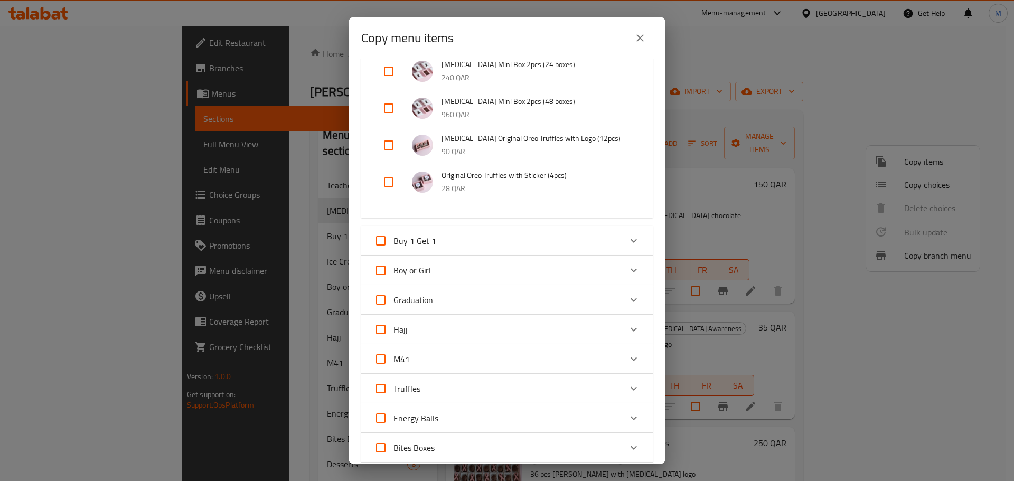
scroll to position [317, 0]
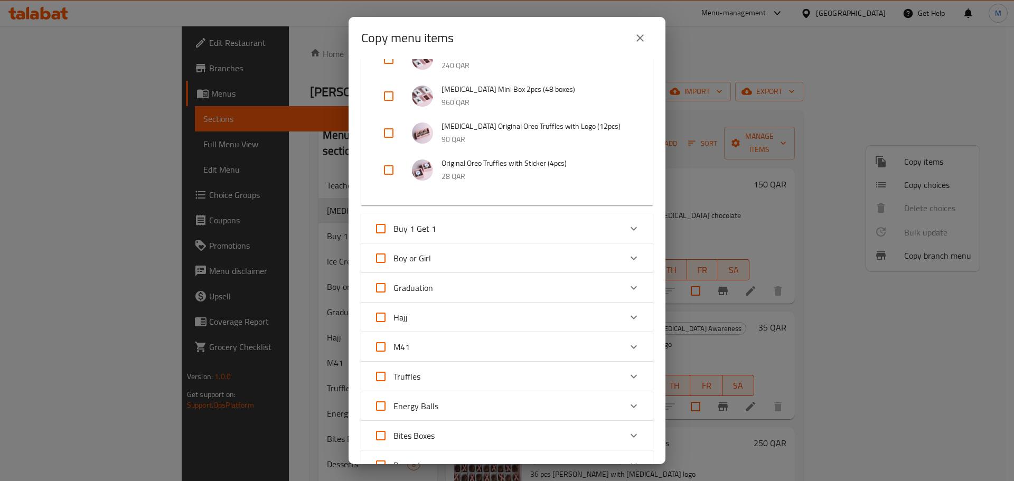
click at [387, 173] on input "checkbox" at bounding box center [388, 169] width 25 height 25
checkbox input "true"
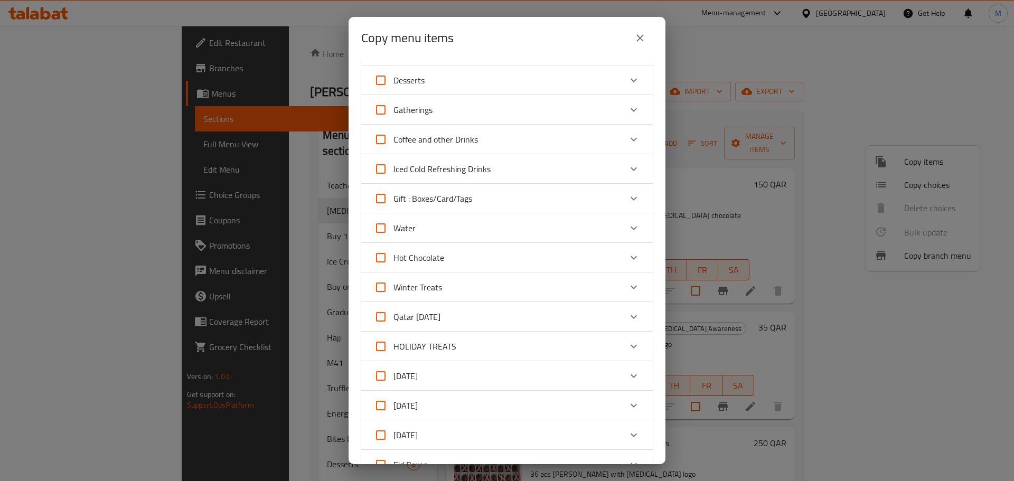
scroll to position [958, 0]
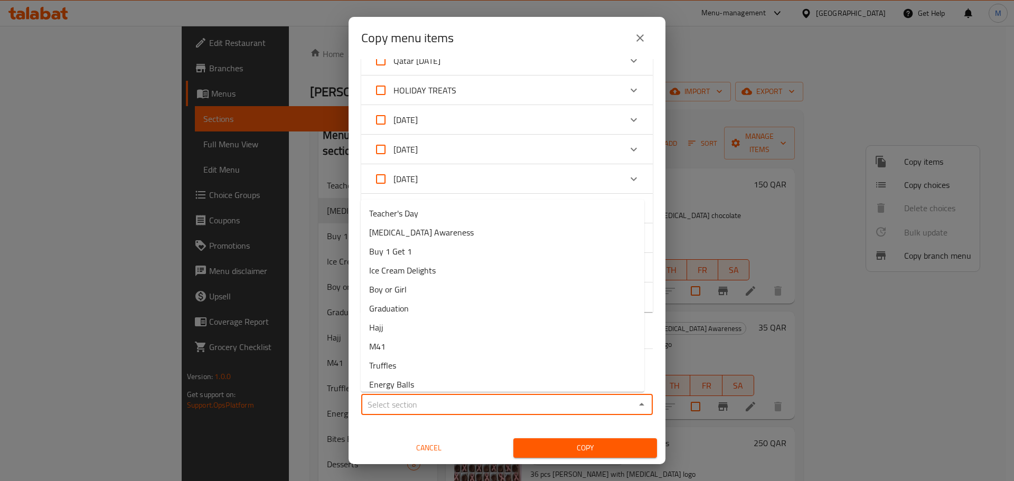
click at [553, 407] on input "Sections   *" at bounding box center [498, 404] width 268 height 15
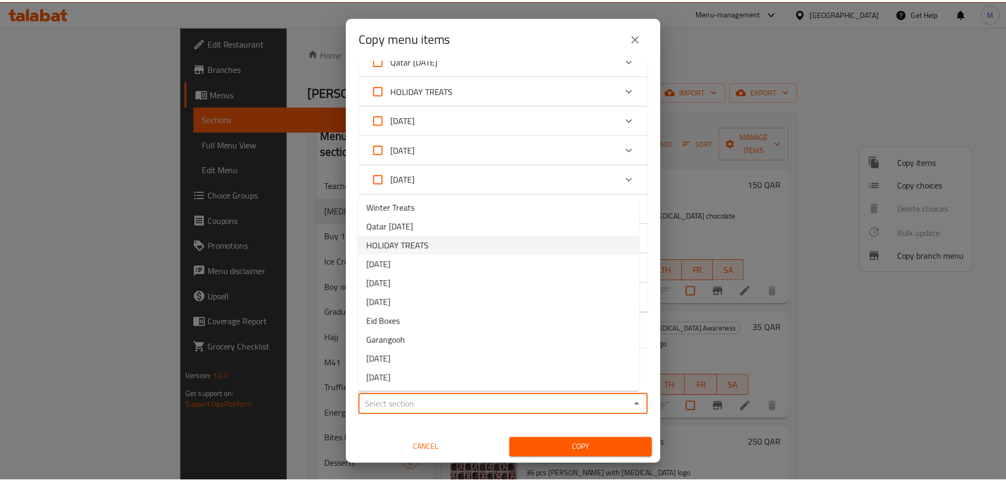
scroll to position [0, 0]
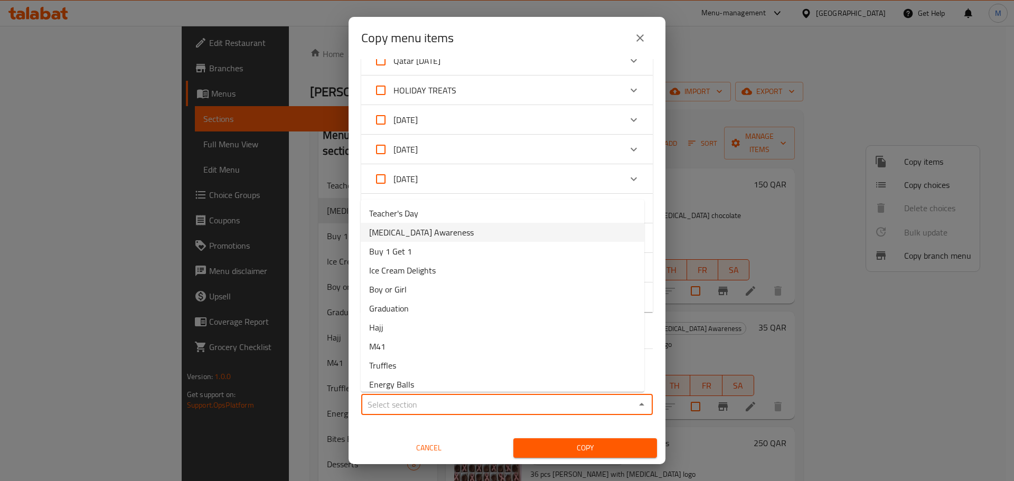
click at [476, 230] on li "[MEDICAL_DATA] Awareness" at bounding box center [503, 232] width 284 height 19
type input "[MEDICAL_DATA] Awareness"
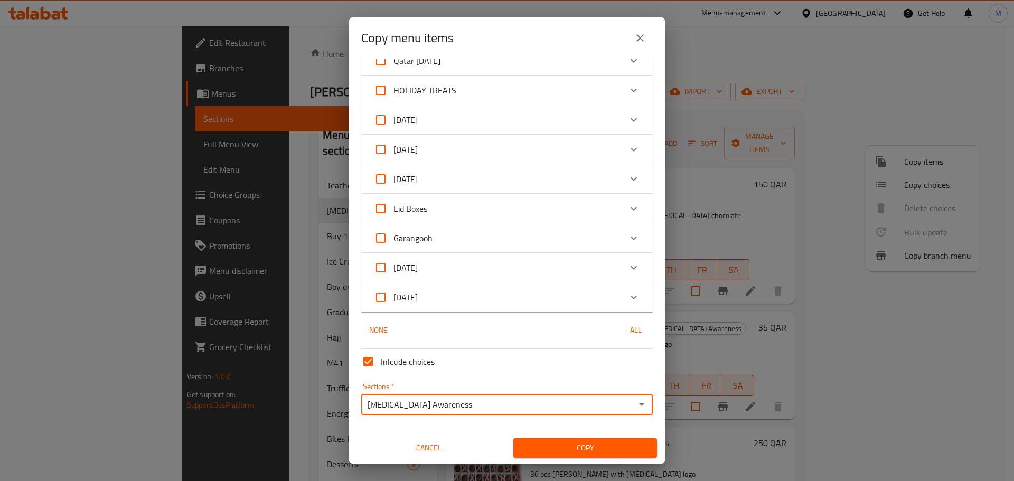
click at [556, 449] on span "Copy" at bounding box center [585, 448] width 127 height 13
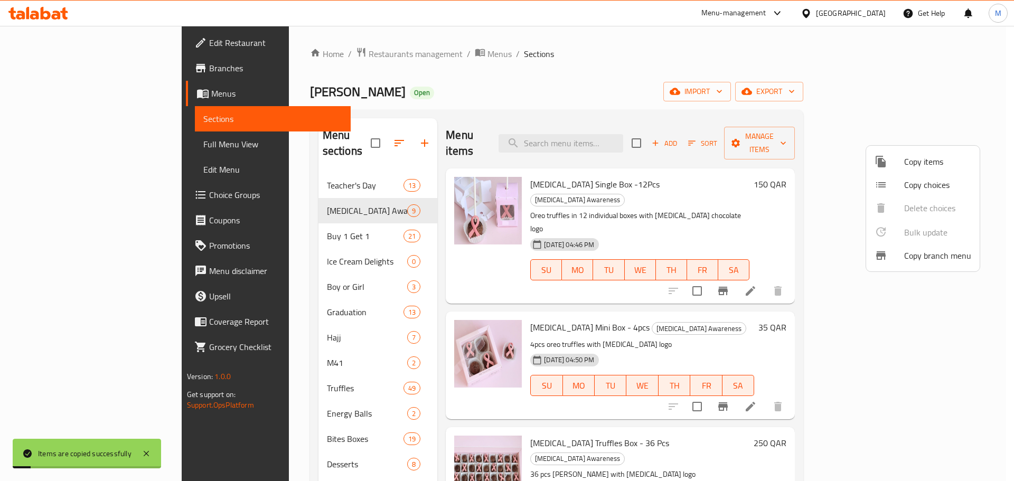
click at [762, 409] on div at bounding box center [507, 240] width 1014 height 481
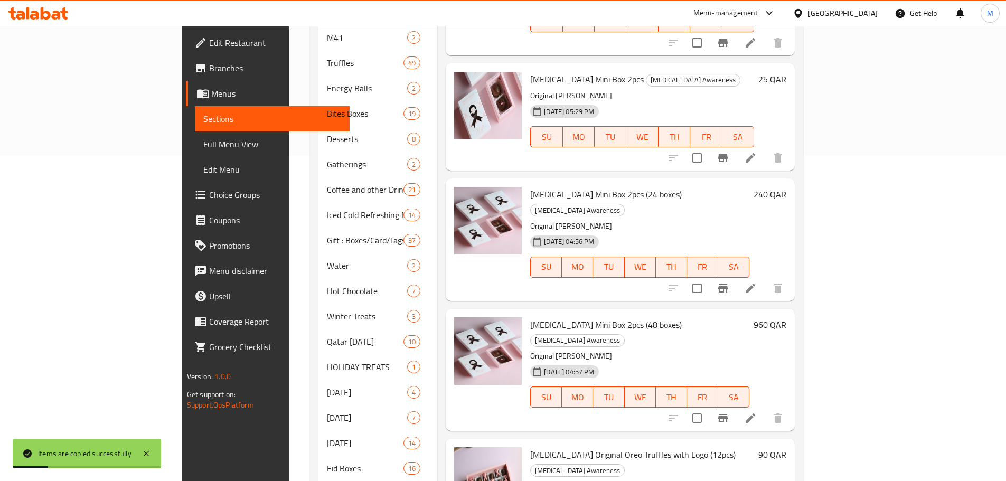
scroll to position [419, 0]
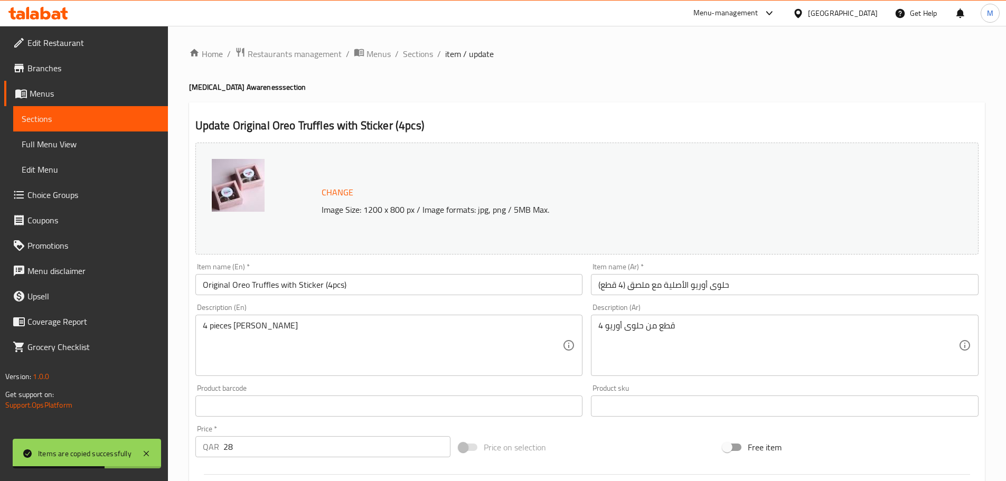
click at [377, 283] on input "Original Oreo Truffles with Sticker (4pcs)" at bounding box center [389, 284] width 388 height 21
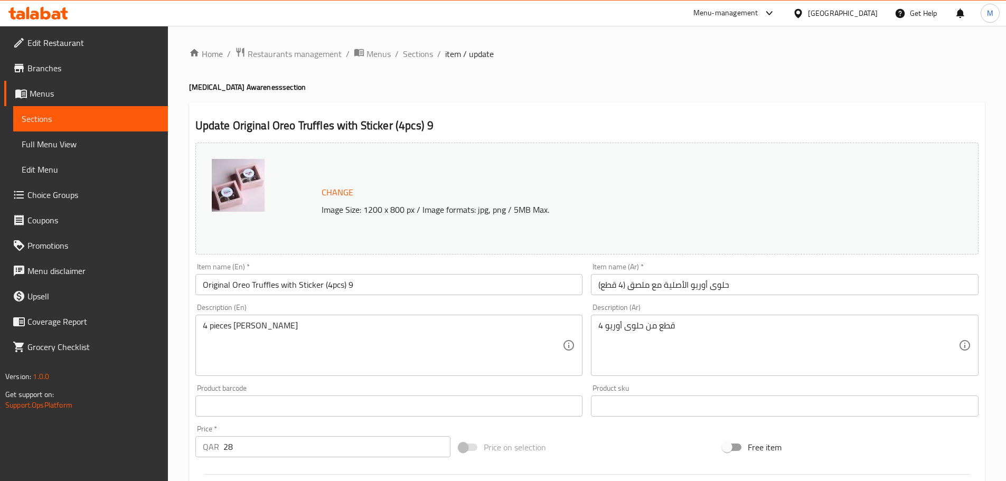
click at [421, 285] on input "Original Oreo Truffles with Sticker (4pcs) 9" at bounding box center [389, 284] width 388 height 21
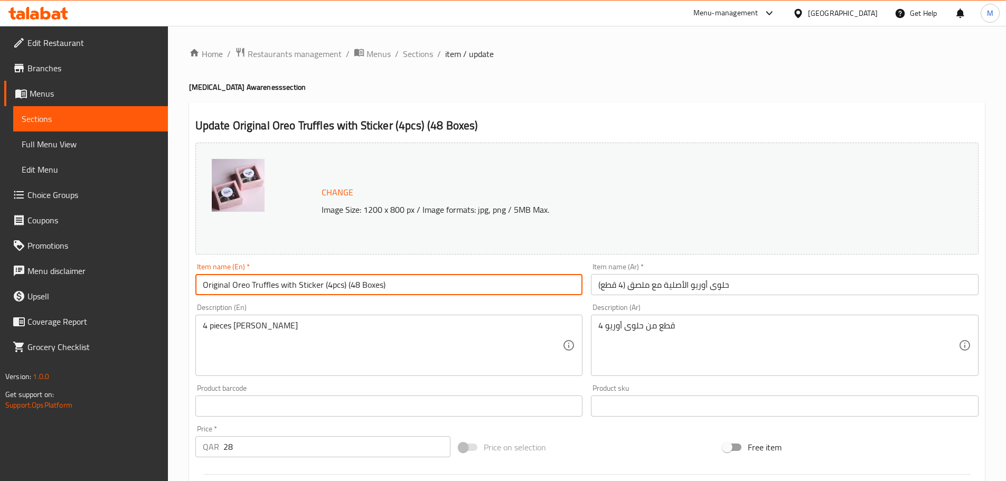
drag, startPoint x: 418, startPoint y: 285, endPoint x: 172, endPoint y: 284, distance: 246.1
click at [172, 284] on div "Home / Restaurants management / Menus / Sections / item / update [MEDICAL_DATA]…" at bounding box center [587, 394] width 838 height 736
type input "Original Oreo Truffles with Sticker (4pcs) (48 Boxes)"
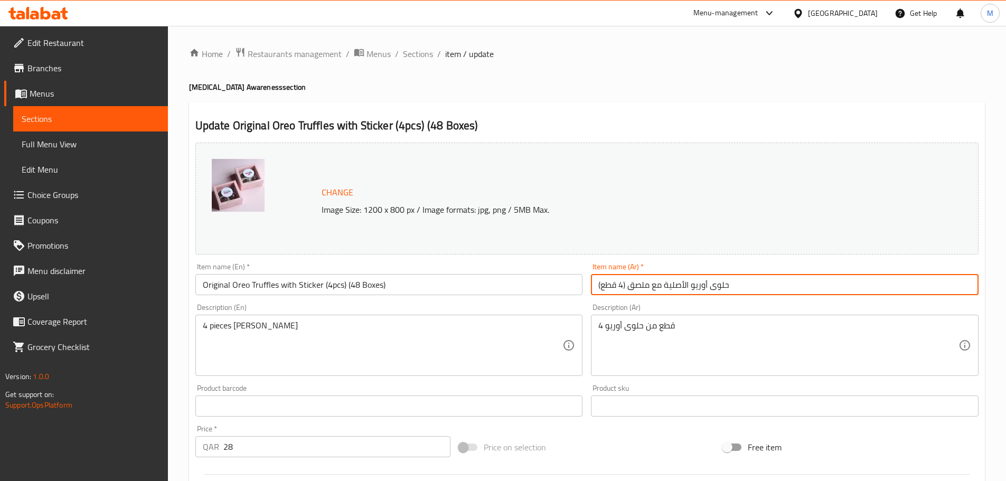
click at [756, 283] on input "حلوى أوريو الأصلية مع ملصق (4 قطع)" at bounding box center [785, 284] width 388 height 21
paste input "(48 صندوقًا)"
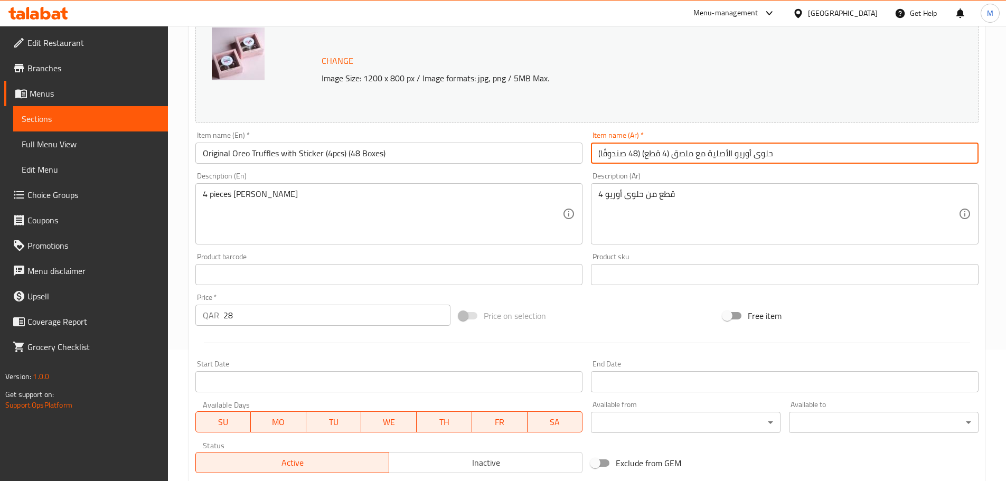
scroll to position [158, 0]
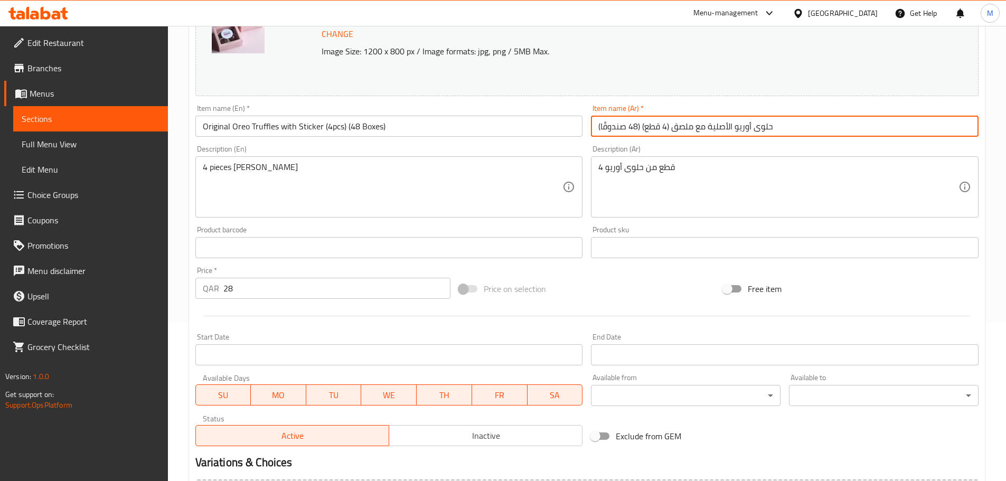
type input "حلوى أوريو الأصلية مع ملصق (4 قطع) (48 صندوقًا)"
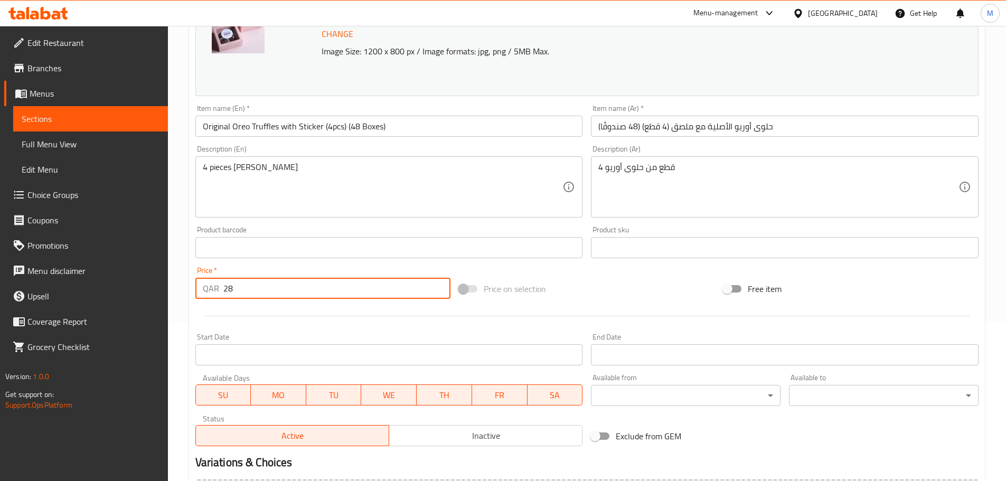
drag, startPoint x: 262, startPoint y: 292, endPoint x: 218, endPoint y: 289, distance: 44.0
click at [218, 289] on div "QAR 28 Price *" at bounding box center [323, 288] width 256 height 21
type input "1334"
click at [370, 308] on div at bounding box center [587, 316] width 792 height 26
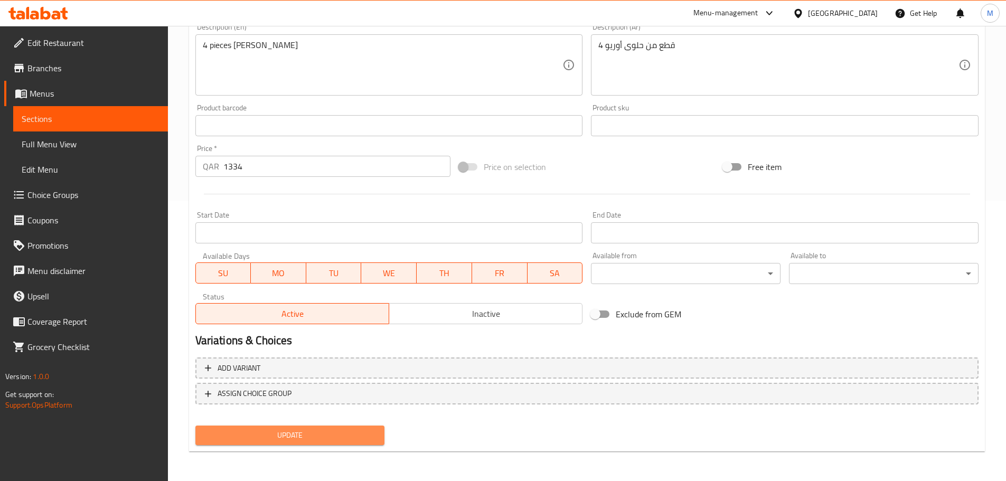
click at [313, 433] on span "Update" at bounding box center [290, 435] width 173 height 13
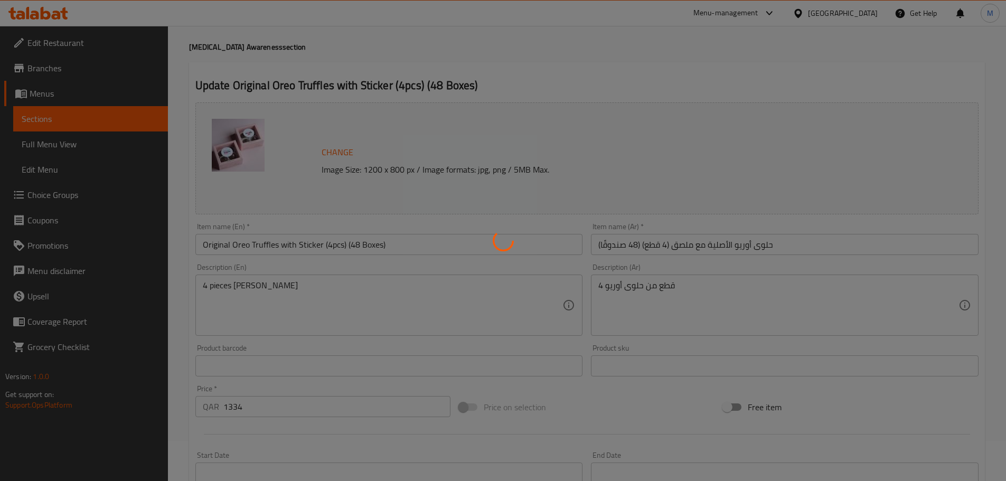
scroll to position [0, 0]
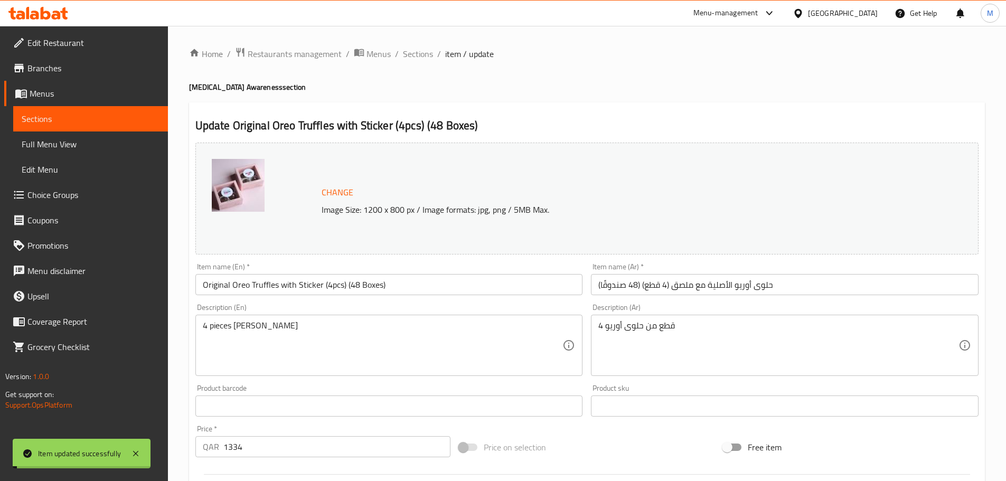
drag, startPoint x: 421, startPoint y: 52, endPoint x: 474, endPoint y: 101, distance: 72.1
click at [421, 52] on span "Sections" at bounding box center [418, 54] width 30 height 13
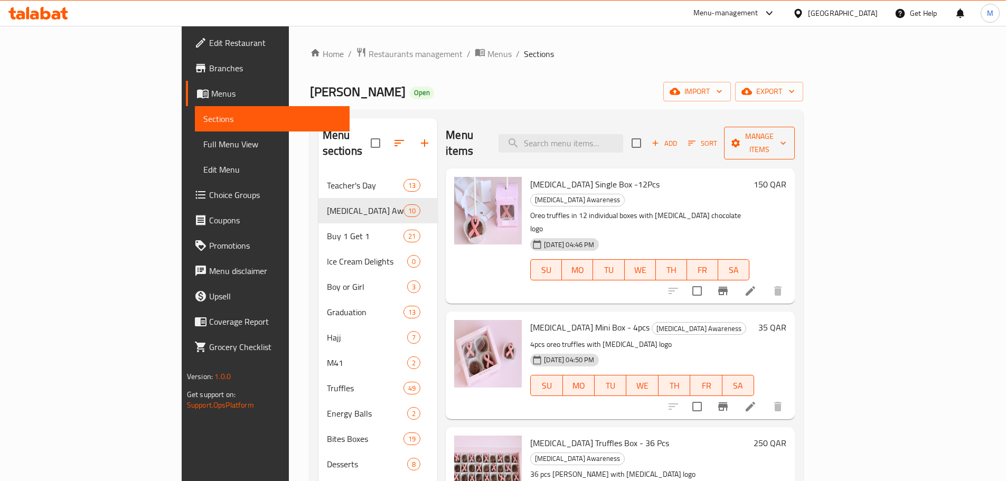
click at [786, 133] on span "Manage items" at bounding box center [760, 143] width 54 height 26
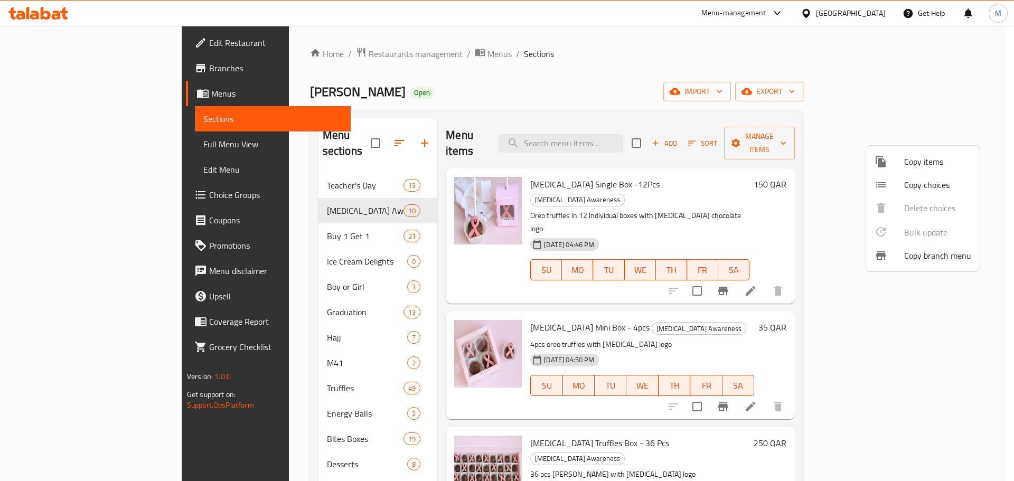
click at [820, 135] on div at bounding box center [507, 240] width 1014 height 481
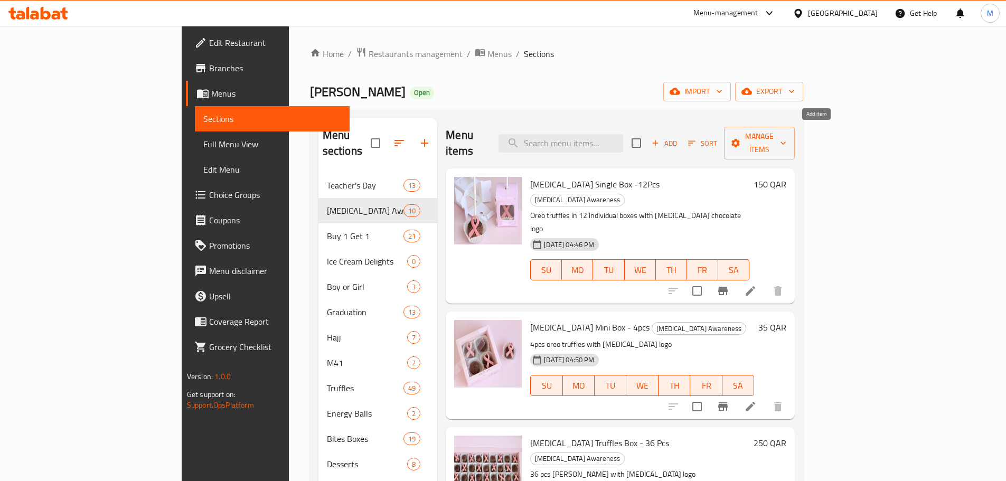
click at [679, 137] on span "Add" at bounding box center [664, 143] width 29 height 12
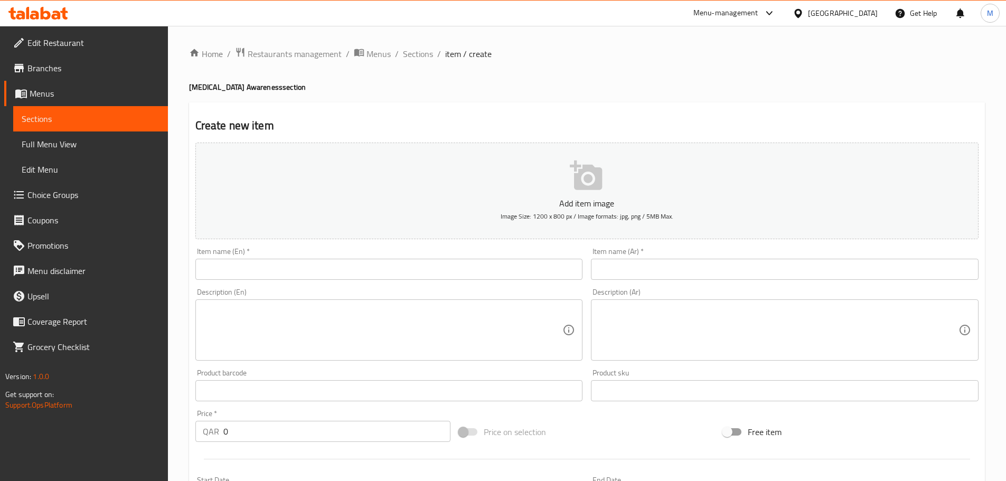
click at [329, 271] on input "text" at bounding box center [389, 269] width 388 height 21
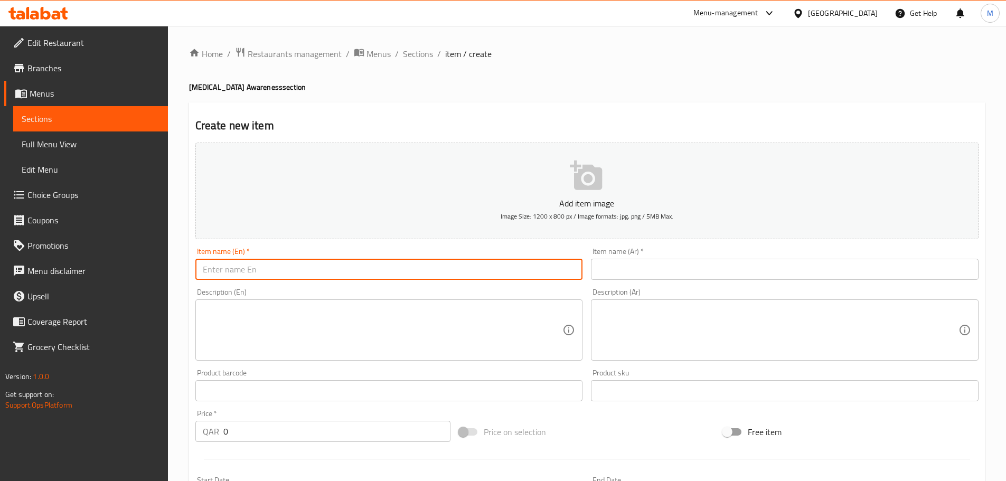
paste input "[MEDICAL_DATA] Original Oreo Trufles Single Box"
drag, startPoint x: 369, startPoint y: 271, endPoint x: 183, endPoint y: 267, distance: 185.4
click at [183, 267] on div "Home / Restaurants management / Menus / Sections / item / create [MEDICAL_DATA]…" at bounding box center [587, 386] width 838 height 720
type input "[MEDICAL_DATA] Original Oreo Trufles Single Box"
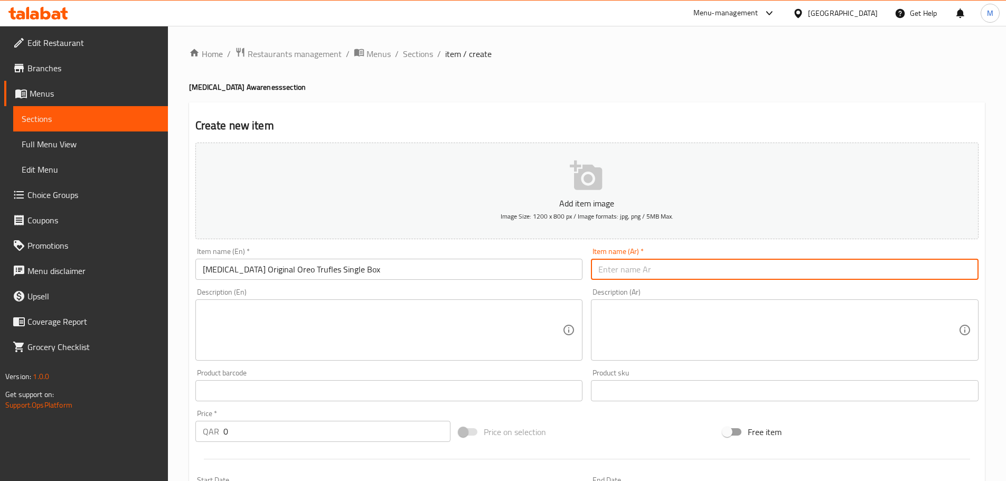
click at [676, 274] on input "text" at bounding box center [785, 269] width 388 height 21
paste input "علبة [PERSON_NAME]"
type input "علبة [PERSON_NAME]"
click at [413, 272] on input "[MEDICAL_DATA] Original Oreo Trufles Single Box" at bounding box center [389, 269] width 388 height 21
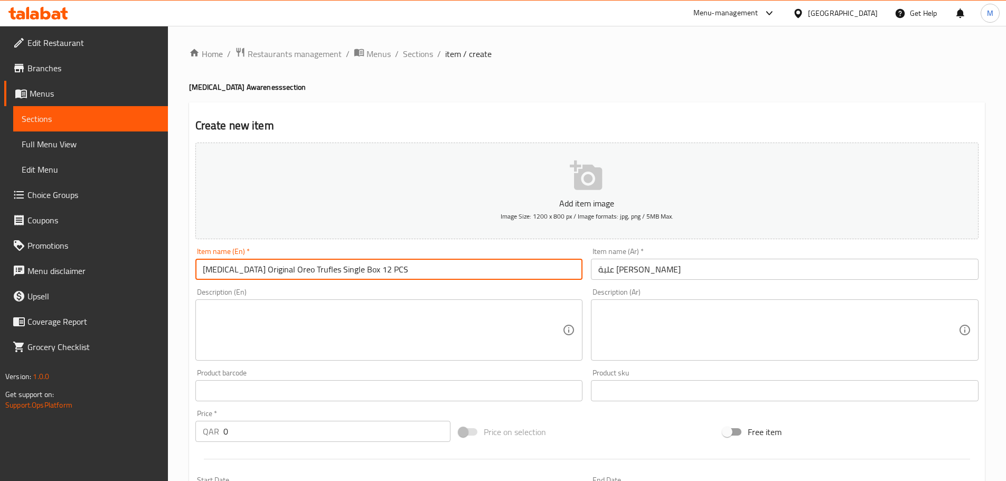
type input "[MEDICAL_DATA] Original Oreo Trufles Single Box 12 PCS"
click at [267, 332] on textarea at bounding box center [383, 330] width 360 height 50
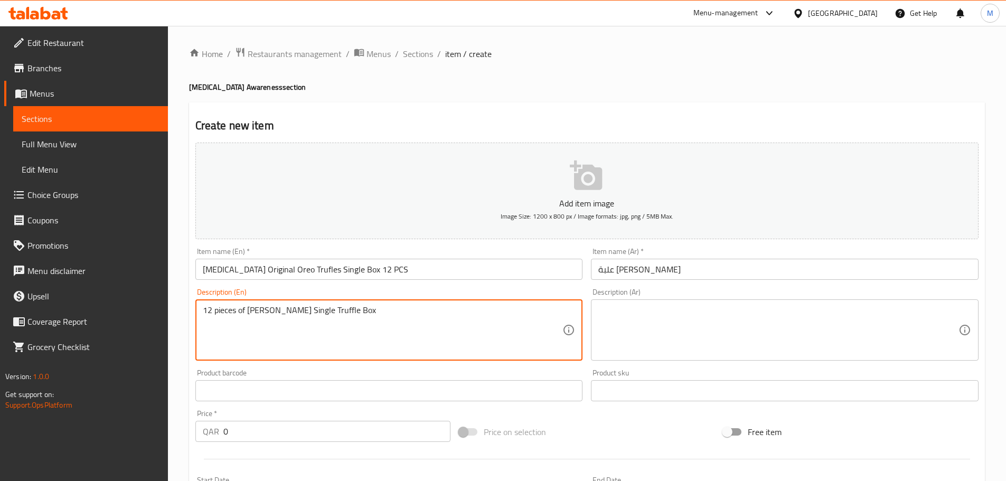
click at [353, 311] on textarea "12 pieces of [PERSON_NAME] Single Truffle Box" at bounding box center [383, 330] width 360 height 50
click at [265, 310] on textarea "12 pieces of [PERSON_NAME] Single Truffle Box" at bounding box center [383, 330] width 360 height 50
drag, startPoint x: 351, startPoint y: 311, endPoint x: 199, endPoint y: 305, distance: 151.7
click at [199, 305] on div "12 pieces of Oreo Single Truffle Box Description (En)" at bounding box center [389, 329] width 388 height 61
type textarea "12 pieces of Oreo Single Truffle Box"
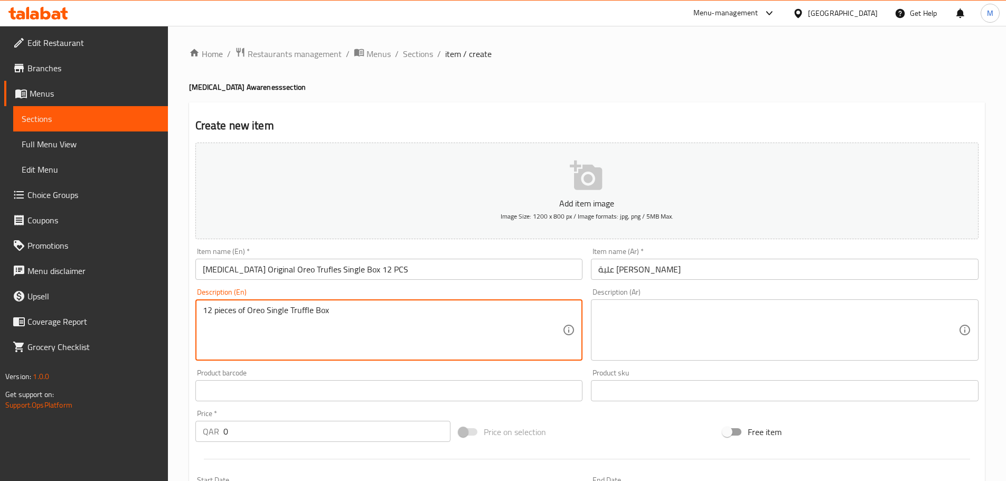
click at [674, 318] on textarea at bounding box center [778, 330] width 360 height 50
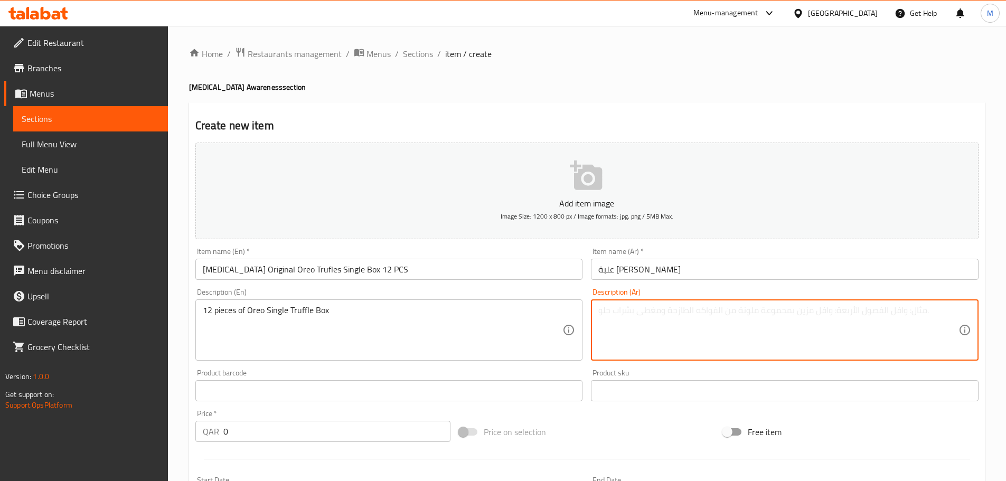
paste textarea "12 قطعة من علبة أوريو ترافل الفردية"
type textarea "12 قطعة من علبة أوريو ترافل الفردية"
click at [596, 198] on p "Add item image" at bounding box center [587, 203] width 751 height 13
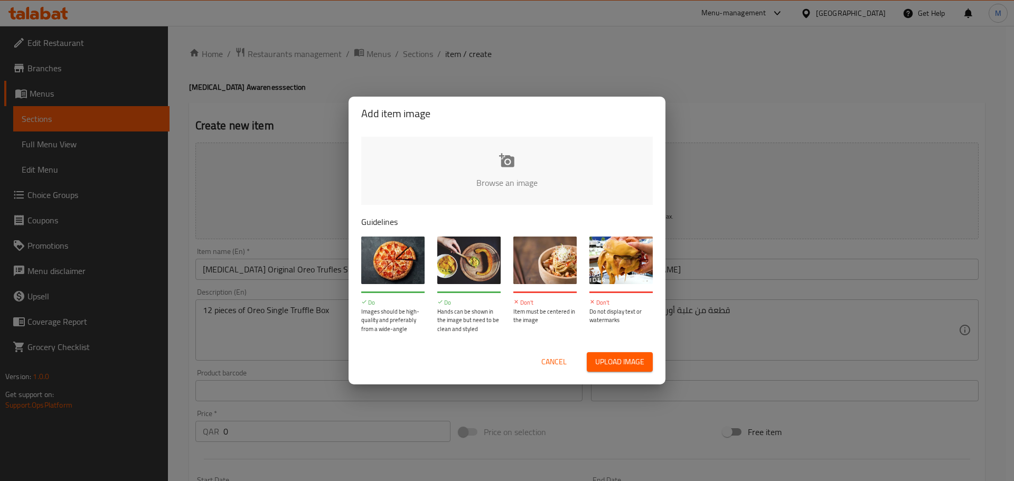
click at [489, 195] on input "file" at bounding box center [864, 186] width 1006 height 99
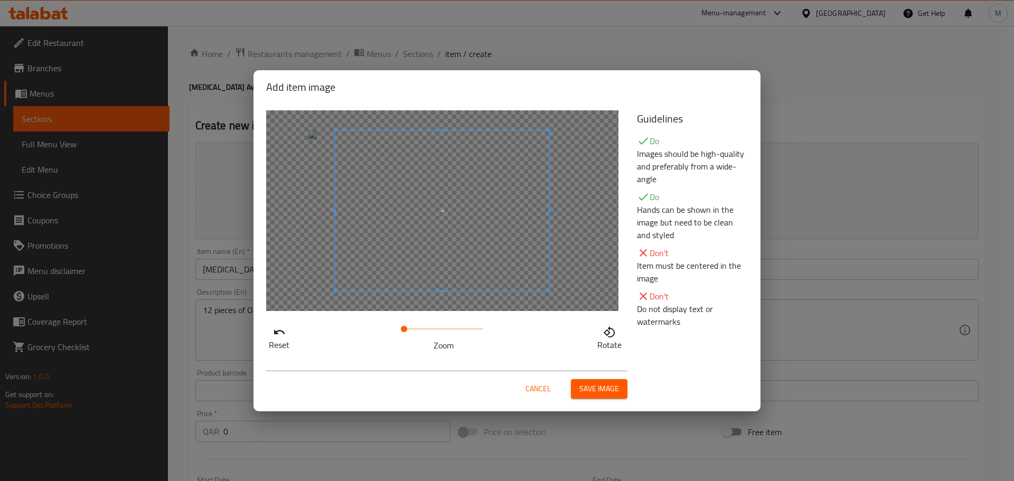
click at [606, 388] on span "Save image" at bounding box center [599, 388] width 40 height 13
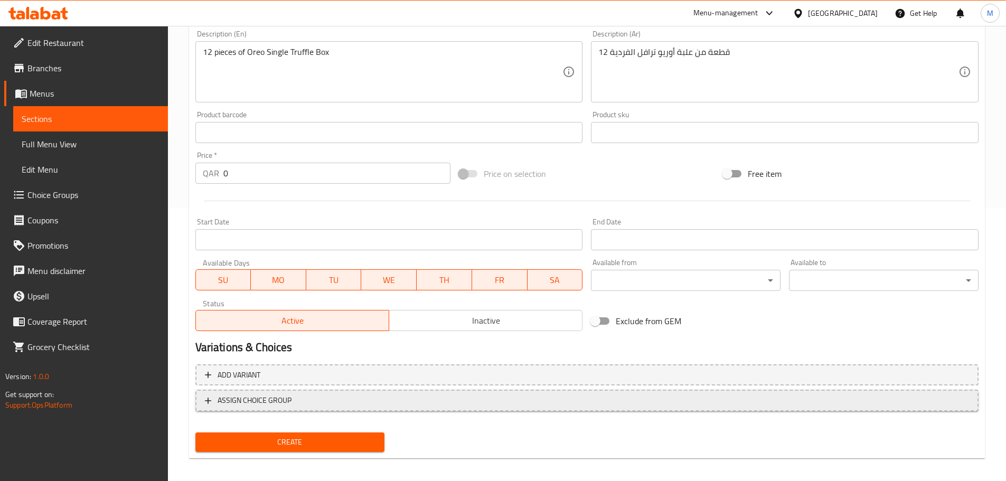
scroll to position [280, 0]
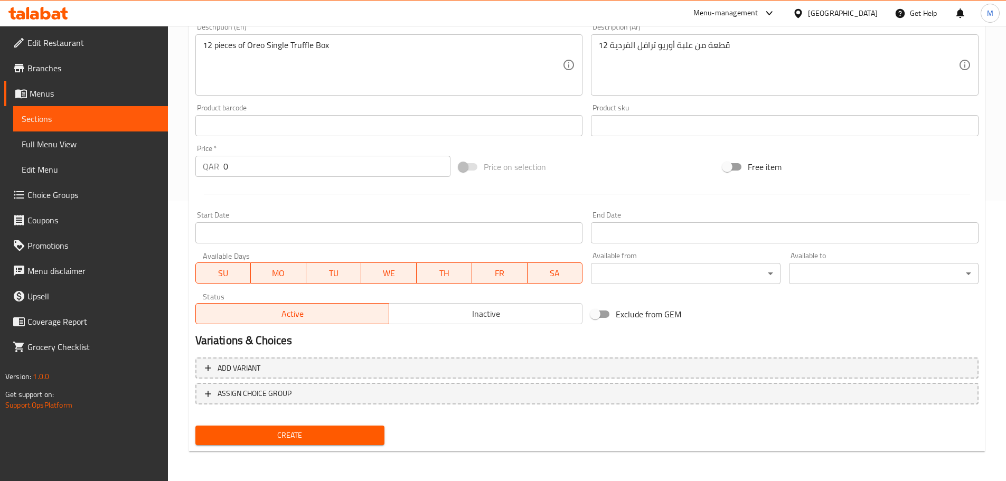
click at [455, 326] on div "Status Active Inactive" at bounding box center [389, 308] width 396 height 40
click at [452, 317] on span "Inactive" at bounding box center [485, 313] width 185 height 15
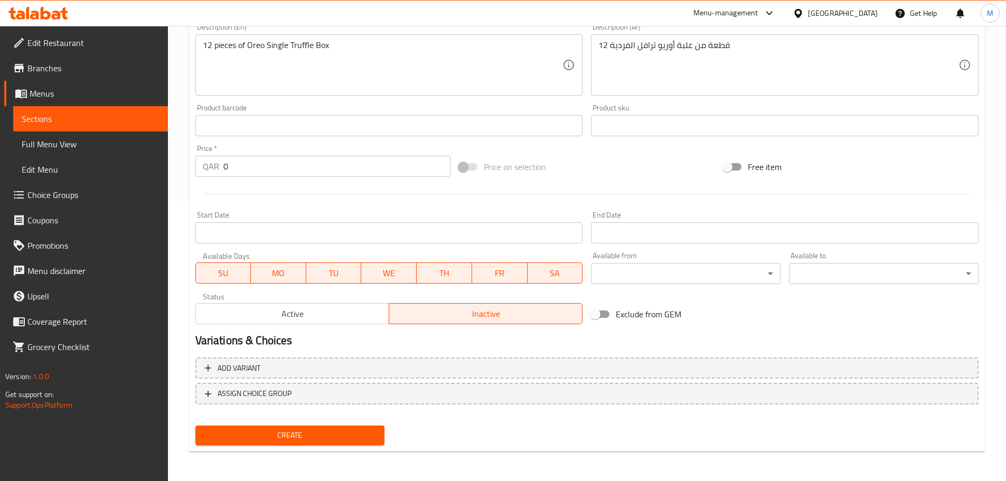
click at [337, 437] on span "Create" at bounding box center [290, 435] width 173 height 13
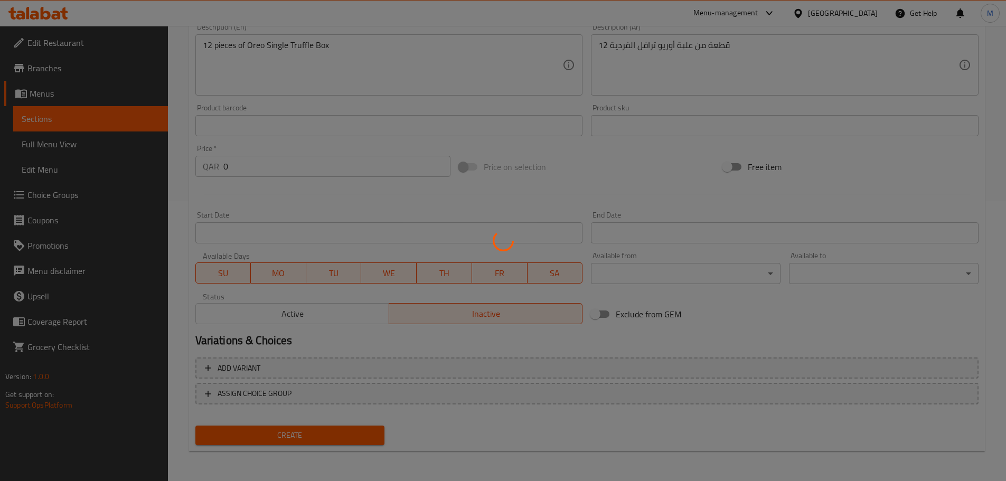
scroll to position [0, 0]
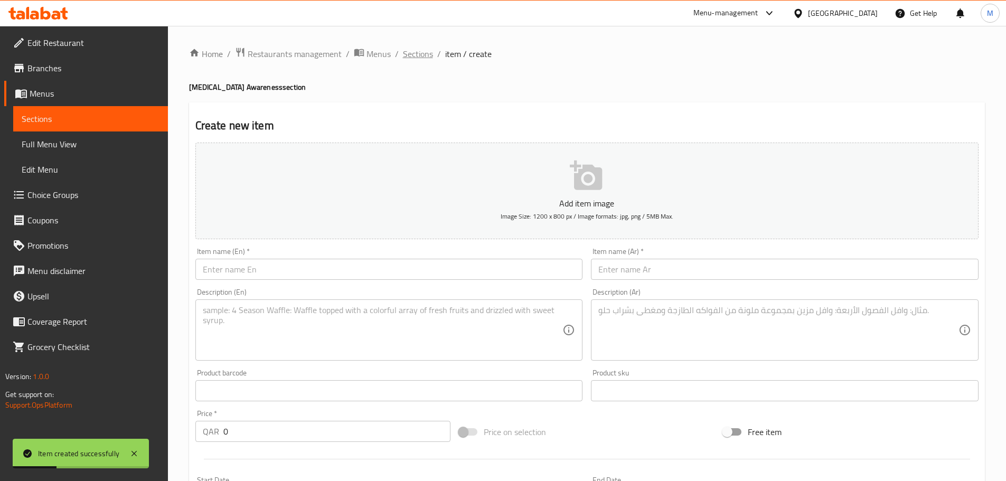
click at [416, 55] on span "Sections" at bounding box center [418, 54] width 30 height 13
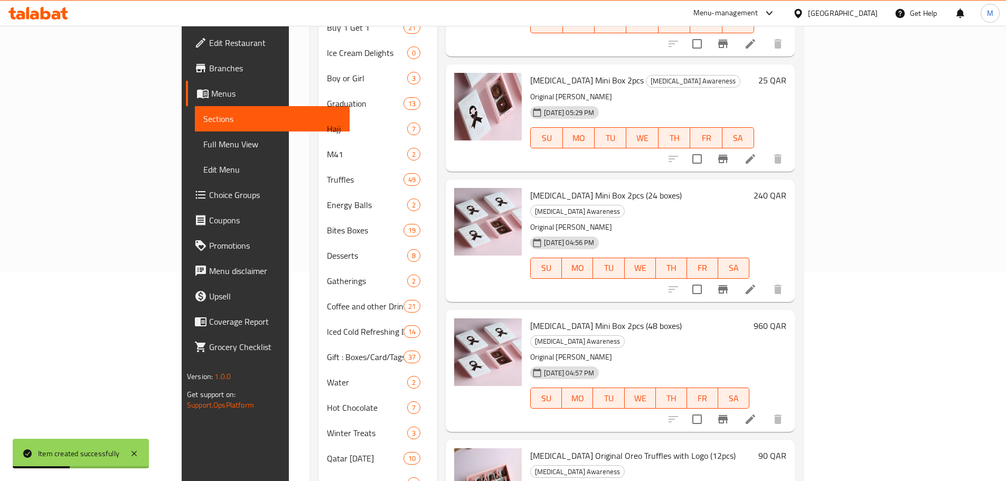
scroll to position [419, 0]
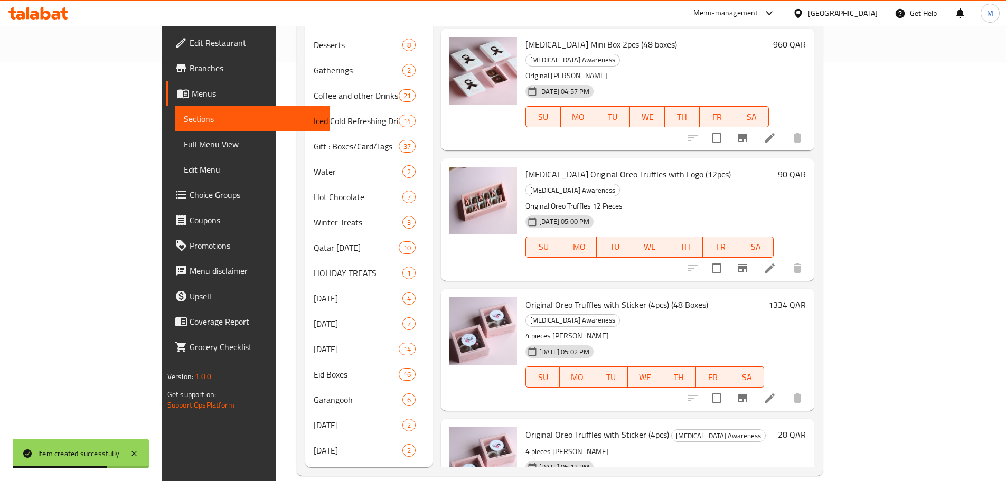
drag, startPoint x: 421, startPoint y: 365, endPoint x: 552, endPoint y: 332, distance: 135.0
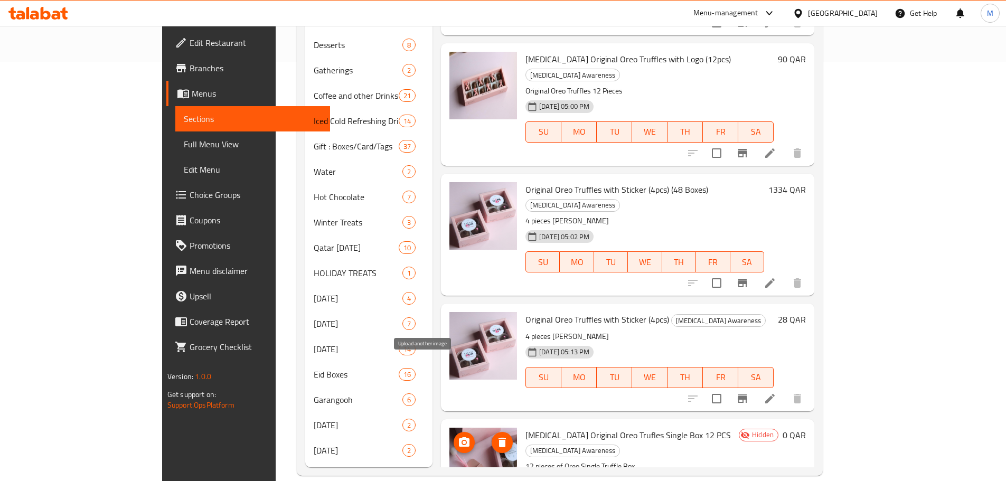
click at [458, 436] on icon "upload picture" at bounding box center [464, 442] width 13 height 13
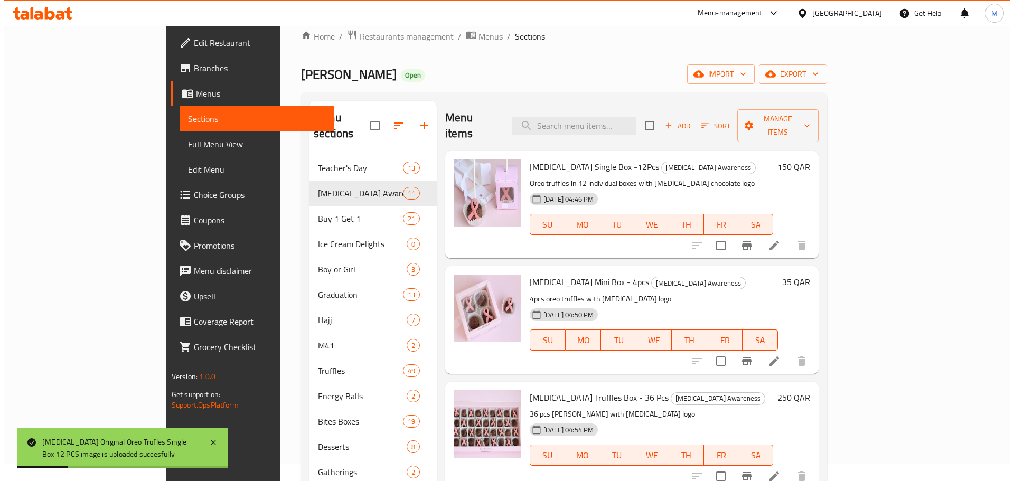
scroll to position [0, 0]
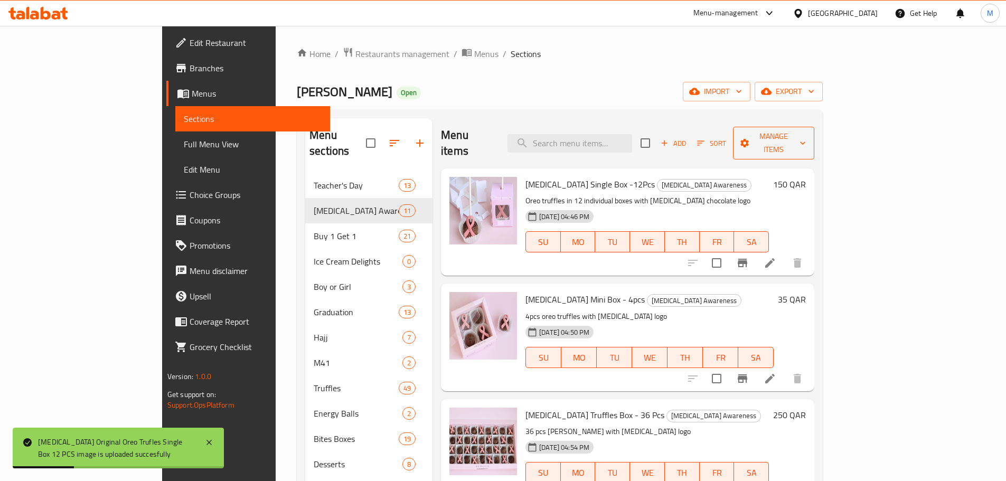
click at [806, 141] on span "Manage items" at bounding box center [774, 143] width 64 height 26
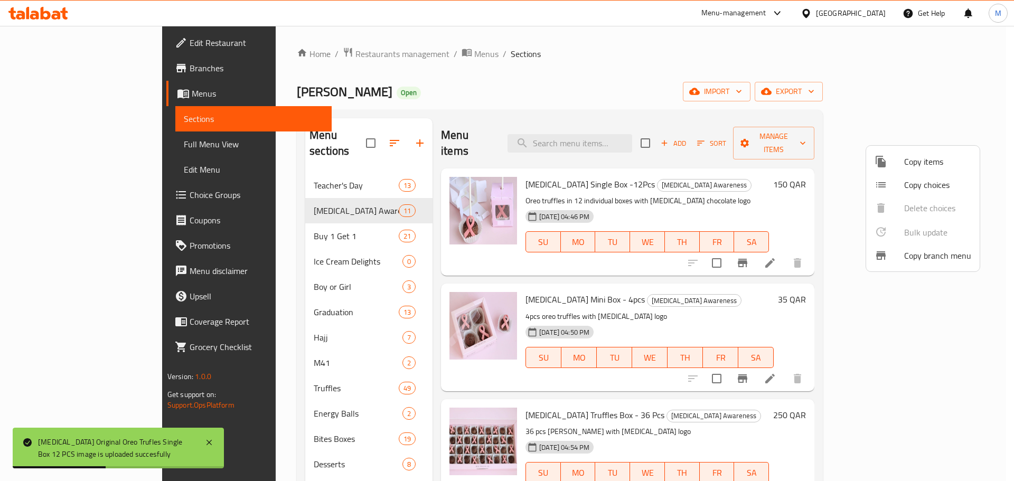
click at [894, 165] on div at bounding box center [890, 161] width 30 height 13
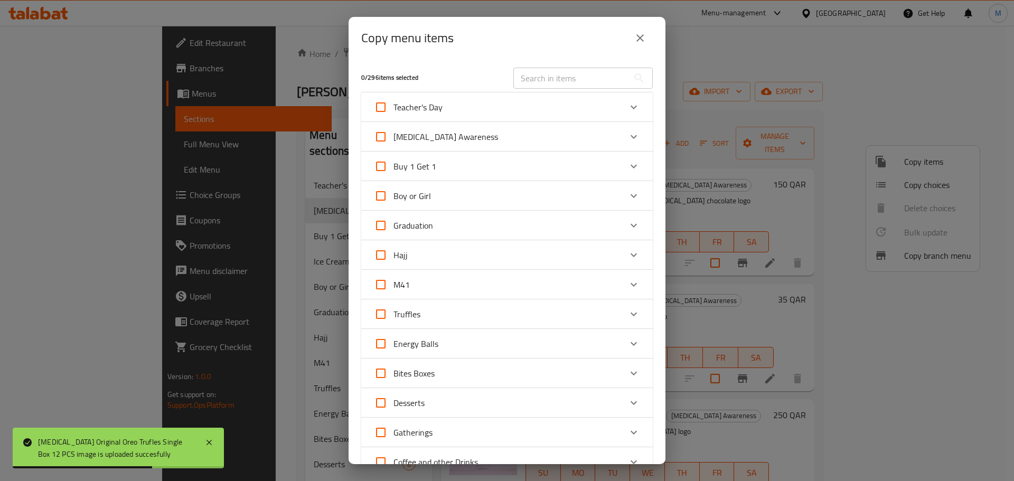
click at [444, 136] on span "[MEDICAL_DATA] Awareness" at bounding box center [445, 137] width 105 height 16
click at [393, 136] on input "[MEDICAL_DATA] Awareness" at bounding box center [380, 136] width 25 height 25
checkbox input "true"
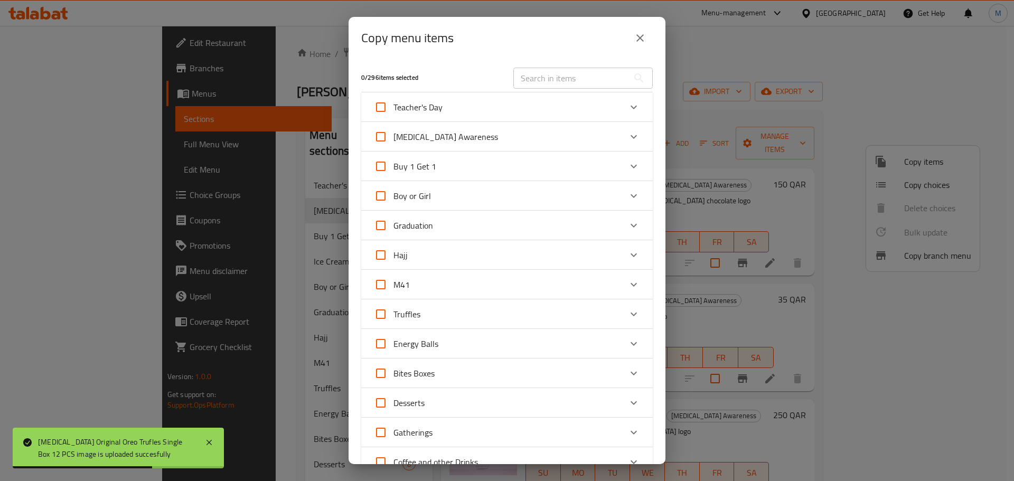
checkbox input "true"
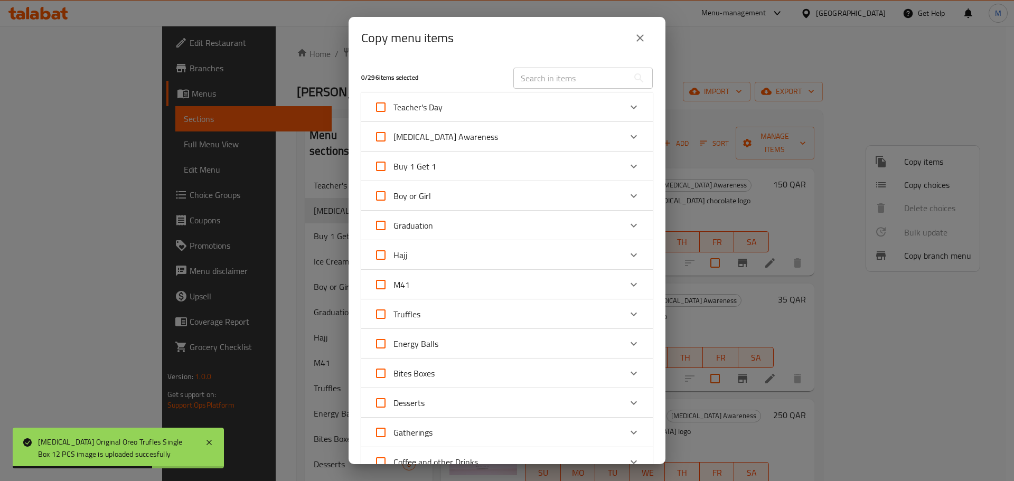
checkbox input "true"
click at [381, 135] on input "[MEDICAL_DATA] Awareness" at bounding box center [380, 136] width 25 height 25
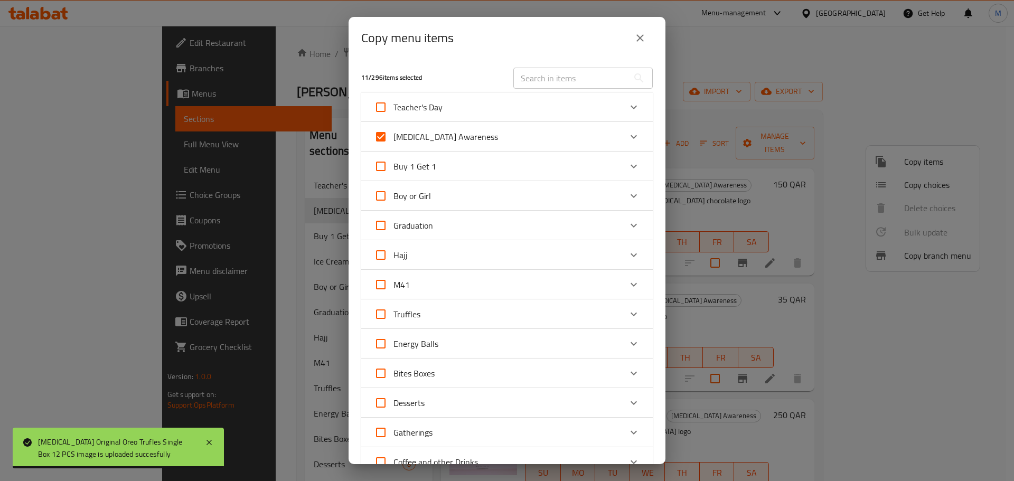
checkbox input "false"
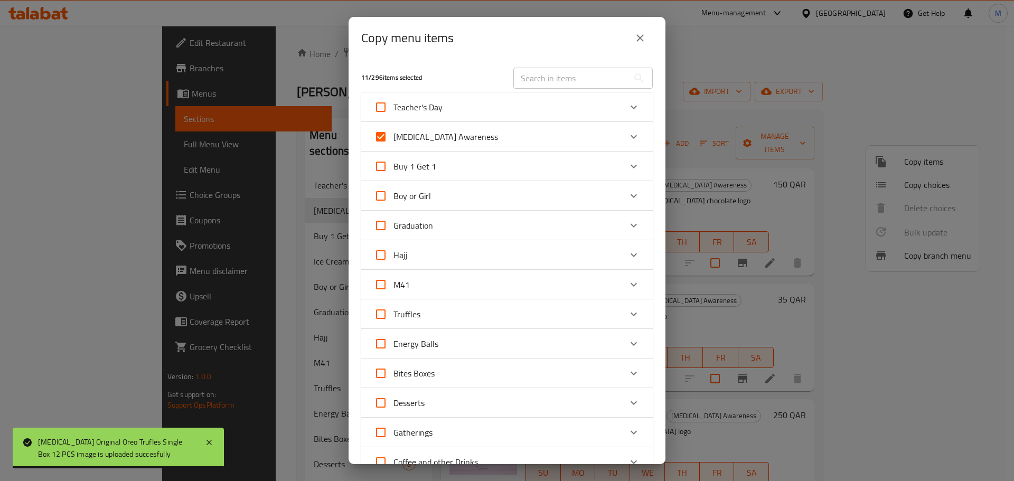
checkbox input "false"
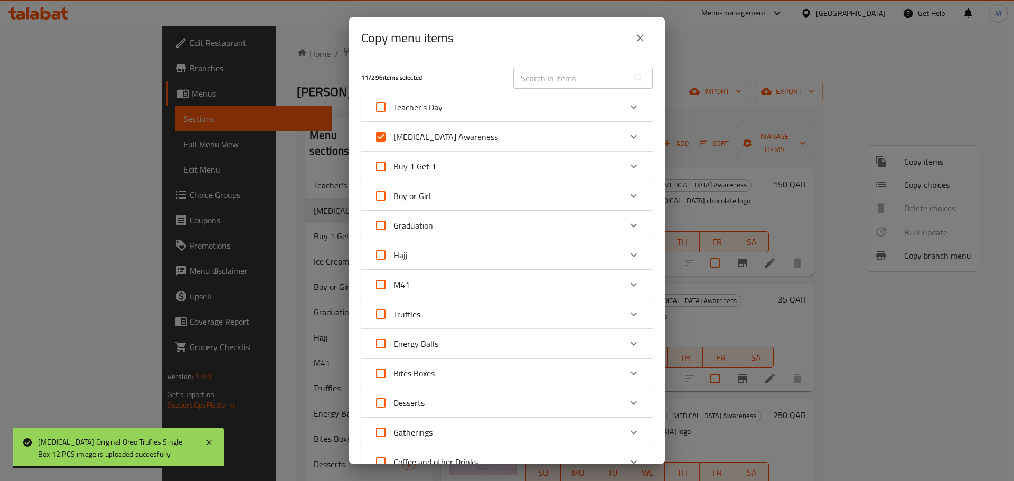
checkbox input "false"
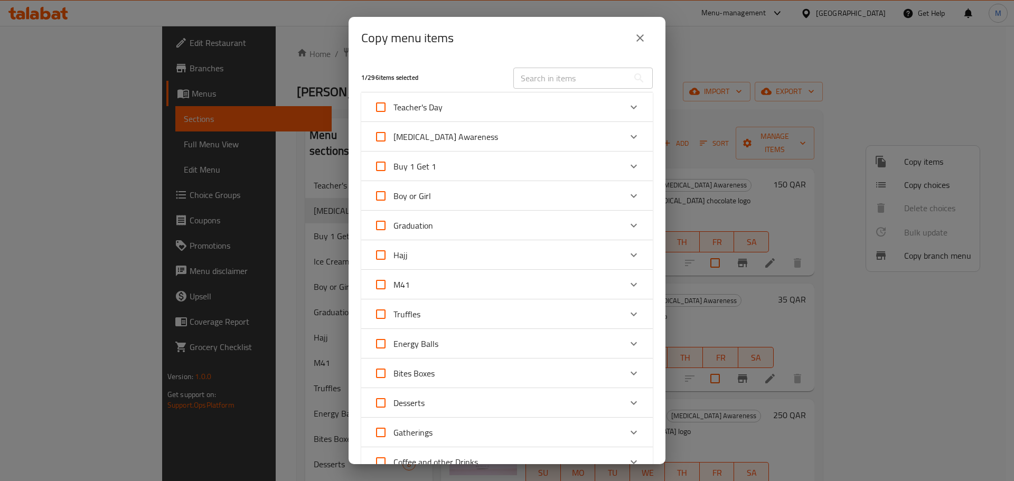
click at [530, 139] on div "[MEDICAL_DATA] Awareness" at bounding box center [497, 136] width 247 height 25
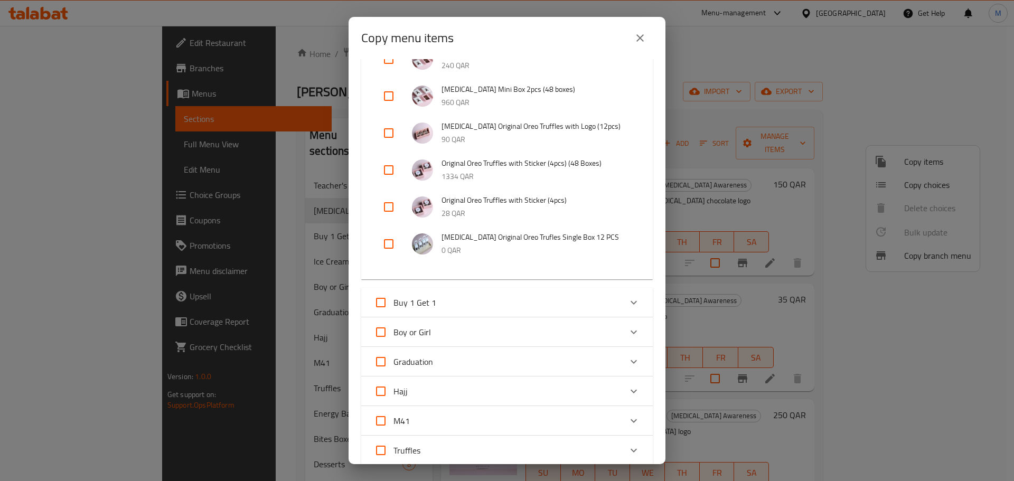
click at [389, 243] on input "checkbox" at bounding box center [388, 243] width 25 height 25
checkbox input "true"
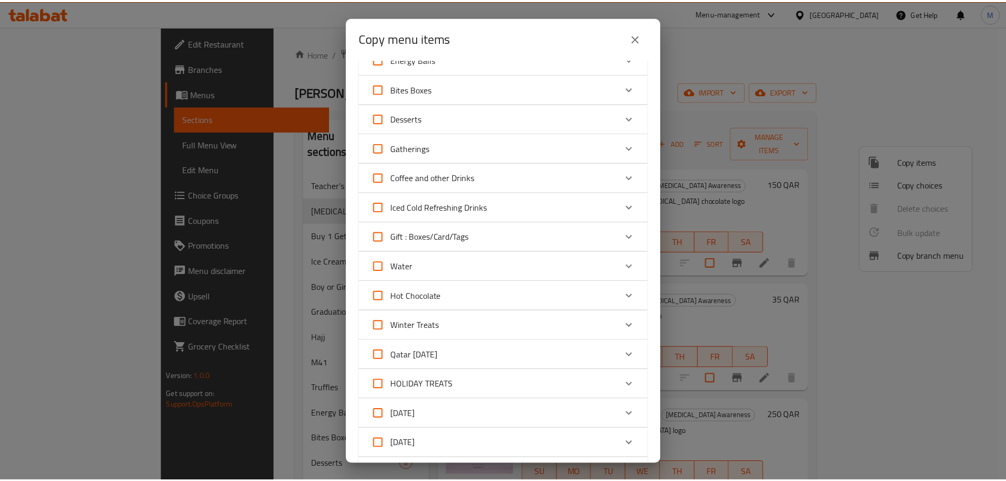
scroll to position [1032, 0]
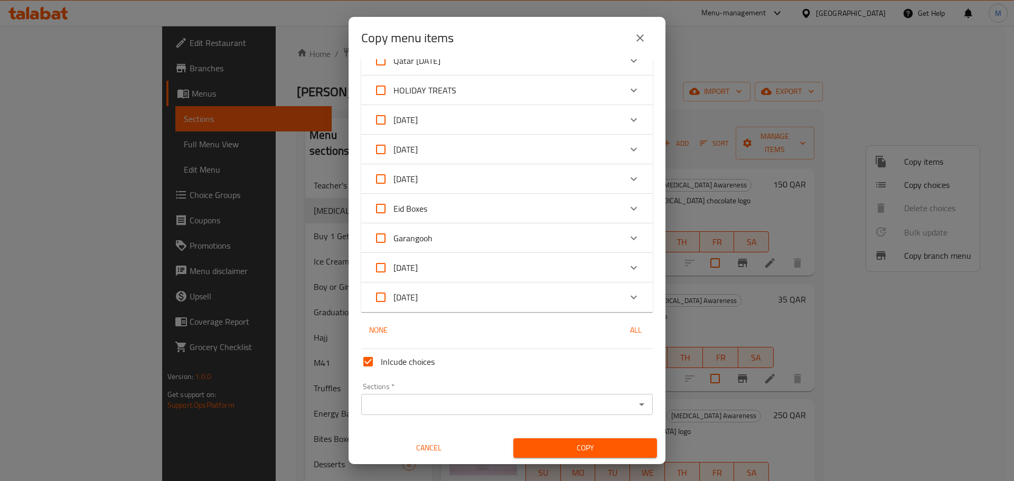
click at [541, 400] on input "Sections   *" at bounding box center [498, 404] width 268 height 15
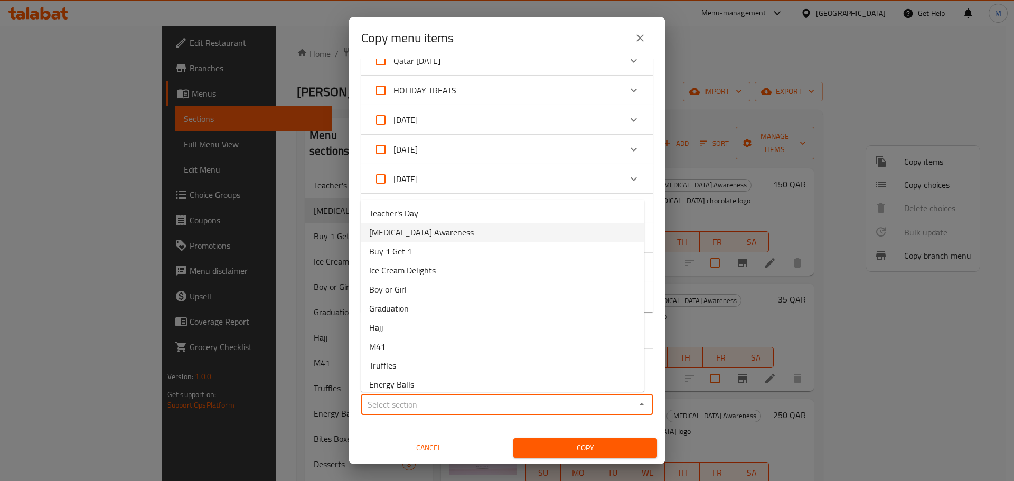
click at [417, 226] on span "[MEDICAL_DATA] Awareness" at bounding box center [421, 232] width 105 height 13
type input "[MEDICAL_DATA] Awareness"
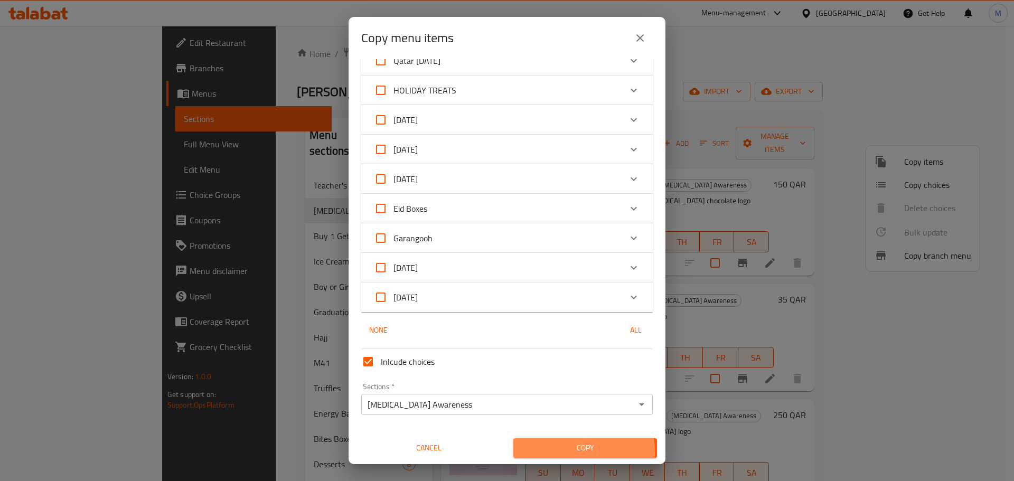
click at [543, 452] on span "Copy" at bounding box center [585, 448] width 127 height 13
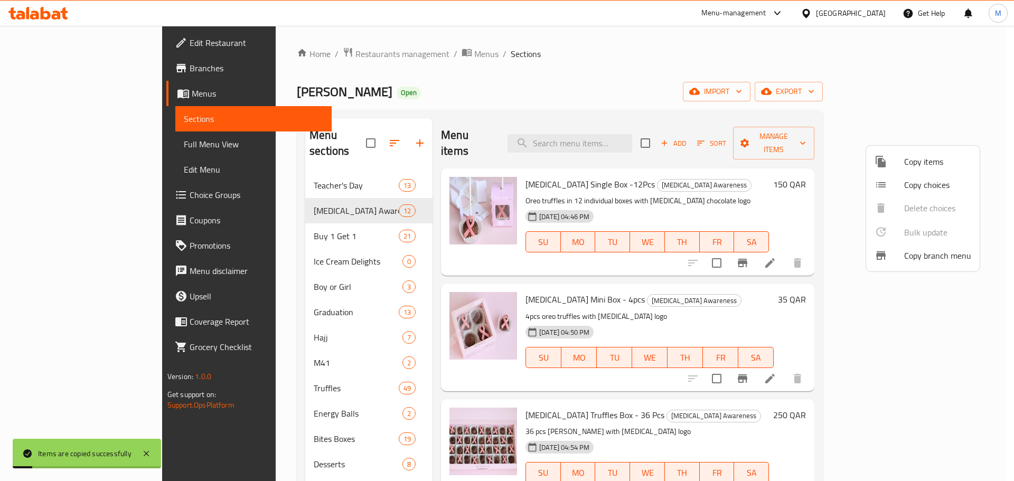
click at [738, 281] on div at bounding box center [507, 240] width 1014 height 481
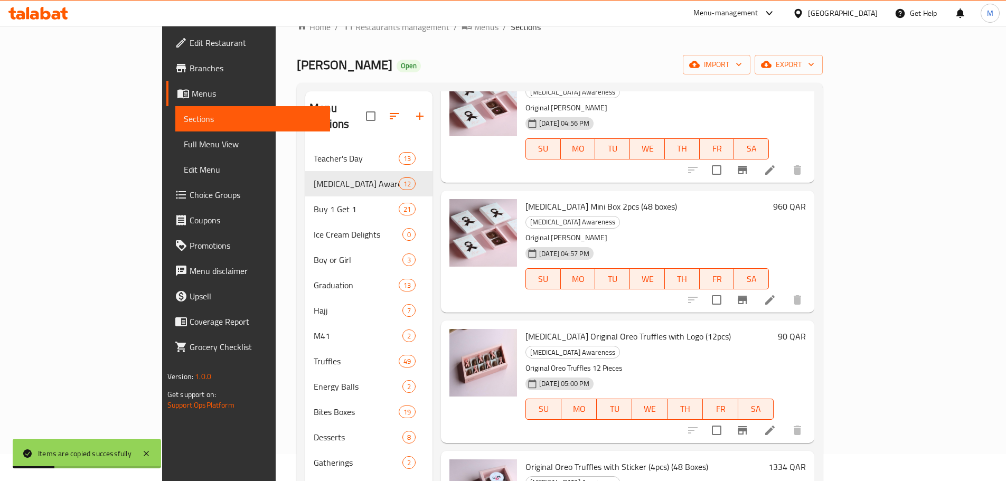
scroll to position [419, 0]
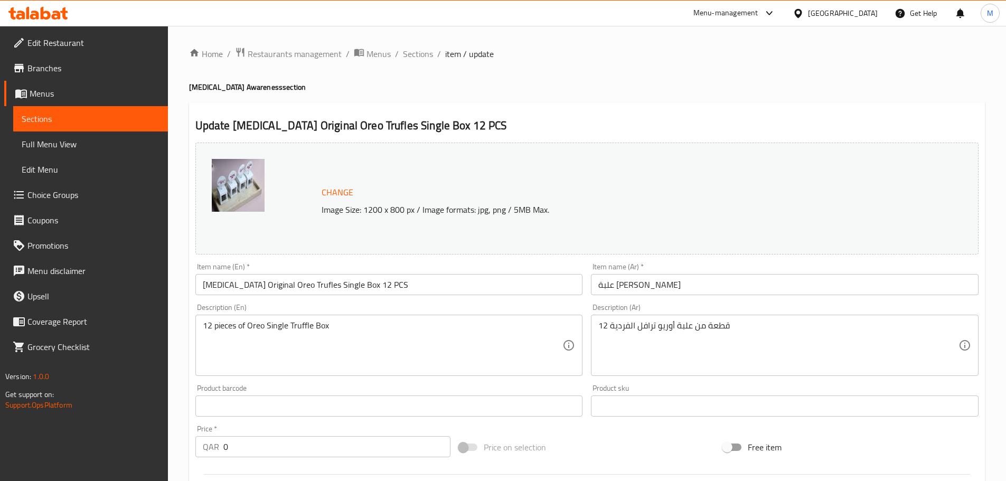
click at [376, 285] on input "[MEDICAL_DATA] Original Oreo Trufles Single Box 12 PCS" at bounding box center [389, 284] width 388 height 21
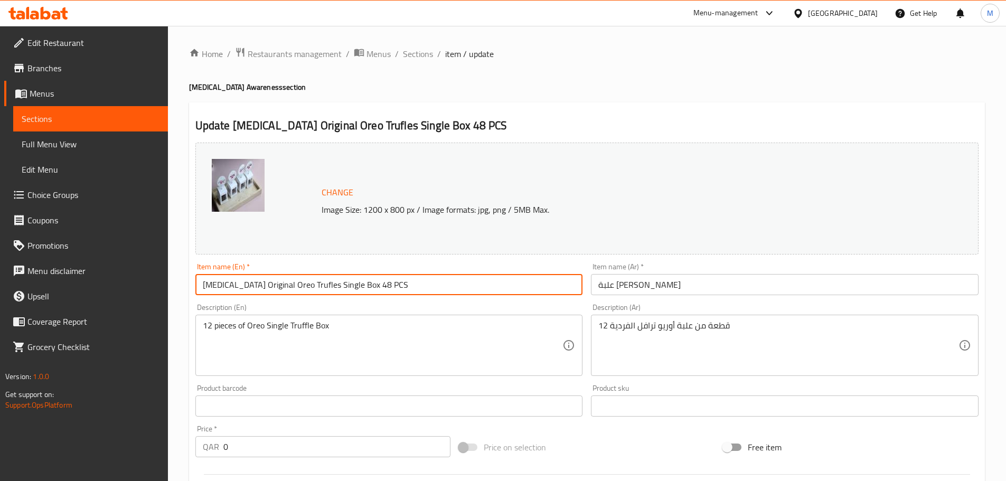
type input "[MEDICAL_DATA] Original Oreo Trufles Single Box 48 PCS"
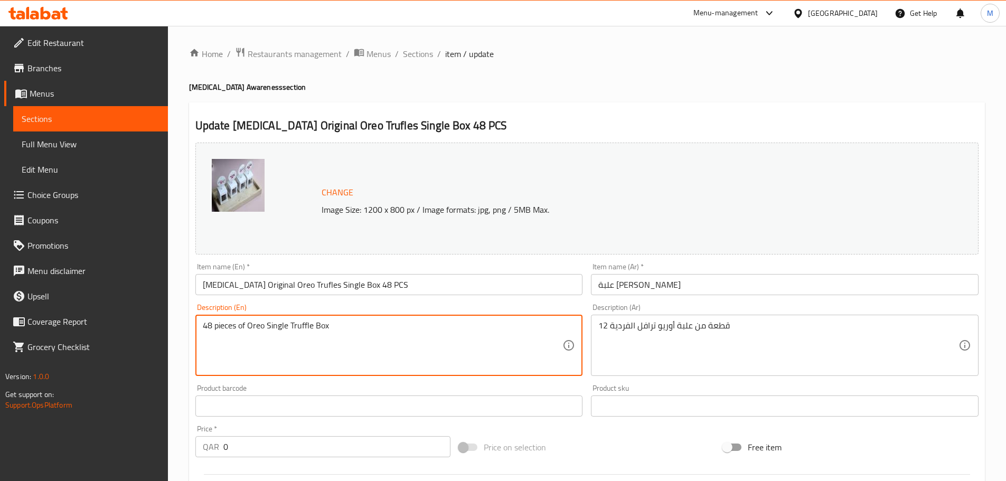
type textarea "48 pieces of Oreo Single Truffle Box"
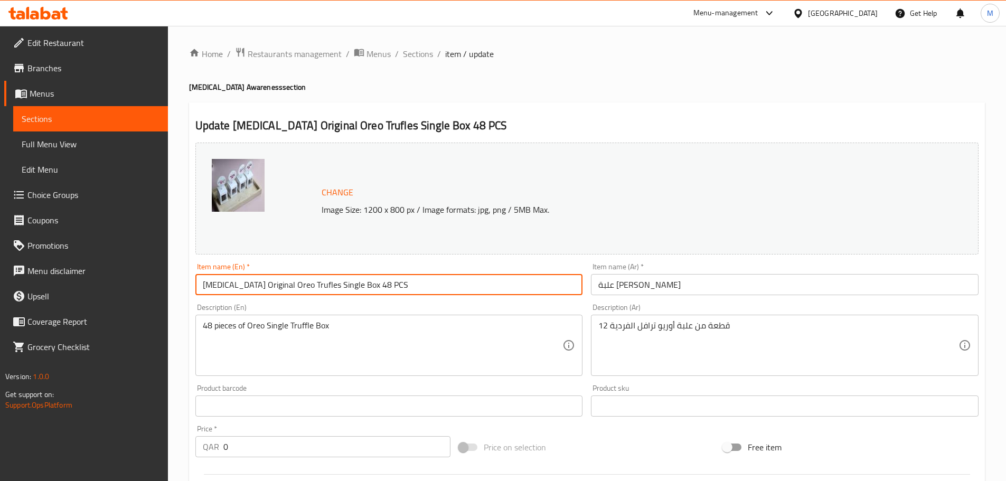
drag, startPoint x: 435, startPoint y: 283, endPoint x: 190, endPoint y: 281, distance: 245.1
click at [190, 281] on div "Update [MEDICAL_DATA] Original Oreo Trufles Single Box 48 PCS Change Image Size…" at bounding box center [587, 417] width 796 height 630
click at [751, 283] on input "علبة [PERSON_NAME]" at bounding box center [785, 284] width 388 height 21
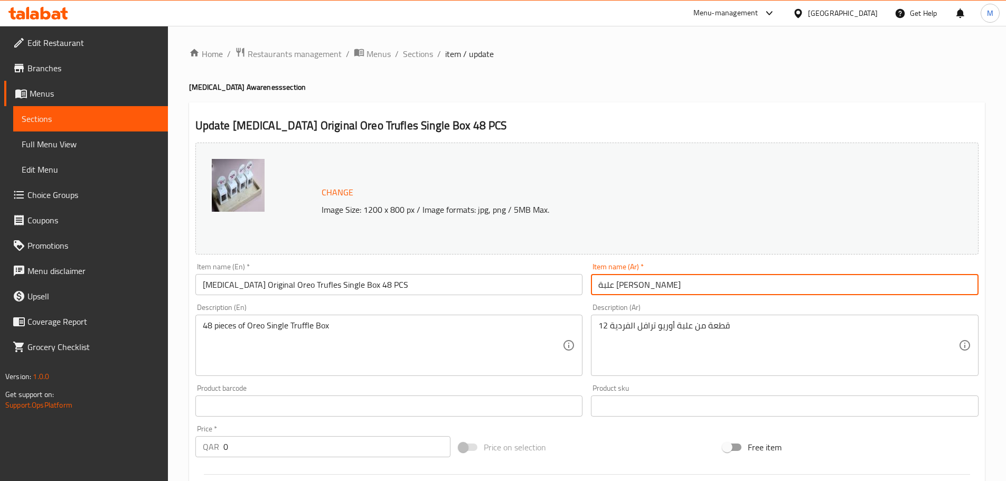
click at [751, 283] on input "علبة [PERSON_NAME]" at bounding box center [785, 284] width 388 height 21
paste input "[PERSON_NAME]، 48 قطعة"
type input "علبة تروفلز [PERSON_NAME]، 48 قطعة"
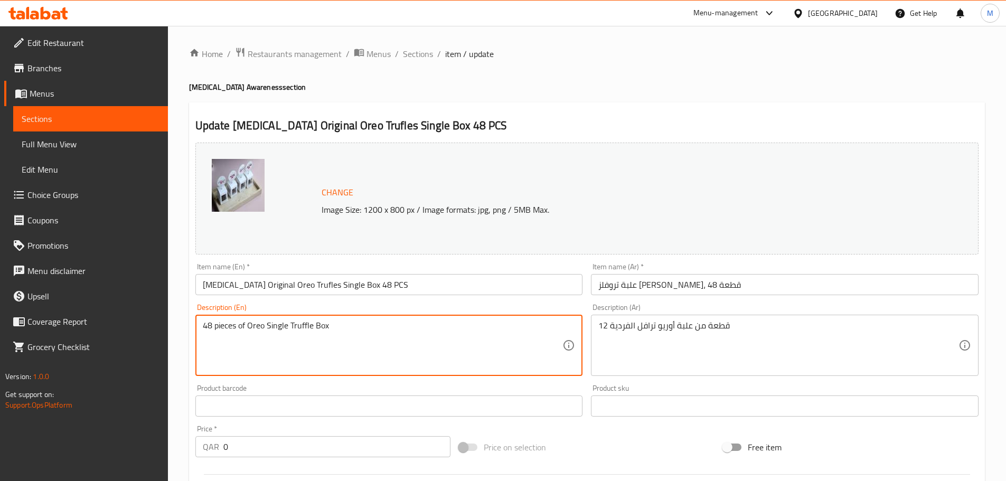
drag, startPoint x: 373, startPoint y: 330, endPoint x: 184, endPoint y: 332, distance: 189.1
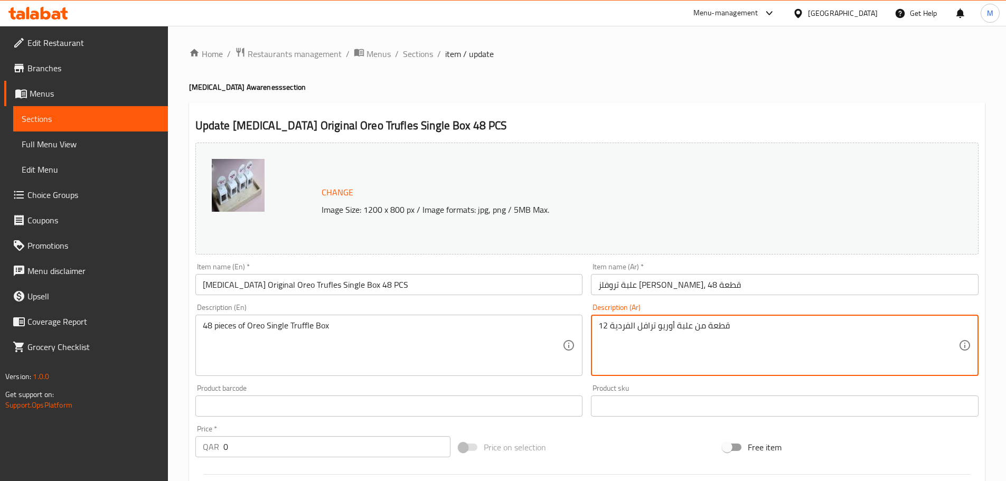
click at [756, 321] on textarea "12 قطعة من علبة أوريو ترافل الفردية" at bounding box center [778, 346] width 360 height 50
paste textarea "48"
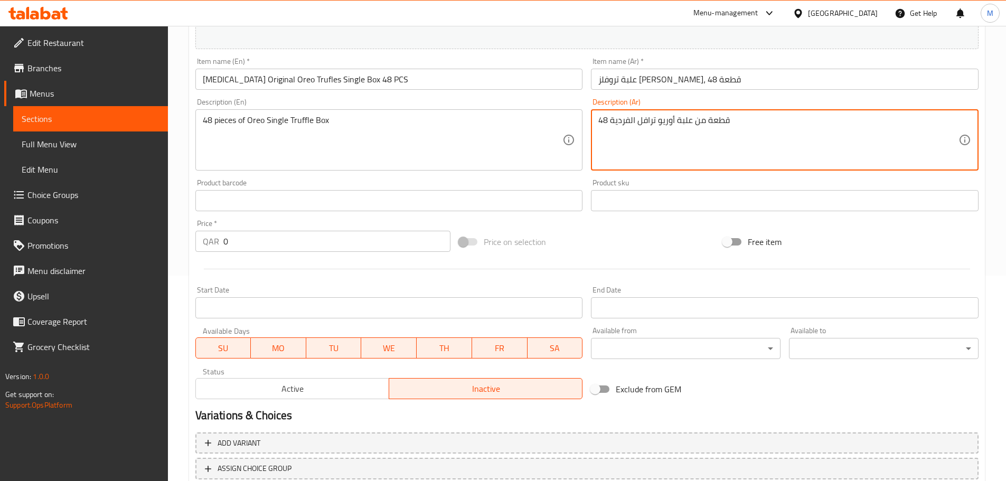
scroll to position [280, 0]
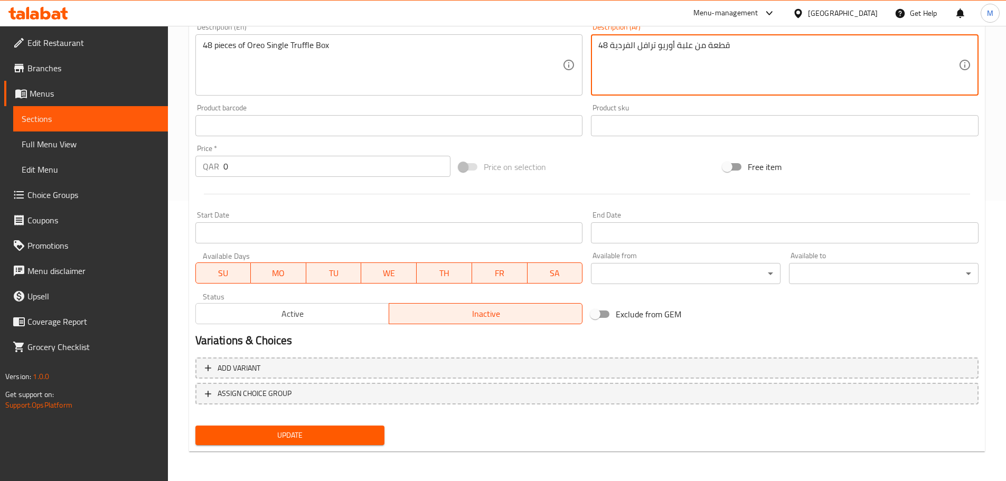
type textarea "48 قطعة من علبة أوريو ترافل الفردية"
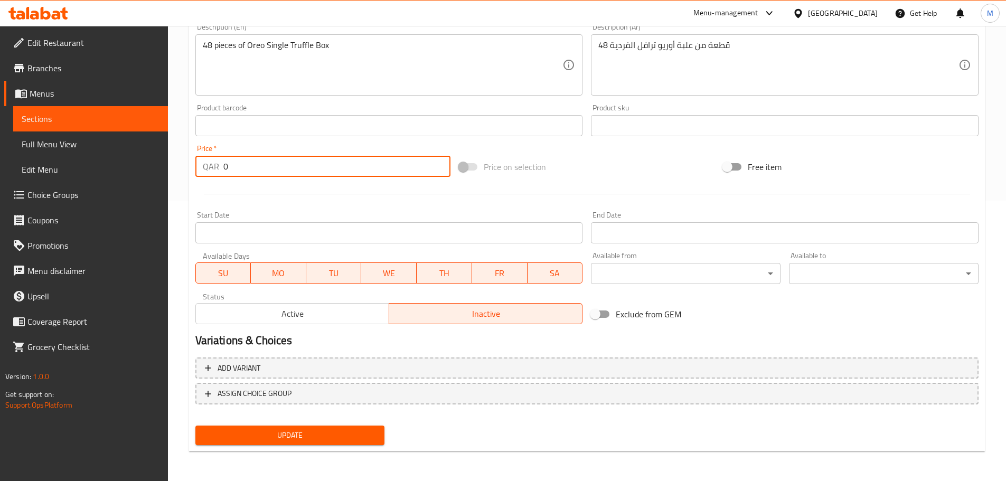
drag, startPoint x: 241, startPoint y: 167, endPoint x: 218, endPoint y: 173, distance: 23.4
click at [218, 173] on div "QAR 0 Price *" at bounding box center [323, 166] width 256 height 21
type input "600"
click at [325, 438] on span "Update" at bounding box center [290, 435] width 173 height 13
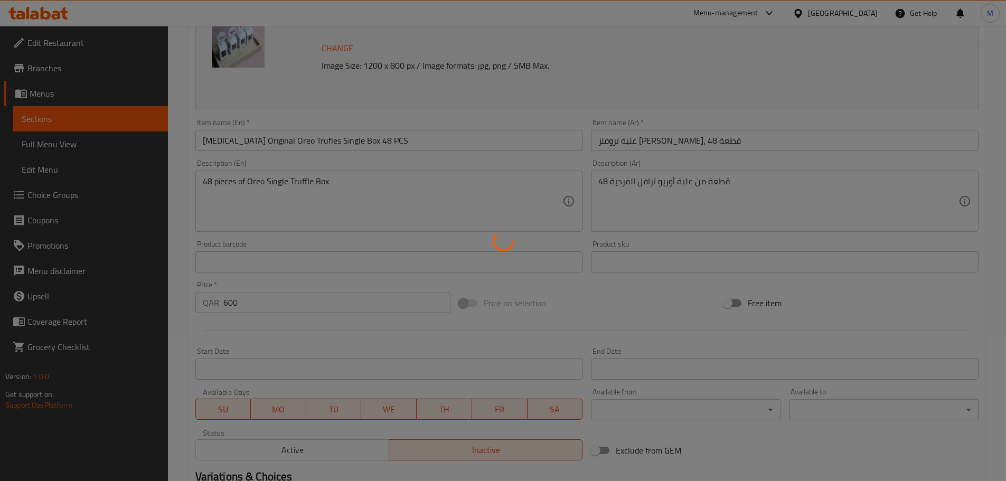
scroll to position [0, 0]
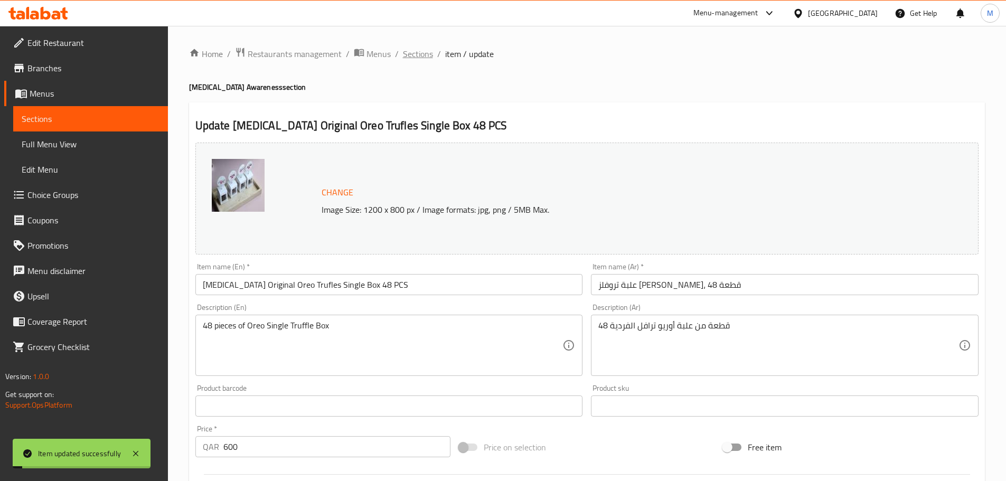
click at [416, 53] on span "Sections" at bounding box center [418, 54] width 30 height 13
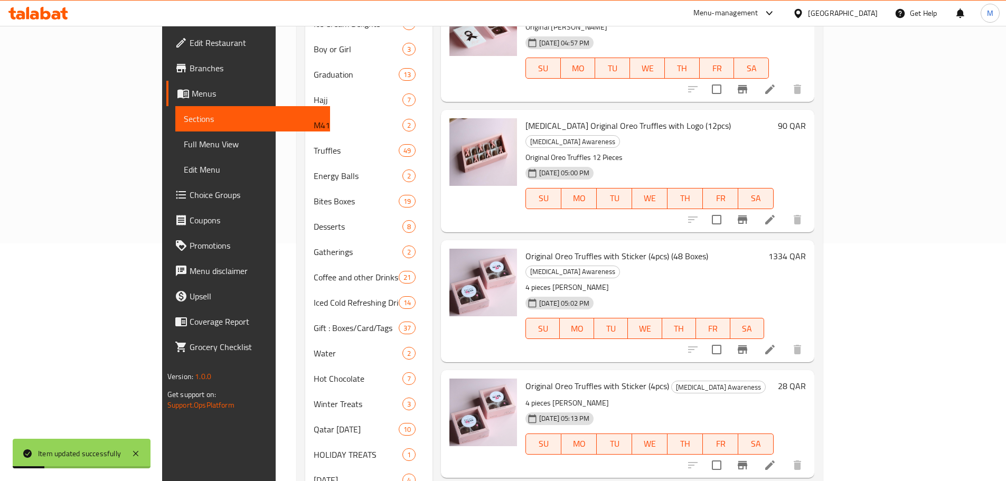
scroll to position [419, 0]
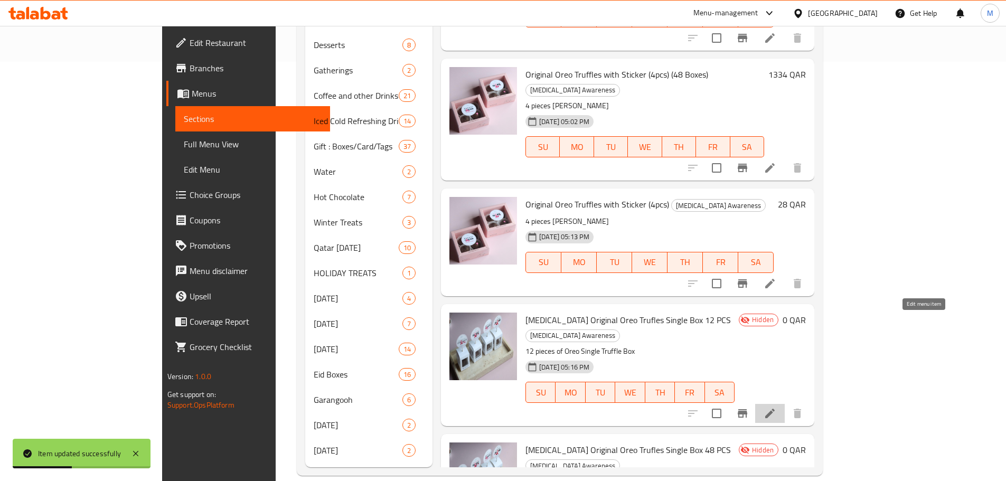
click at [775, 409] on icon at bounding box center [770, 414] width 10 height 10
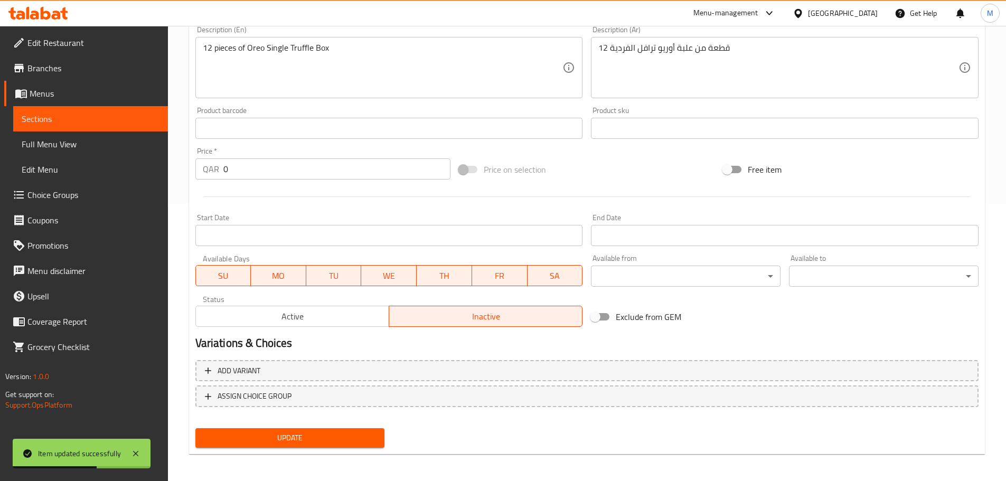
scroll to position [280, 0]
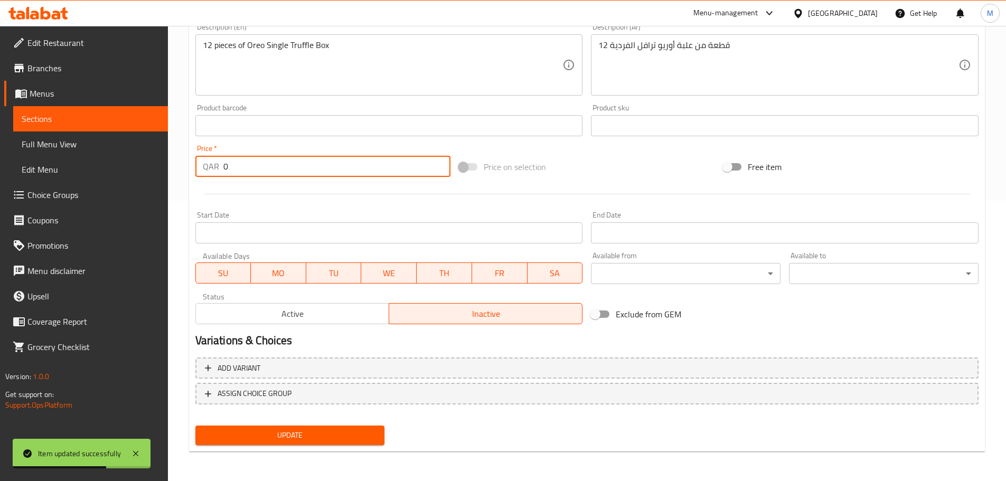
drag, startPoint x: 226, startPoint y: 173, endPoint x: 217, endPoint y: 176, distance: 9.0
click at [217, 176] on div "QAR 0 Price *" at bounding box center [323, 166] width 256 height 21
type input "150"
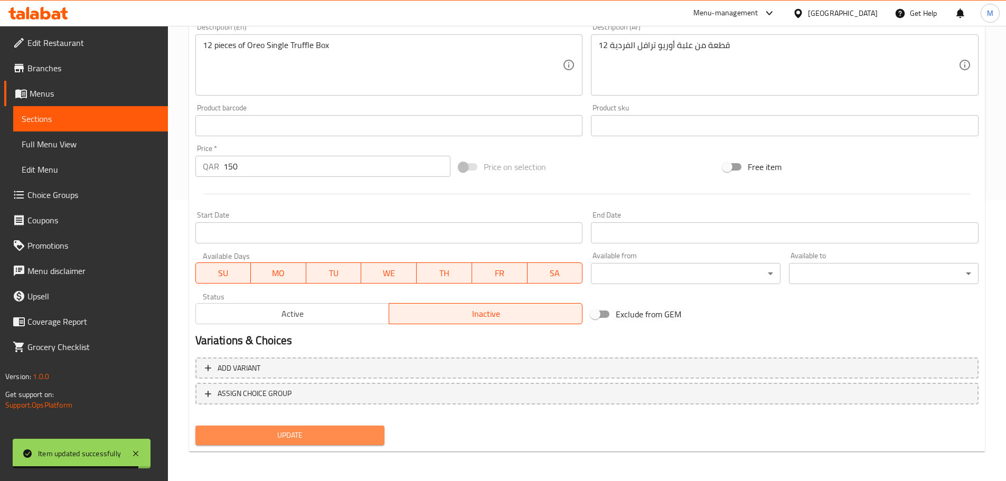
drag, startPoint x: 305, startPoint y: 438, endPoint x: 463, endPoint y: 390, distance: 165.6
click at [306, 438] on span "Update" at bounding box center [290, 435] width 173 height 13
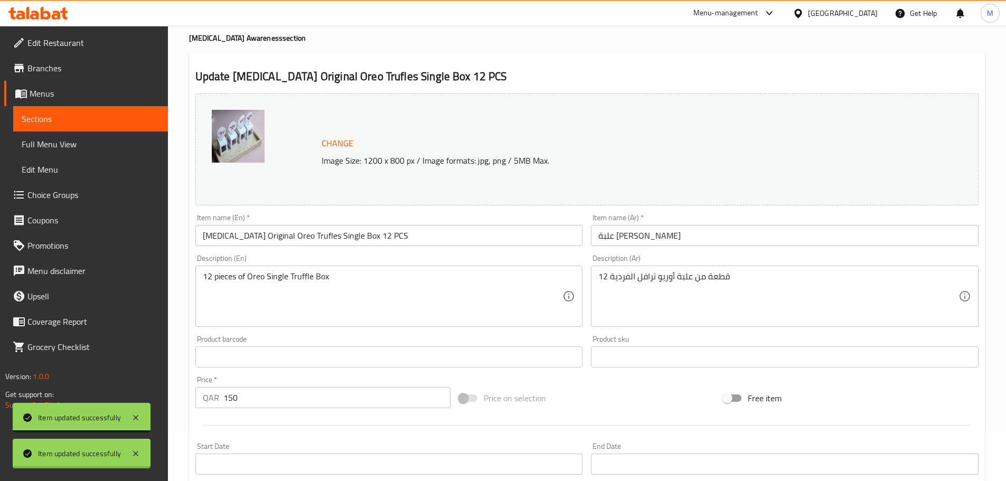
scroll to position [0, 0]
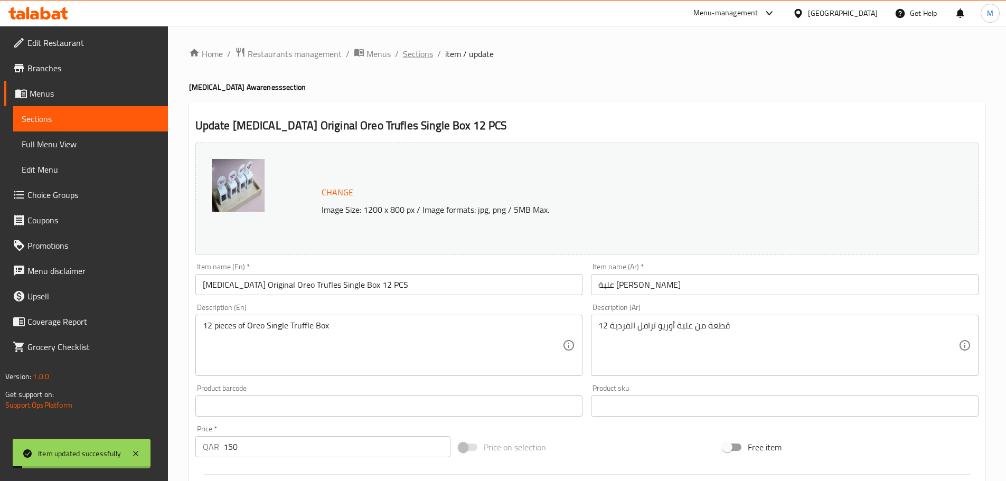
click at [404, 57] on span "Sections" at bounding box center [418, 54] width 30 height 13
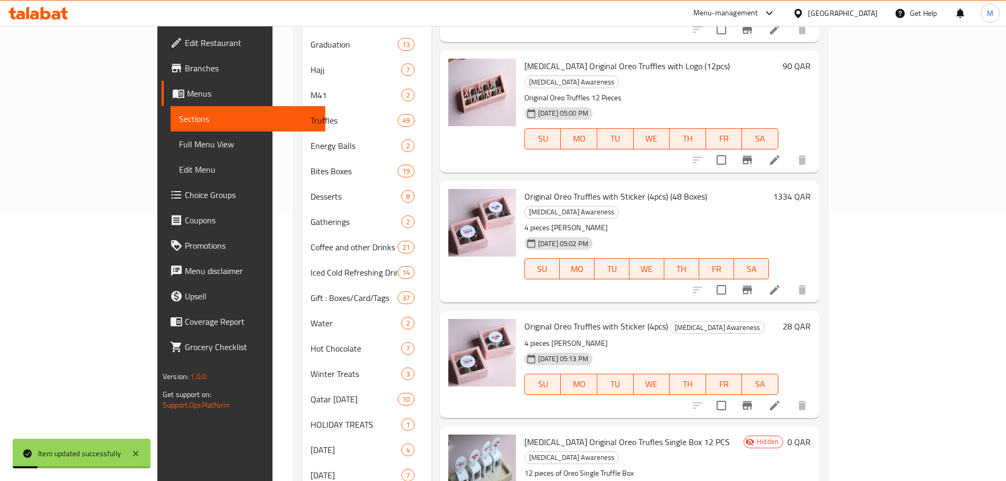
scroll to position [419, 0]
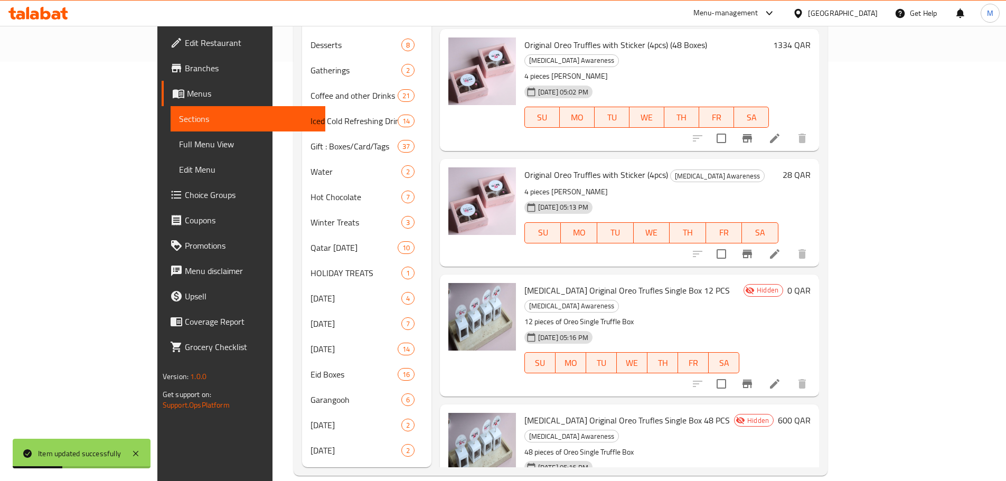
click at [780, 379] on icon at bounding box center [775, 384] width 10 height 10
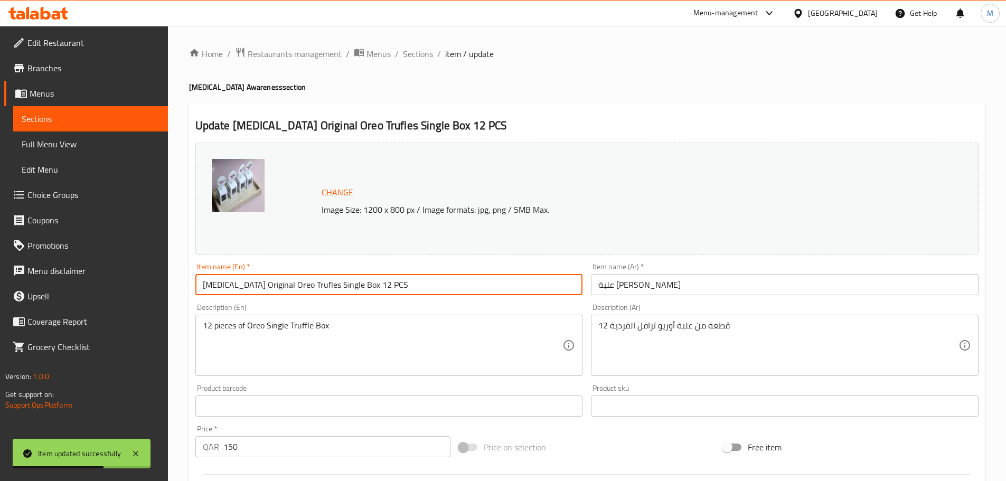
drag, startPoint x: 418, startPoint y: 278, endPoint x: 199, endPoint y: 277, distance: 218.7
click at [199, 277] on input "[MEDICAL_DATA] Original Oreo Trufles Single Box 12 PCS" at bounding box center [389, 284] width 388 height 21
click at [630, 284] on input "علبة [PERSON_NAME]" at bounding box center [785, 284] width 388 height 21
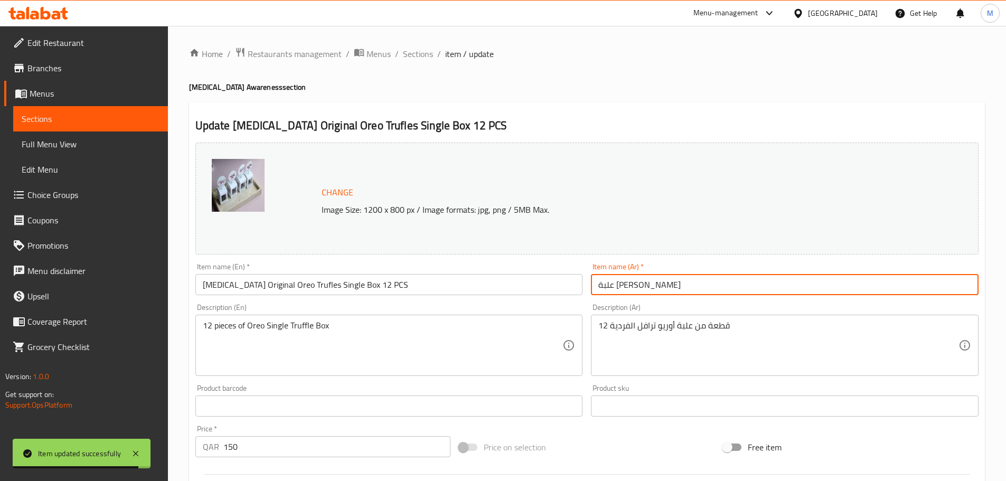
click at [630, 284] on input "علبة [PERSON_NAME]" at bounding box center [785, 284] width 388 height 21
paste input "افلز الأصلية [PERSON_NAME]، 12 قطعة"
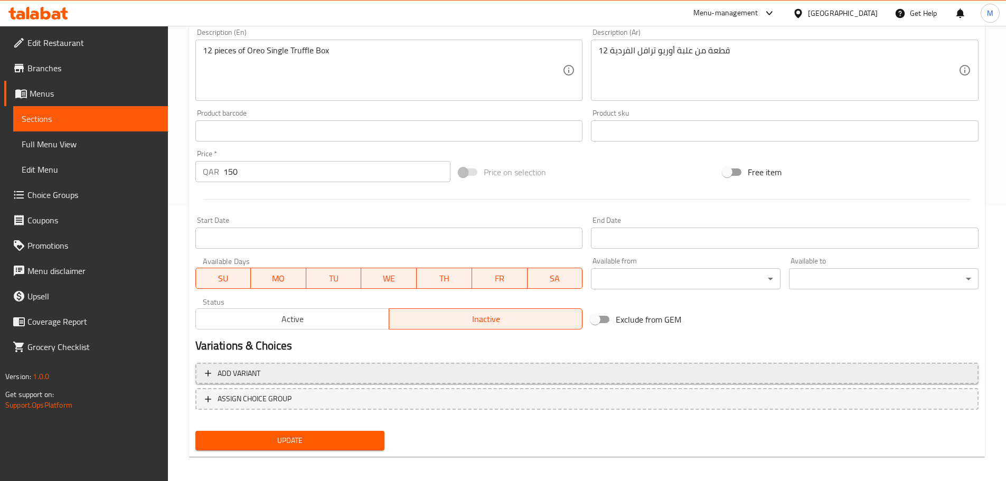
scroll to position [280, 0]
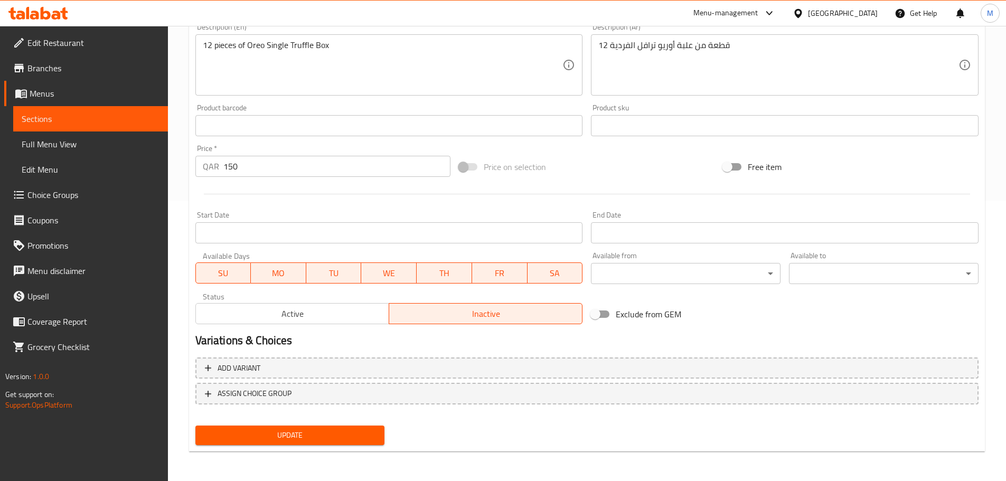
type input "علبة أوريو ترافلز الأصلية [PERSON_NAME]، 12 قطعة"
click at [335, 437] on span "Update" at bounding box center [290, 435] width 173 height 13
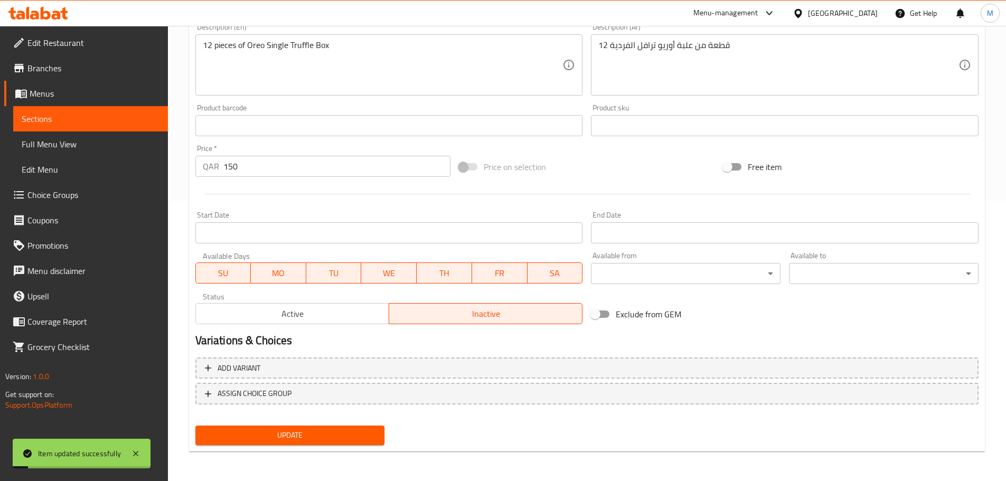
click at [315, 306] on span "Active" at bounding box center [292, 313] width 185 height 15
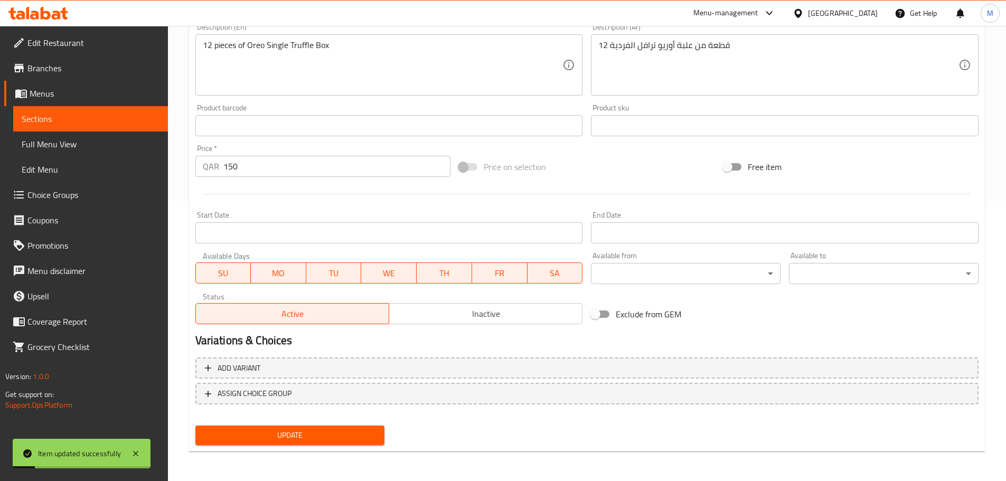
click at [316, 435] on span "Update" at bounding box center [290, 435] width 173 height 13
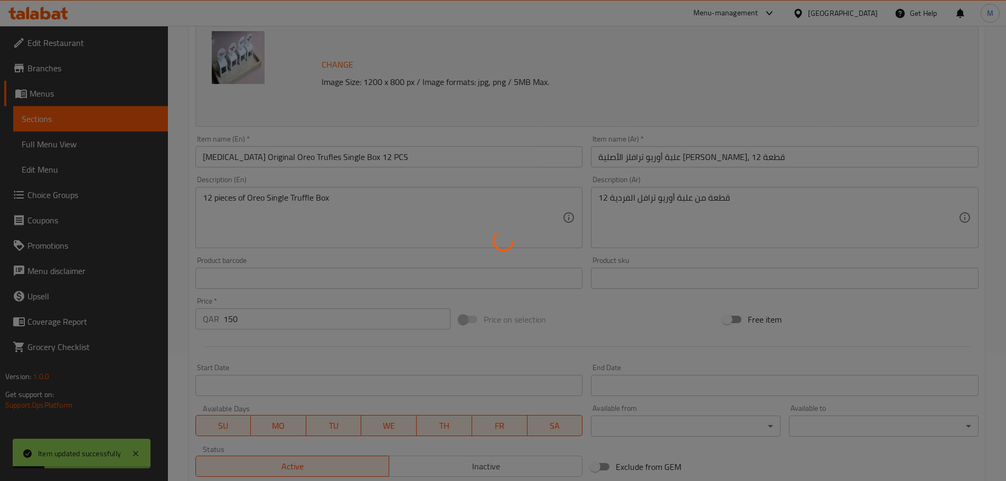
scroll to position [0, 0]
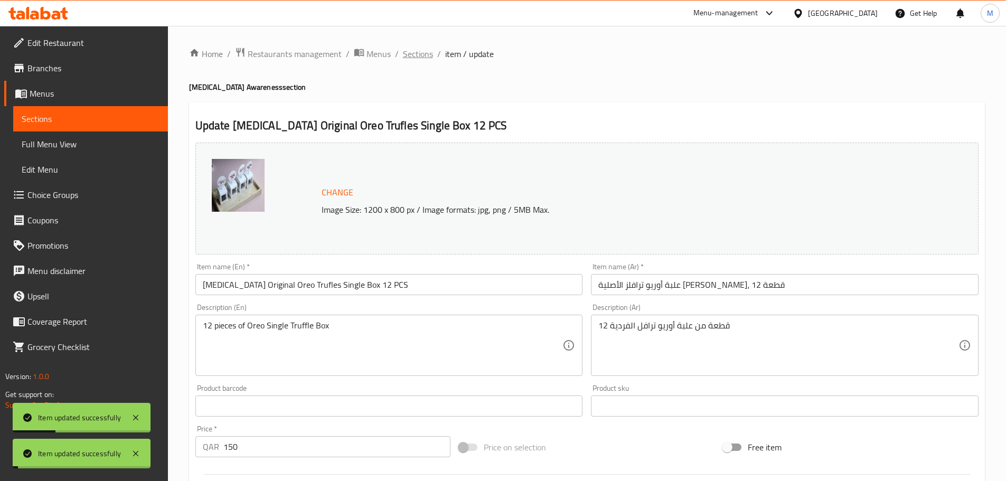
click at [415, 54] on span "Sections" at bounding box center [418, 54] width 30 height 13
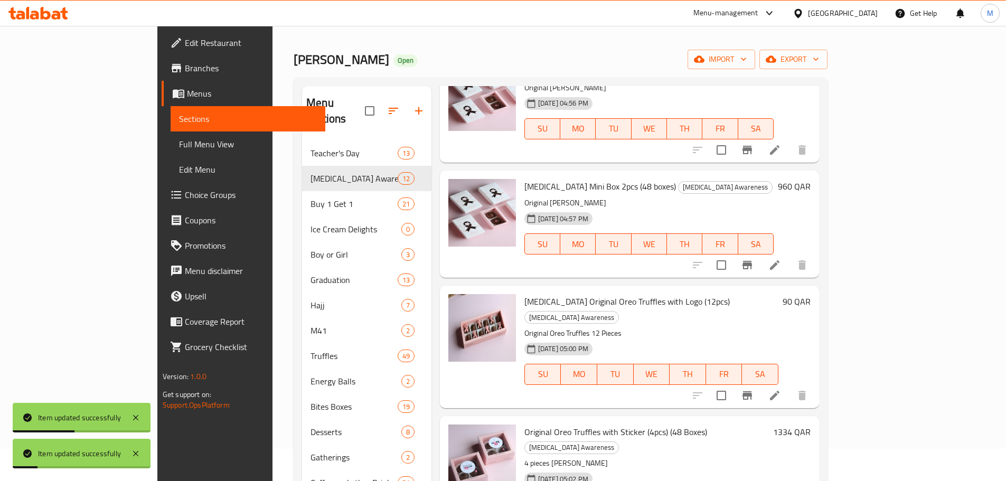
scroll to position [419, 0]
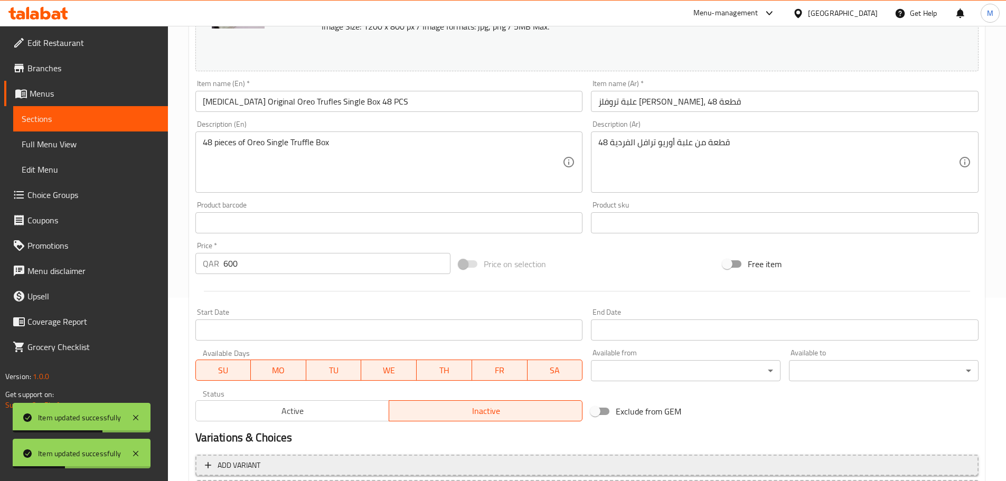
scroll to position [280, 0]
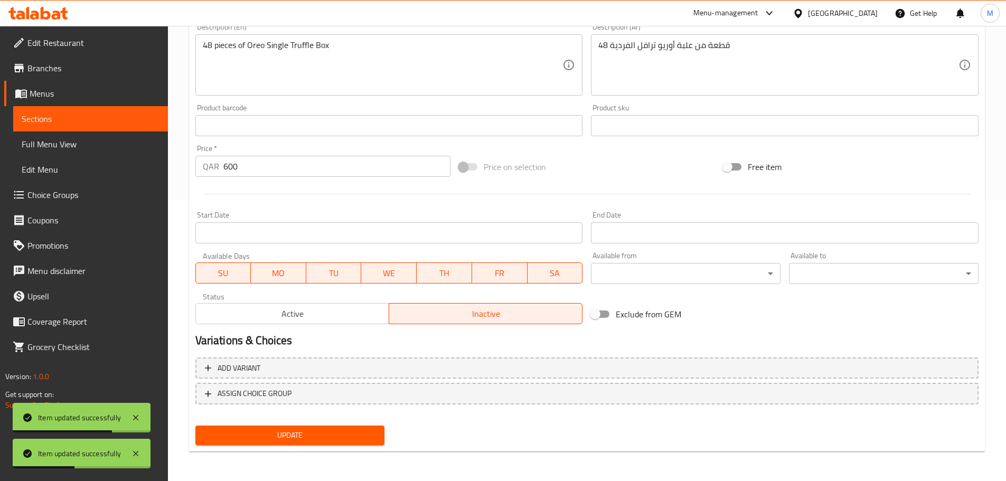
click at [307, 298] on div "Active Inactive" at bounding box center [389, 309] width 388 height 32
click at [318, 316] on span "Active" at bounding box center [292, 313] width 185 height 15
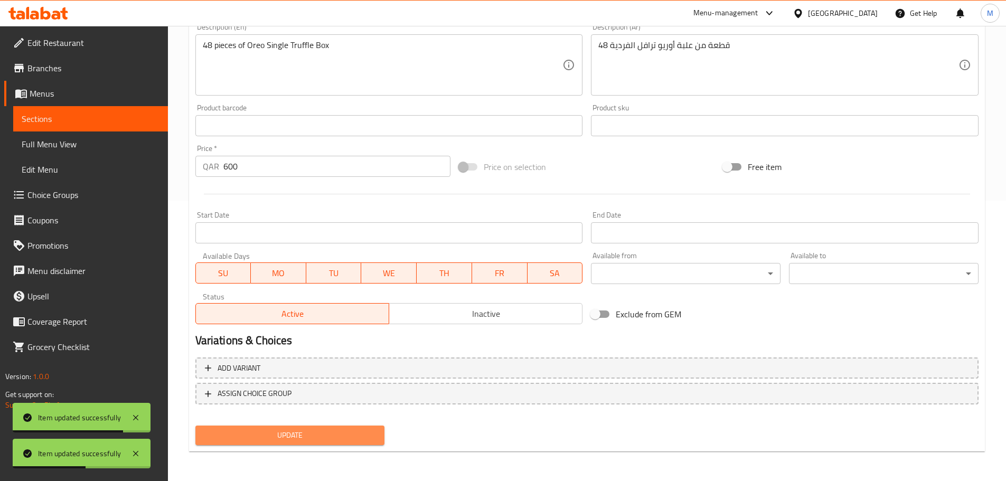
click at [326, 429] on span "Update" at bounding box center [290, 435] width 173 height 13
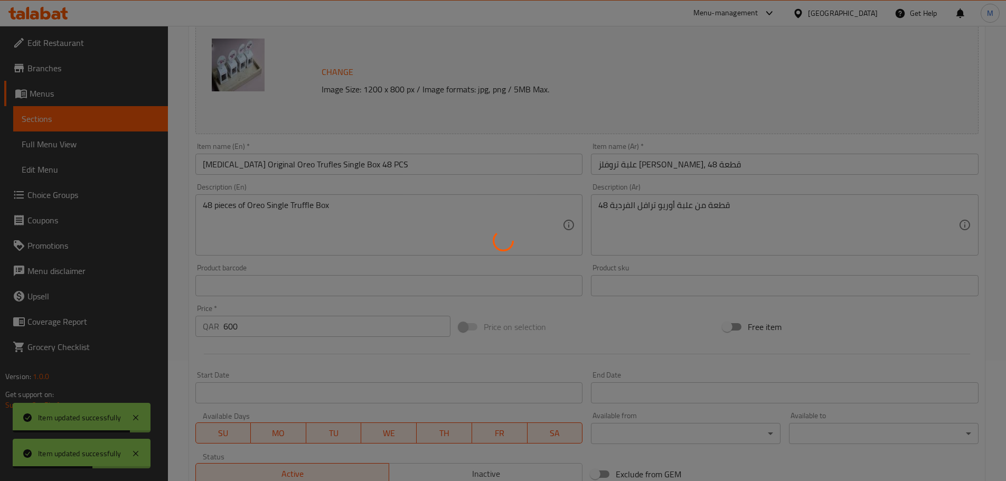
scroll to position [0, 0]
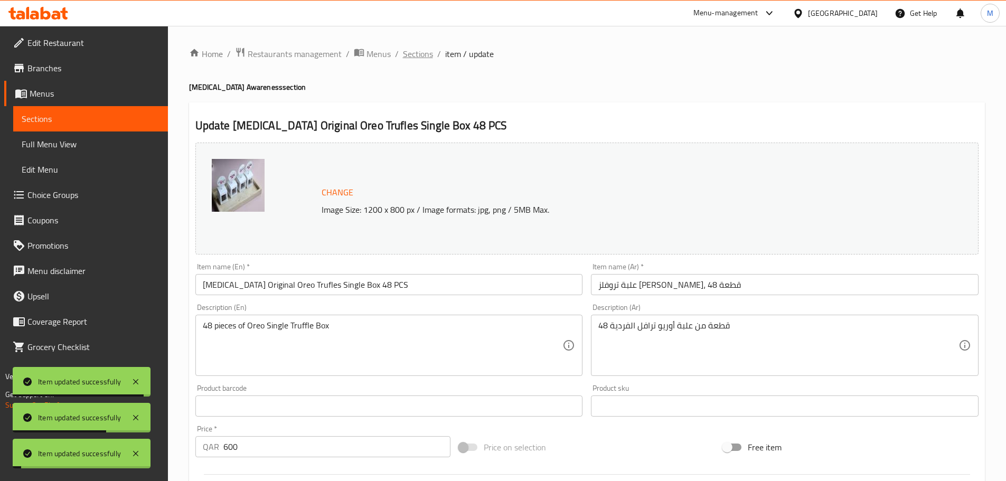
click at [423, 49] on span "Sections" at bounding box center [418, 54] width 30 height 13
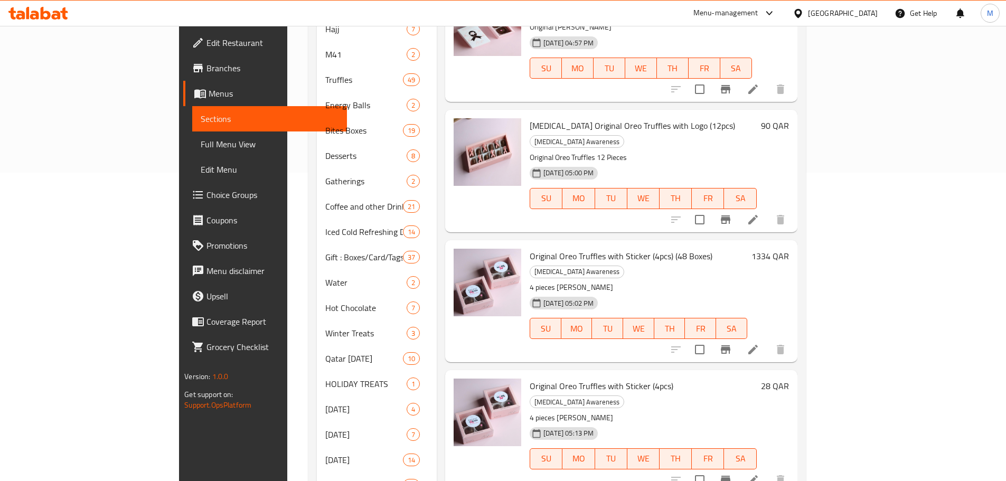
scroll to position [317, 0]
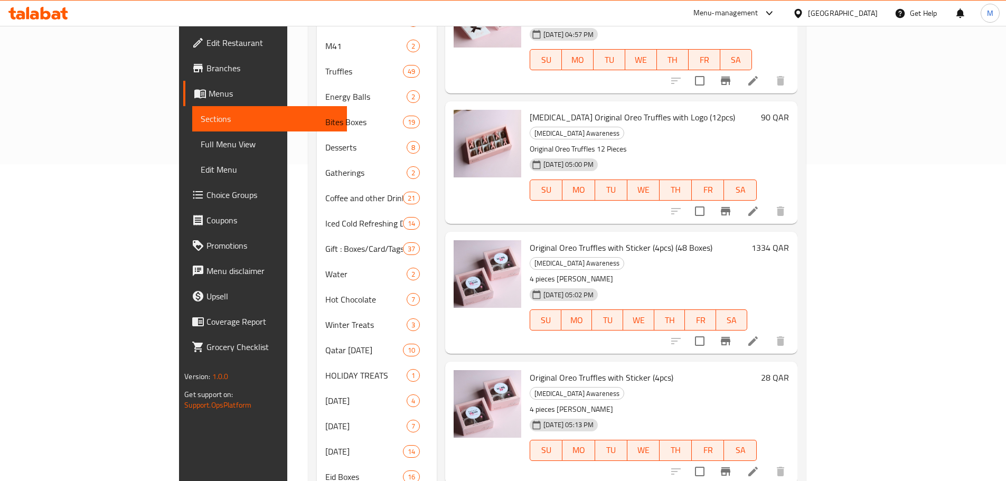
click at [758, 336] on icon at bounding box center [753, 341] width 10 height 10
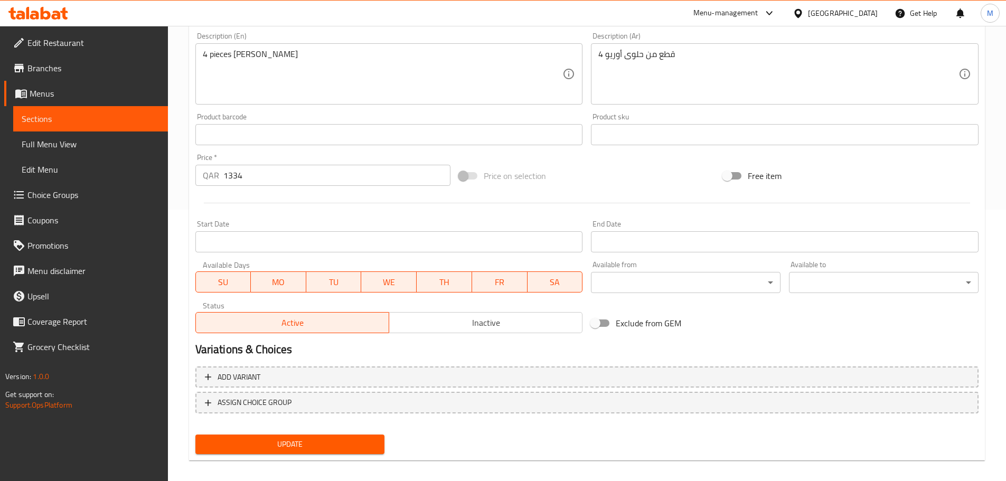
scroll to position [280, 0]
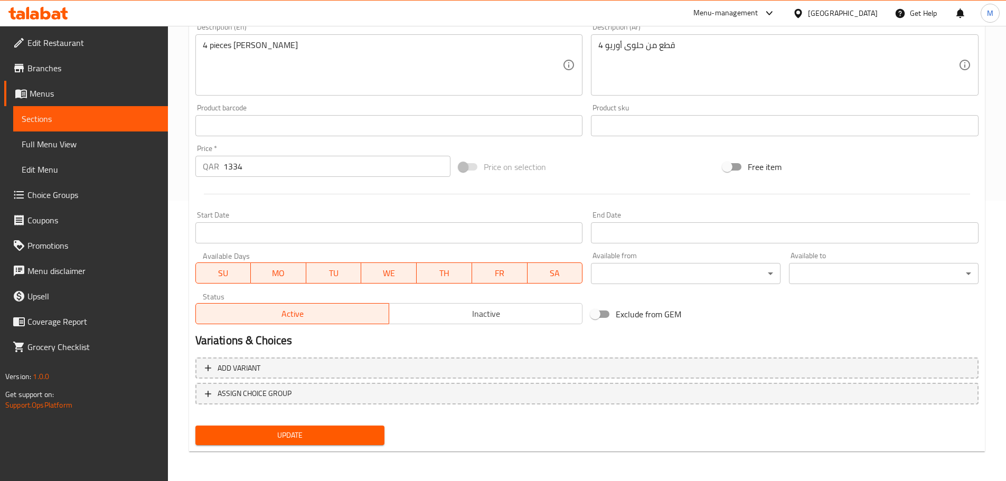
click at [243, 162] on input "1334" at bounding box center [337, 166] width 228 height 21
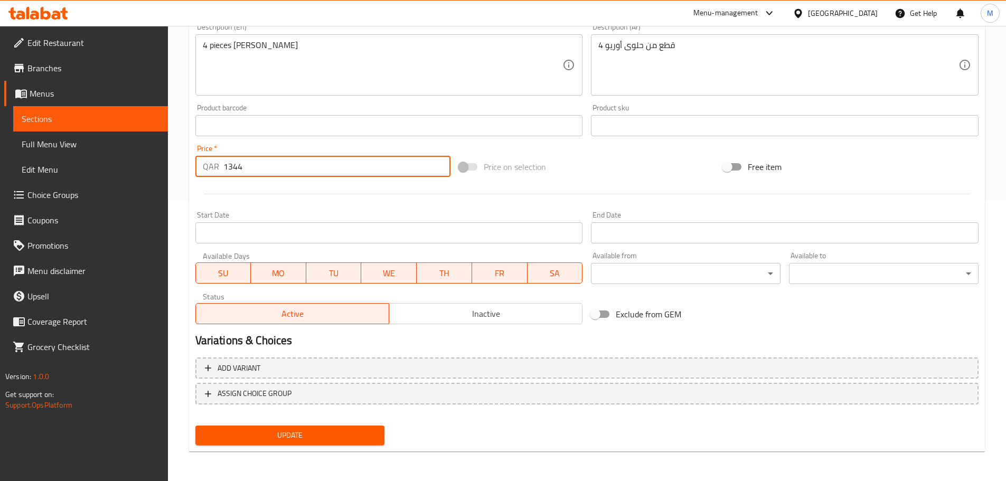
type input "1344"
drag, startPoint x: 302, startPoint y: 435, endPoint x: 332, endPoint y: 414, distance: 36.8
click at [302, 436] on span "Update" at bounding box center [290, 435] width 173 height 13
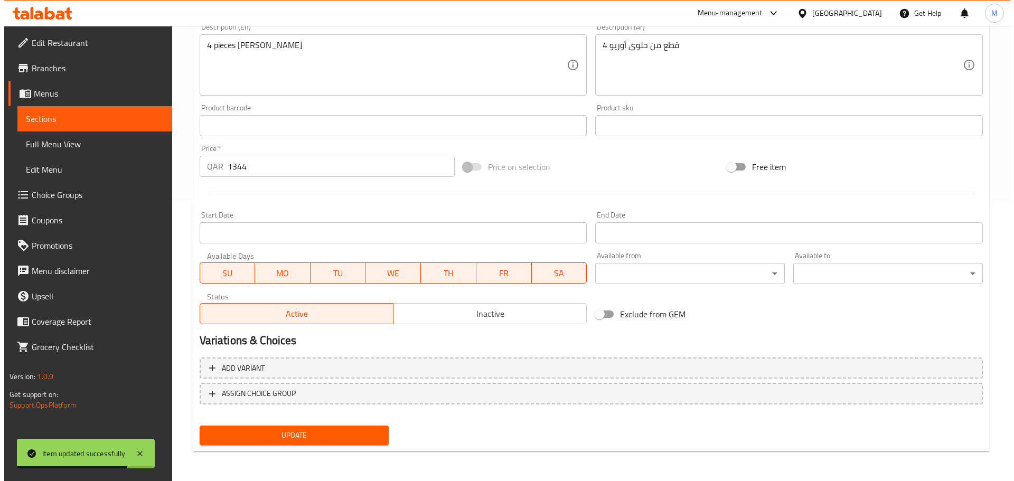
scroll to position [0, 0]
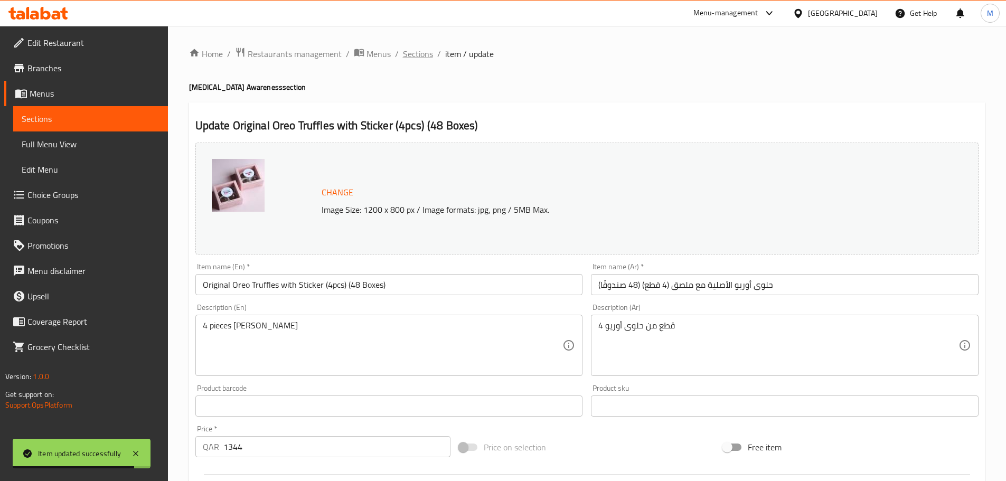
drag, startPoint x: 410, startPoint y: 66, endPoint x: 410, endPoint y: 60, distance: 6.3
click at [410, 64] on div "Home / Restaurants management / Menus / Sections / item / update [MEDICAL_DATA]…" at bounding box center [587, 393] width 796 height 693
click at [410, 60] on span "Sections" at bounding box center [418, 54] width 30 height 13
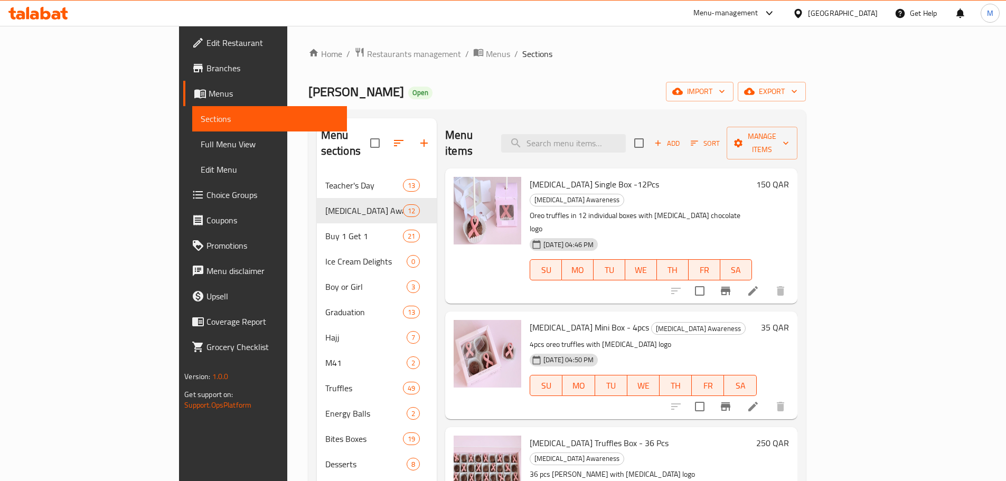
click at [308, 64] on div "Home / Restaurants management / Menus / Sections Dee Truffles Open import expor…" at bounding box center [557, 471] width 498 height 848
click at [367, 58] on span "Restaurants management" at bounding box center [414, 54] width 94 height 13
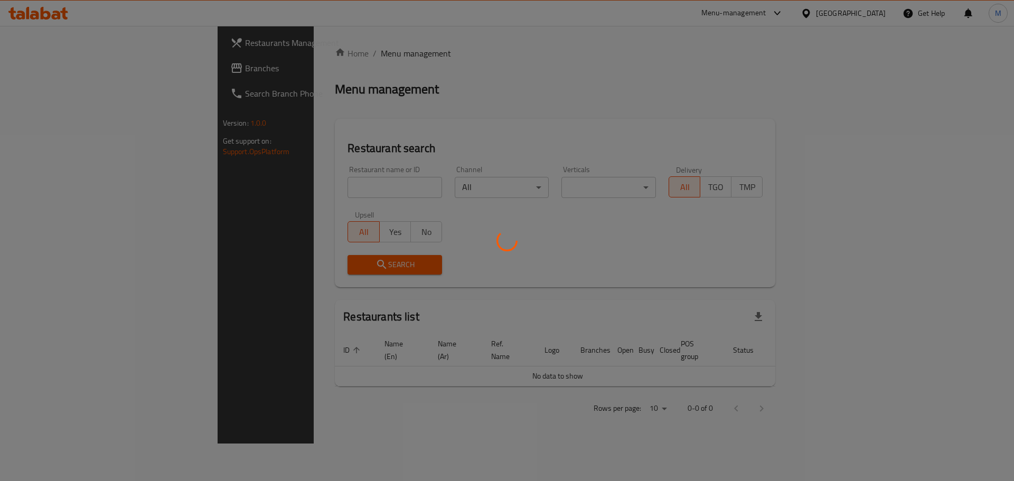
click at [277, 189] on div at bounding box center [507, 240] width 1014 height 481
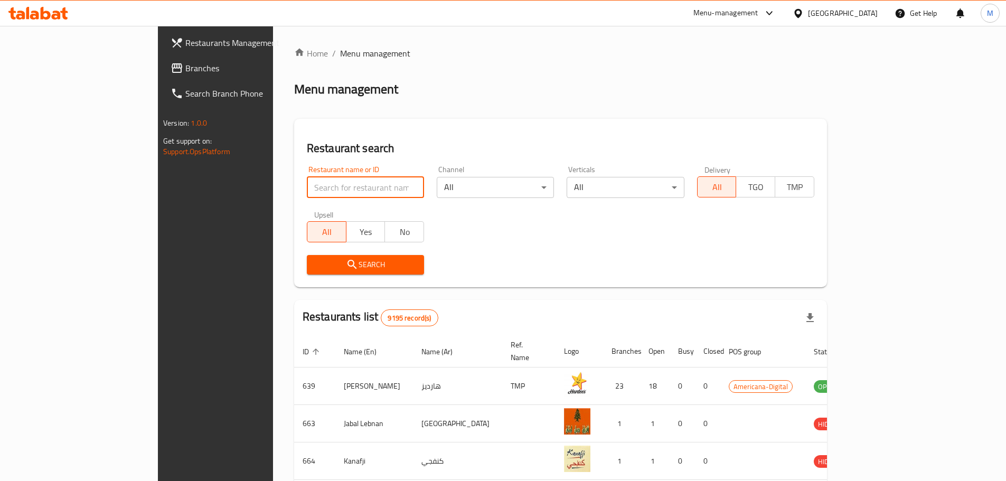
click at [307, 186] on input "search" at bounding box center [365, 187] width 117 height 21
type input "[GEOGRAPHIC_DATA]"
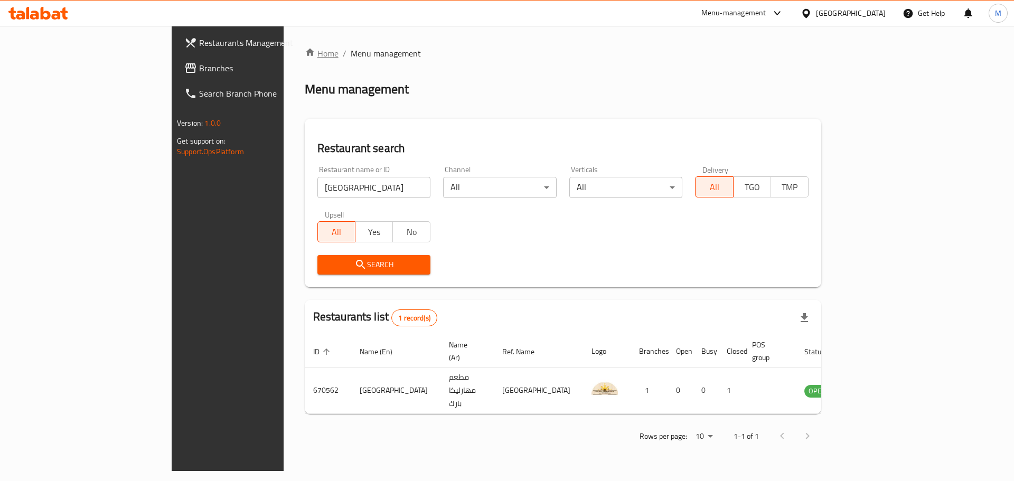
click at [305, 56] on link "Home" at bounding box center [322, 53] width 34 height 13
